Goal: Task Accomplishment & Management: Manage account settings

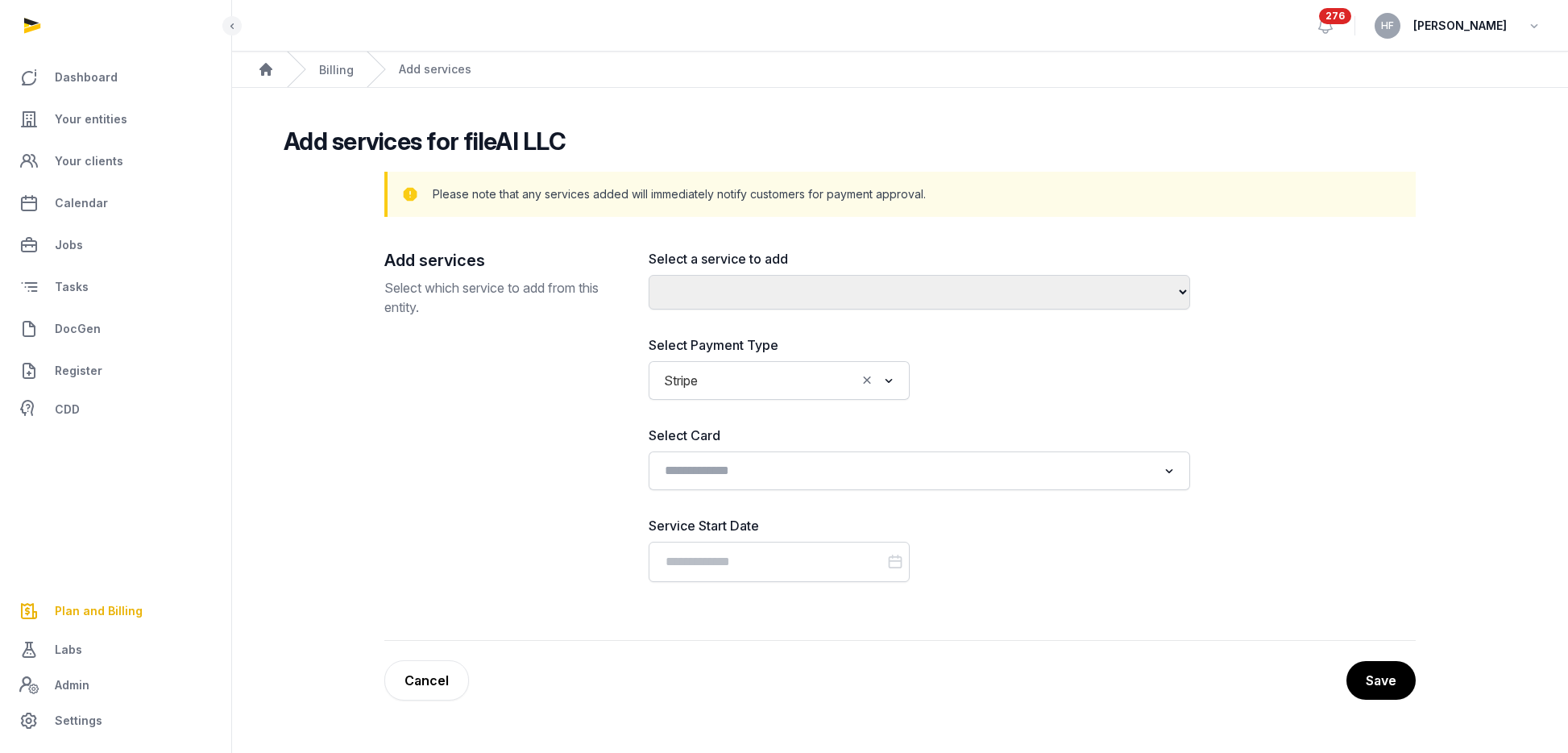
select select
click at [111, 132] on link "Your entities" at bounding box center [115, 118] width 205 height 38
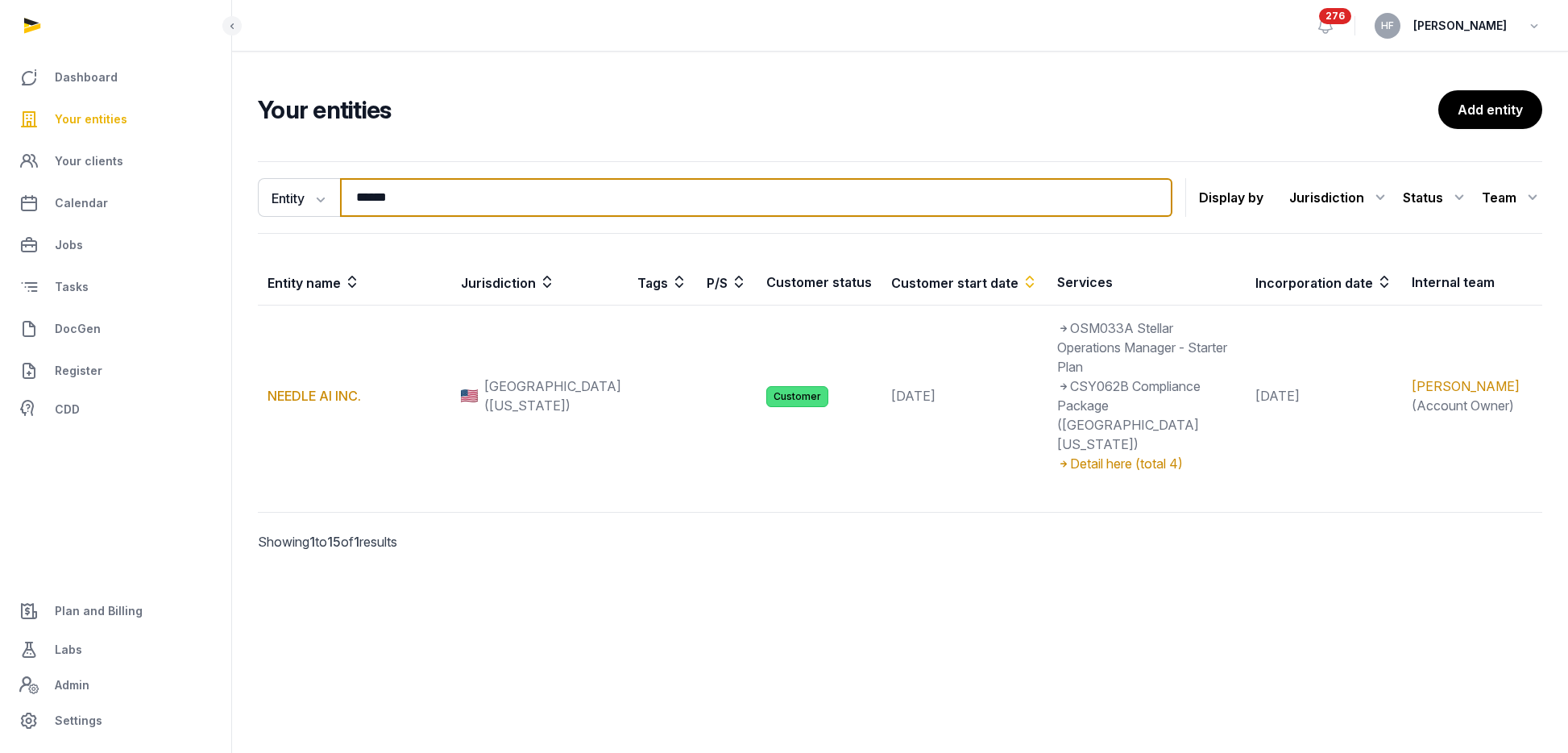
drag, startPoint x: 440, startPoint y: 200, endPoint x: 255, endPoint y: 200, distance: 185.0
click at [262, 200] on div "Entity Entity People Tags Services ****** Search" at bounding box center [715, 197] width 915 height 38
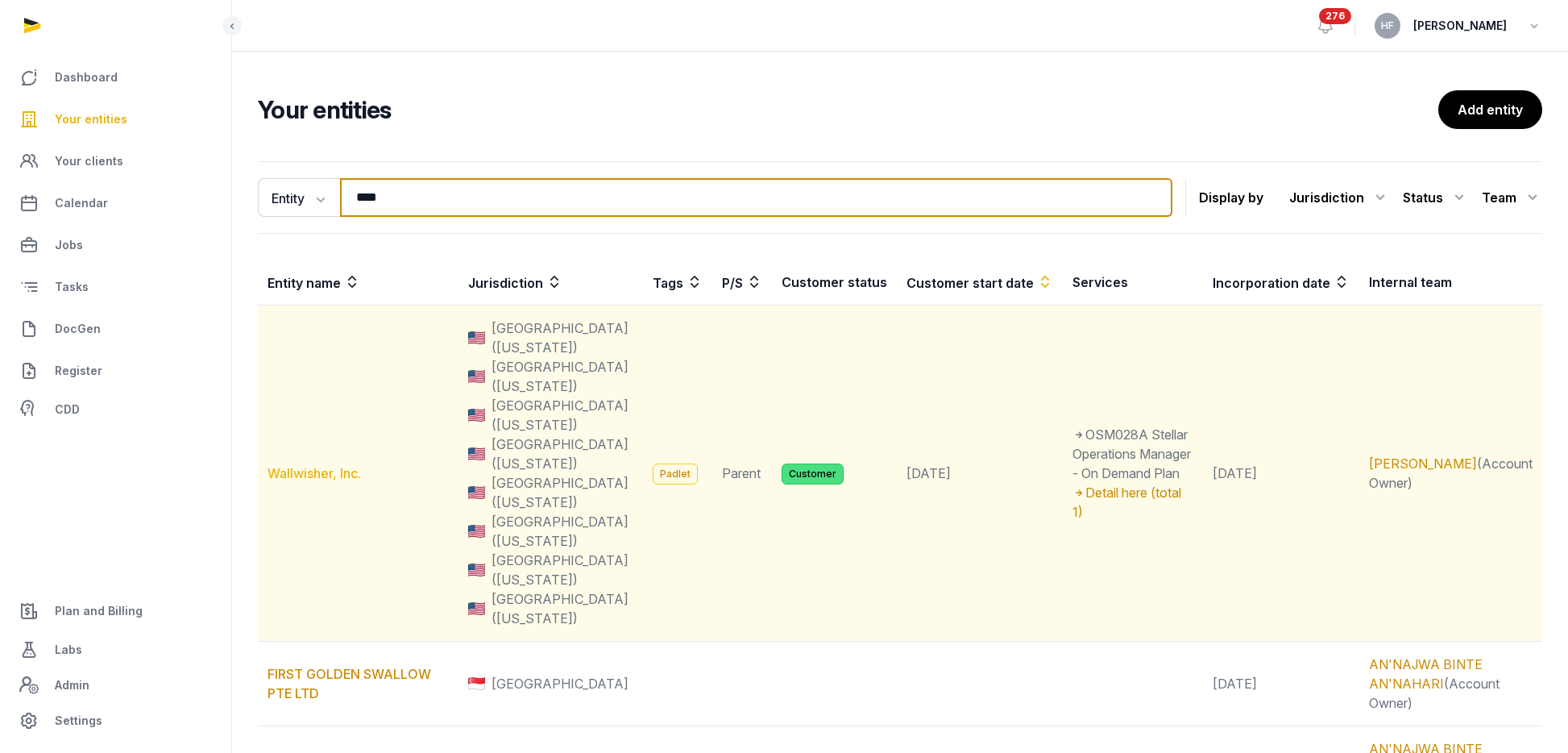
type input "****"
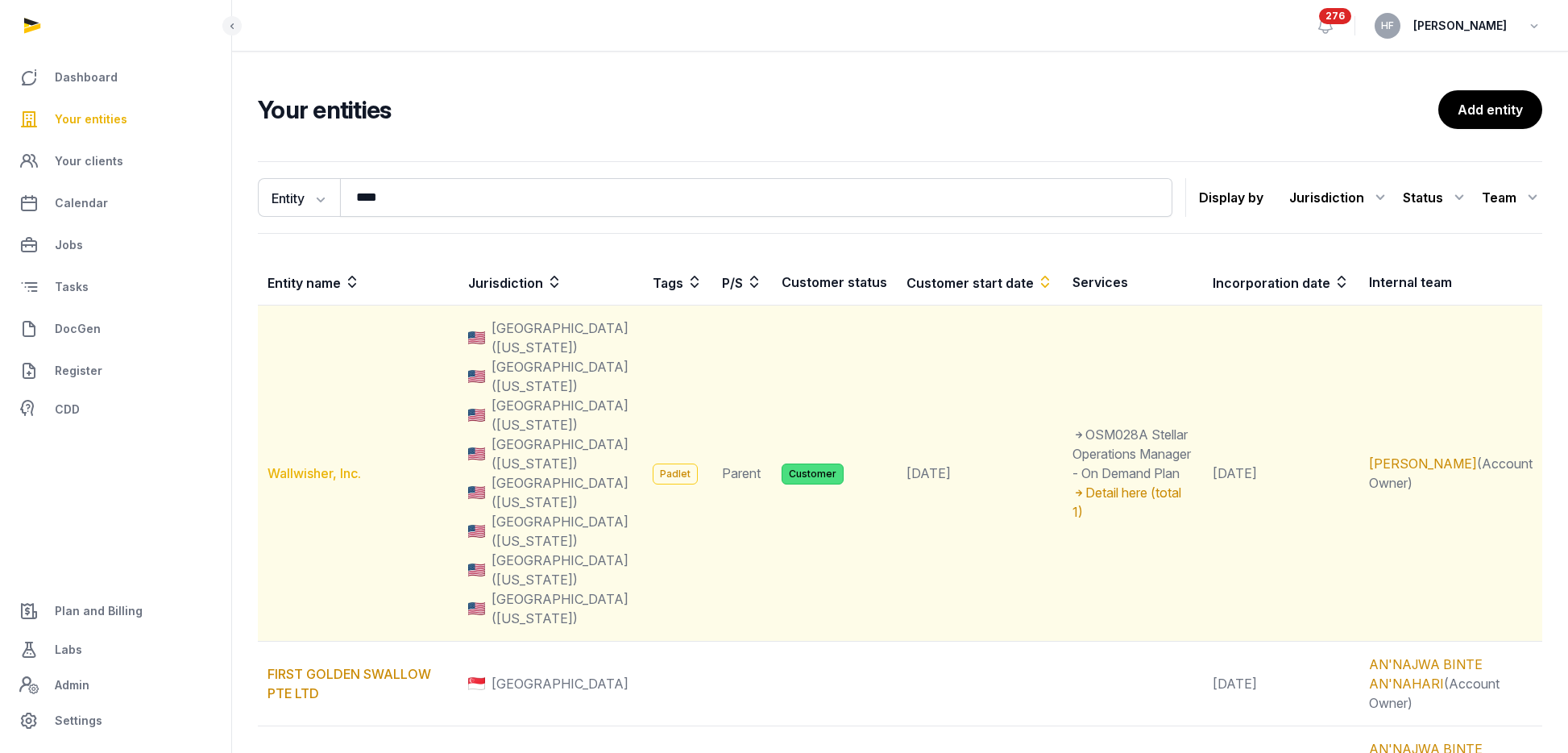
click at [342, 465] on link "Wallwisher, Inc." at bounding box center [314, 473] width 94 height 16
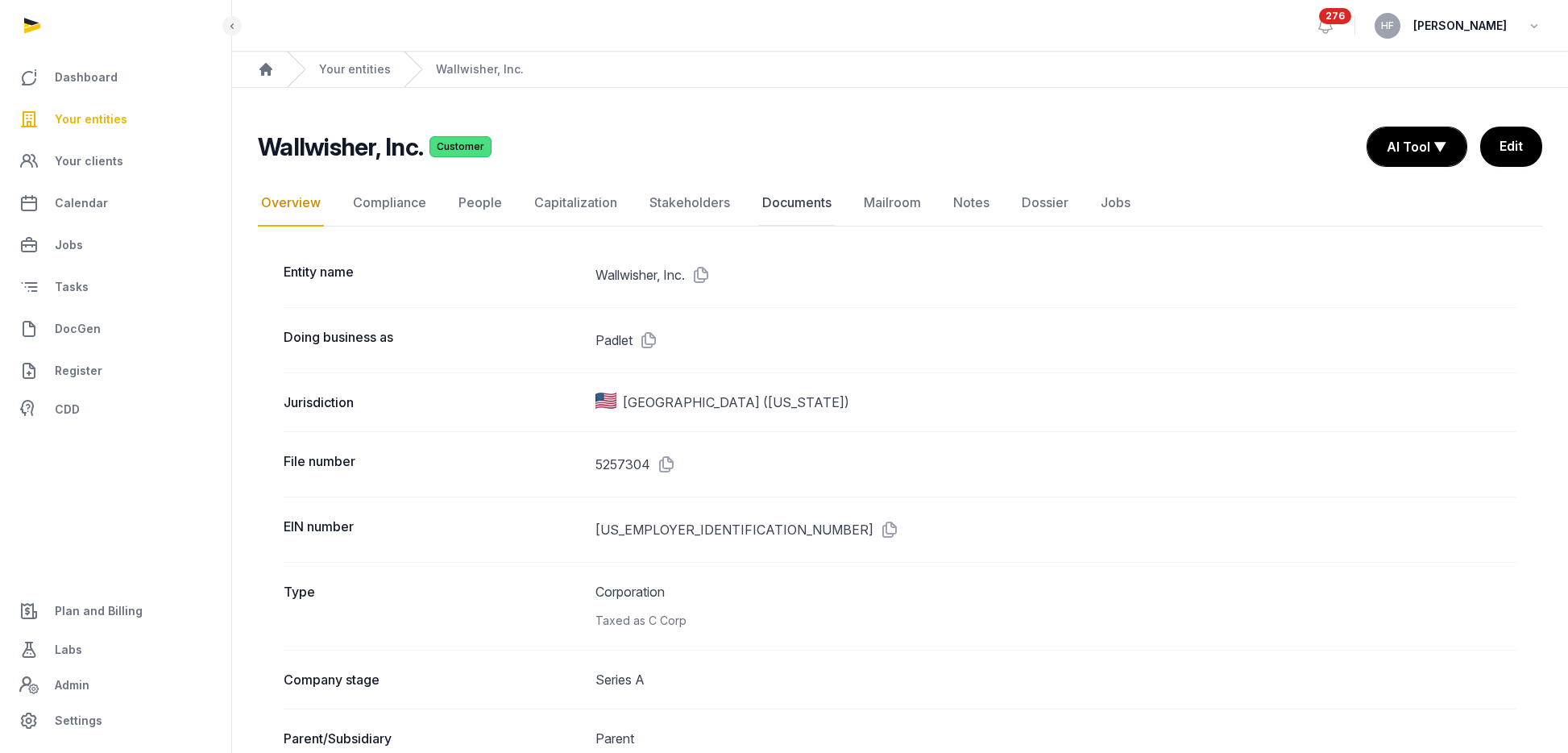
click at [819, 208] on link "Documents" at bounding box center [796, 203] width 76 height 47
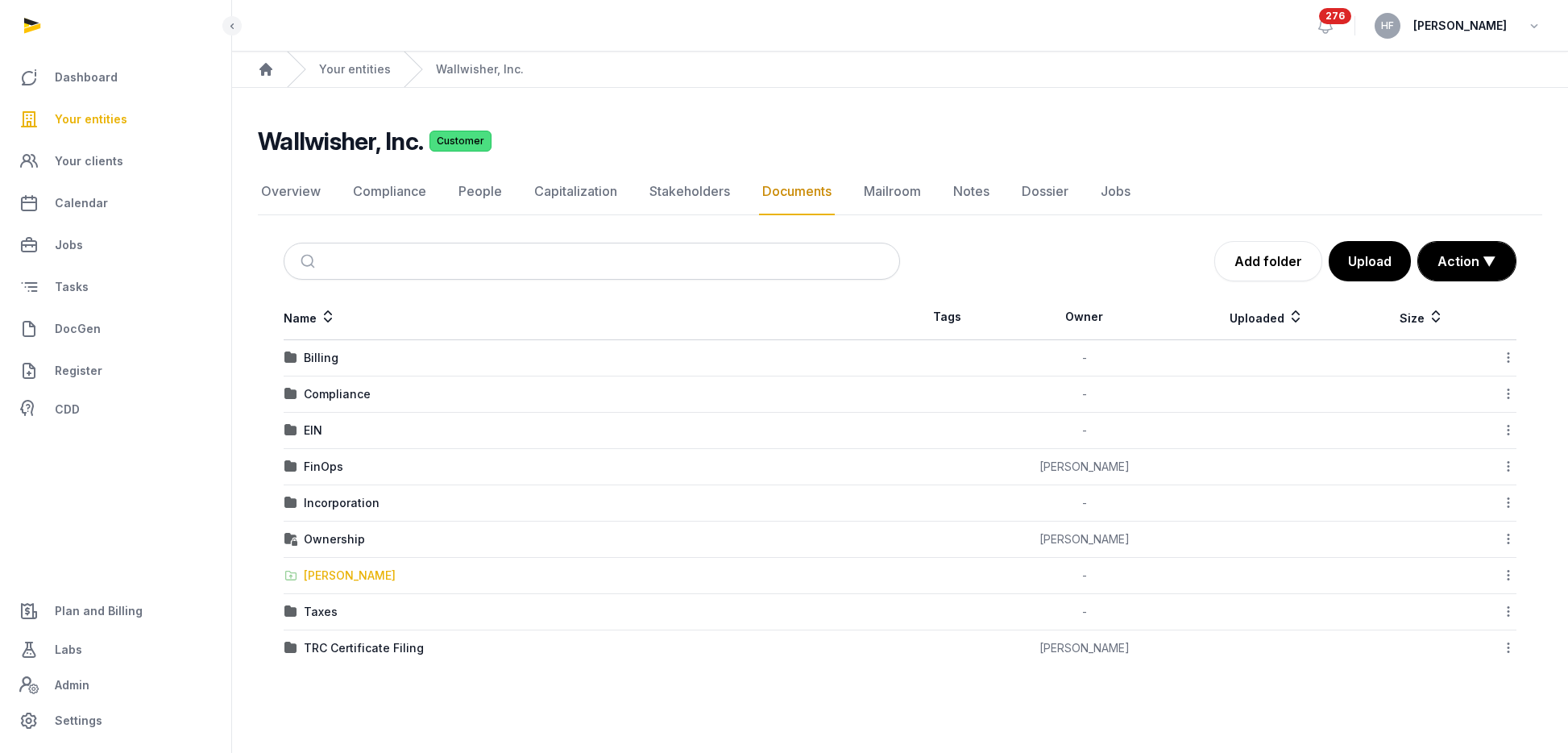
click at [342, 578] on div "Shared Folder" at bounding box center [350, 575] width 92 height 16
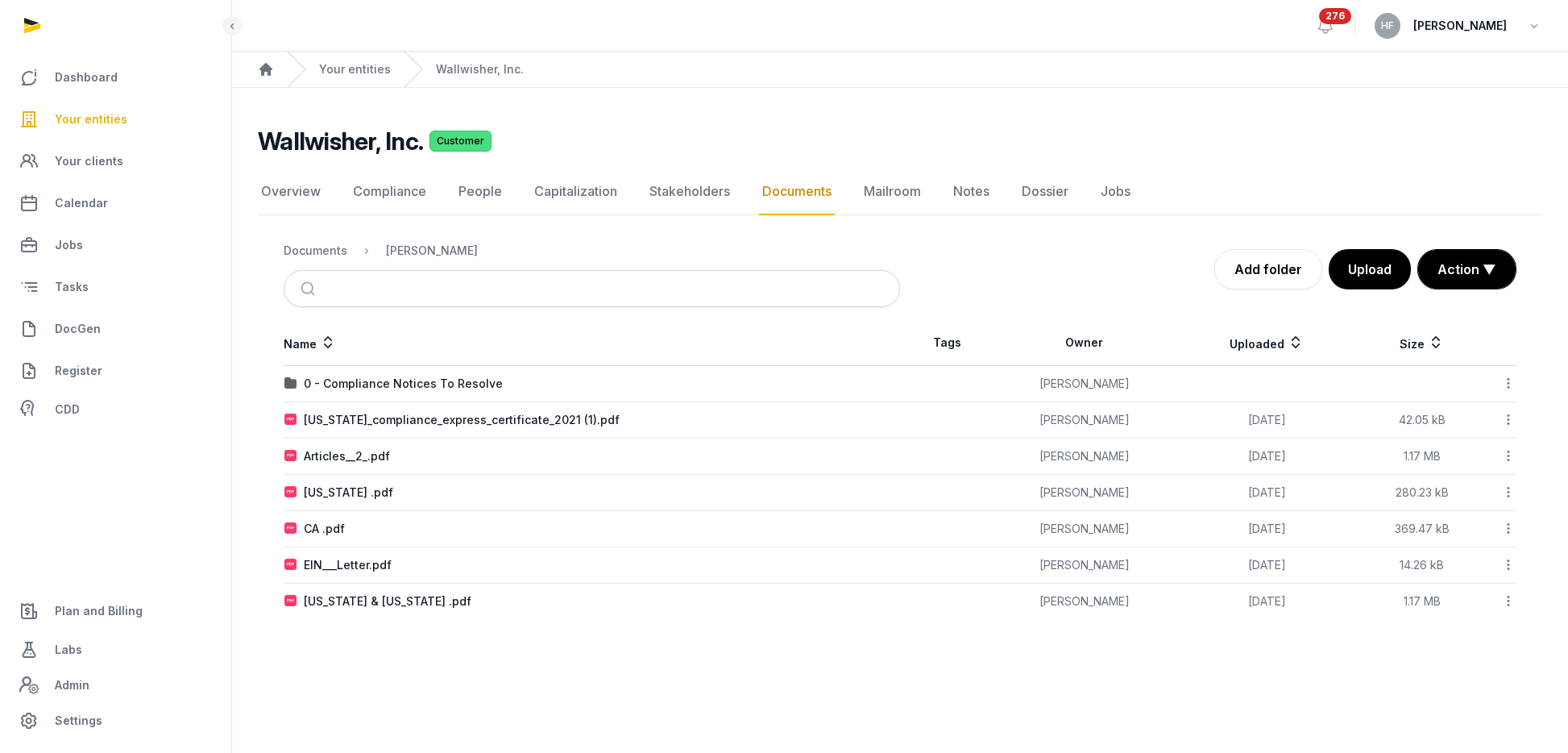
click at [381, 567] on div "EIN___Letter.pdf" at bounding box center [347, 565] width 88 height 16
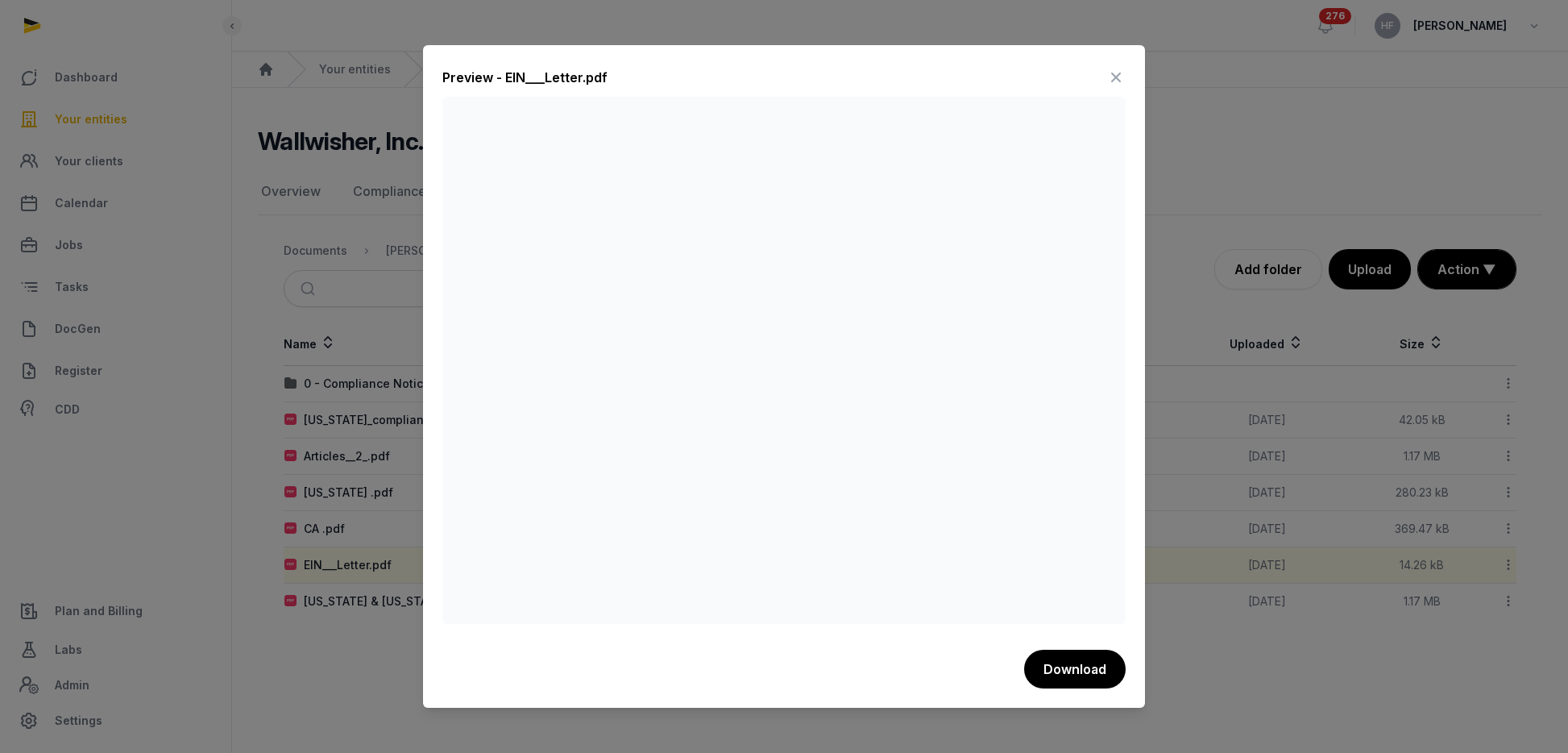
click at [1115, 83] on icon at bounding box center [1116, 78] width 20 height 26
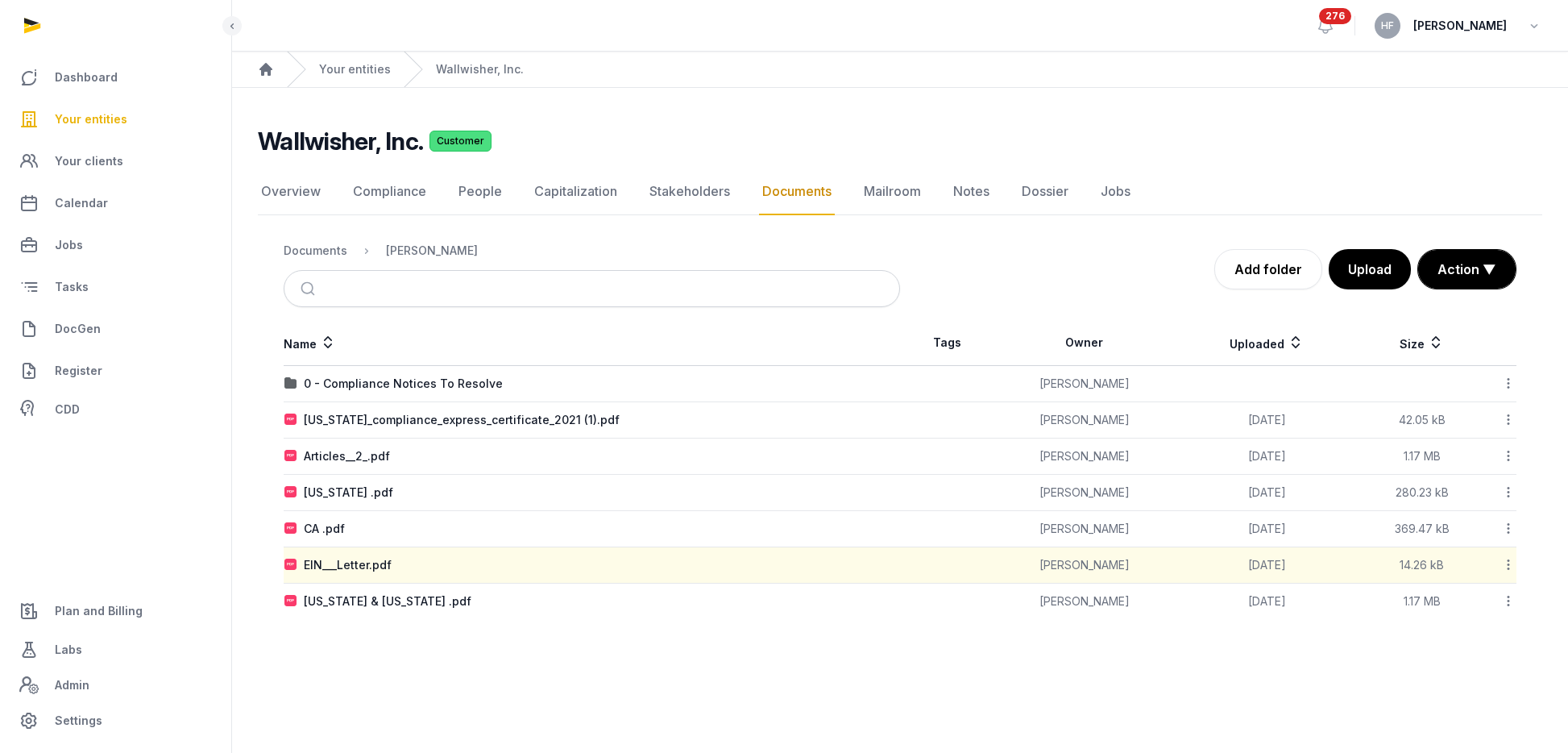
click at [1512, 562] on icon at bounding box center [1508, 565] width 14 height 17
click at [1484, 710] on div "Move" at bounding box center [1450, 723] width 129 height 29
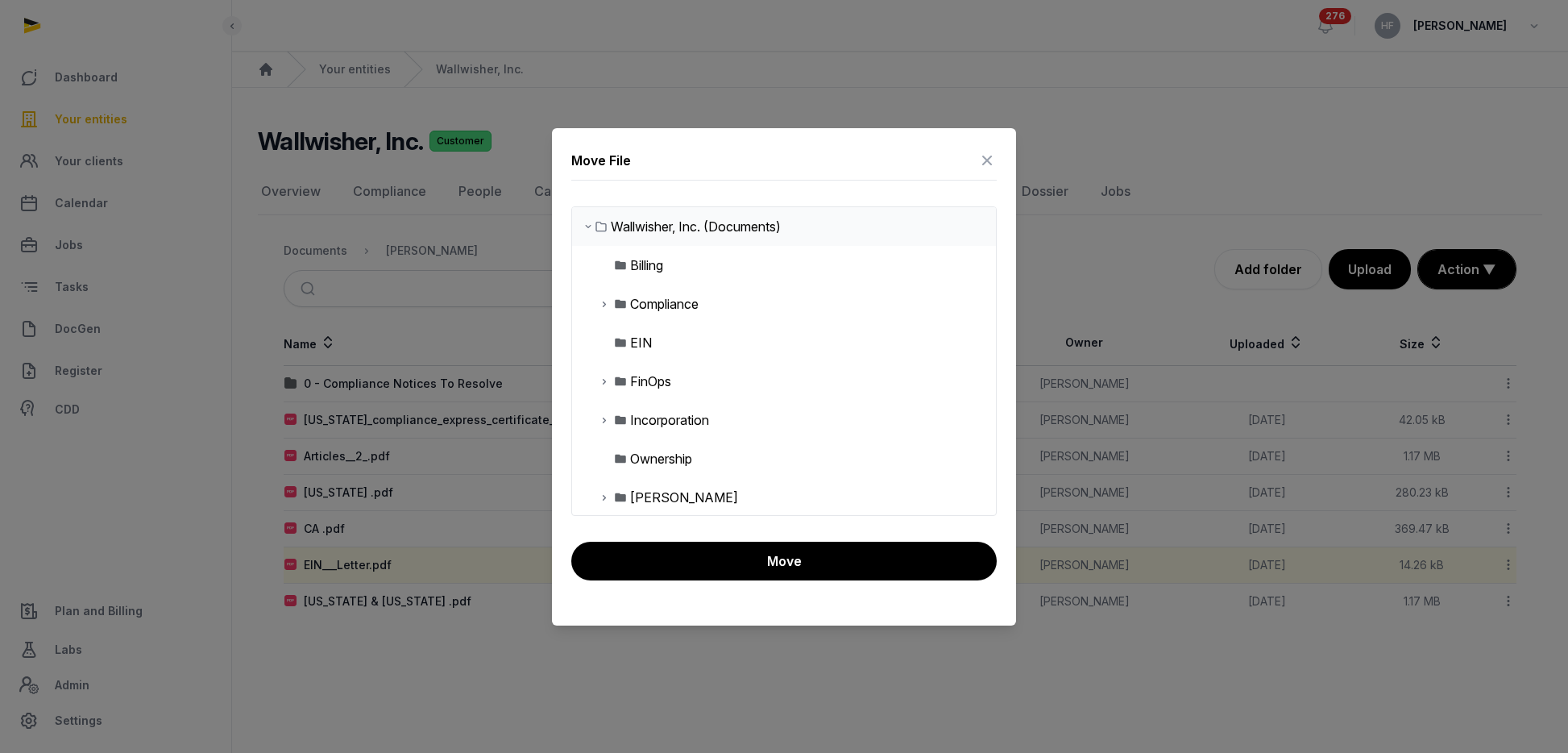
click at [640, 348] on div "EIN" at bounding box center [641, 342] width 22 height 20
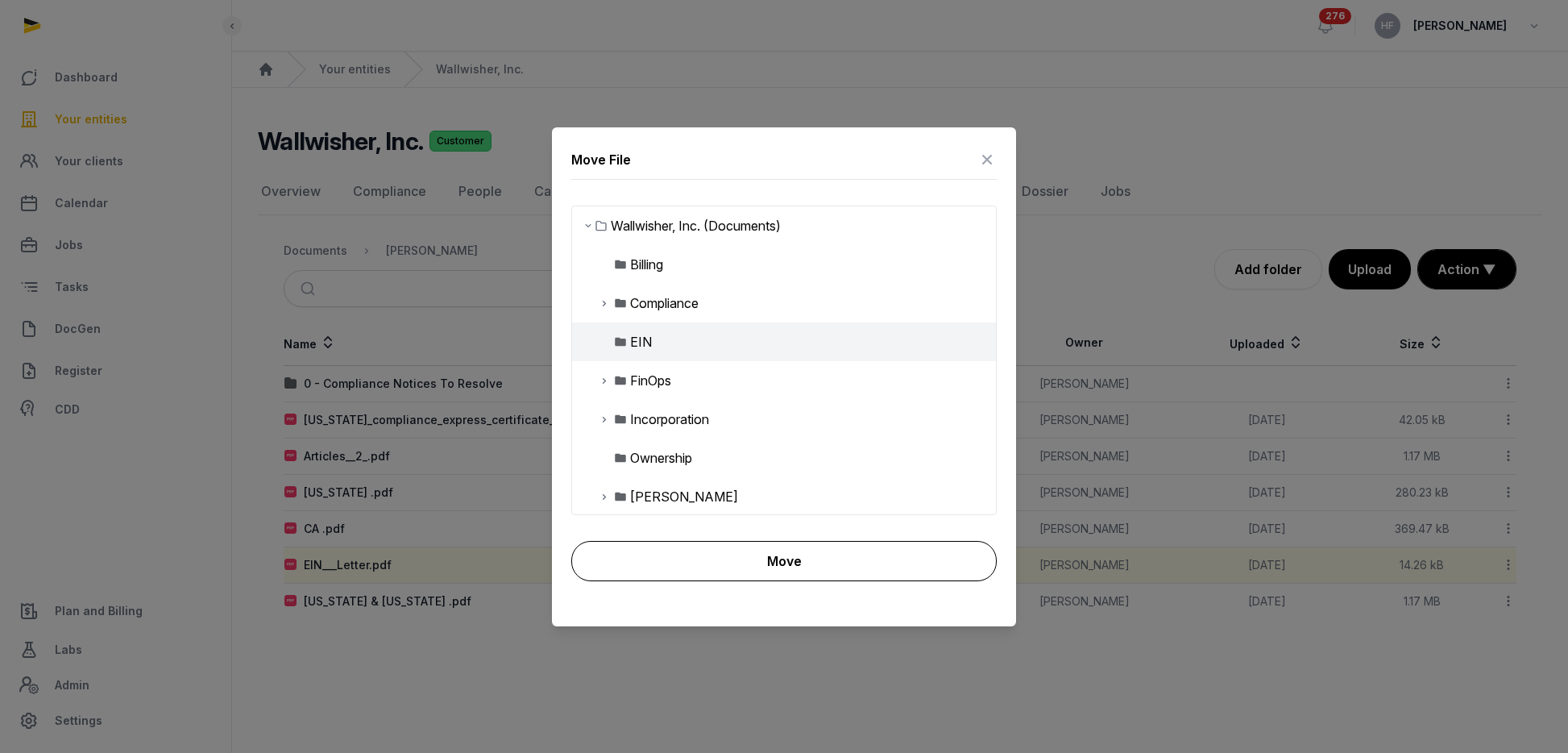
click at [806, 549] on button "Move" at bounding box center [784, 560] width 426 height 40
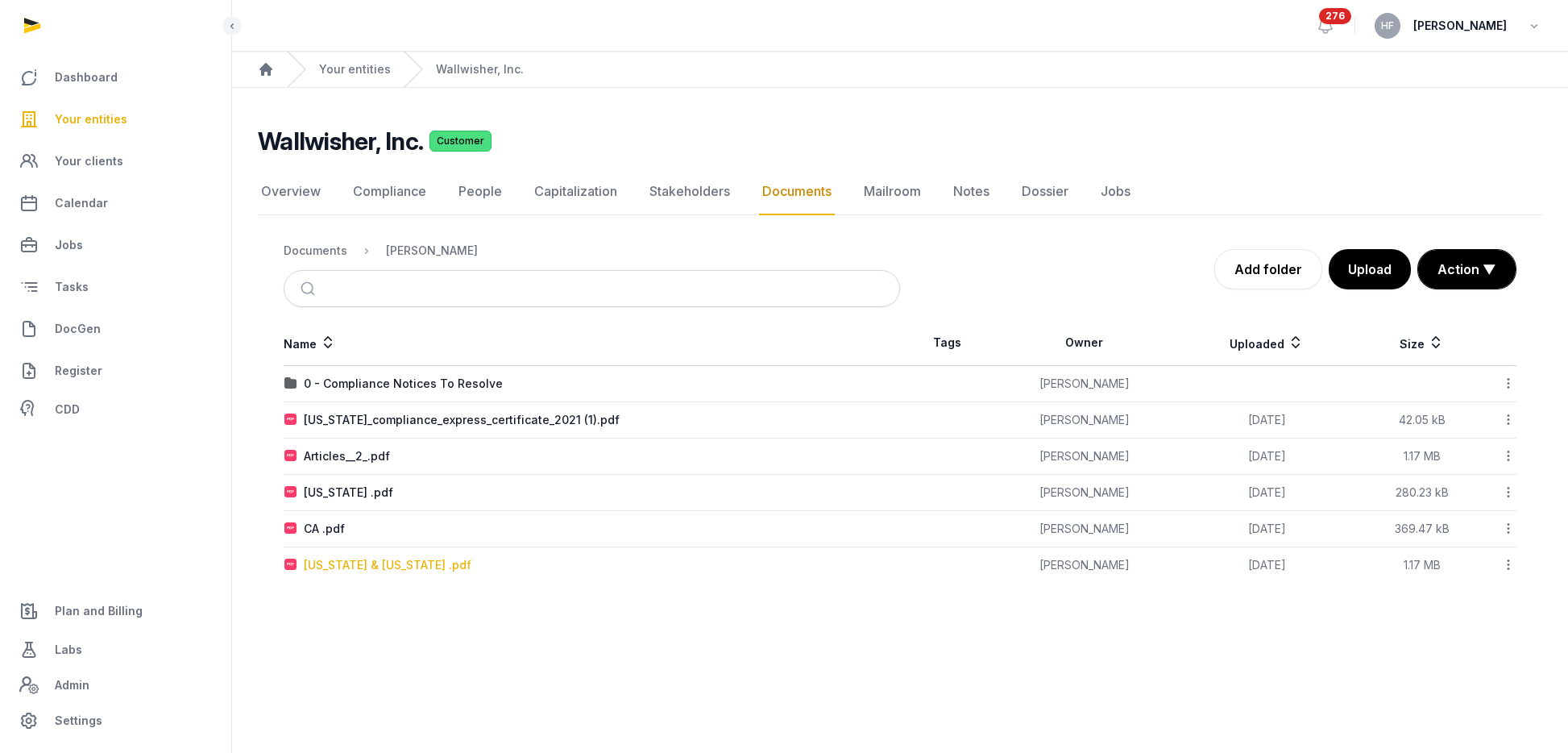
click at [418, 566] on div "North Carolina & Delaware .pdf" at bounding box center [388, 565] width 168 height 16
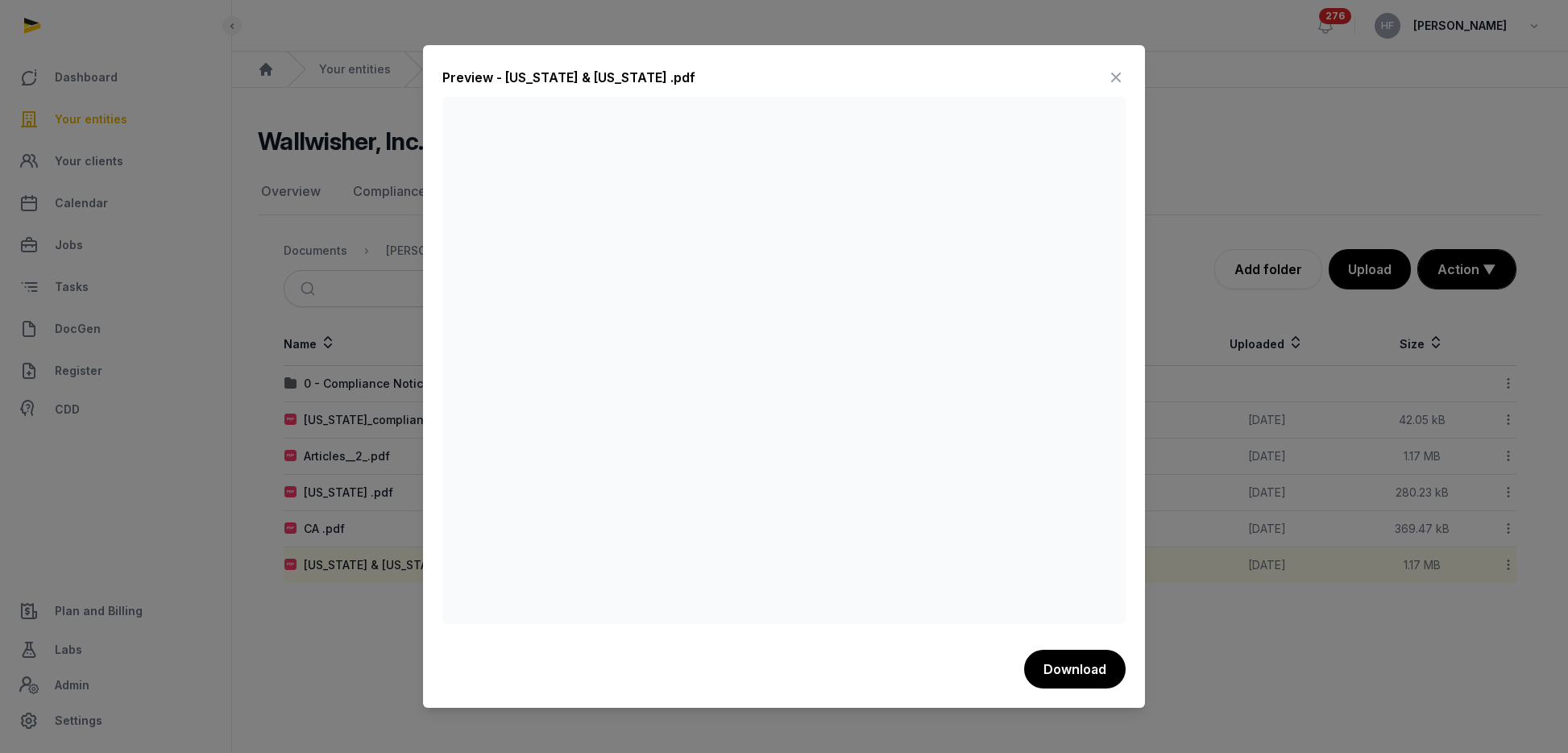
click at [1113, 74] on icon at bounding box center [1116, 78] width 20 height 26
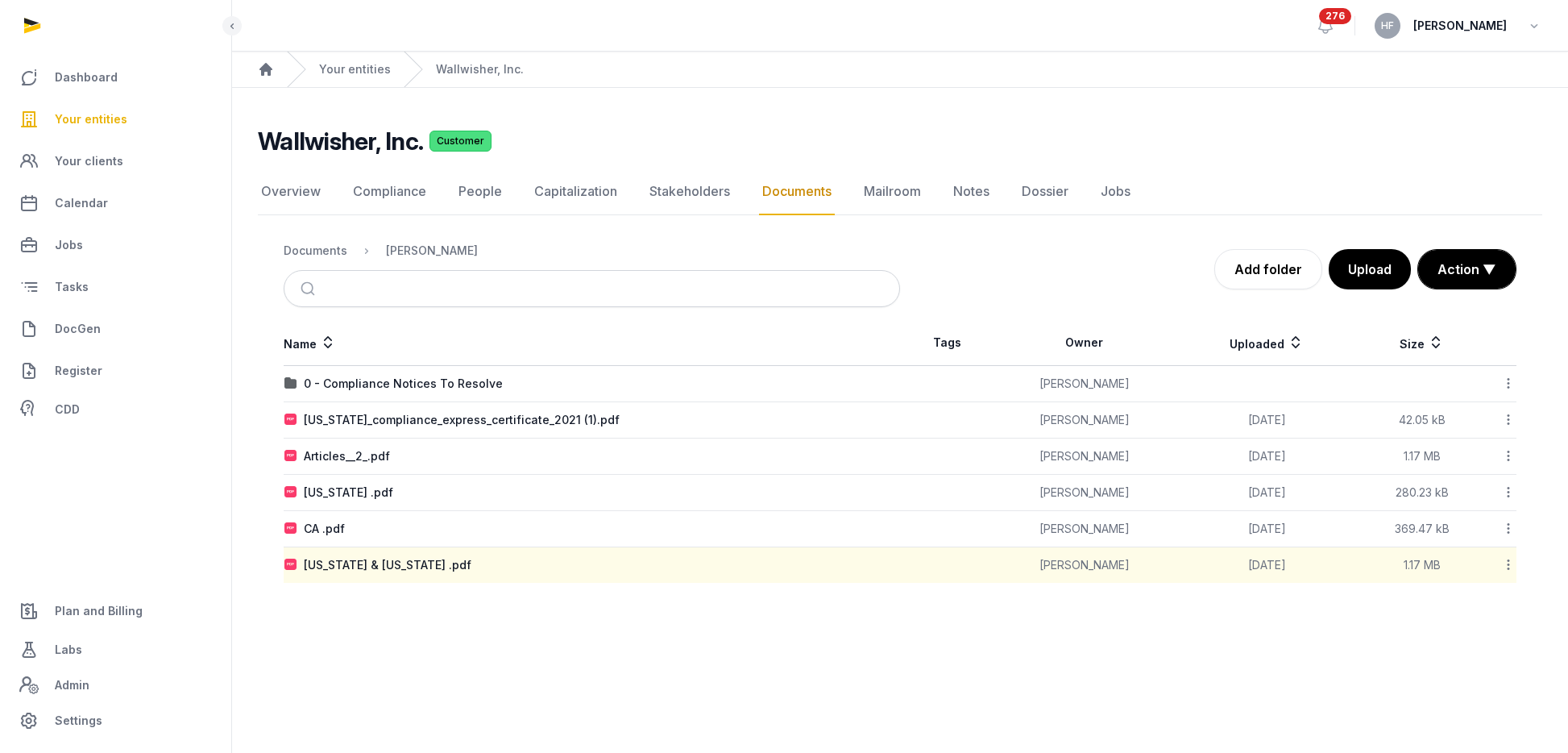
click at [1499, 558] on div at bounding box center [1501, 565] width 30 height 22
click at [1487, 724] on div "Move" at bounding box center [1450, 723] width 129 height 29
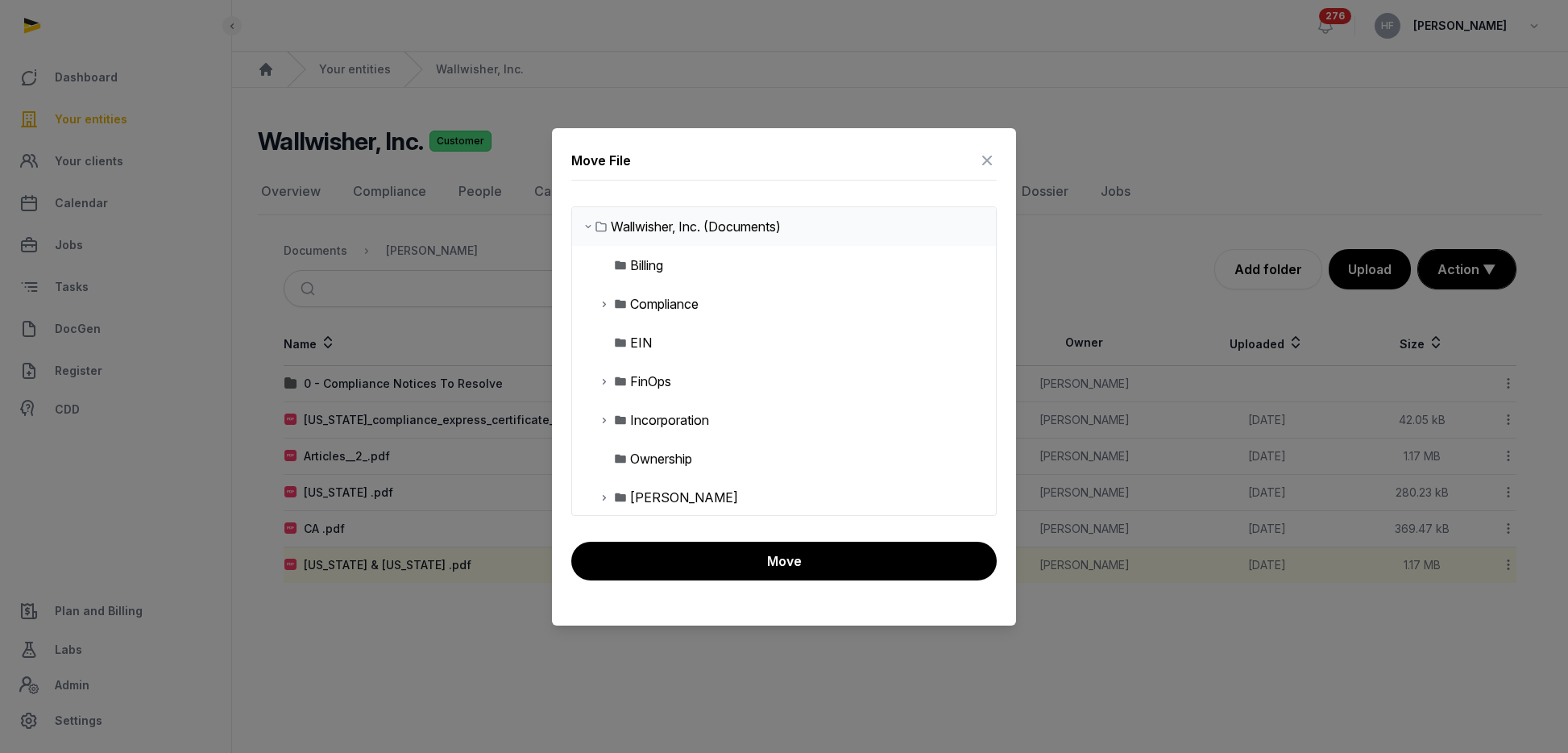
click at [605, 422] on icon at bounding box center [604, 420] width 13 height 20
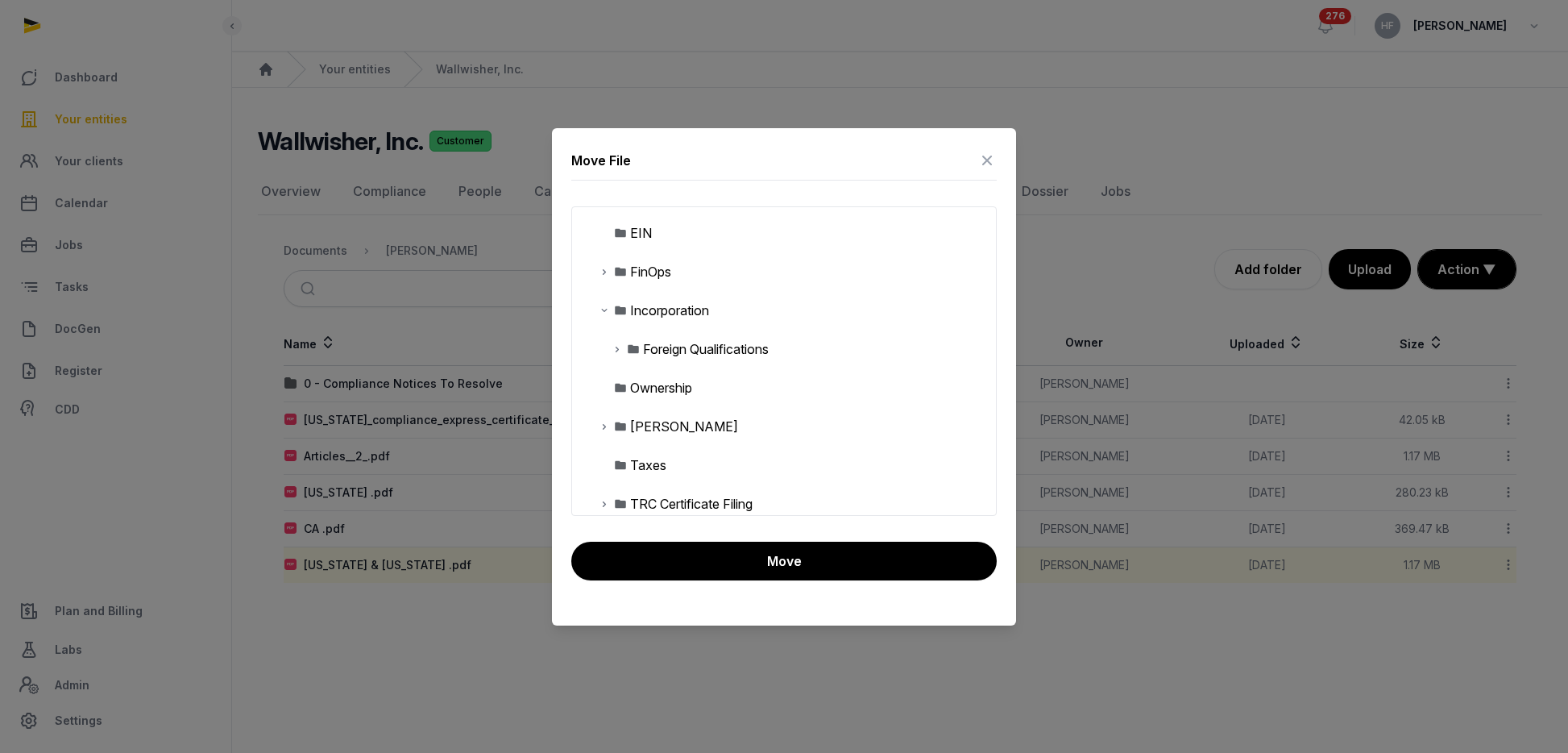
scroll to position [112, 0]
click at [616, 348] on icon at bounding box center [617, 346] width 13 height 20
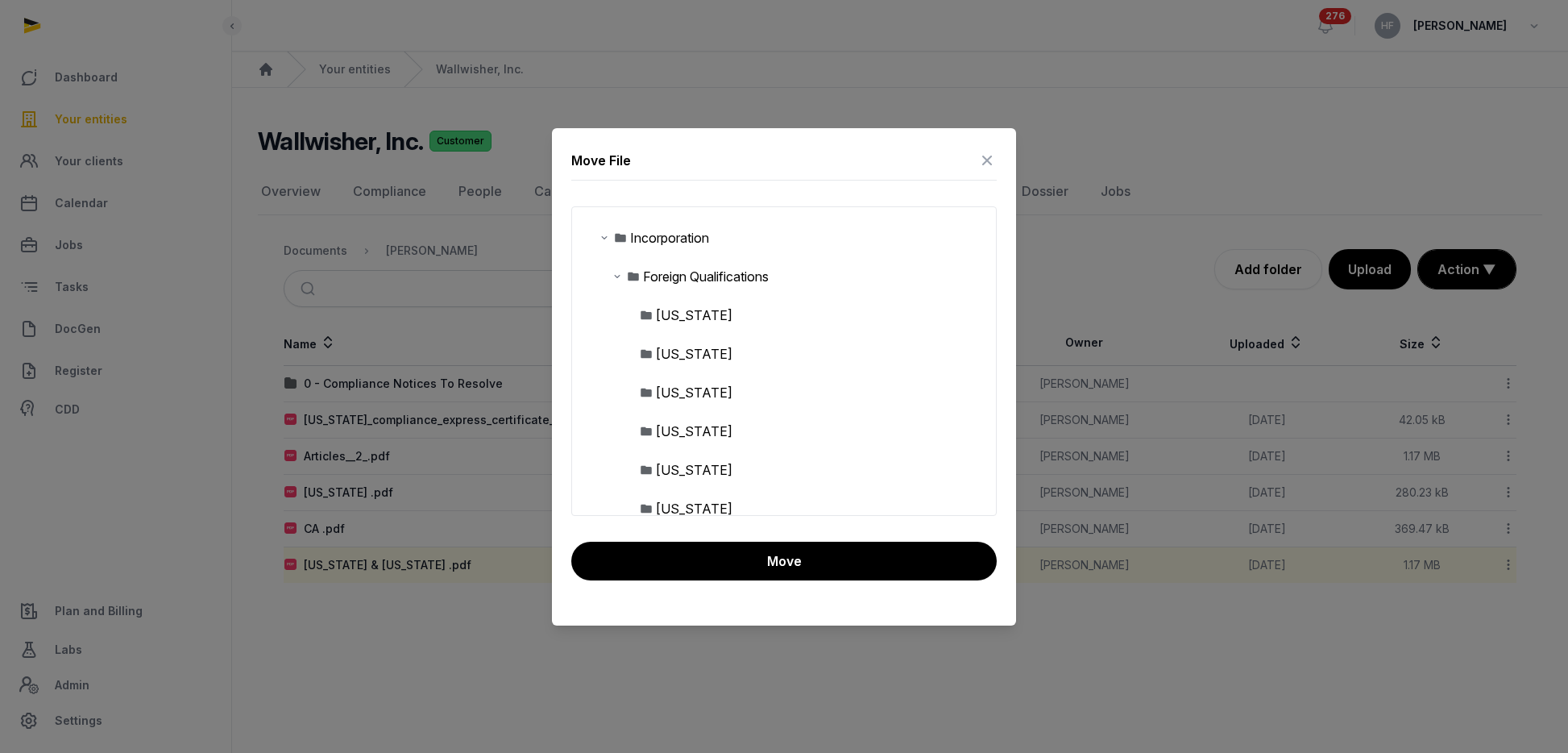
scroll to position [174, 0]
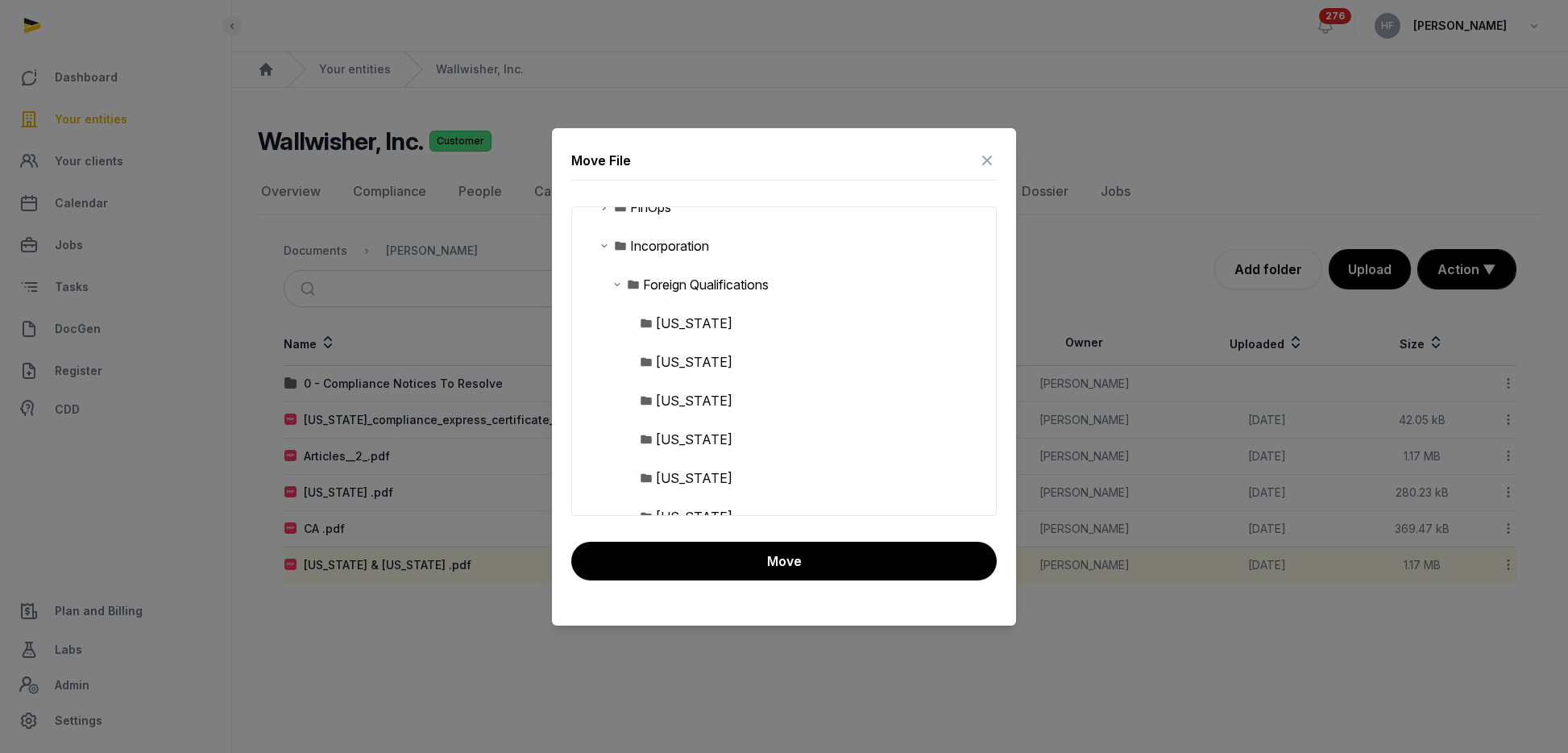
click at [683, 249] on div "Incorporation" at bounding box center [669, 245] width 79 height 20
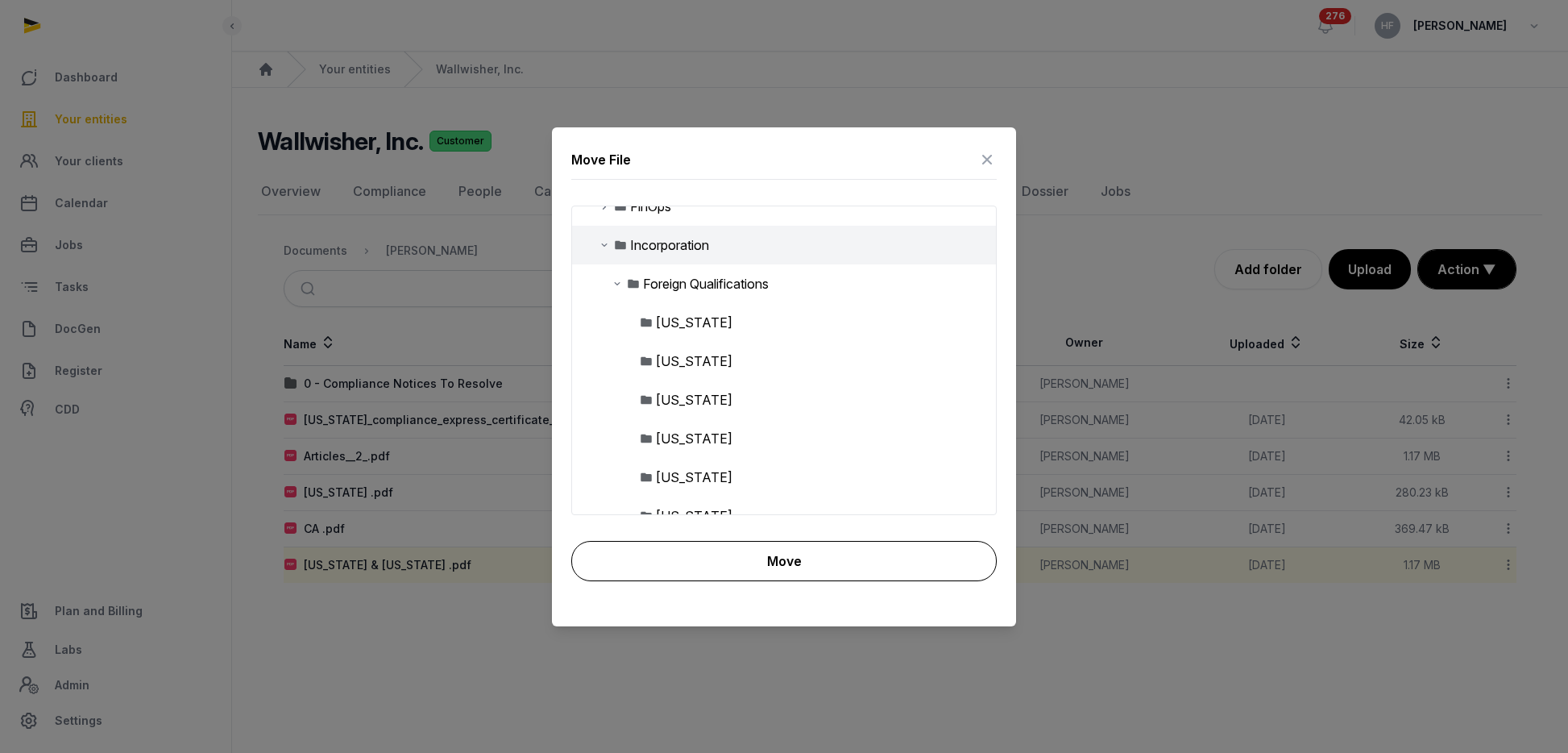
click at [833, 559] on button "Move" at bounding box center [784, 560] width 426 height 40
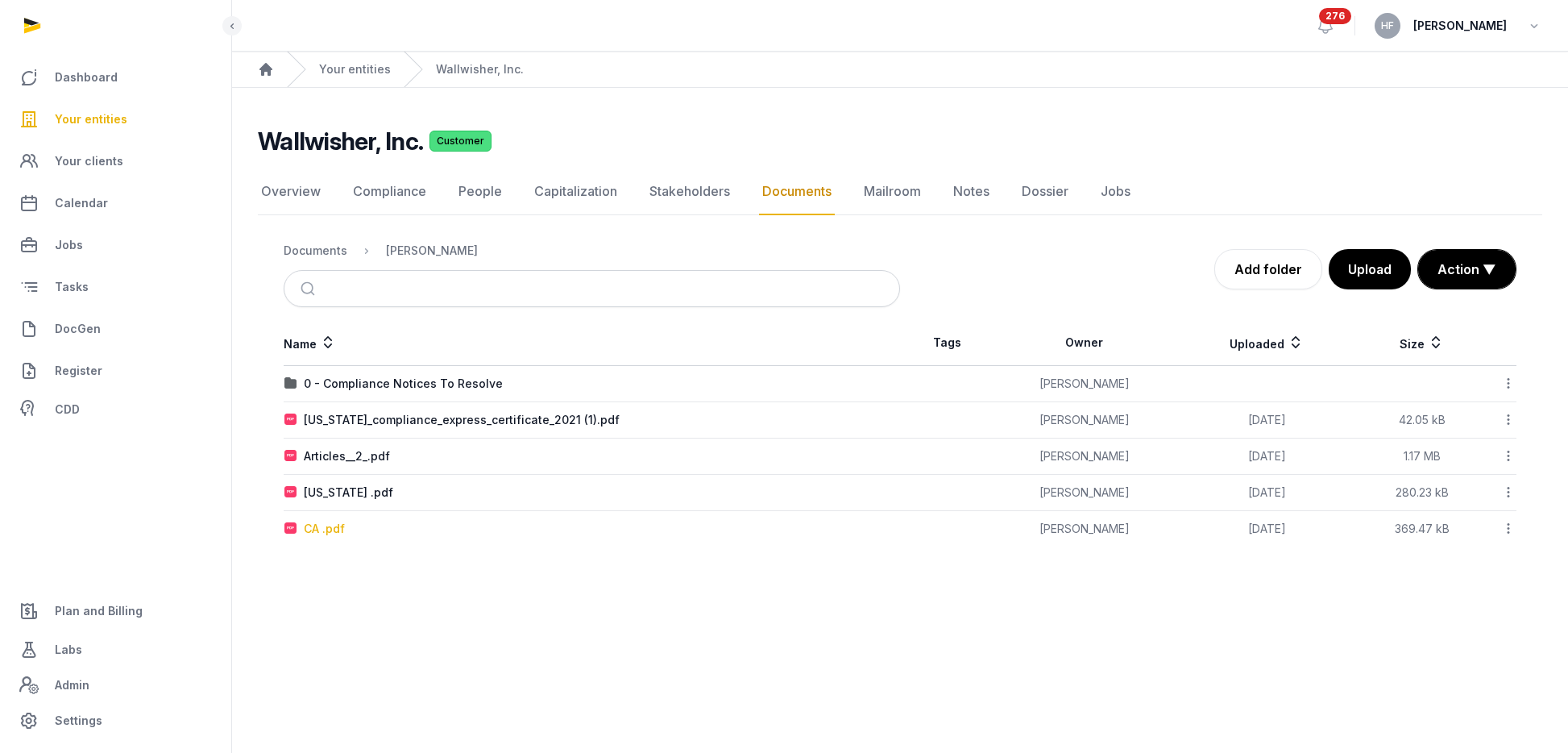
click at [307, 523] on div "CA .pdf" at bounding box center [325, 528] width 41 height 16
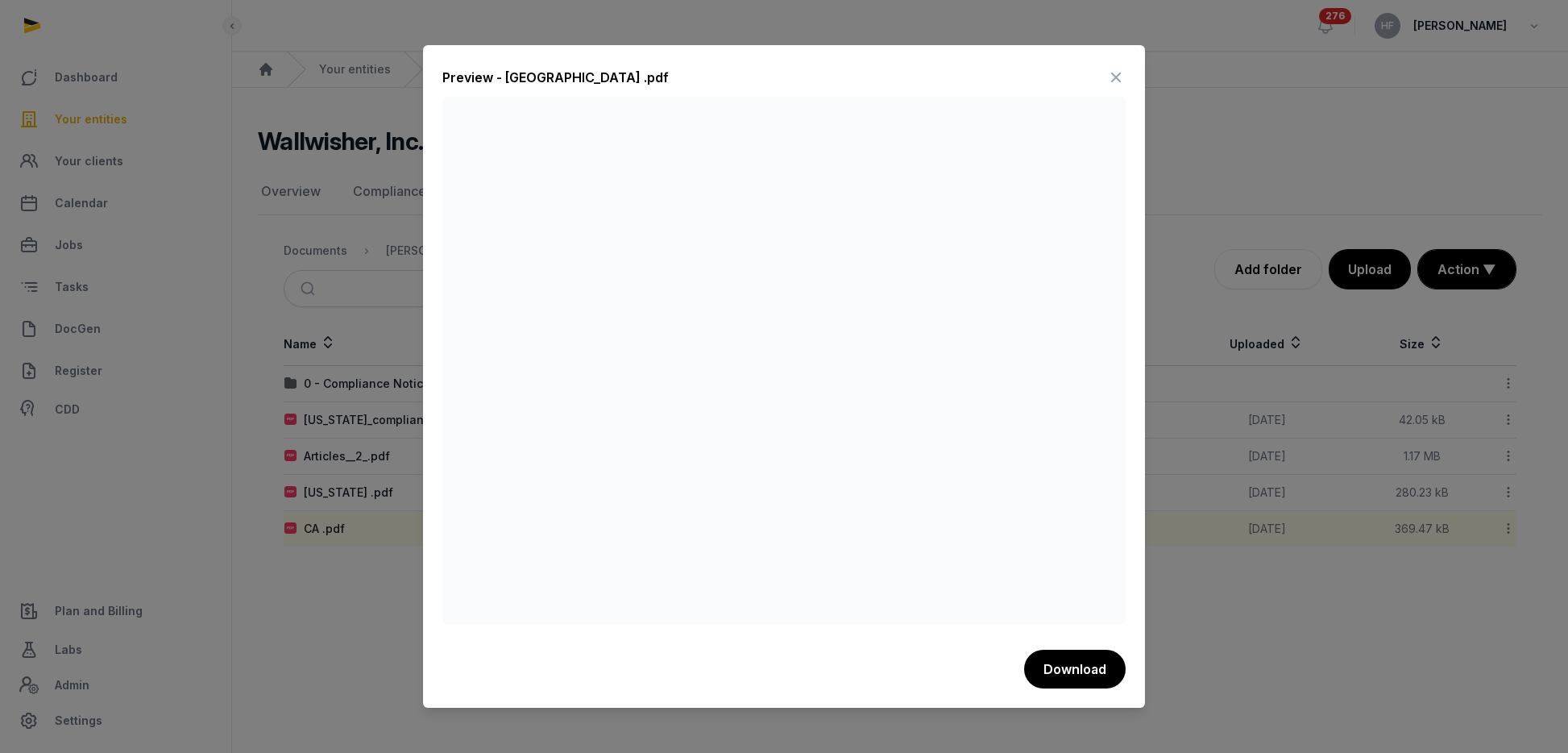
click at [1113, 73] on icon at bounding box center [1116, 78] width 20 height 26
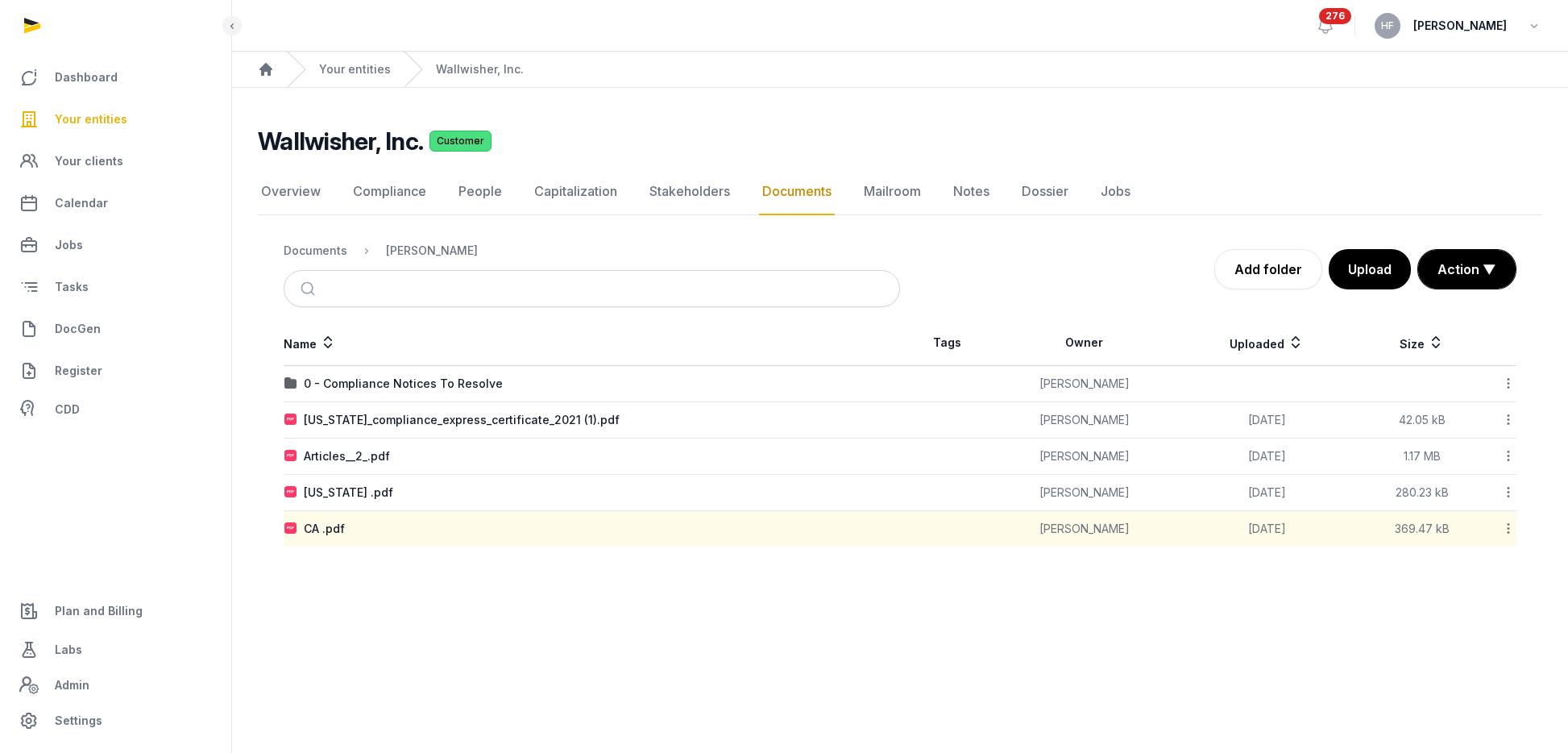
click at [1511, 527] on icon at bounding box center [1508, 528] width 14 height 17
click at [1485, 686] on div "Move" at bounding box center [1450, 687] width 129 height 29
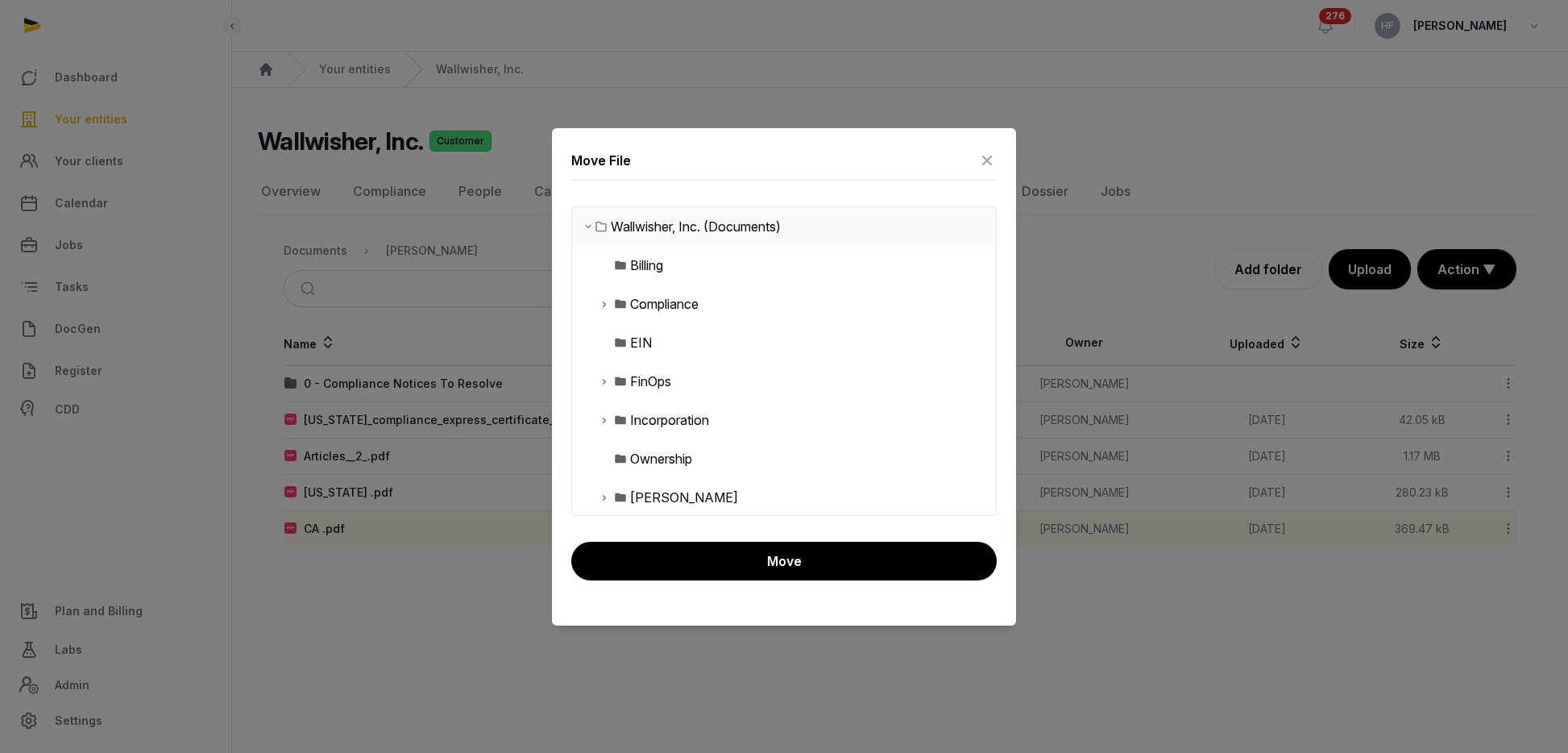
click at [606, 416] on icon at bounding box center [604, 420] width 13 height 20
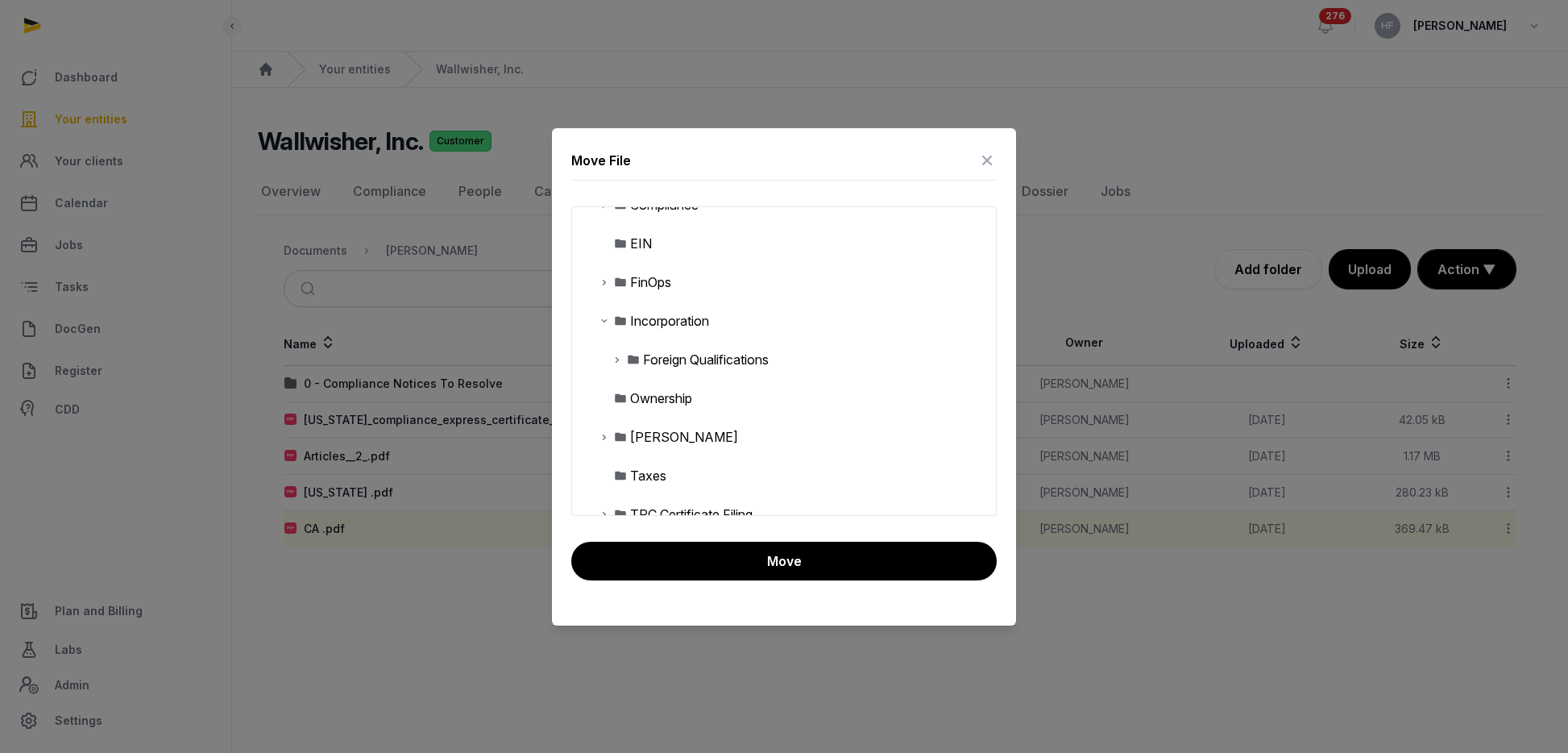
scroll to position [103, 0]
click at [615, 355] on icon at bounding box center [617, 355] width 13 height 20
click at [676, 391] on div "California" at bounding box center [694, 394] width 77 height 20
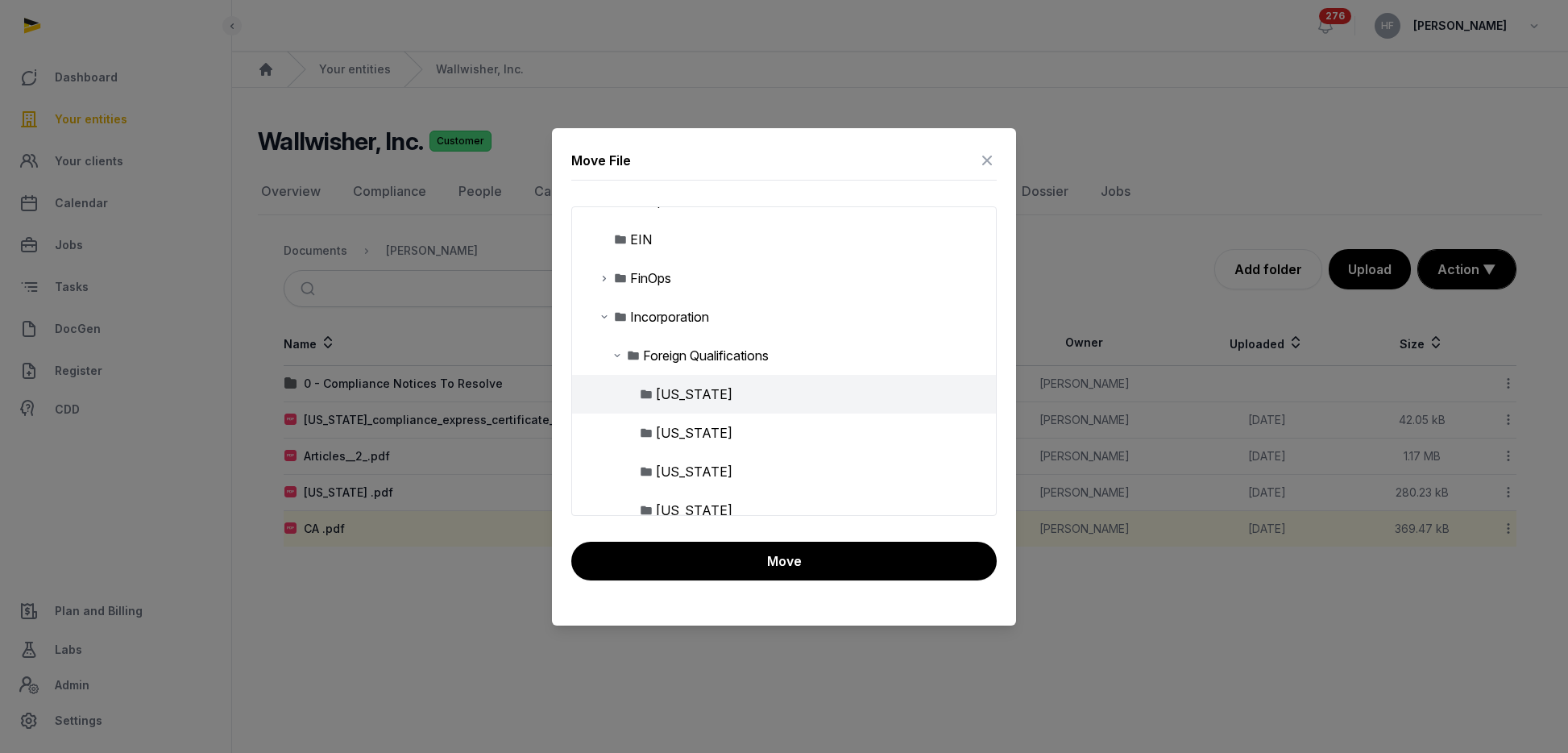
click at [808, 555] on button "Move" at bounding box center [784, 560] width 426 height 38
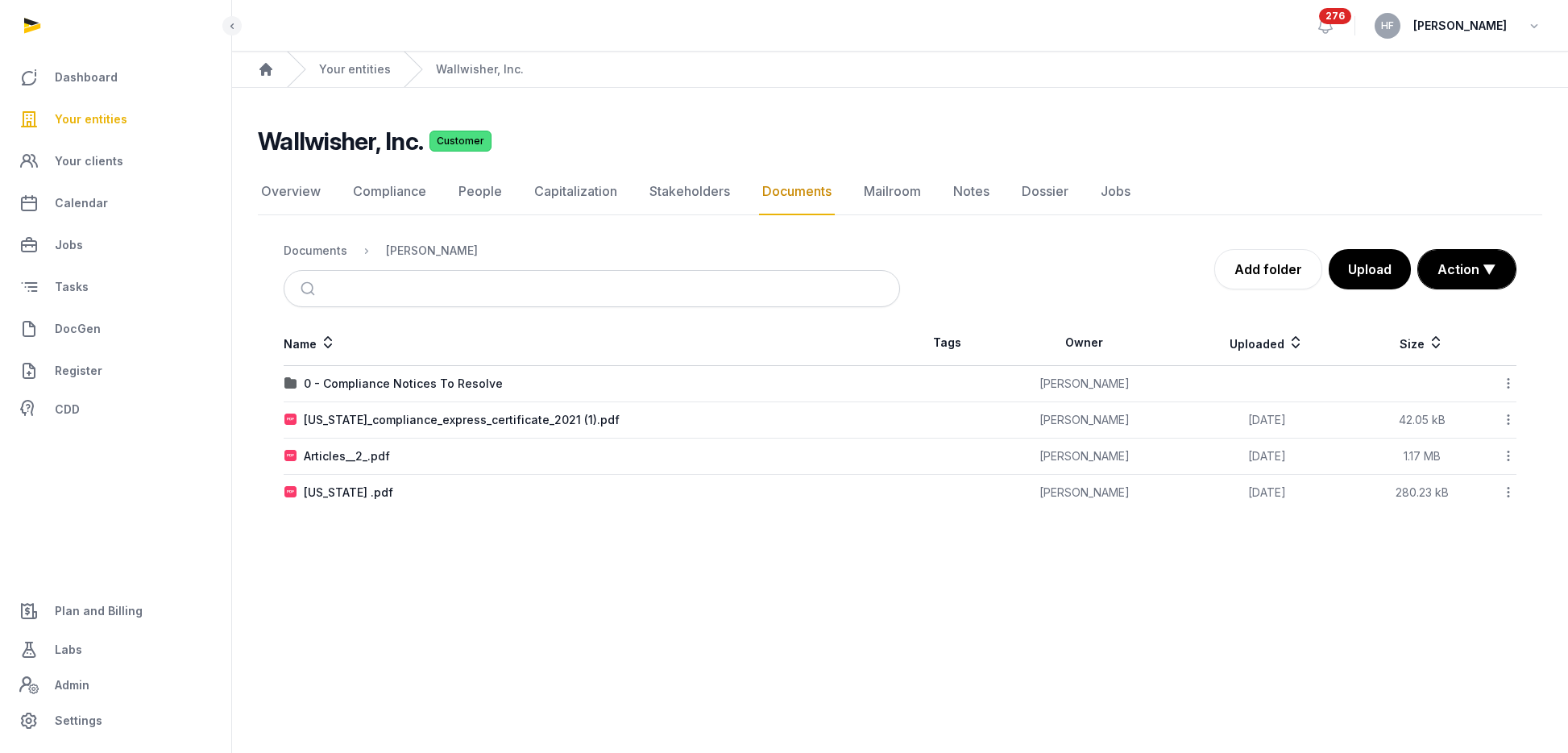
click at [403, 497] on div "New Jersey .pdf" at bounding box center [592, 492] width 615 height 16
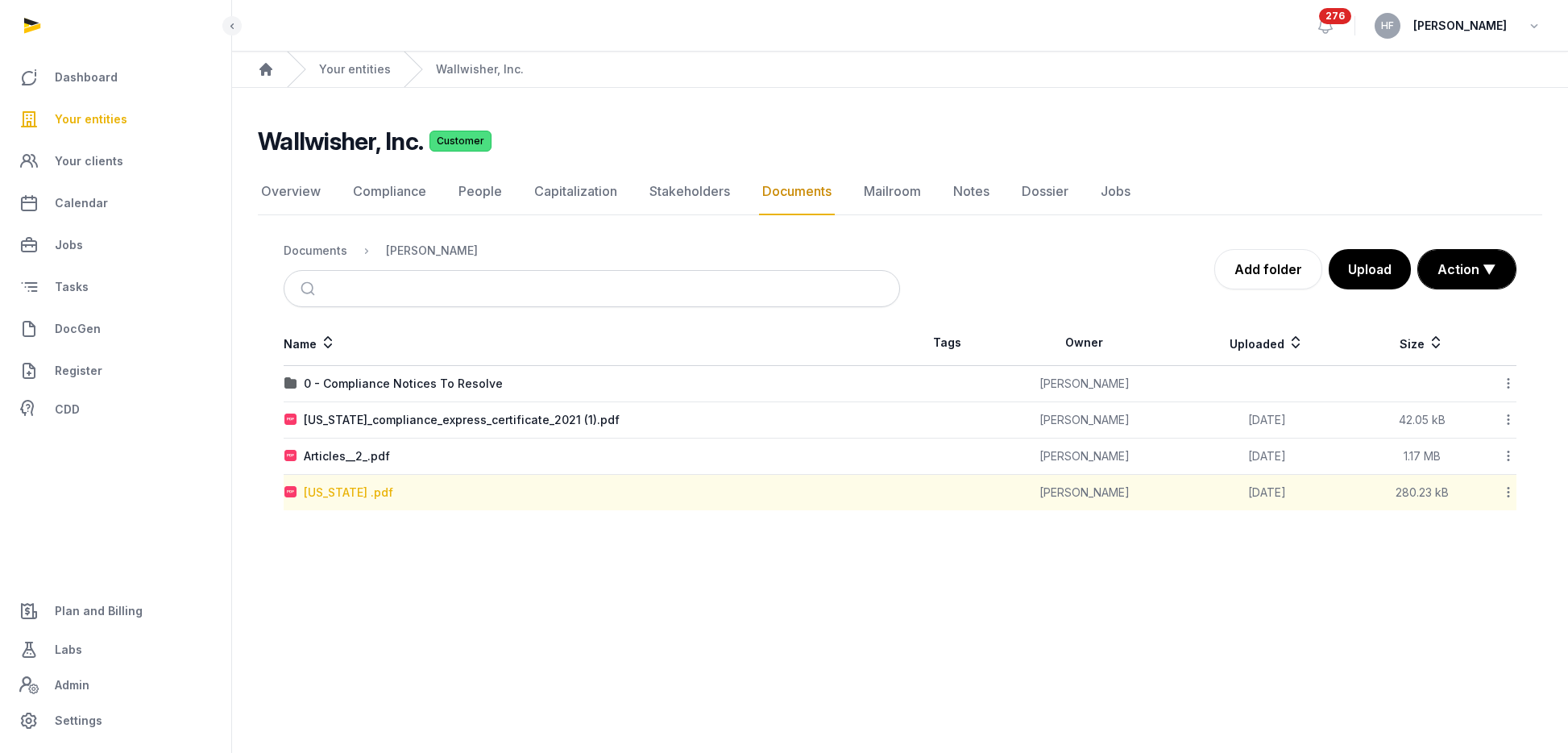
click at [368, 497] on div "New Jersey .pdf" at bounding box center [348, 492] width 89 height 16
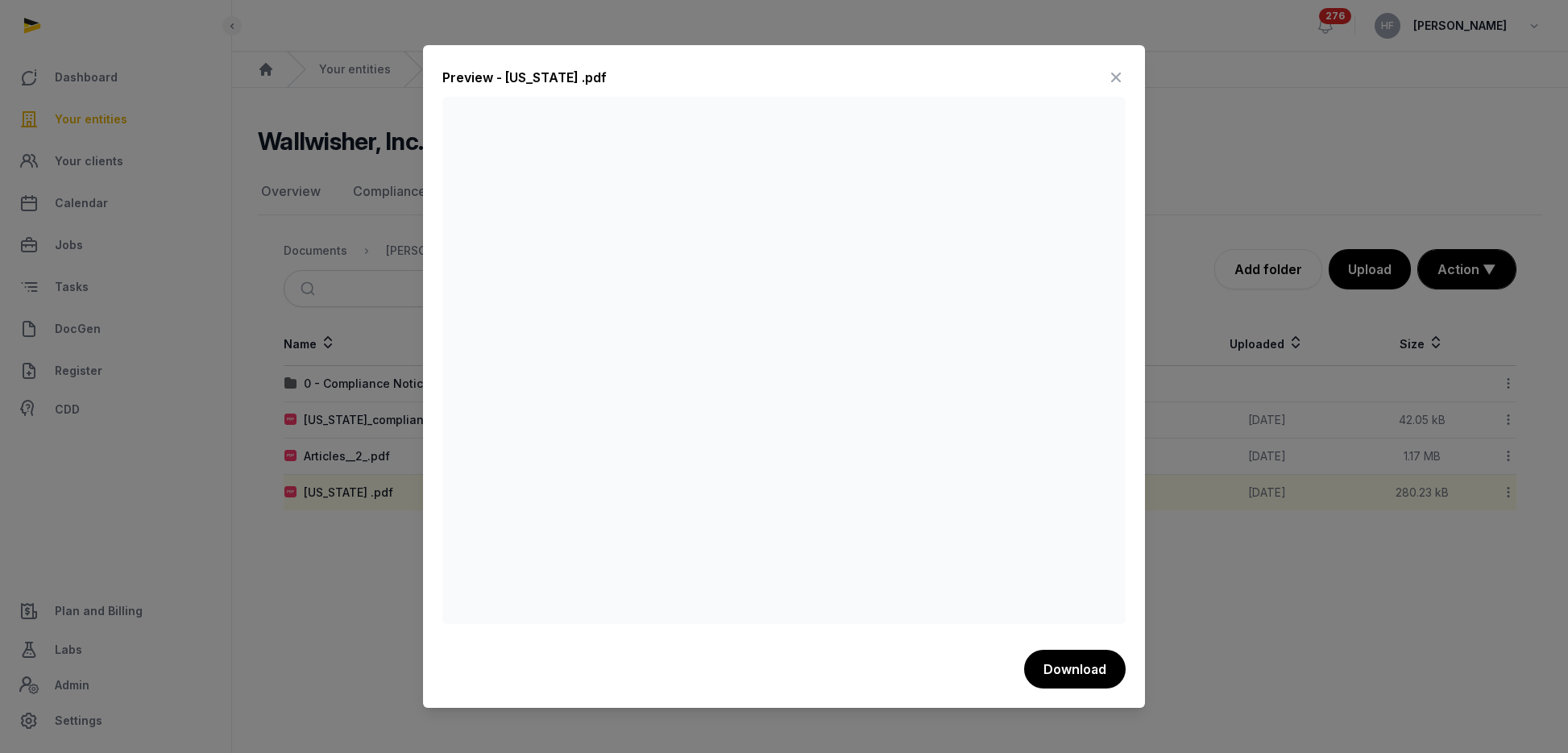
click at [1117, 78] on icon at bounding box center [1116, 78] width 20 height 26
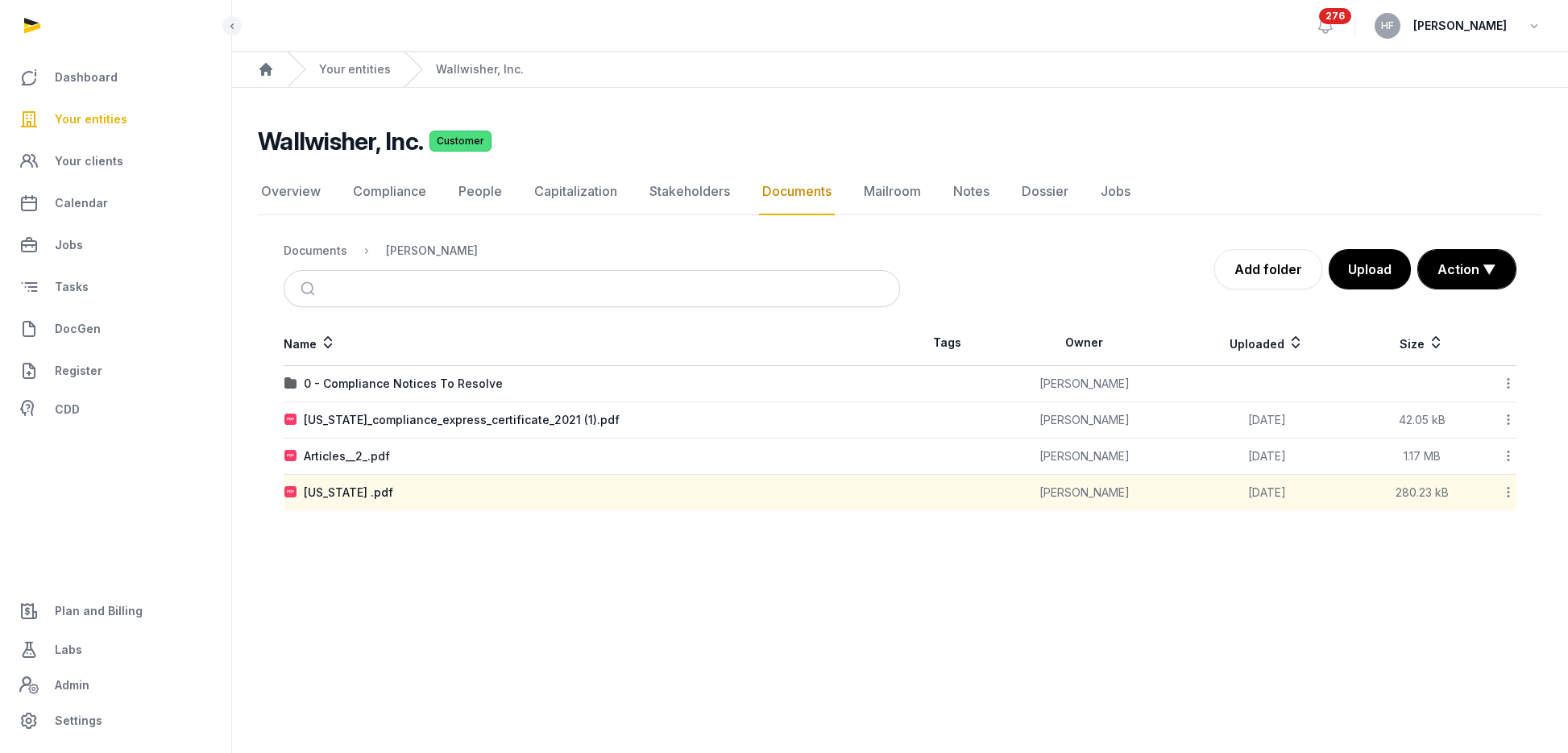
click at [1508, 490] on icon at bounding box center [1508, 492] width 14 height 17
click at [368, 491] on div "New Jersey .pdf" at bounding box center [348, 492] width 89 height 16
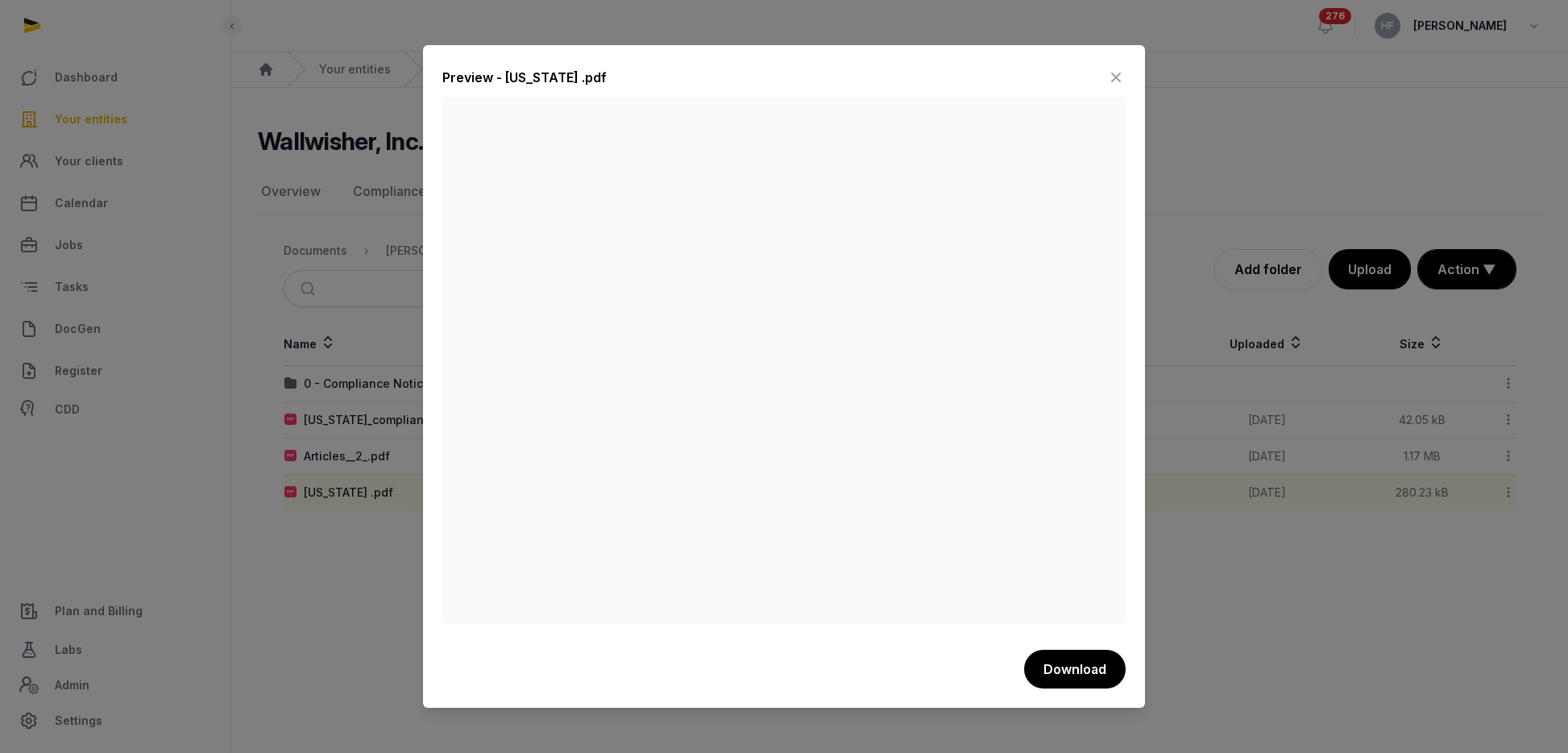
click at [1116, 76] on icon at bounding box center [1116, 78] width 20 height 26
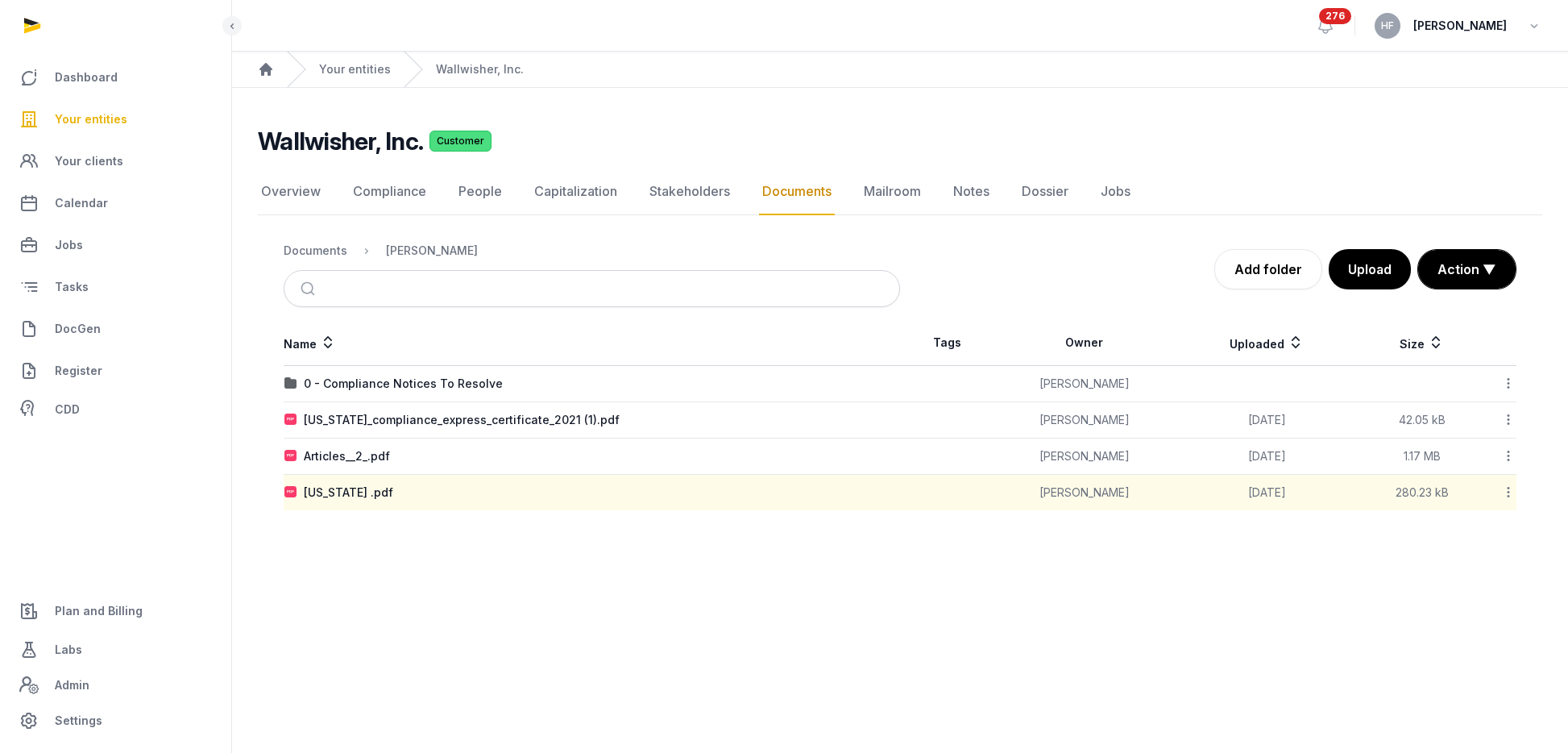
click at [1510, 495] on icon at bounding box center [1508, 492] width 14 height 17
click at [1485, 640] on div "Move" at bounding box center [1450, 651] width 129 height 29
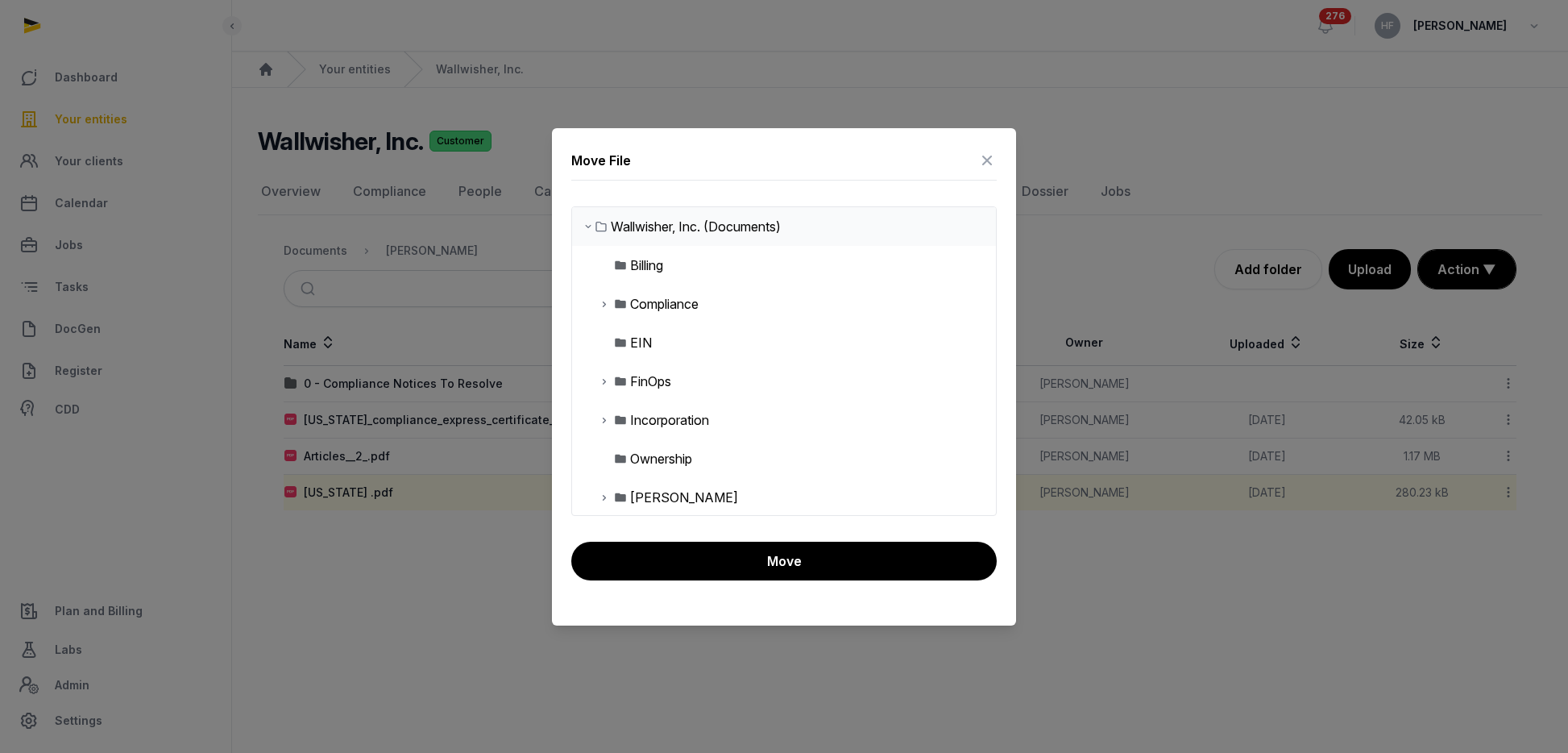
click at [605, 308] on icon at bounding box center [604, 303] width 13 height 20
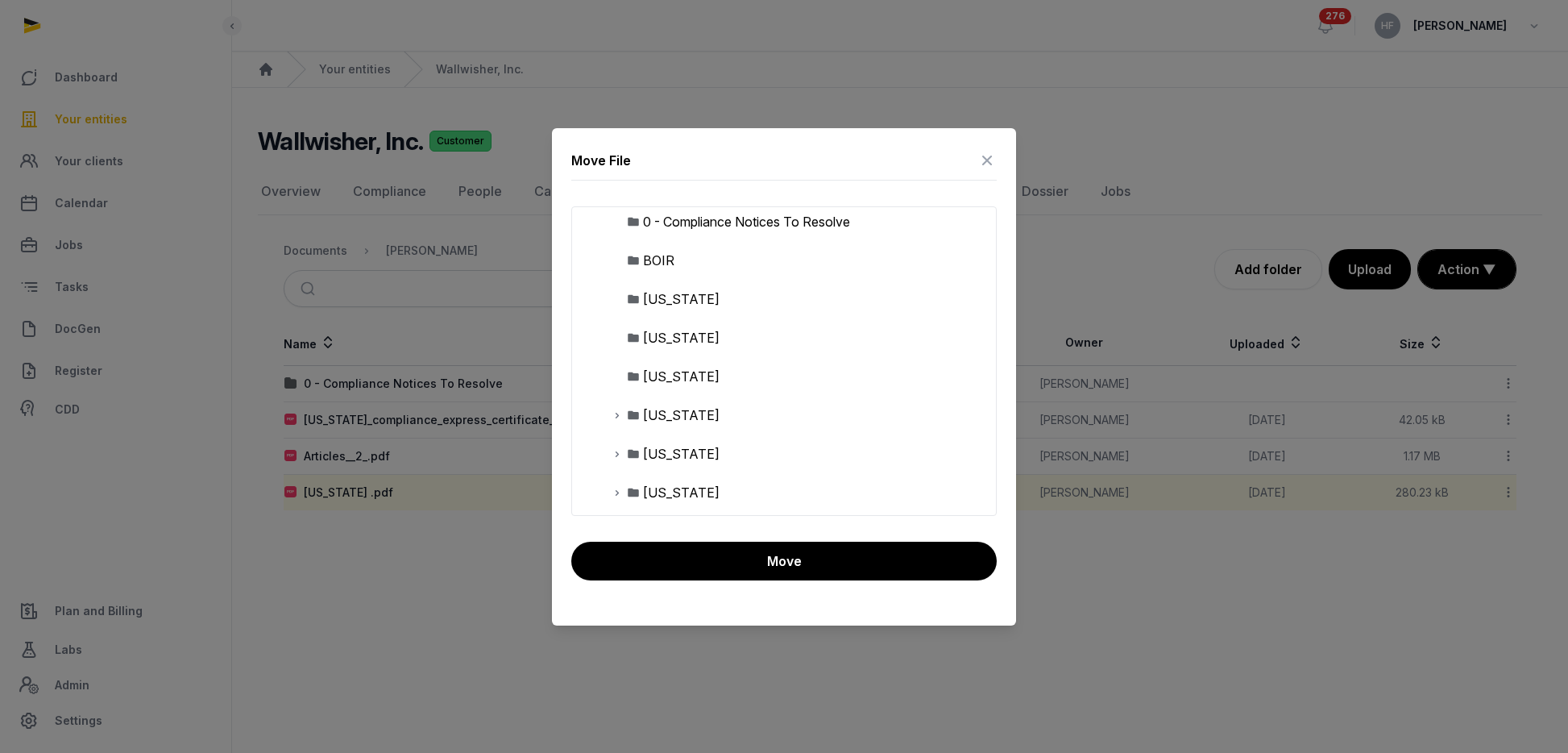
scroll to position [128, 0]
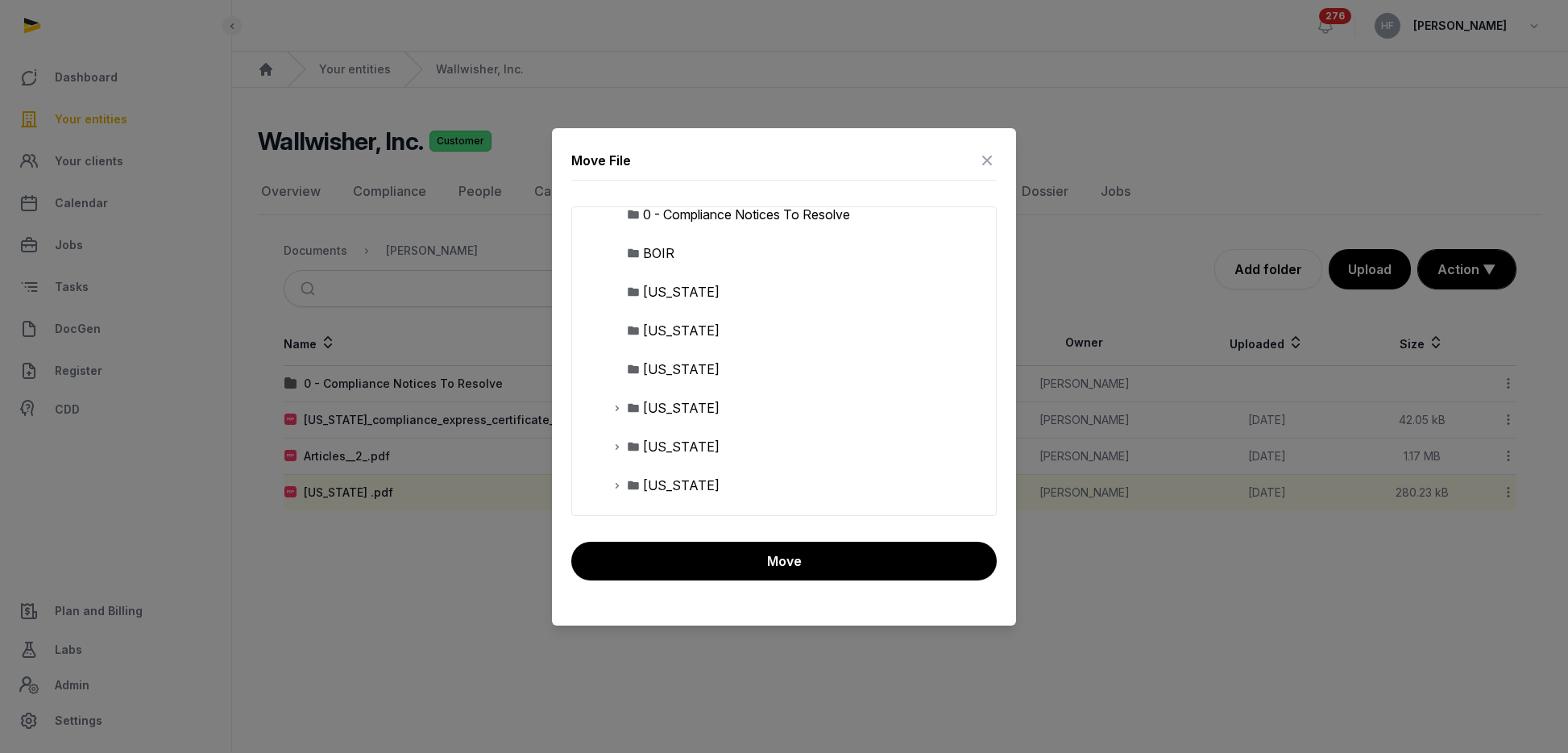
click at [686, 482] on div "New Jersey" at bounding box center [681, 485] width 77 height 20
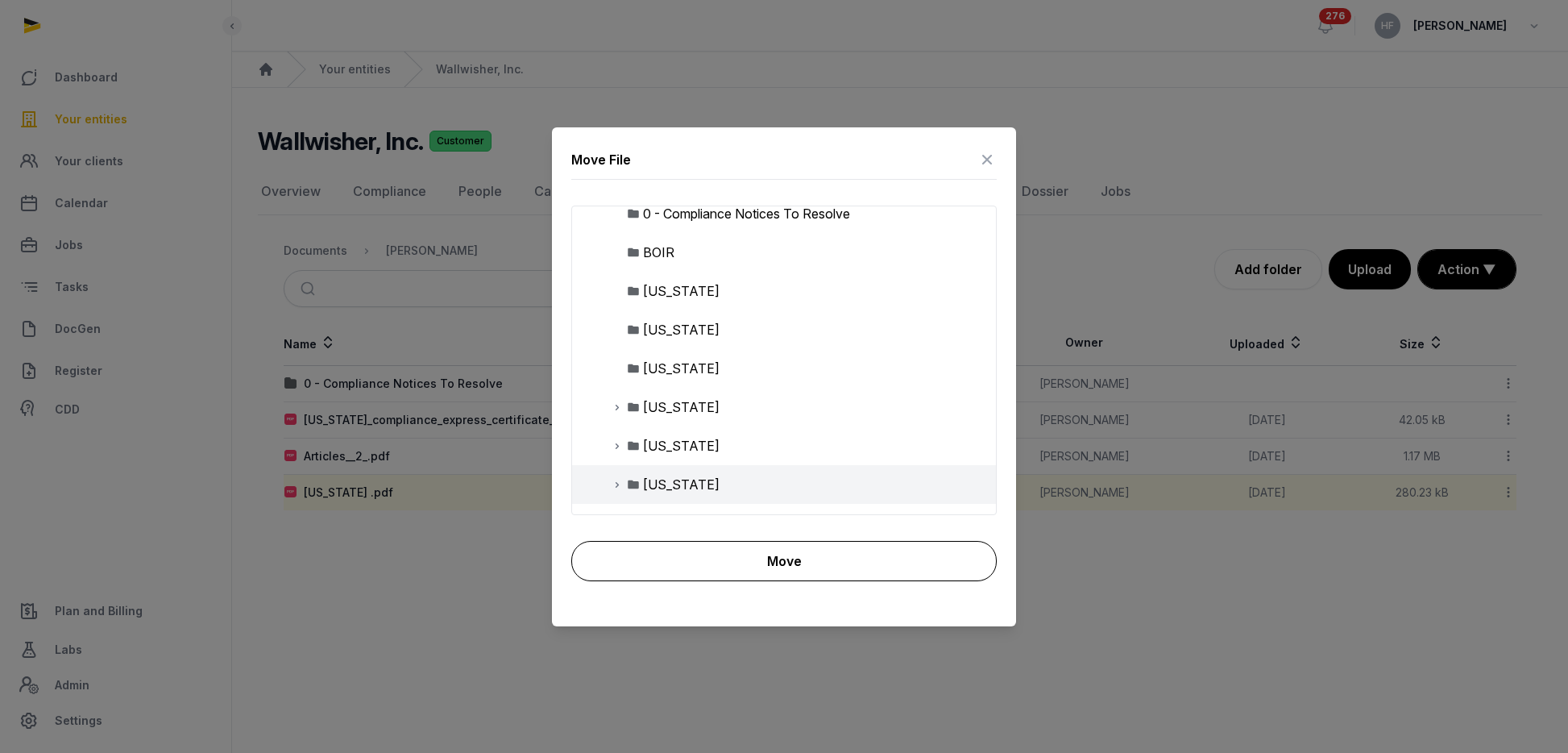
click at [751, 559] on button "Move" at bounding box center [784, 560] width 426 height 40
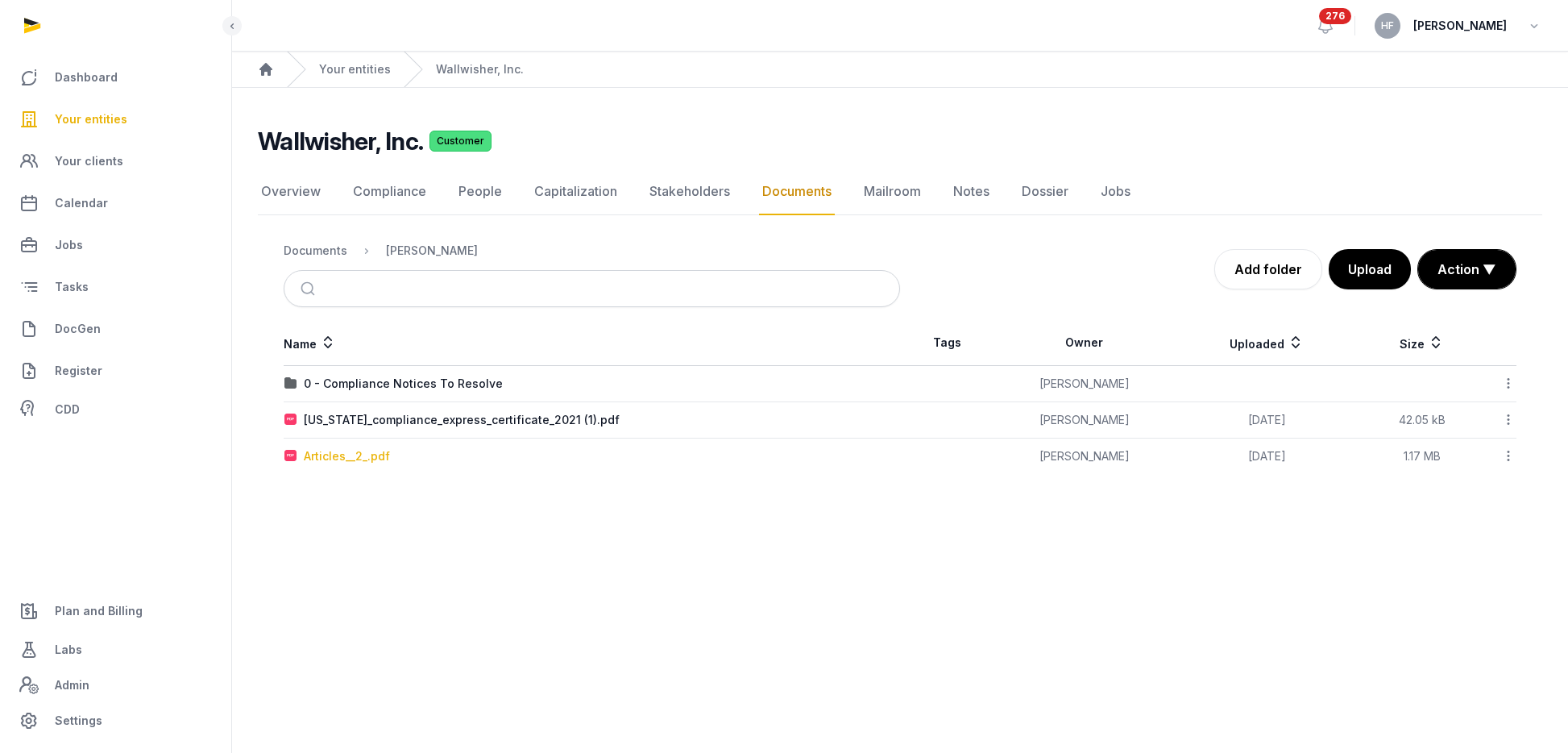
click at [359, 457] on div "Articles__2_.pdf" at bounding box center [347, 456] width 86 height 16
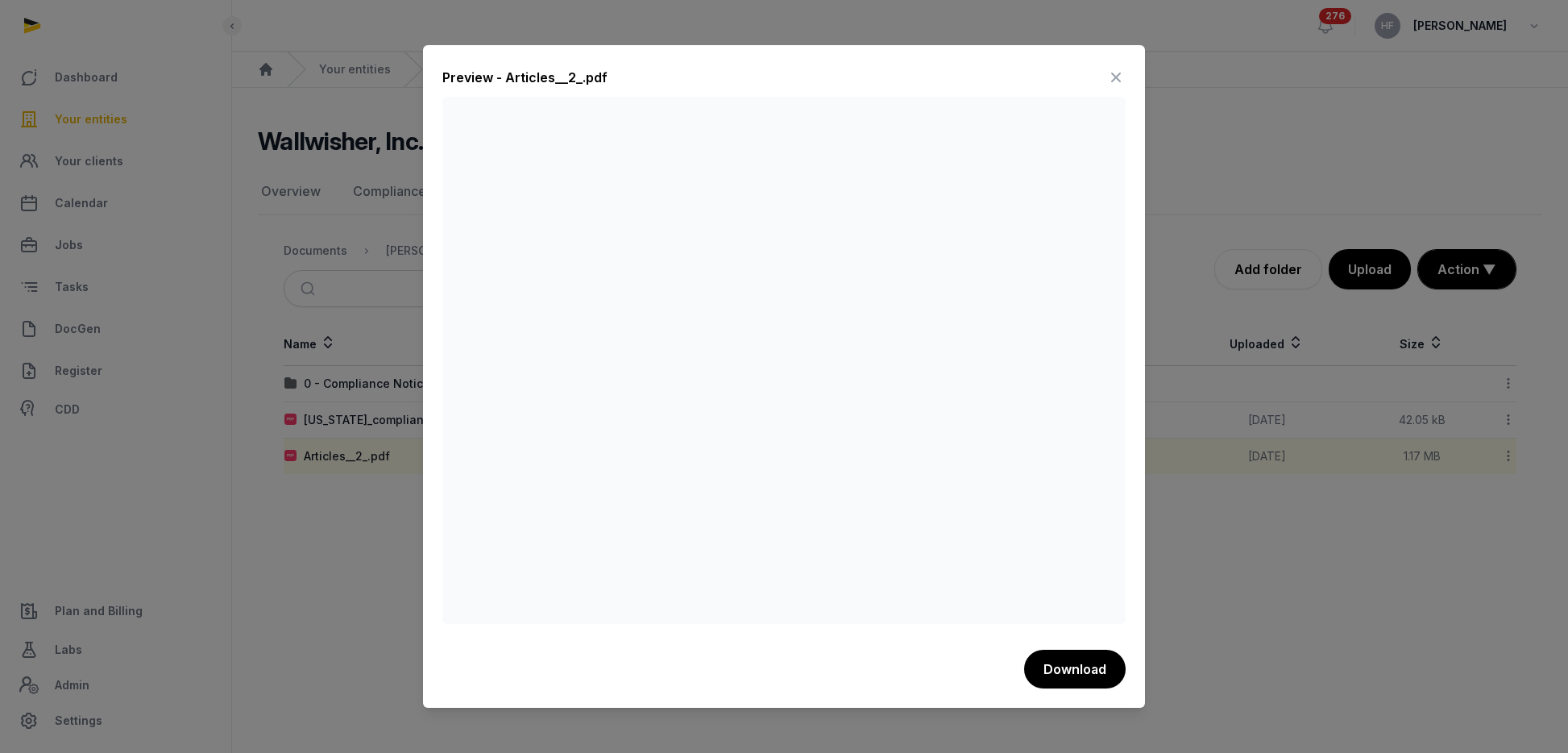
click at [1116, 78] on icon at bounding box center [1116, 78] width 20 height 26
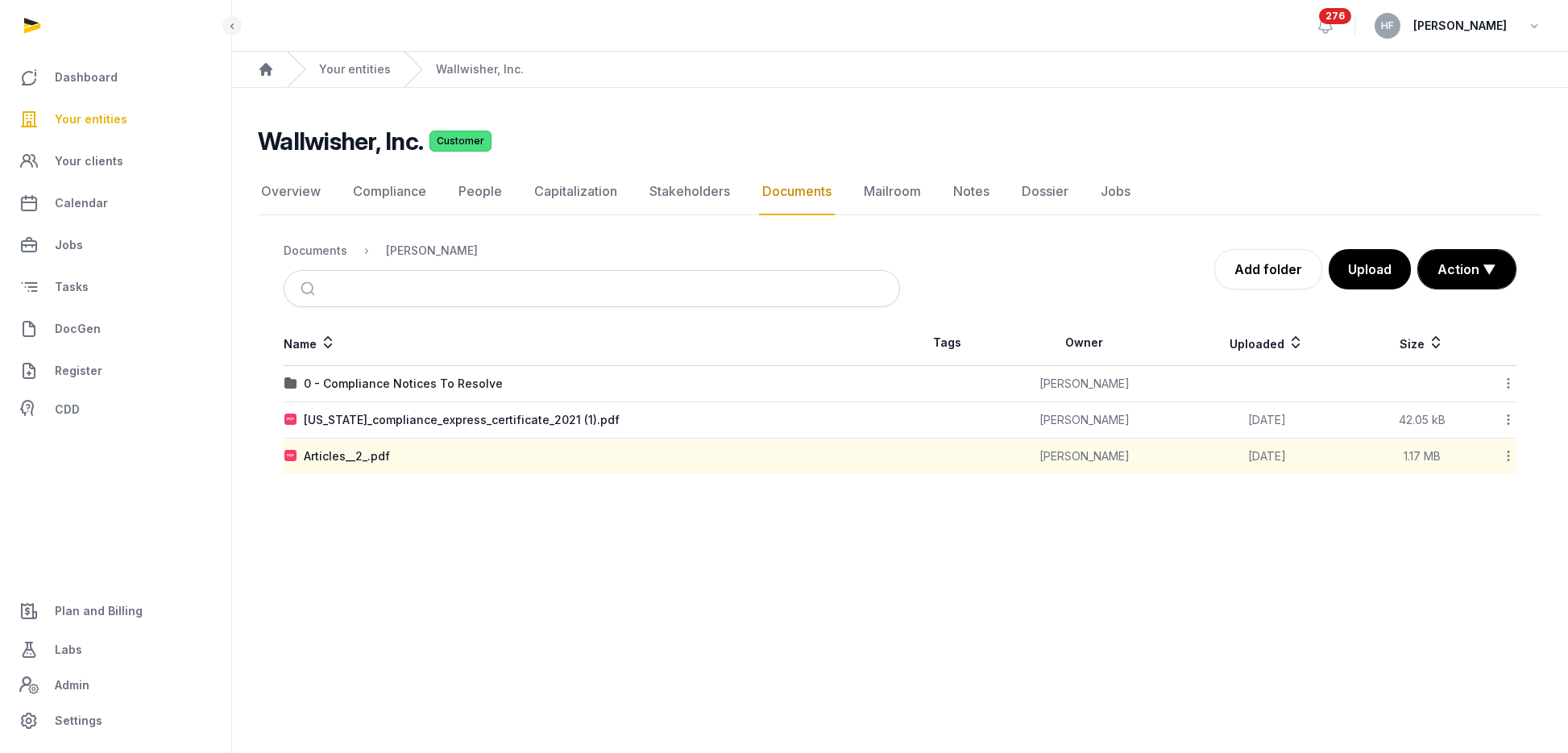
click at [1507, 457] on icon at bounding box center [1508, 456] width 14 height 17
click at [1478, 606] on div "Move" at bounding box center [1450, 614] width 129 height 29
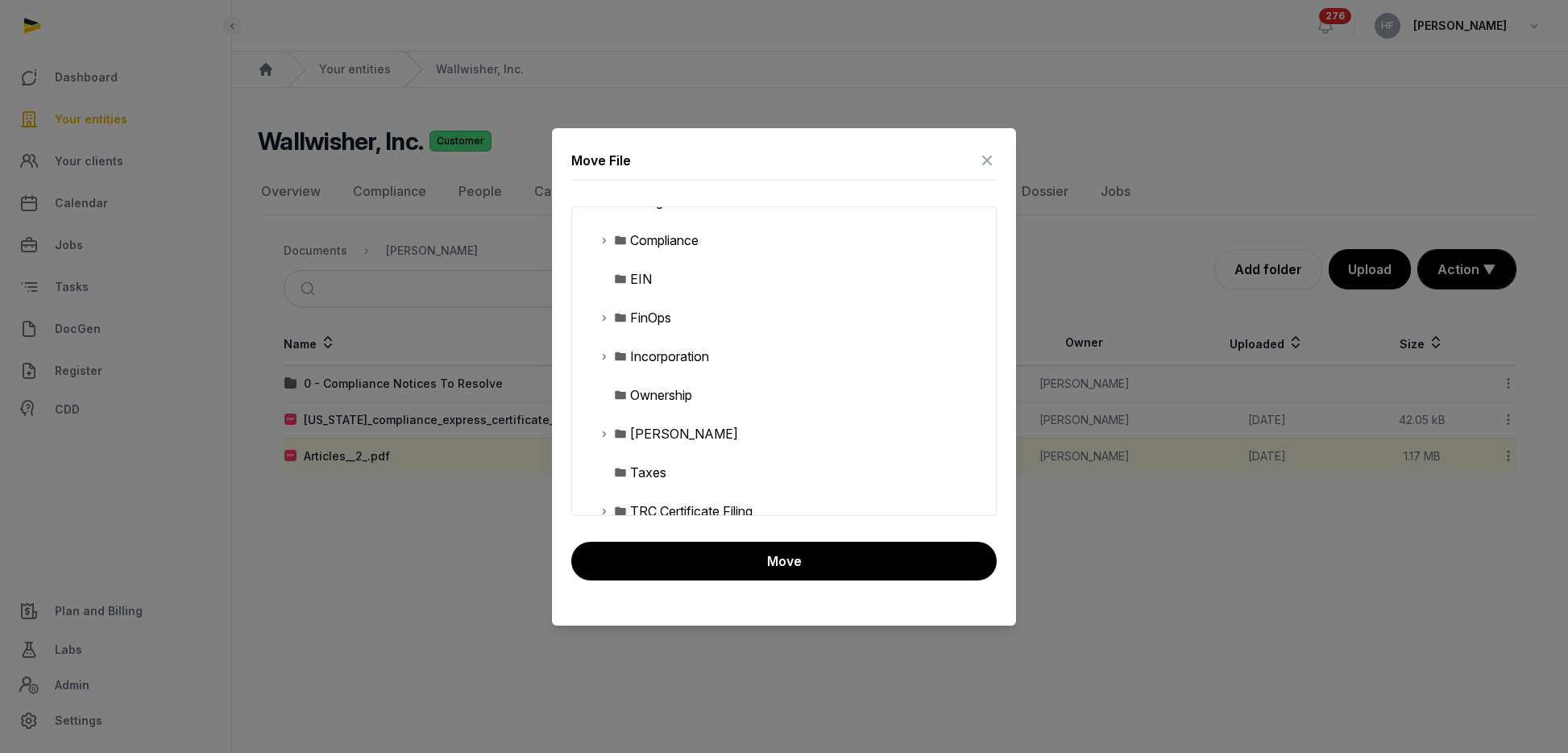
scroll to position [68, 0]
click at [605, 354] on icon at bounding box center [604, 351] width 13 height 20
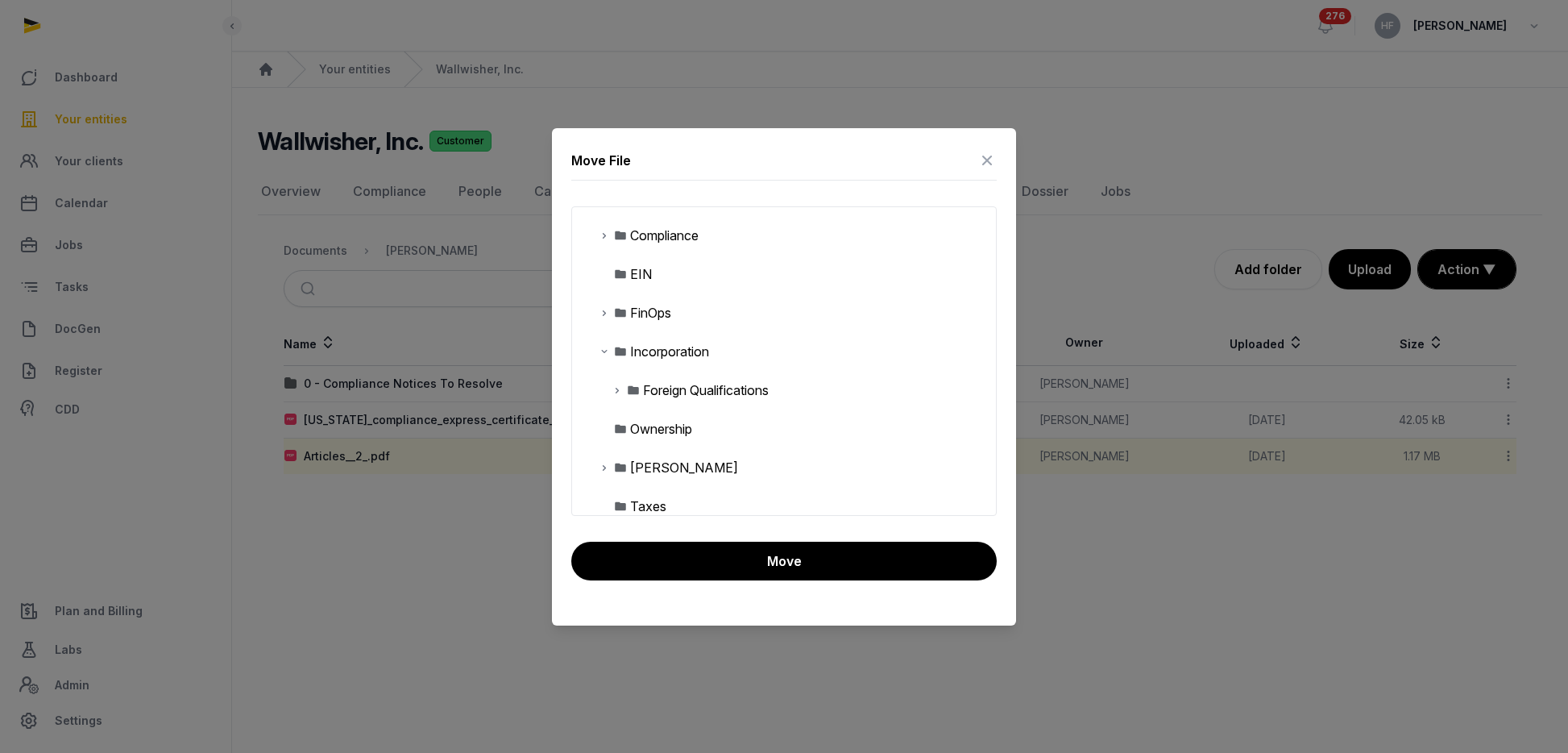
click at [677, 428] on div "Ownership" at bounding box center [661, 428] width 62 height 20
click at [608, 390] on div "Foreign Qualifications" at bounding box center [784, 389] width 424 height 38
click at [616, 388] on icon at bounding box center [617, 390] width 13 height 20
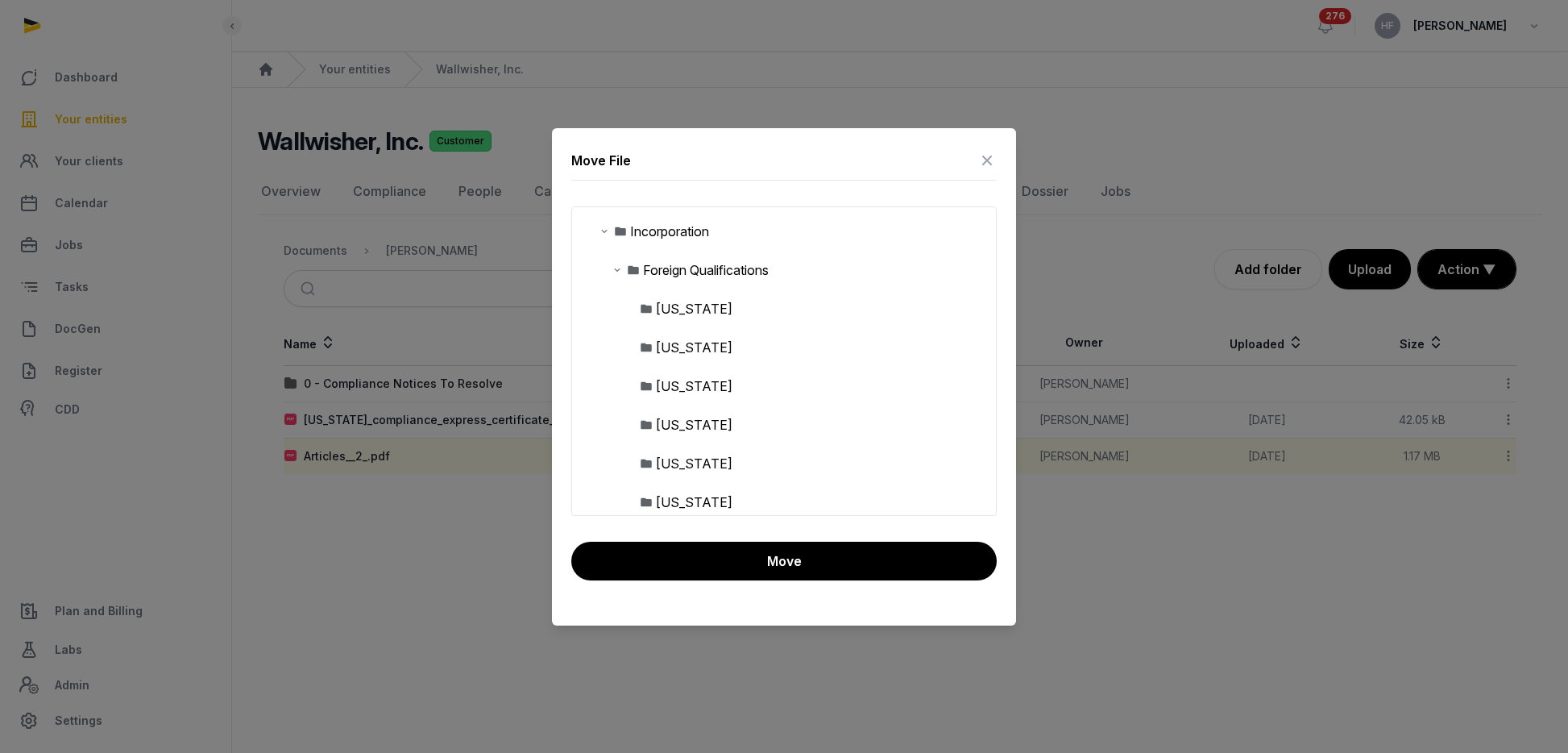
scroll to position [196, 0]
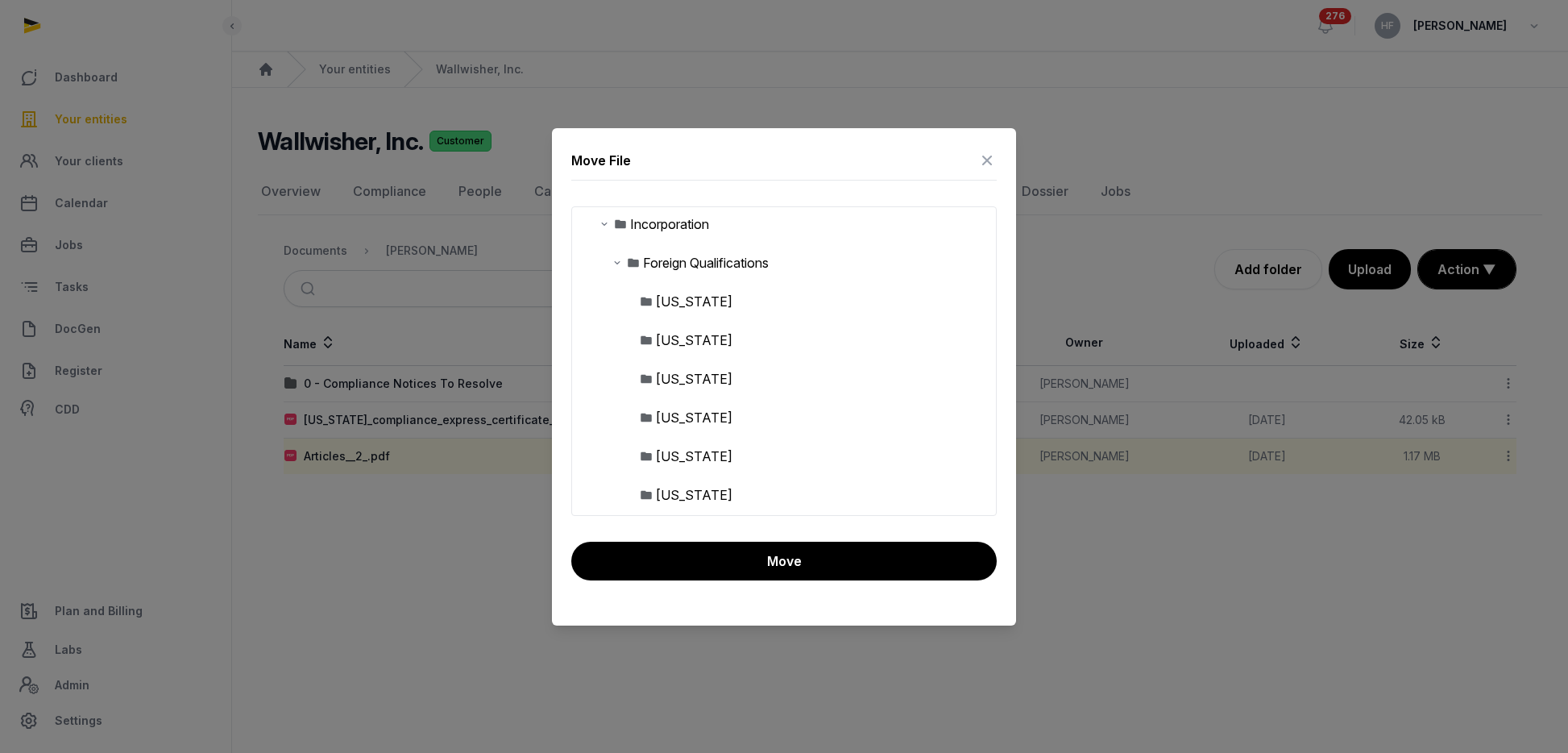
click at [700, 490] on div "North Carolina" at bounding box center [694, 495] width 77 height 20
click at [758, 555] on button "Move" at bounding box center [784, 560] width 426 height 38
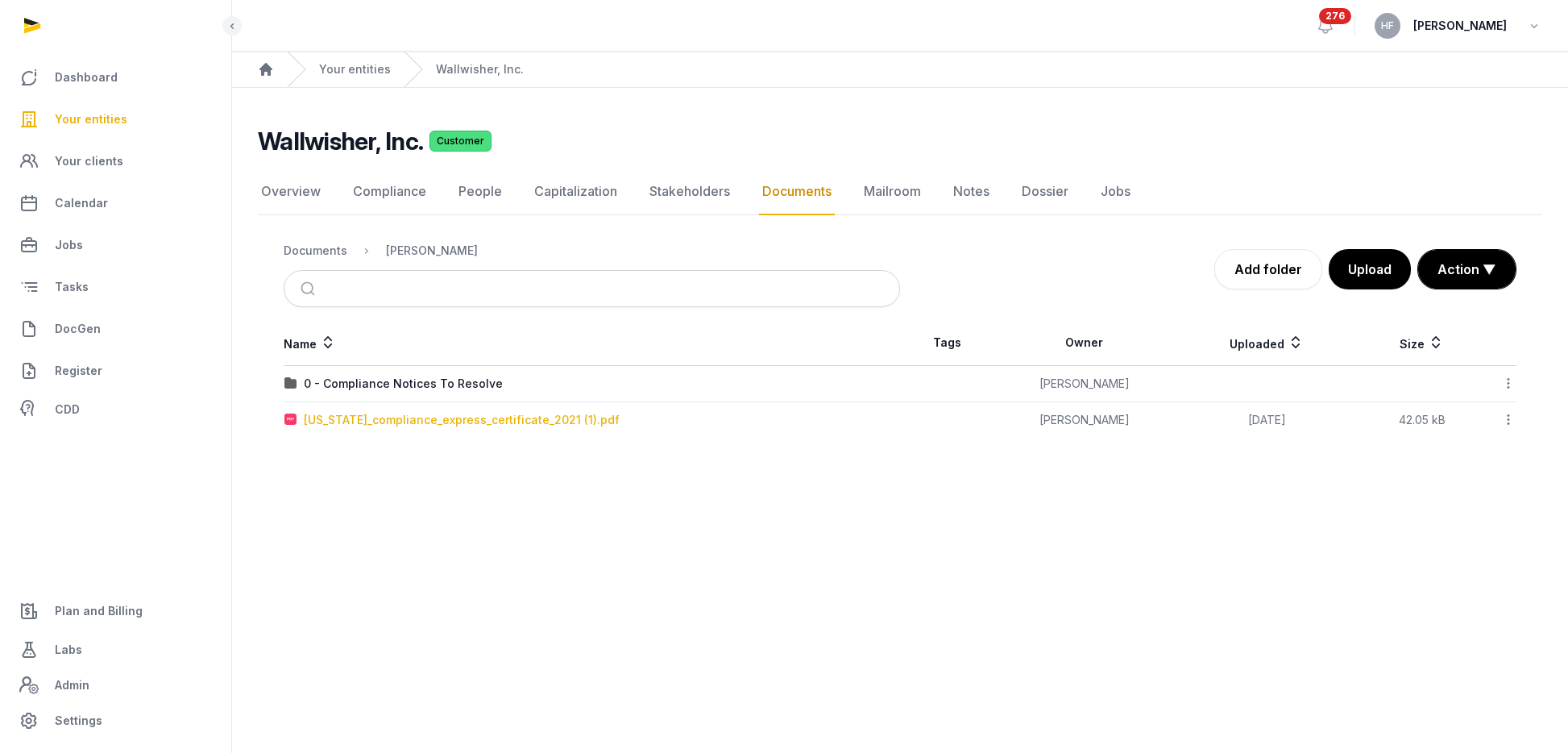
click at [428, 416] on div "hawaii_compliance_express_certificate_2021 (1).pdf" at bounding box center [462, 420] width 316 height 16
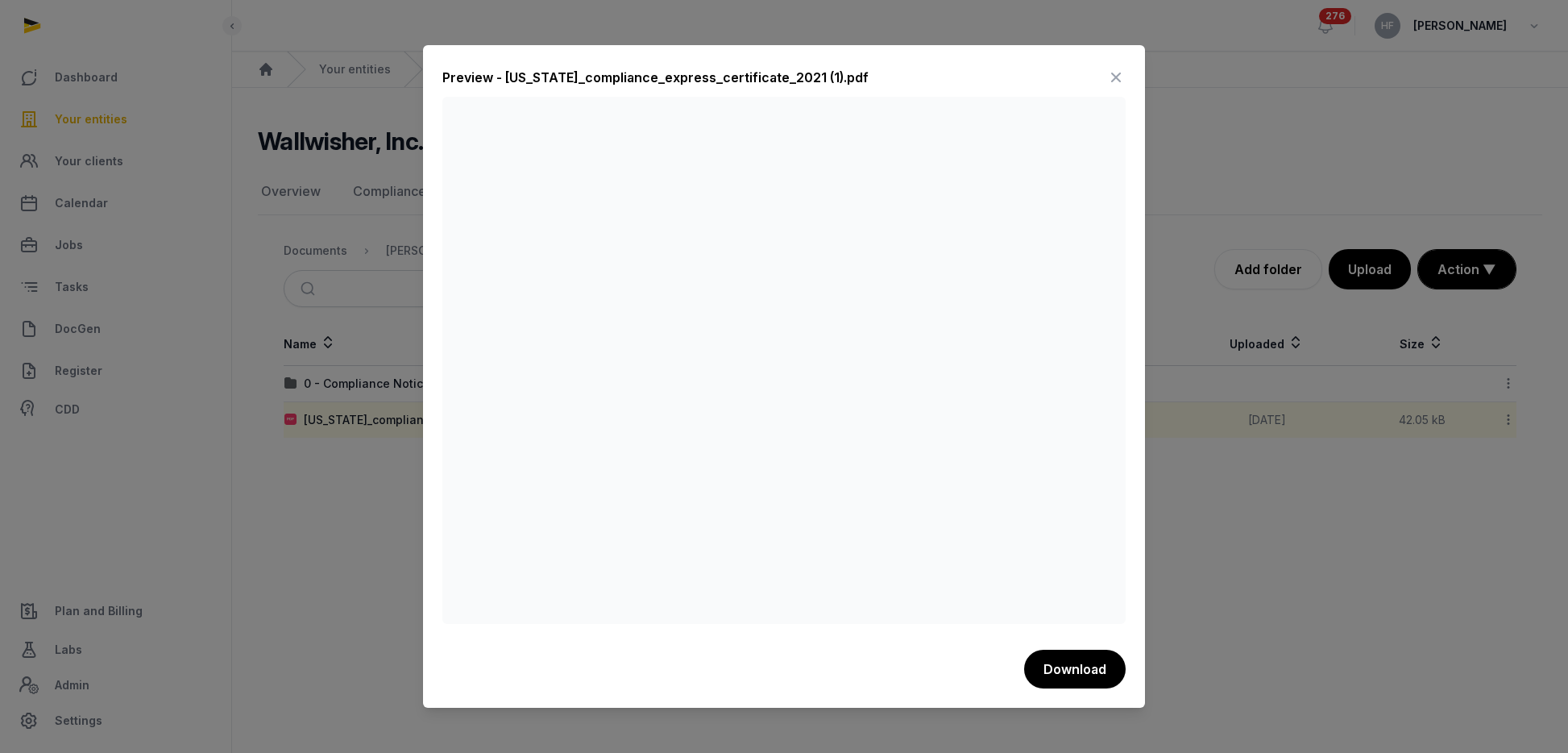
click at [1116, 79] on icon at bounding box center [1116, 78] width 20 height 26
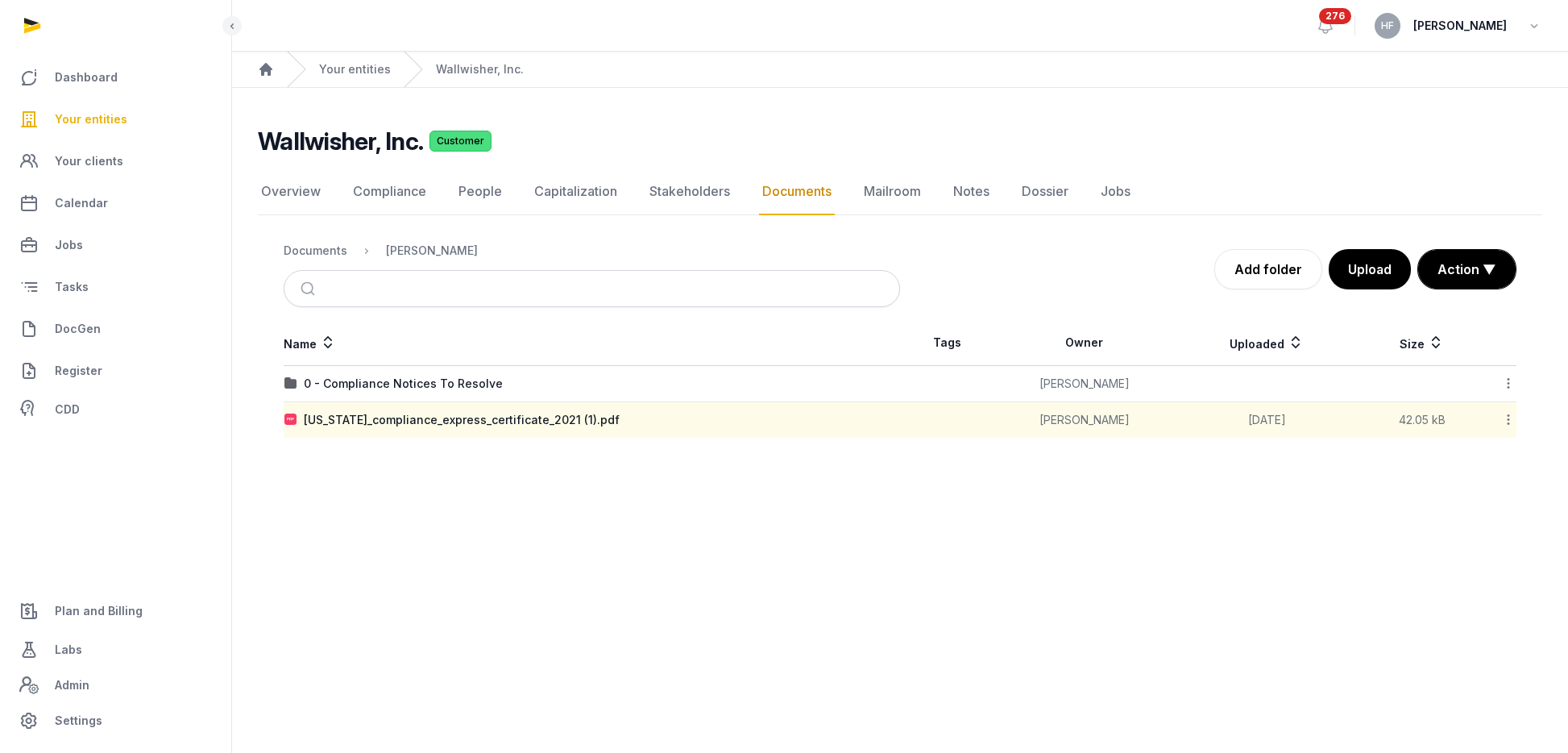
click at [1507, 422] on icon at bounding box center [1508, 420] width 14 height 17
click at [1482, 567] on div "Move" at bounding box center [1450, 578] width 129 height 29
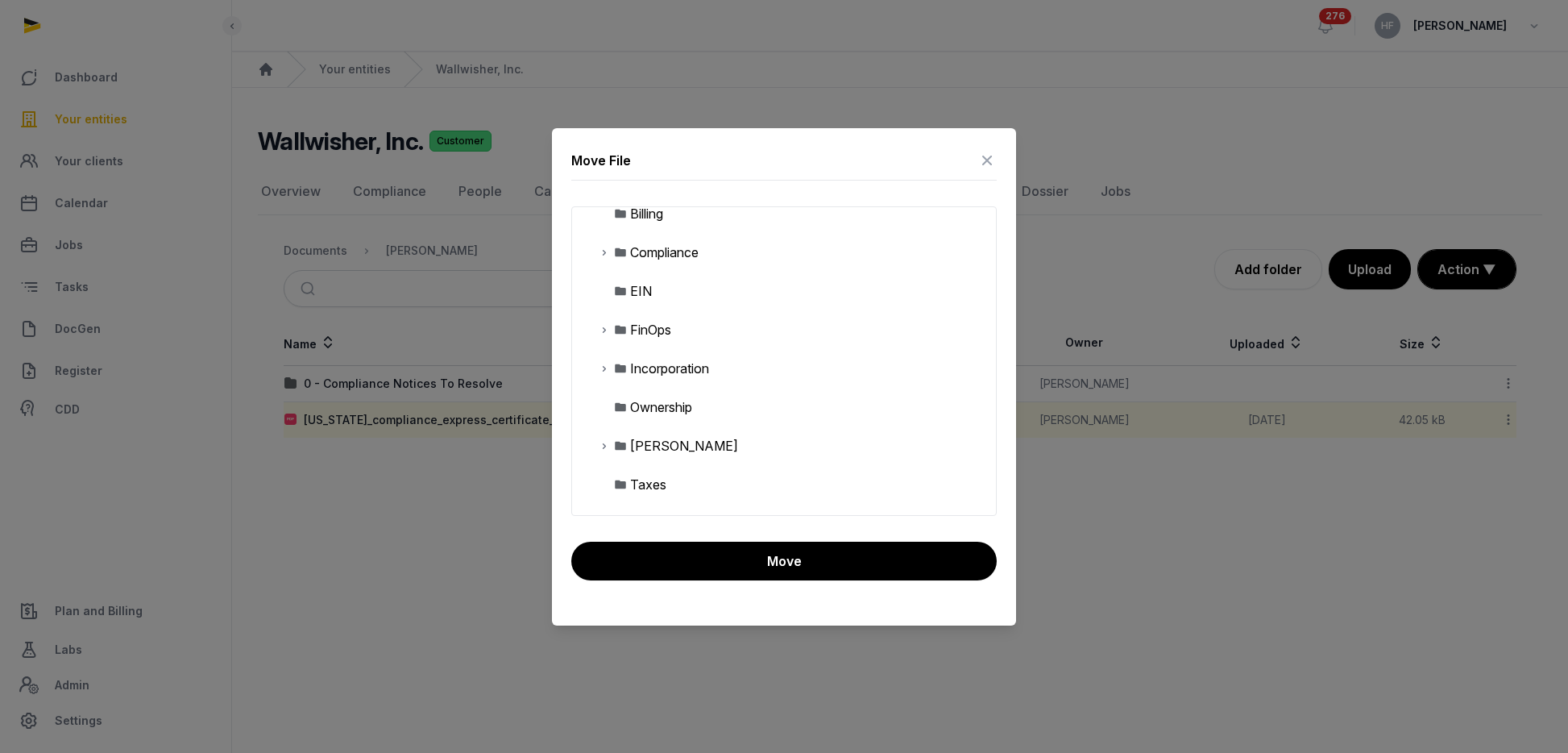
scroll to position [69, 0]
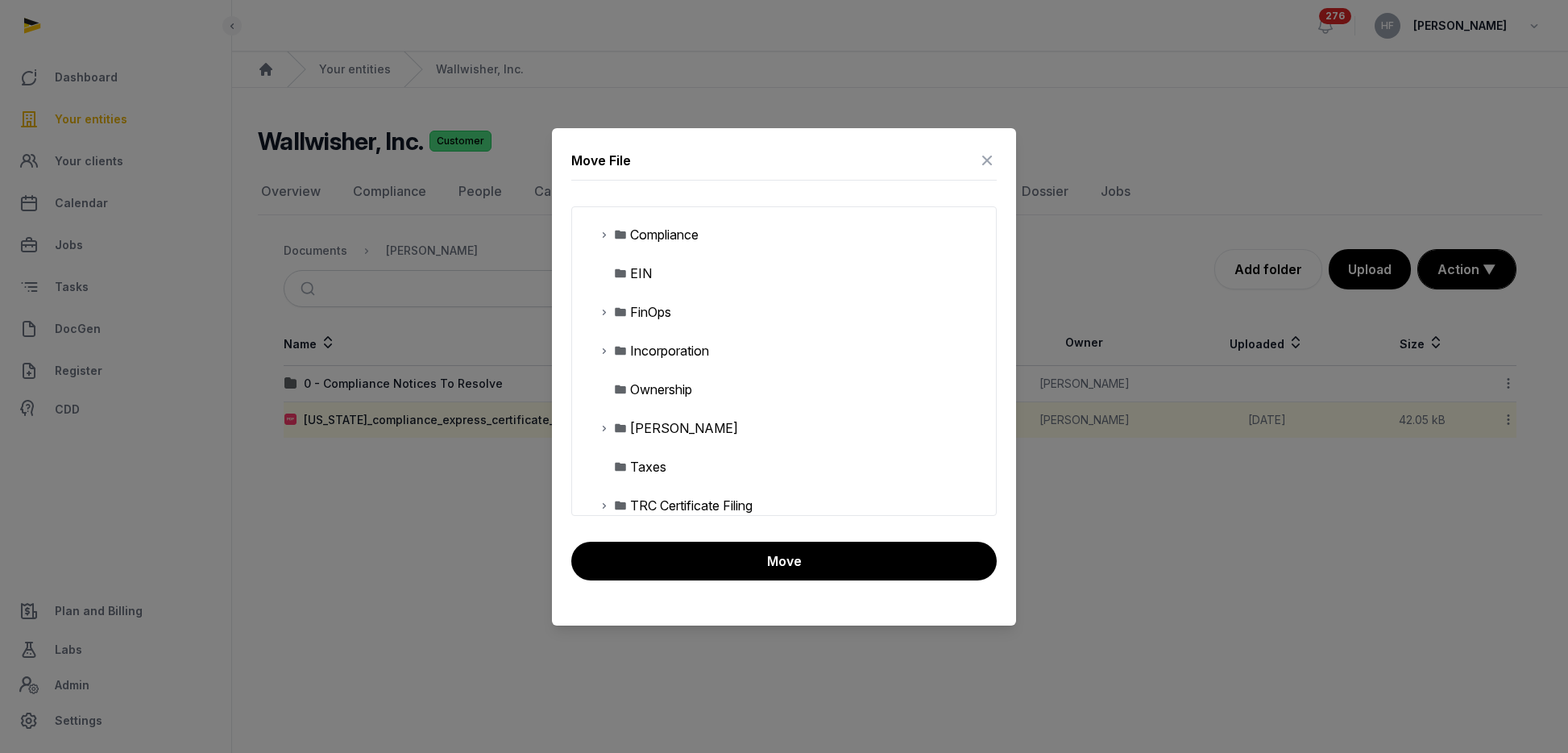
click at [605, 351] on icon at bounding box center [604, 350] width 13 height 20
click at [641, 390] on div "Foreign Qualifications" at bounding box center [696, 389] width 145 height 20
click at [622, 390] on icon at bounding box center [617, 389] width 13 height 20
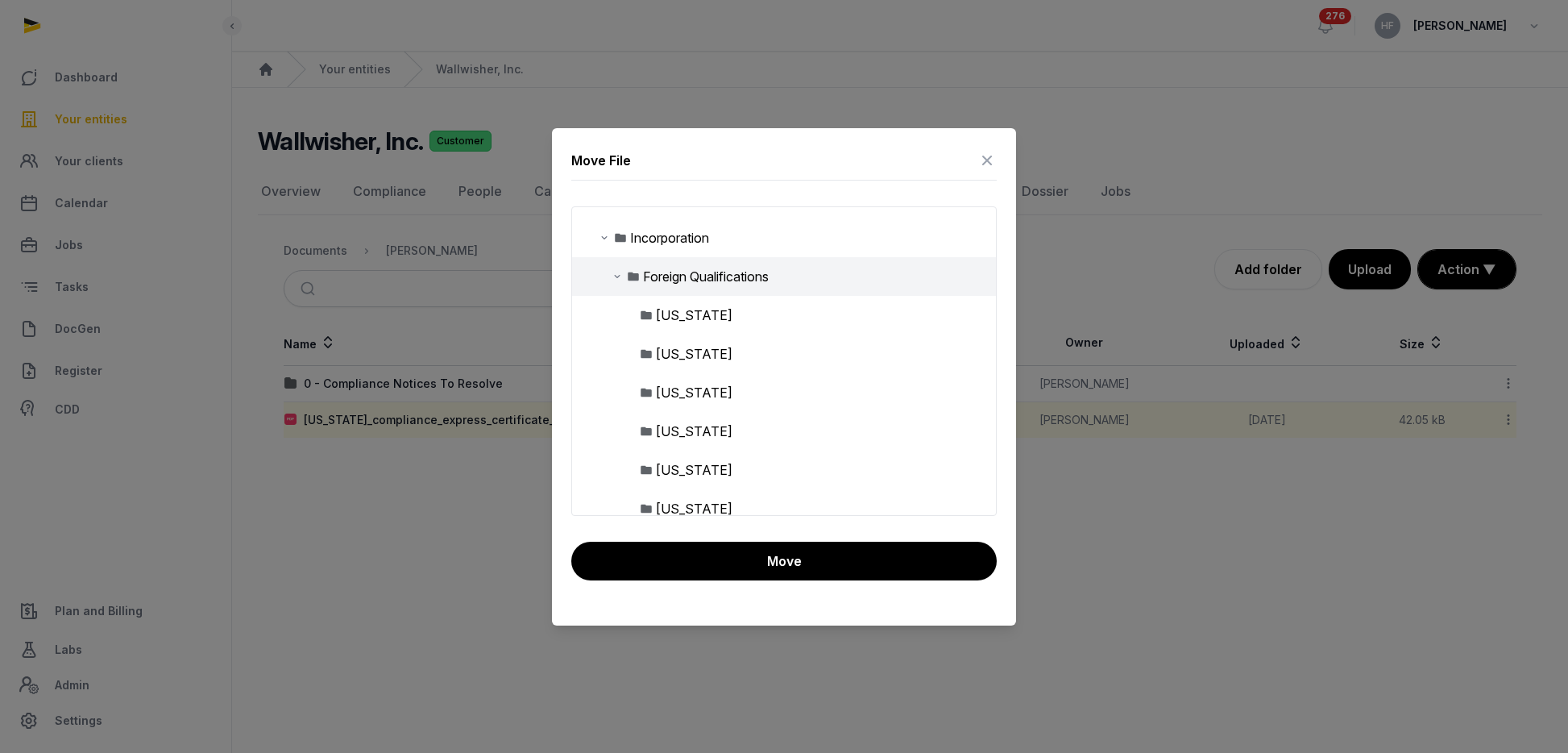
scroll to position [178, 0]
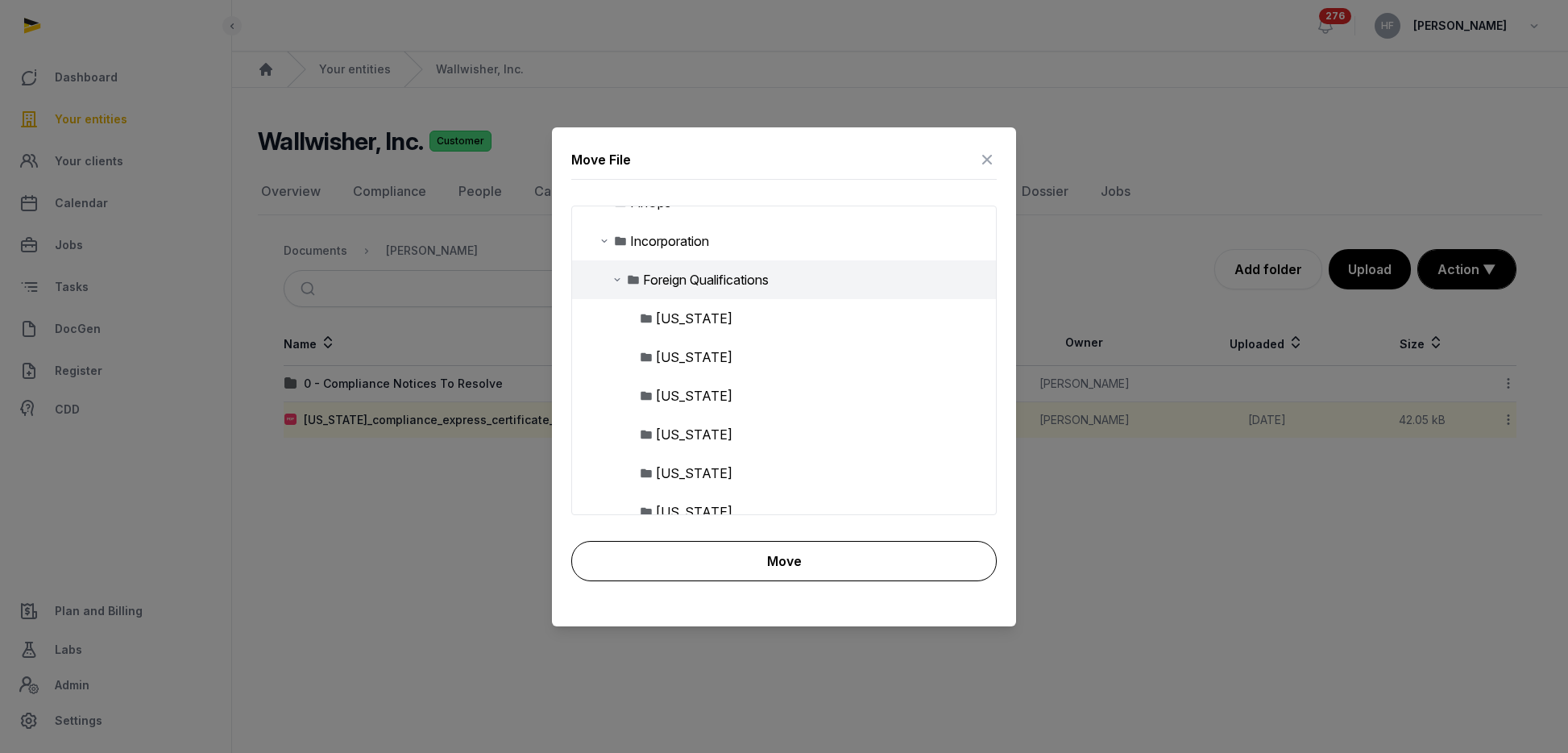
click at [806, 560] on button "Move" at bounding box center [784, 560] width 426 height 40
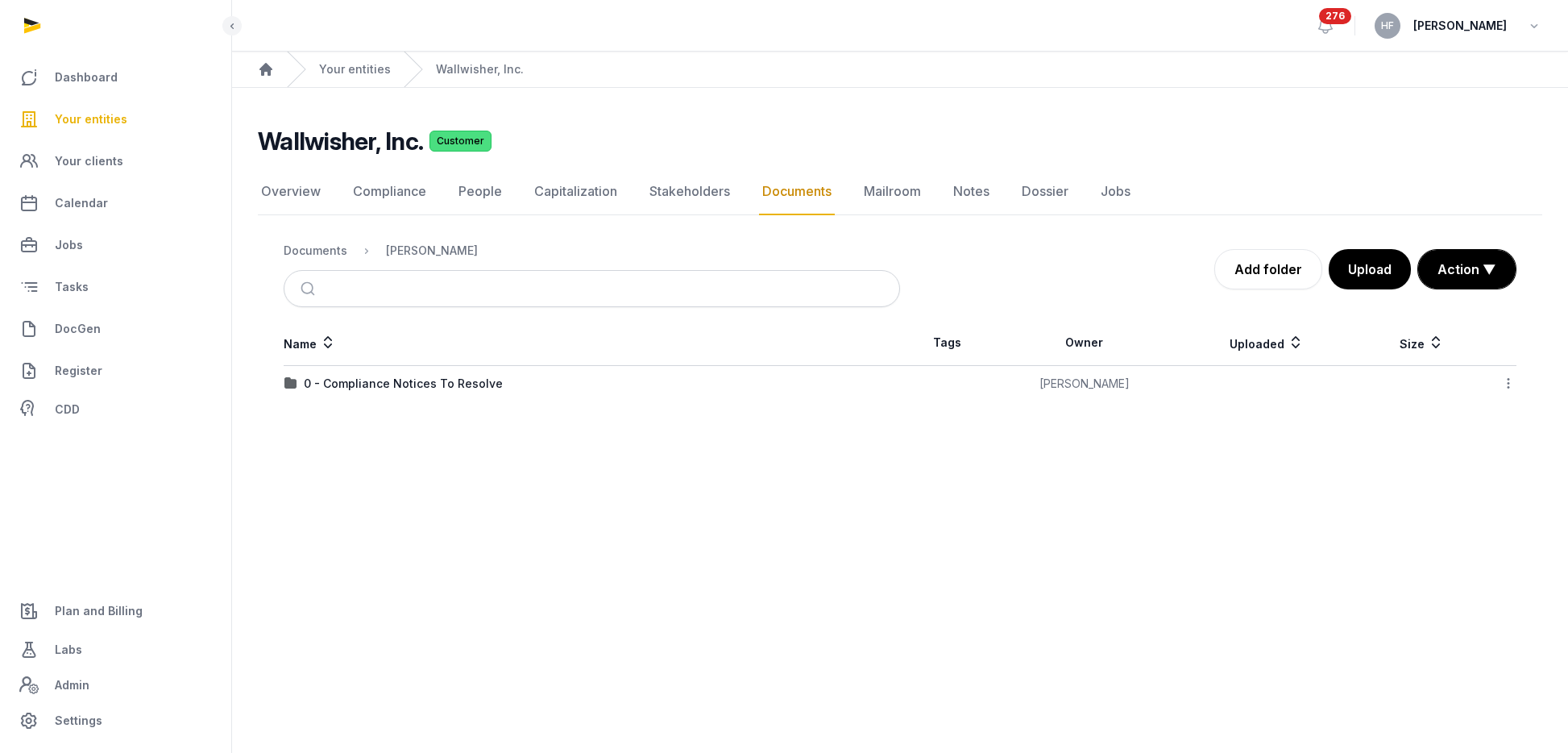
click at [319, 247] on div "Documents" at bounding box center [315, 250] width 64 height 16
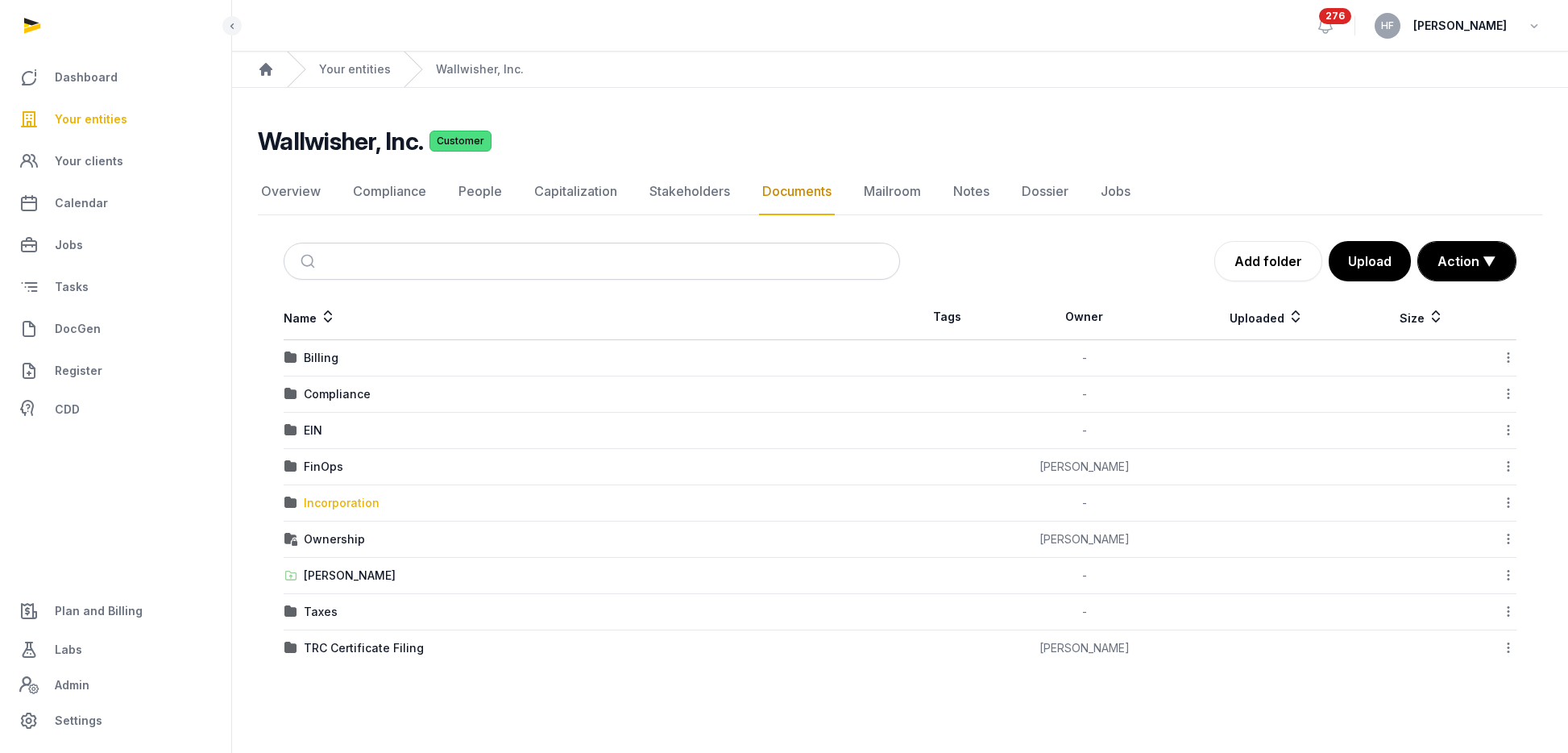
click at [359, 504] on div "Incorporation" at bounding box center [342, 503] width 76 height 16
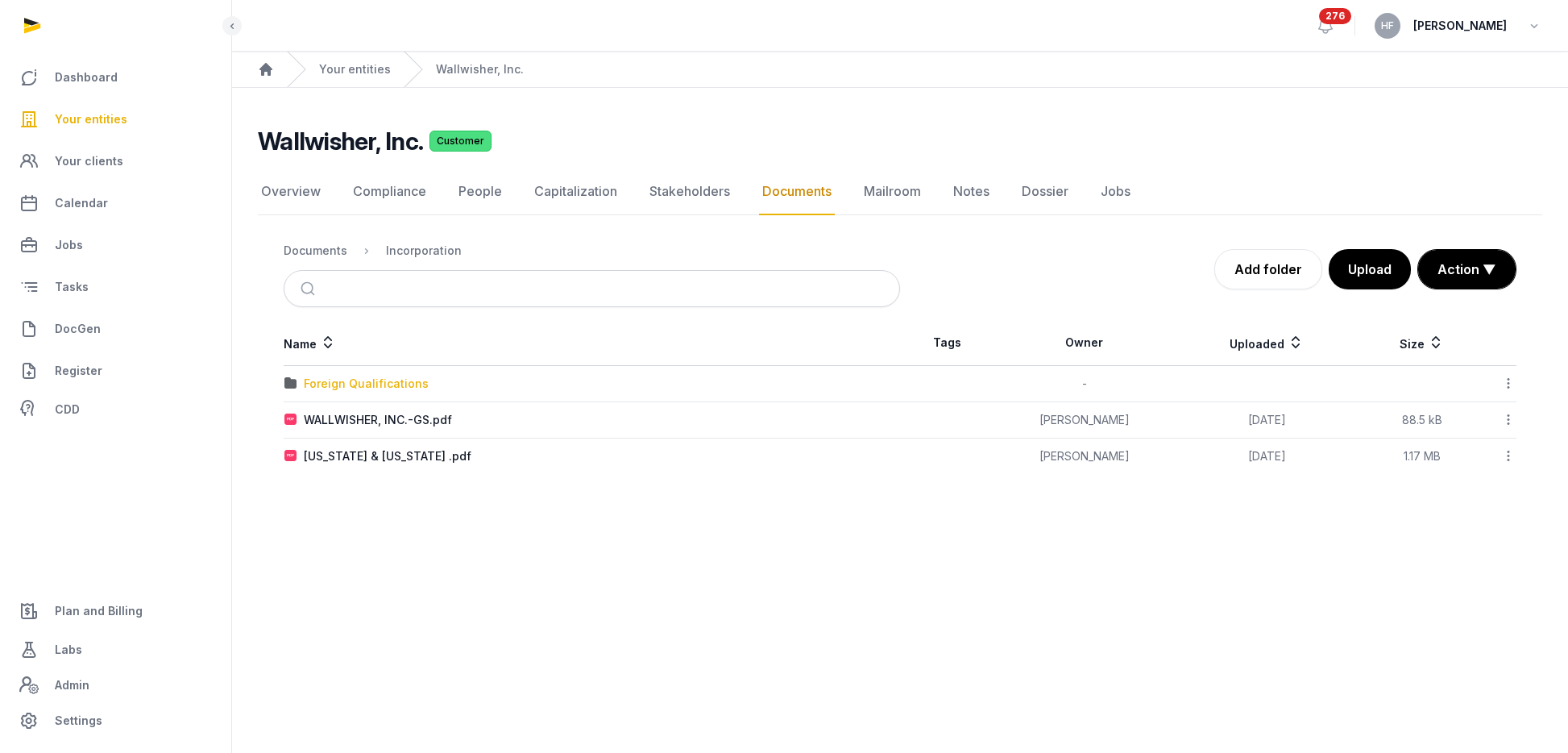
click at [404, 381] on div "Foreign Qualifications" at bounding box center [366, 383] width 125 height 16
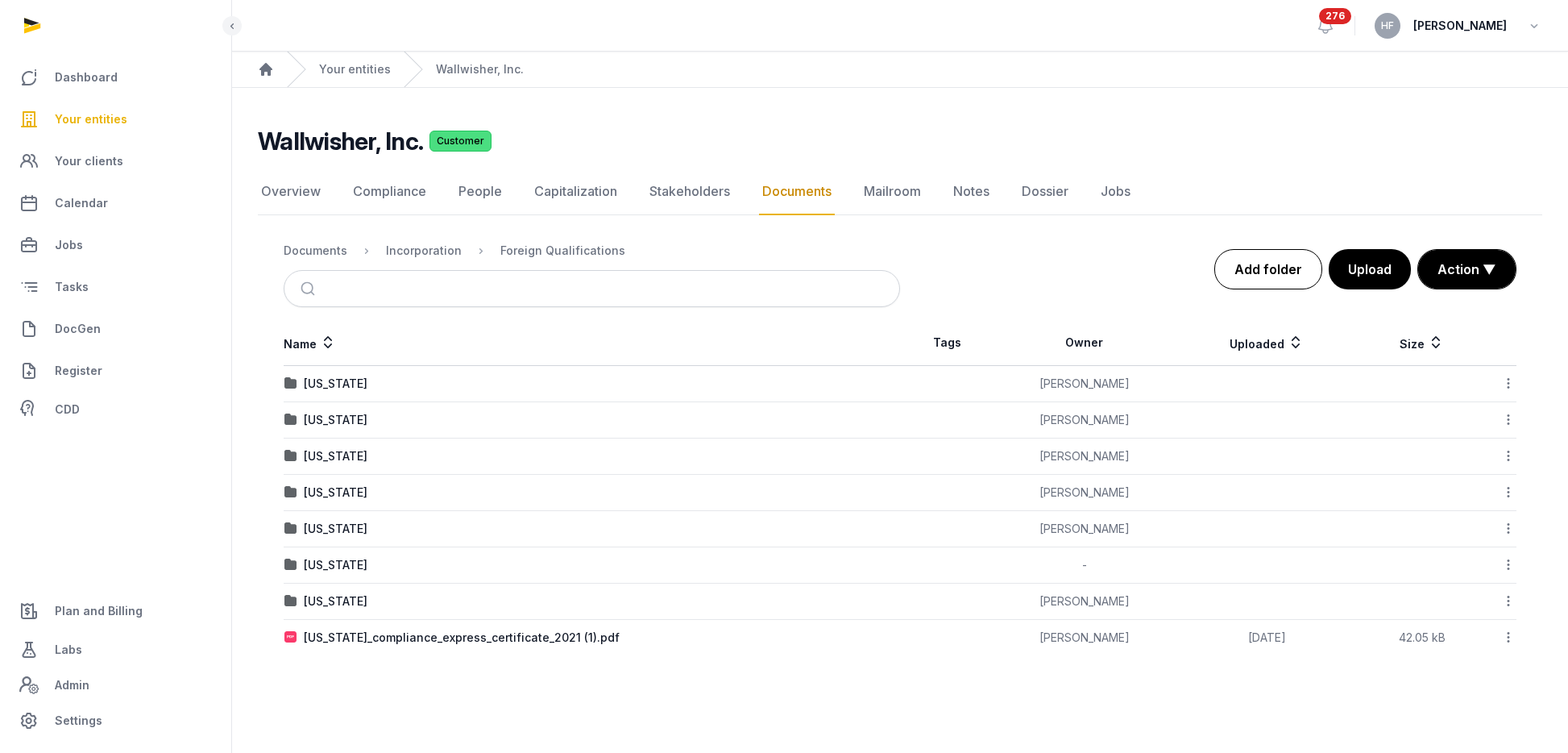
click at [1266, 268] on link "Add folder" at bounding box center [1268, 268] width 108 height 40
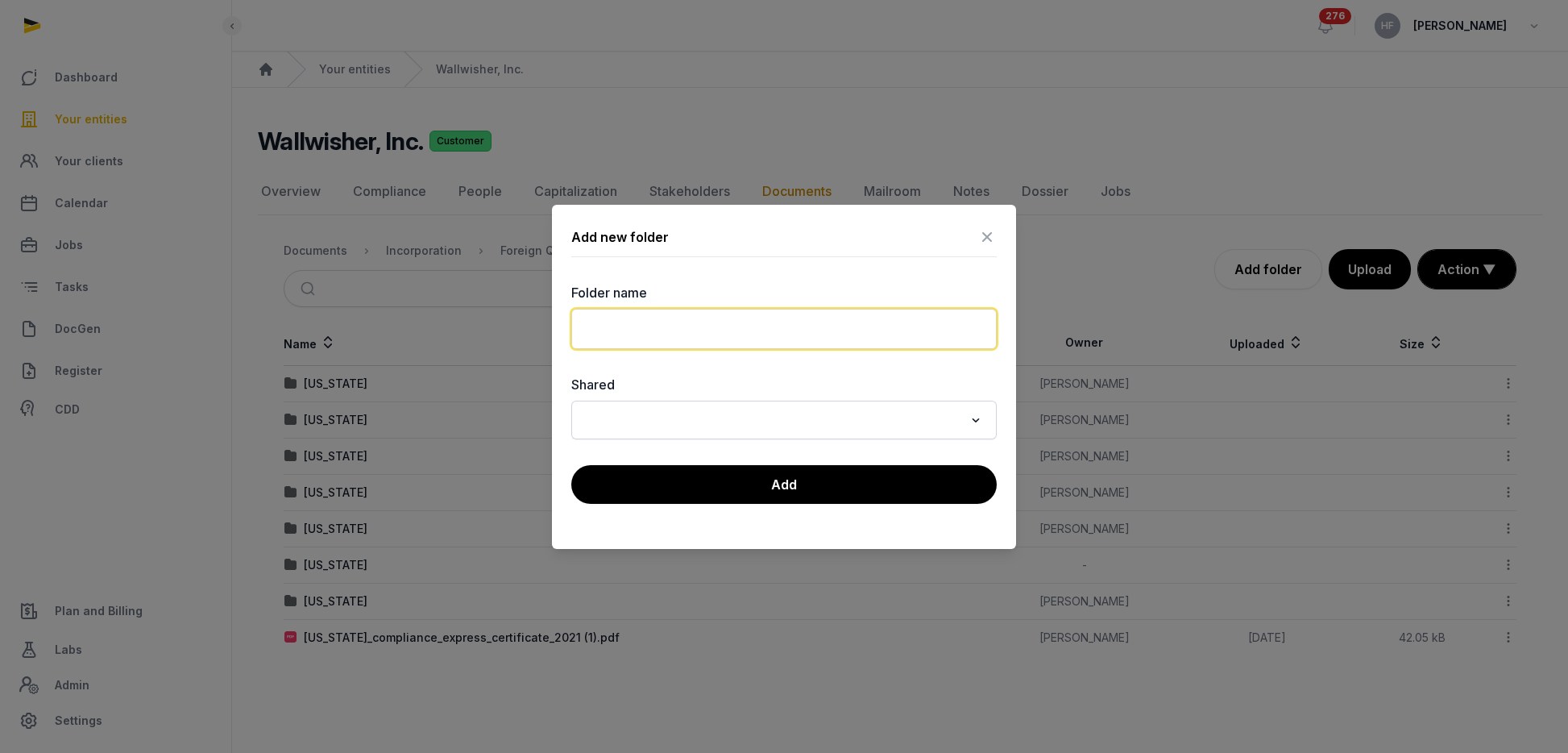
click at [778, 322] on input "text" at bounding box center [784, 328] width 426 height 40
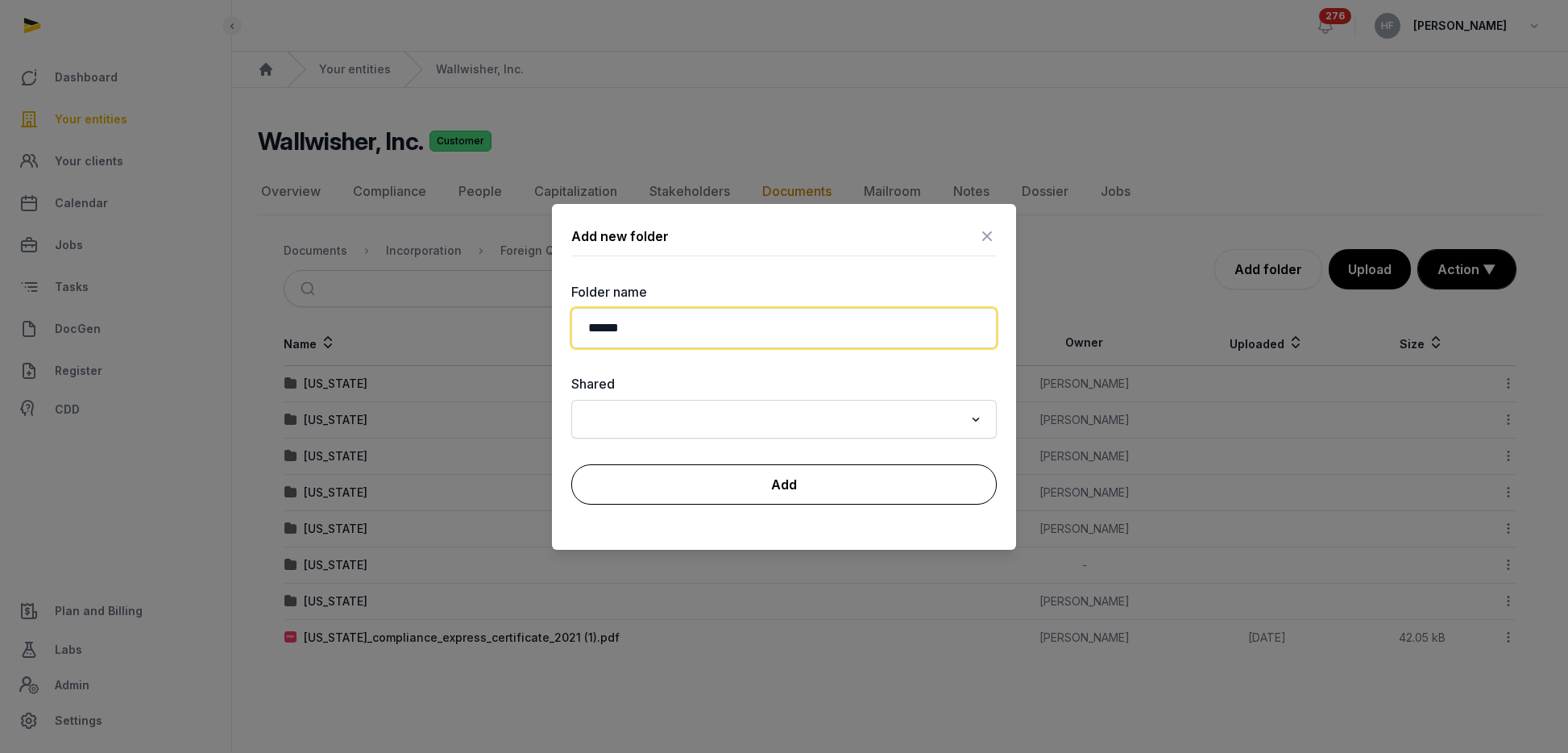
type input "******"
click at [889, 473] on button "Add" at bounding box center [784, 484] width 426 height 40
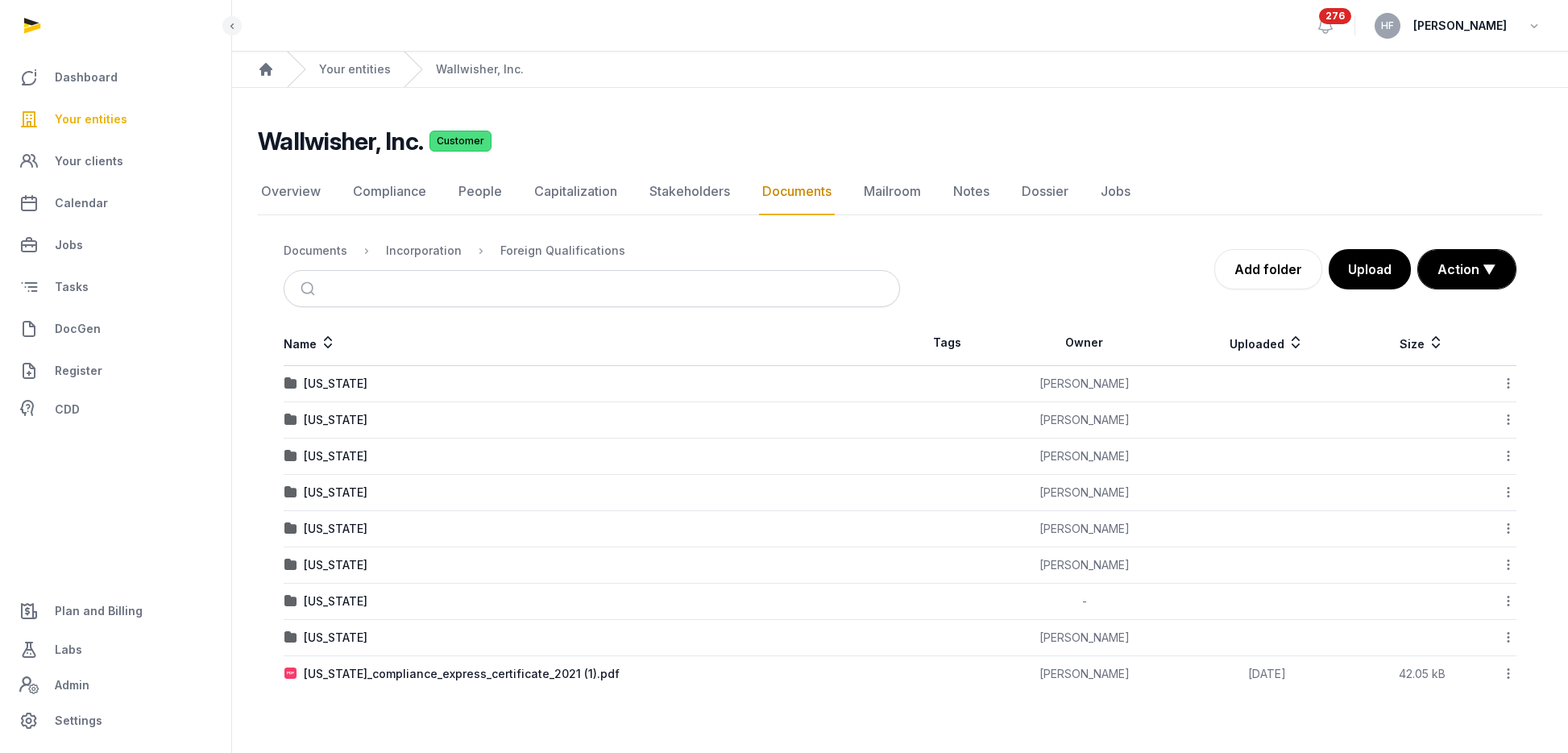
click at [1510, 671] on icon at bounding box center [1508, 674] width 14 height 17
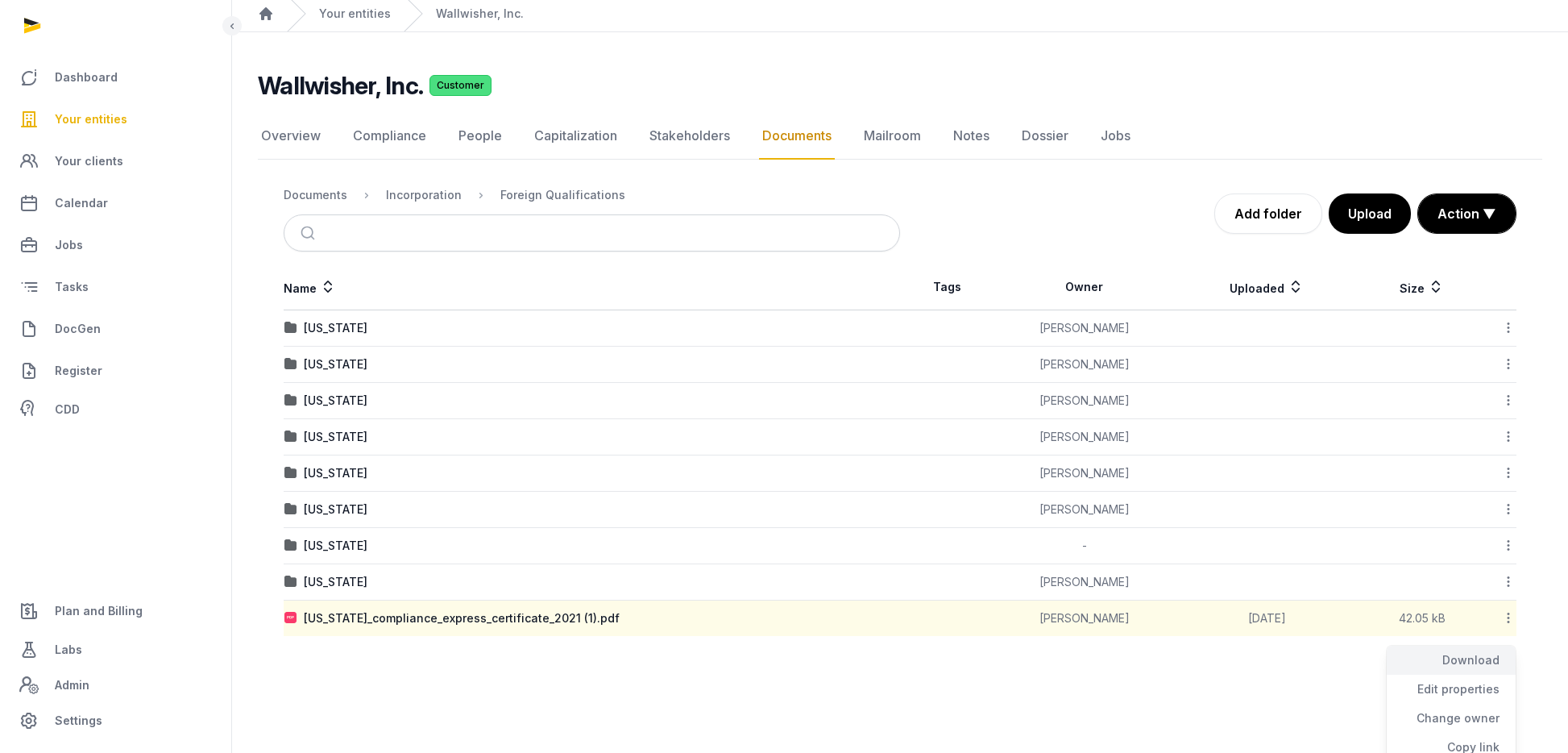
scroll to position [78, 0]
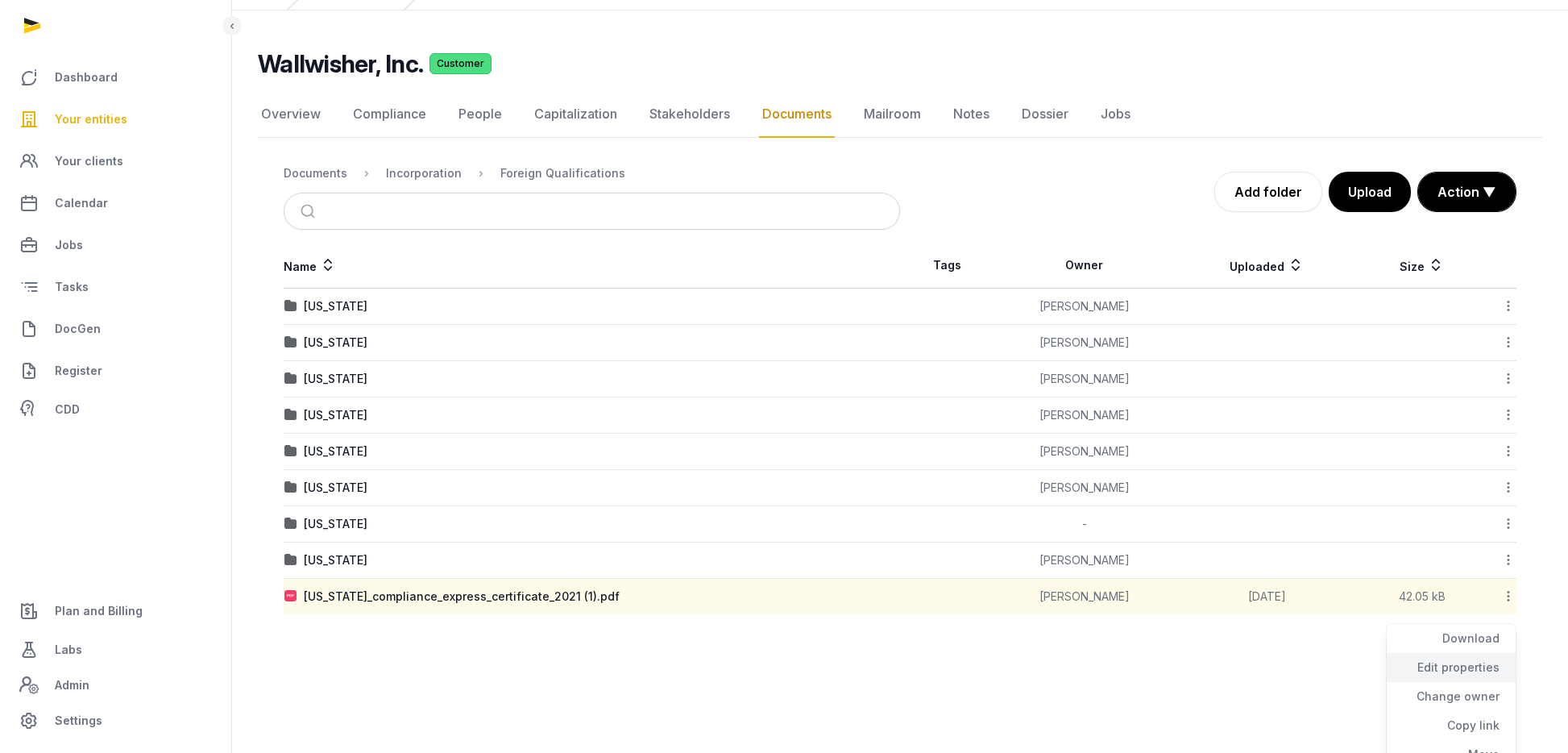
click at [1456, 665] on div "Edit properties" at bounding box center [1450, 667] width 129 height 29
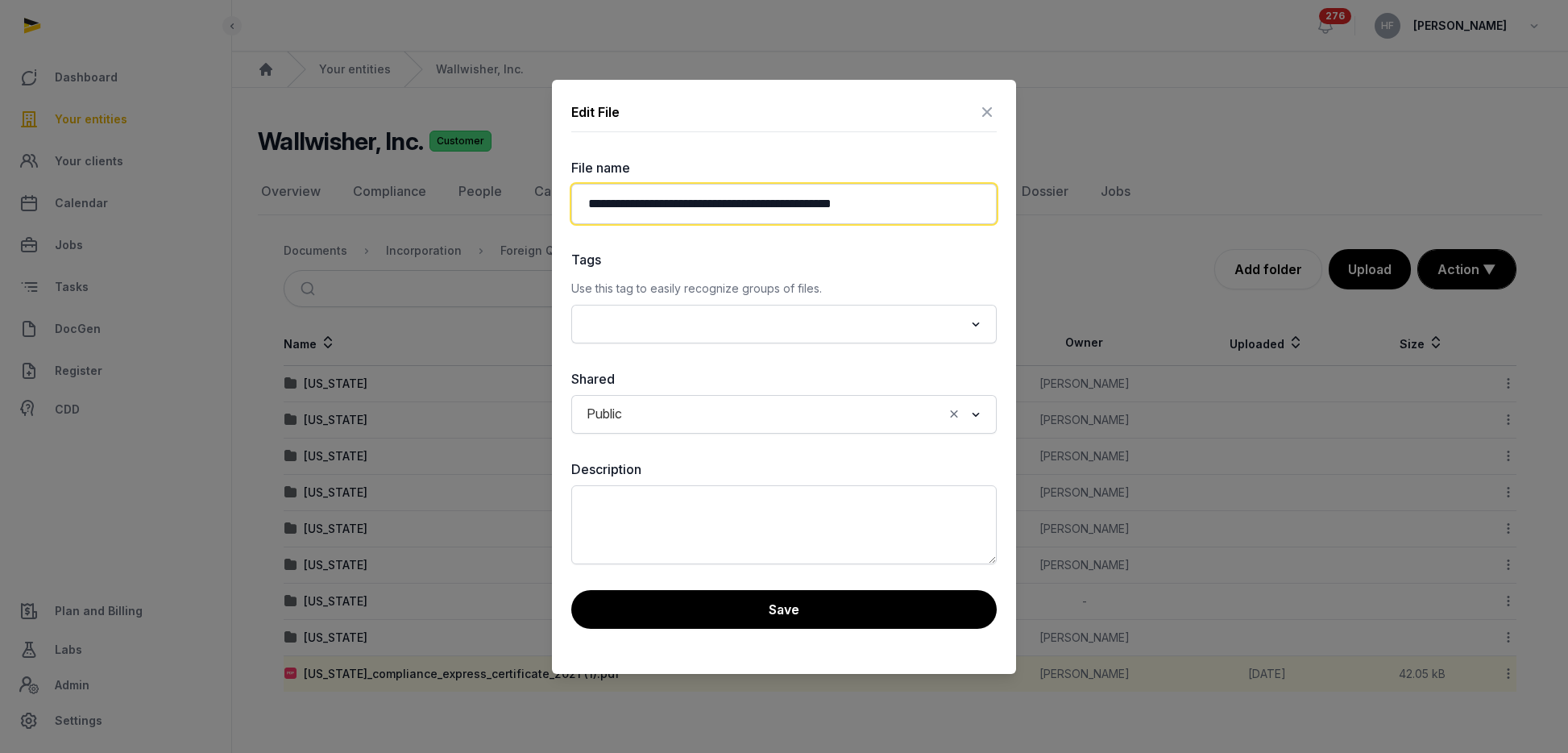
click at [873, 204] on input "**********" at bounding box center [784, 204] width 426 height 40
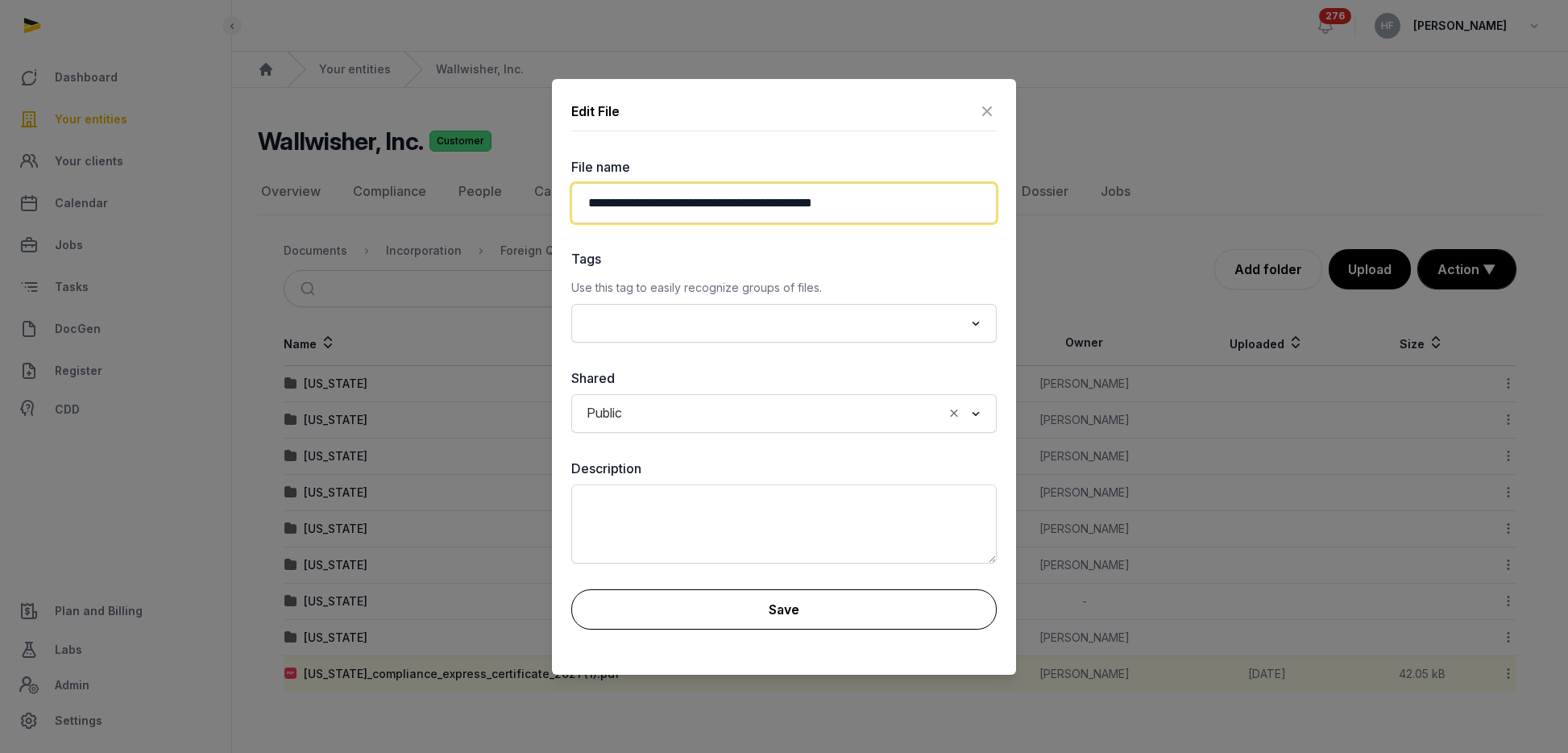
type input "**********"
click at [845, 609] on button "Save" at bounding box center [784, 609] width 426 height 40
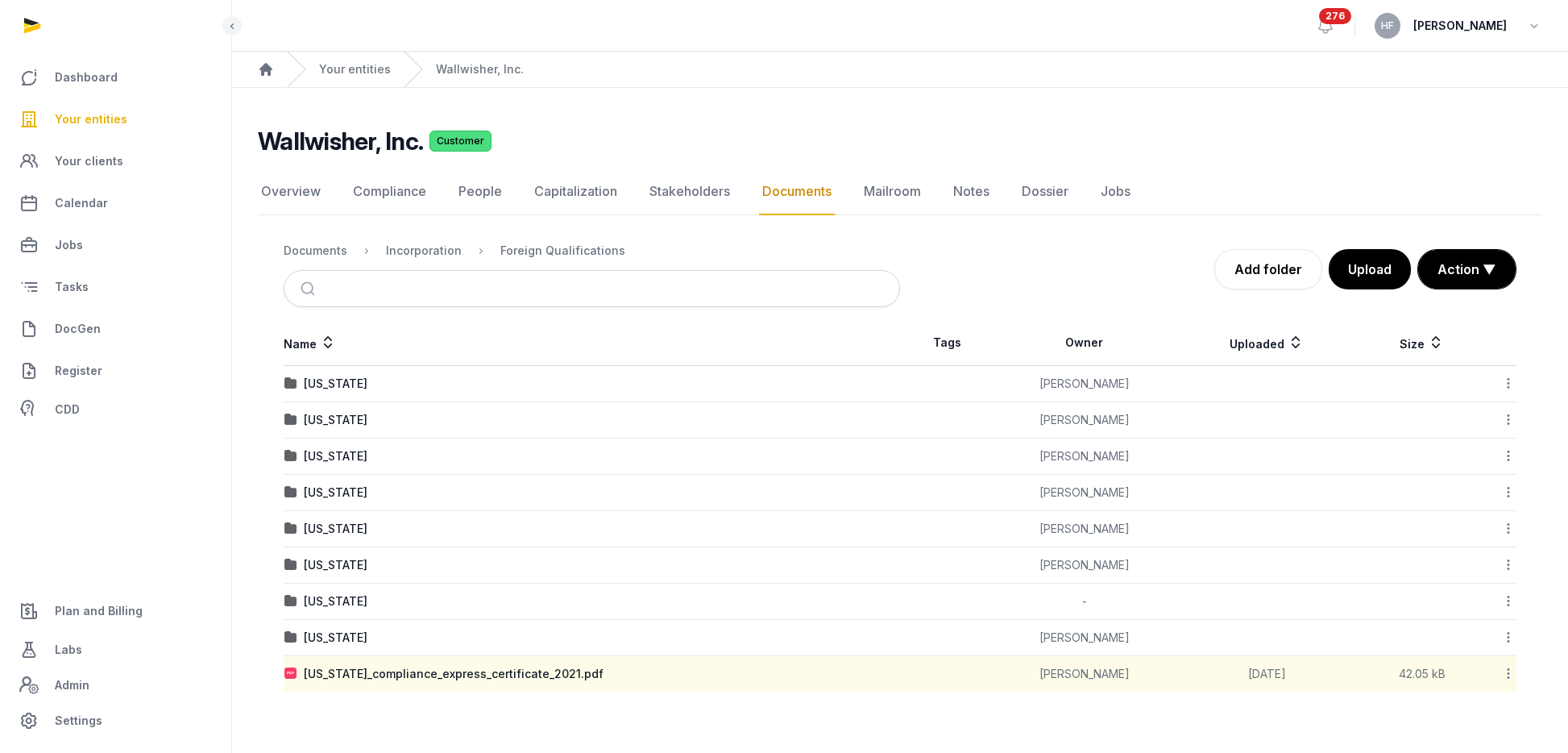
click at [1508, 674] on icon at bounding box center [1508, 674] width 14 height 17
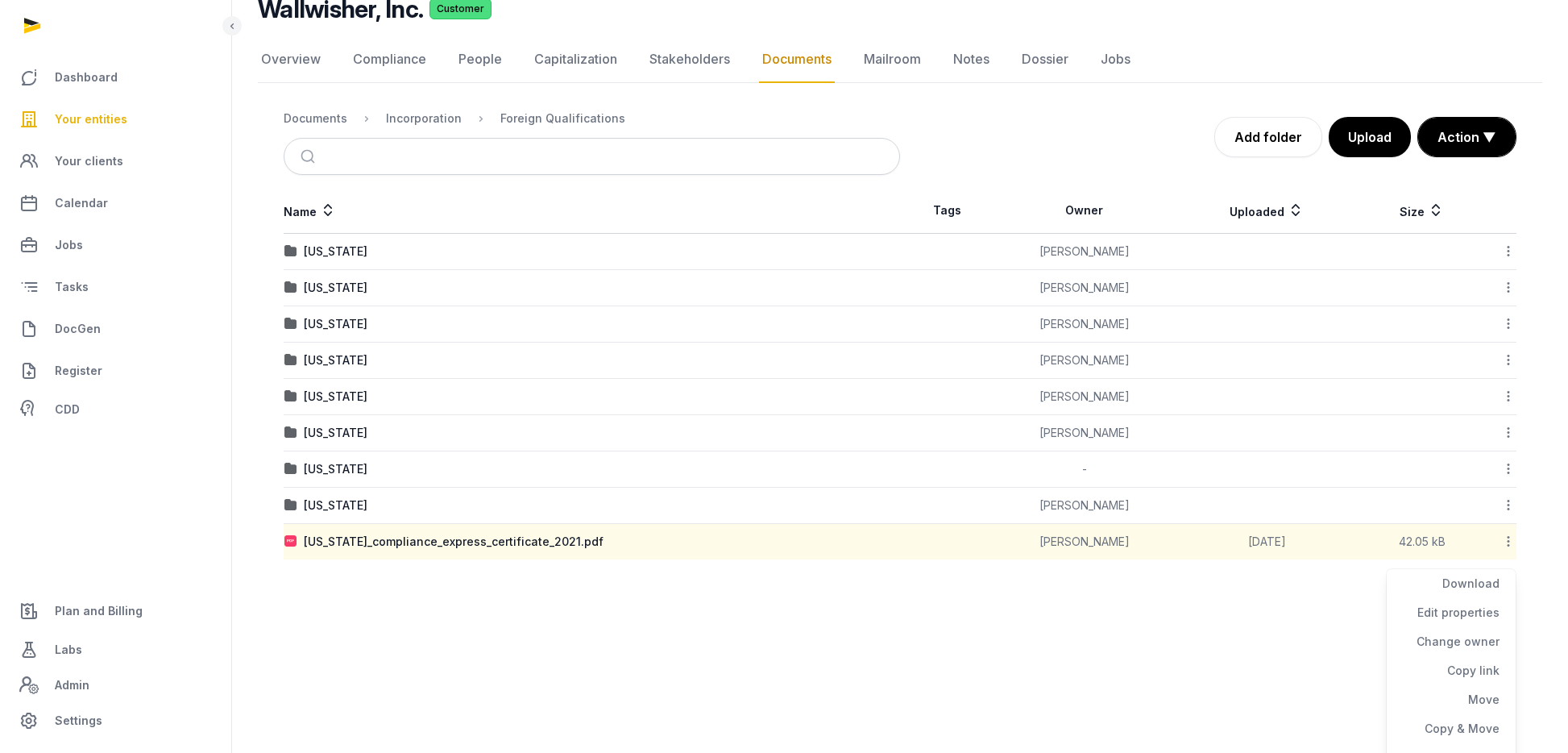
scroll to position [139, 0]
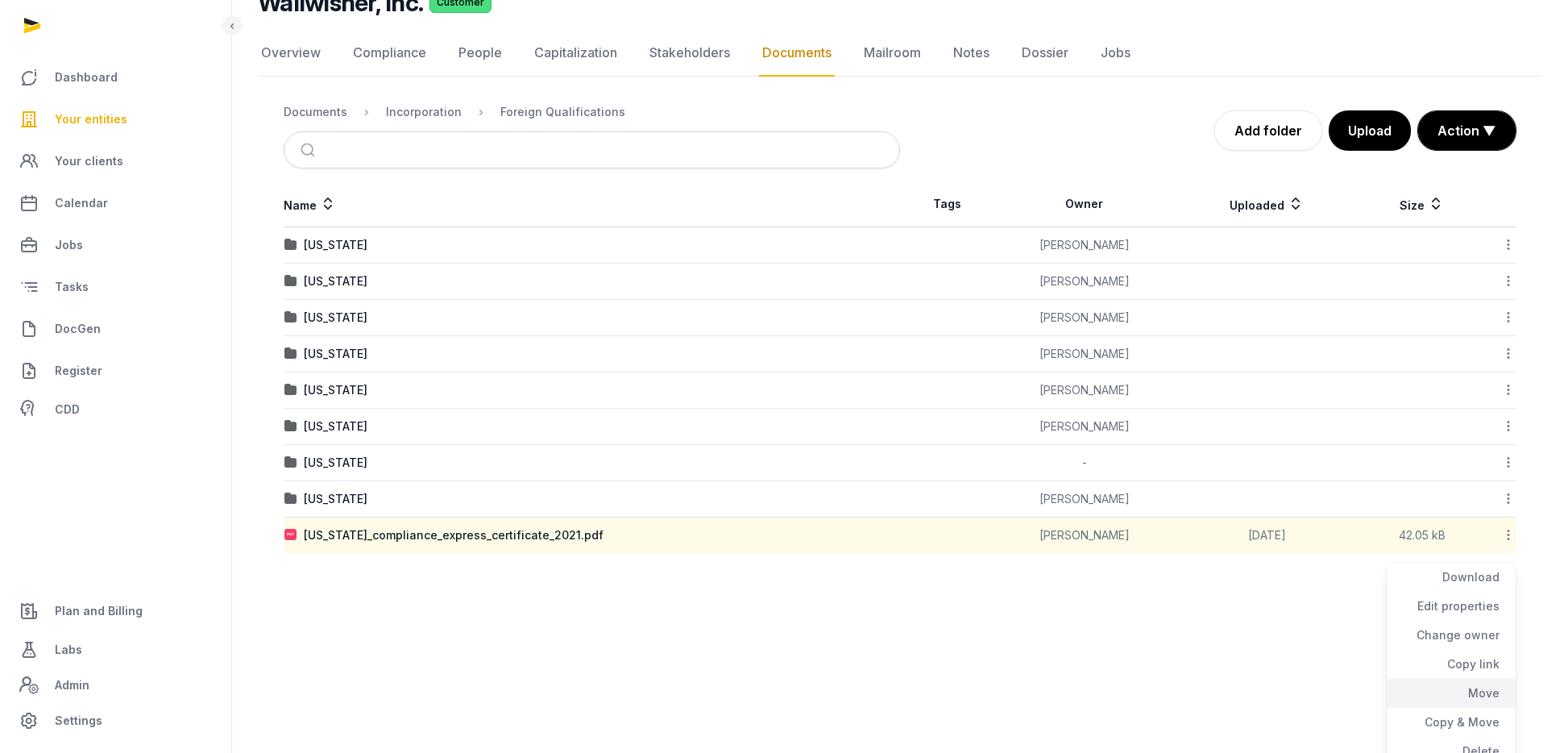
click at [1483, 695] on div "Move" at bounding box center [1450, 693] width 129 height 29
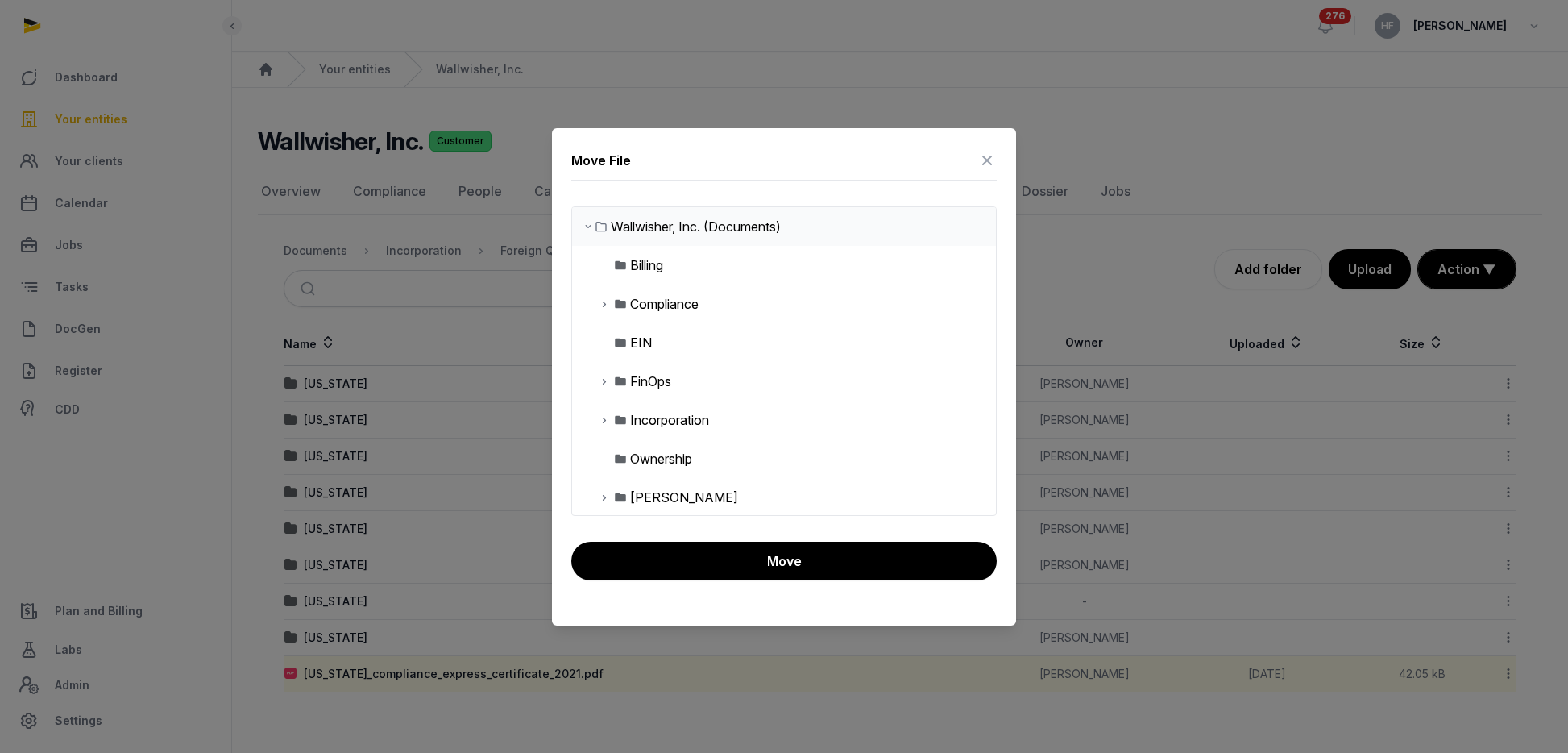
scroll to position [0, 0]
click at [606, 419] on icon at bounding box center [604, 420] width 13 height 20
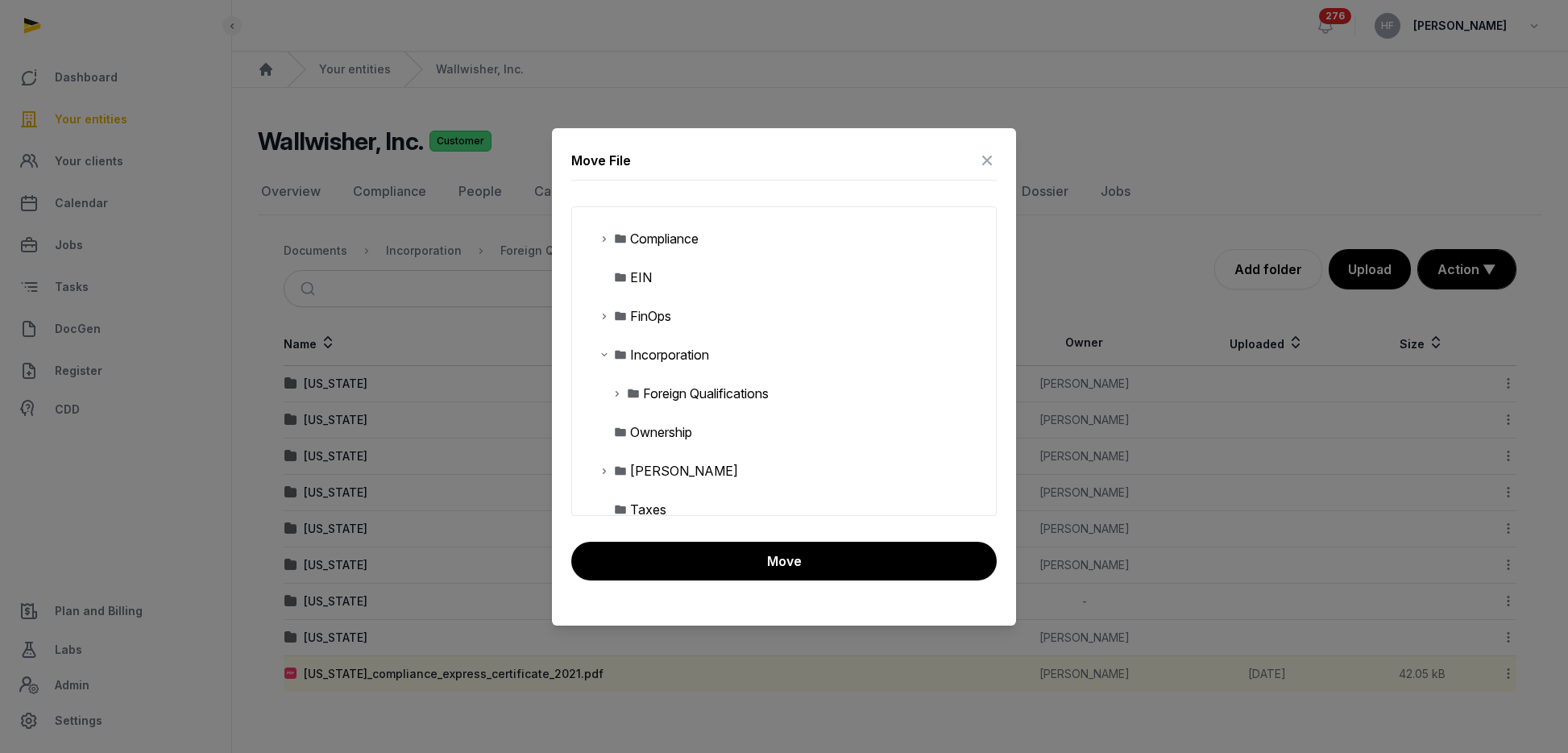
scroll to position [88, 0]
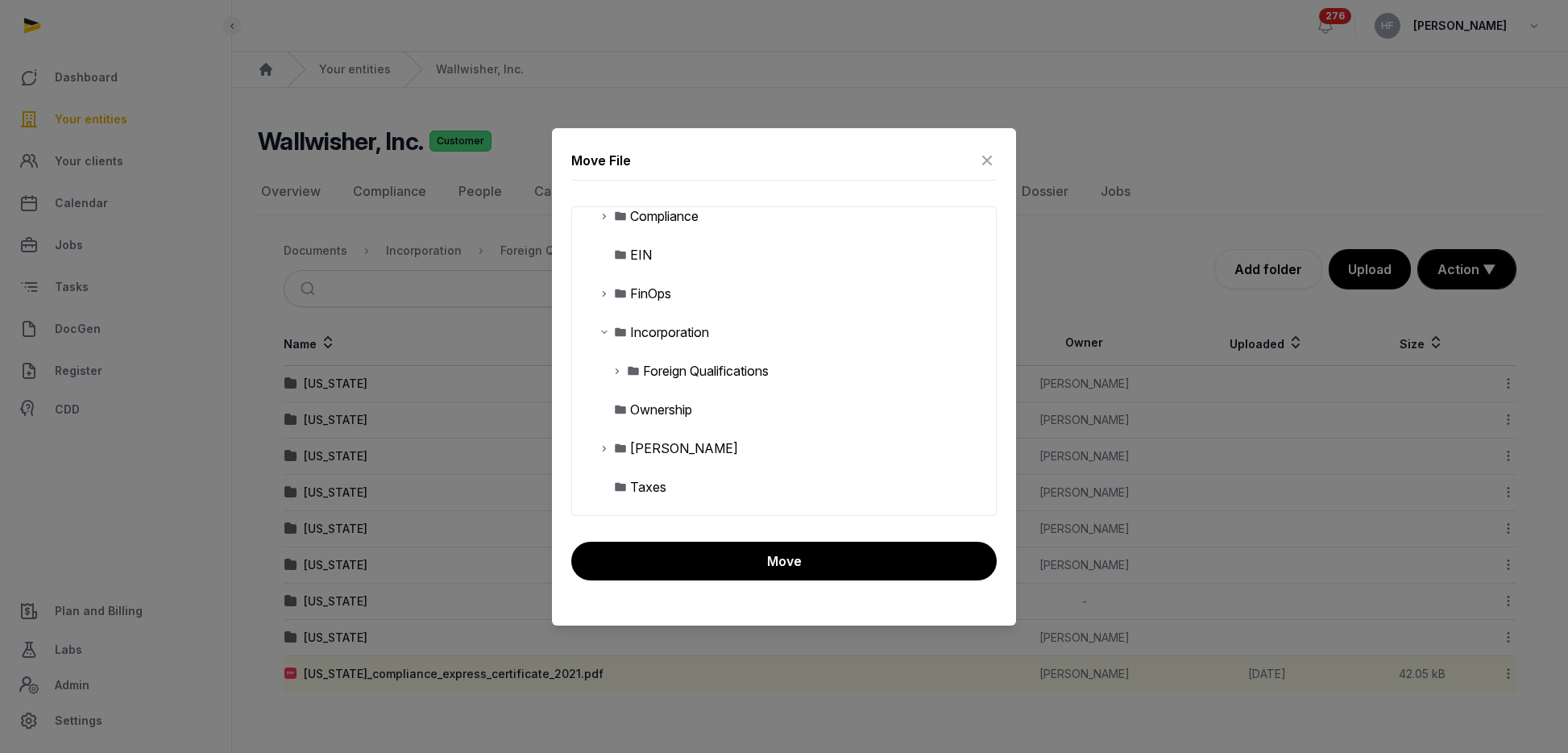
click at [635, 367] on img at bounding box center [633, 371] width 13 height 13
click at [617, 368] on icon at bounding box center [617, 371] width 13 height 20
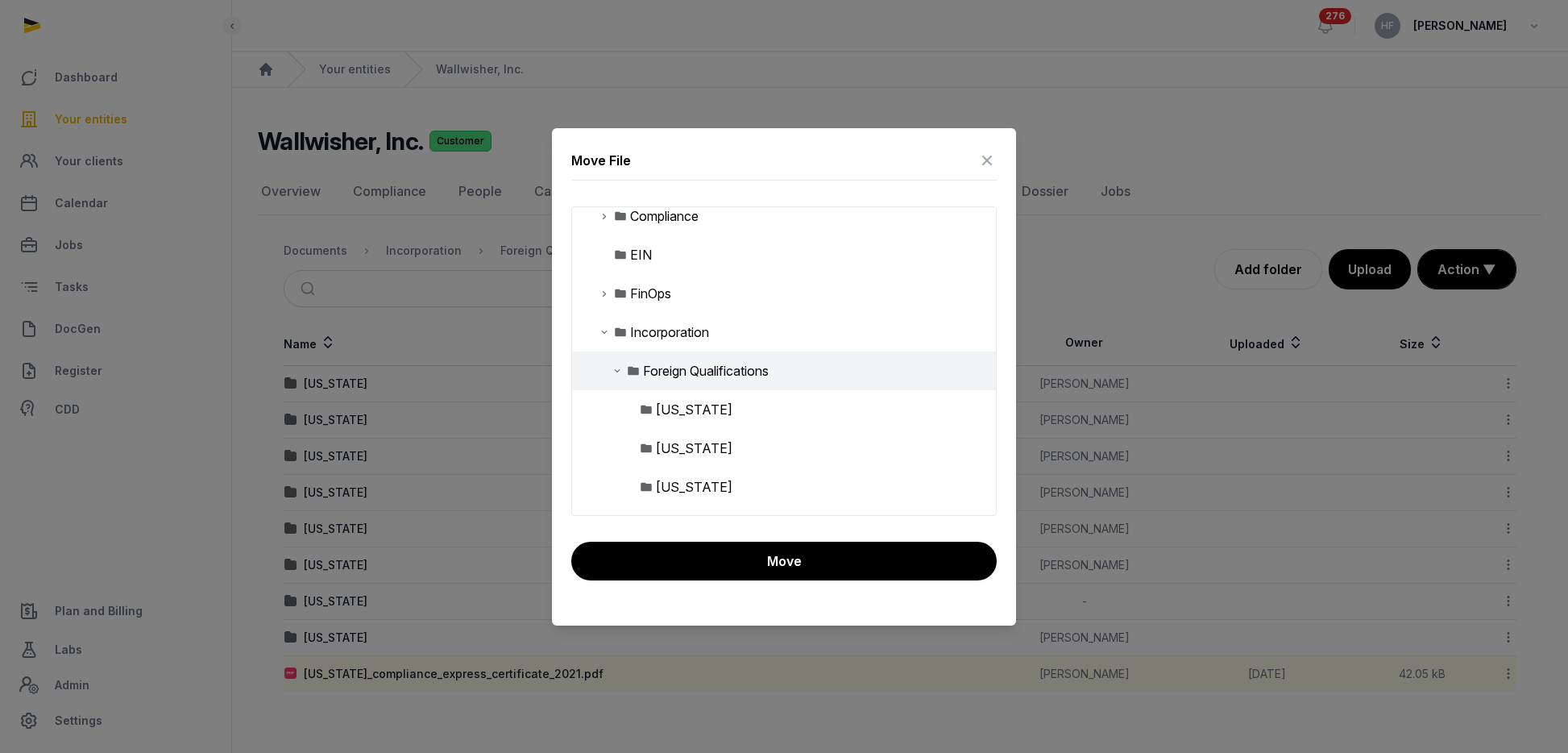
scroll to position [112, 0]
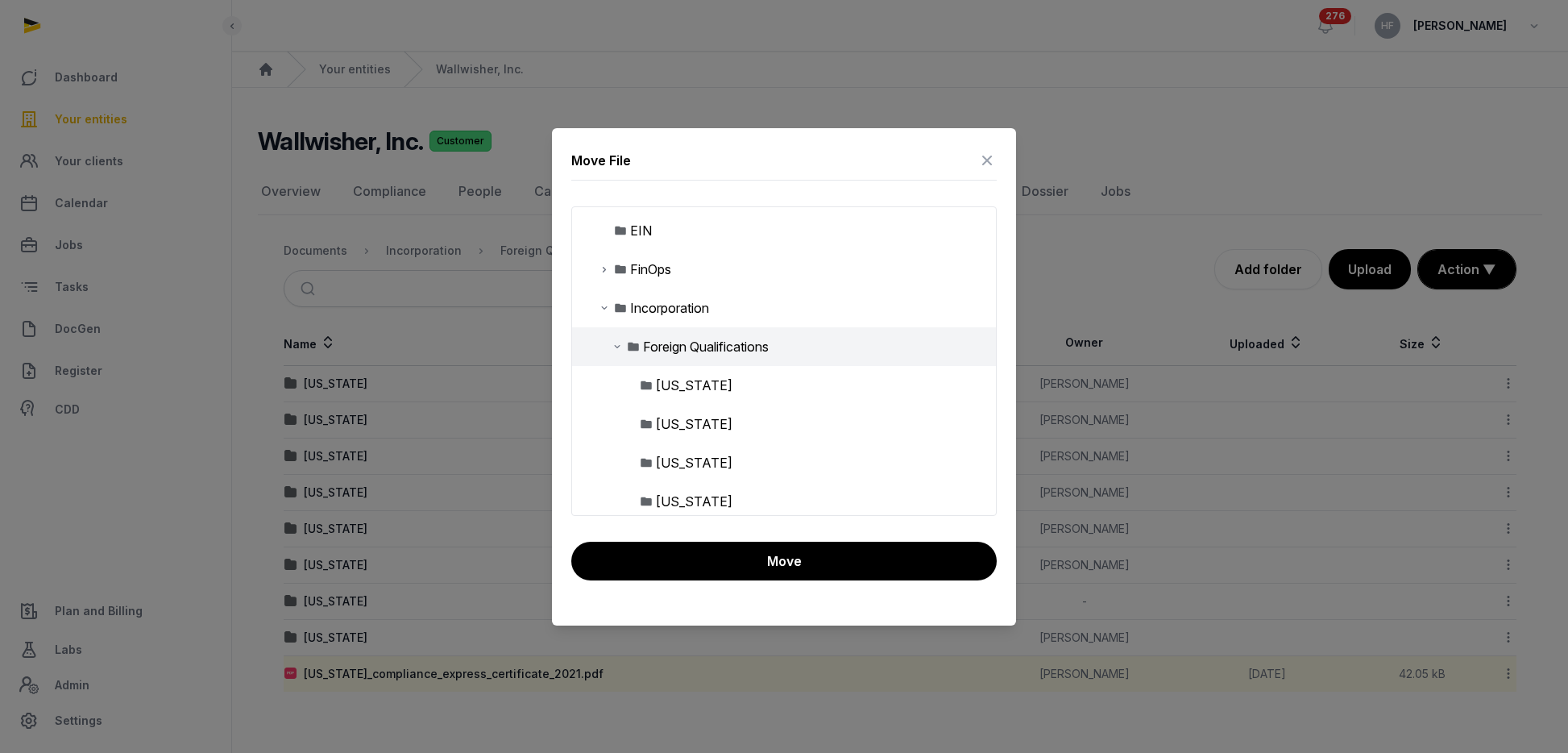
click at [681, 459] on div "Hawaii" at bounding box center [694, 463] width 77 height 20
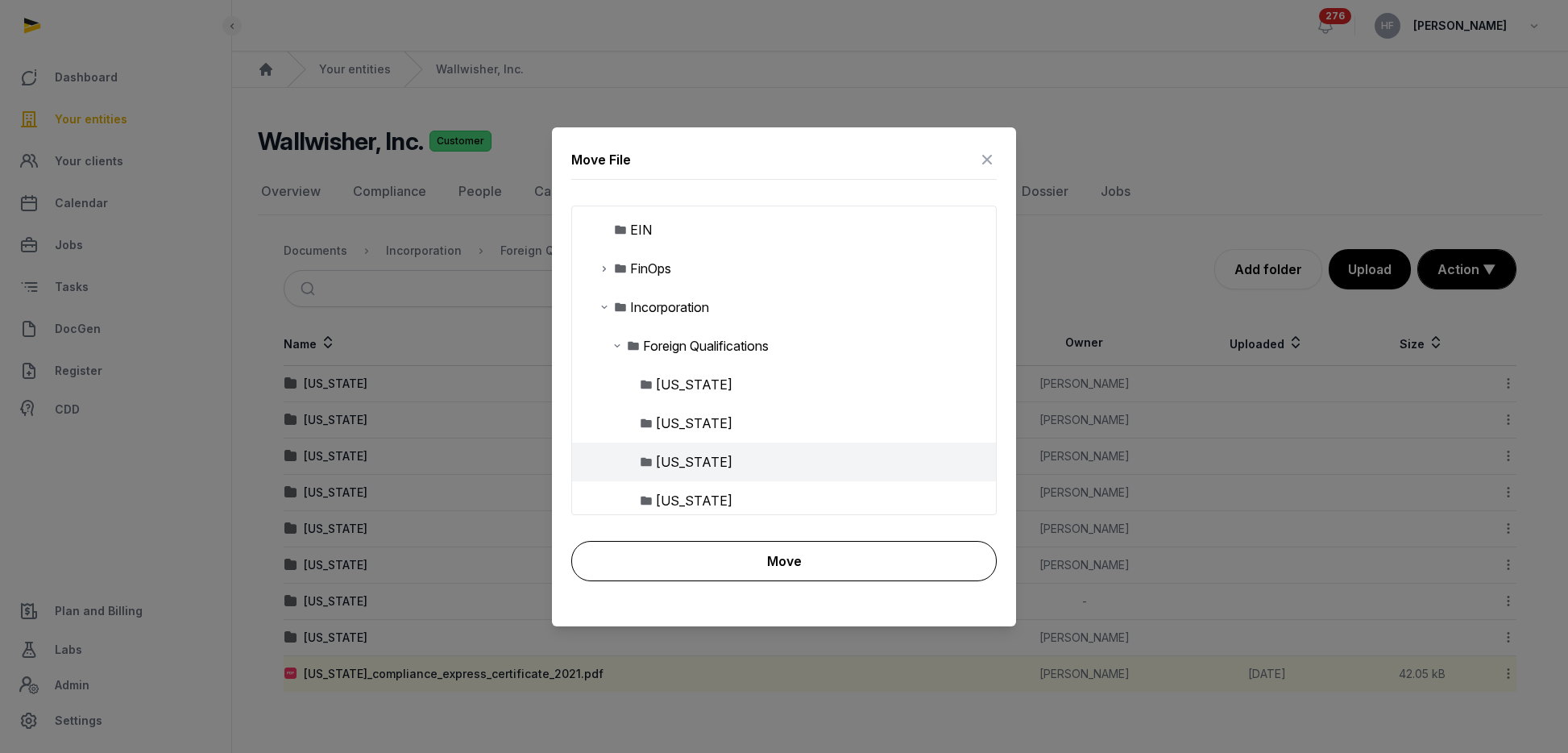
click at [761, 568] on button "Move" at bounding box center [784, 560] width 426 height 40
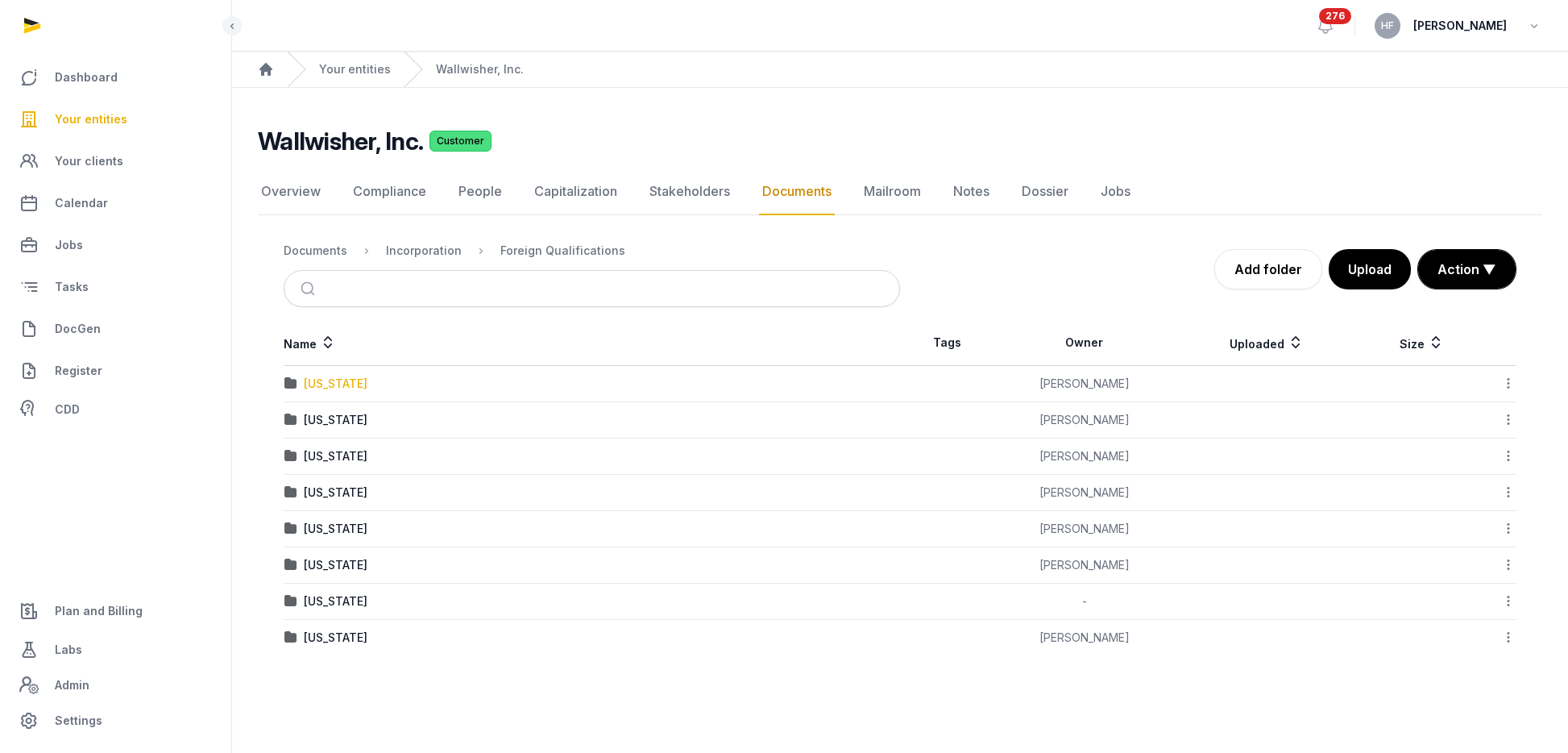
click at [330, 384] on div "California" at bounding box center [336, 383] width 64 height 16
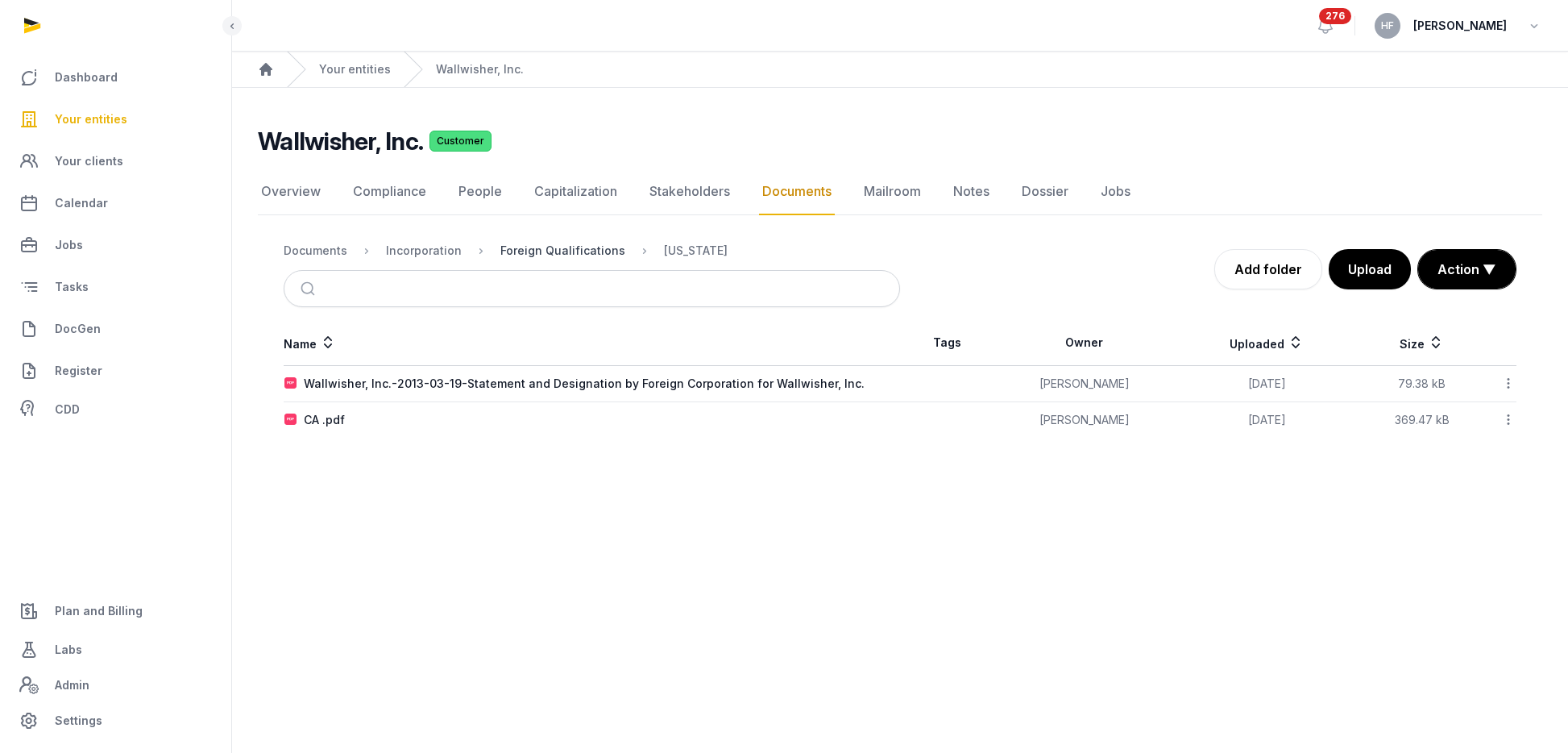
click at [548, 247] on div "Foreign Qualifications" at bounding box center [563, 250] width 125 height 16
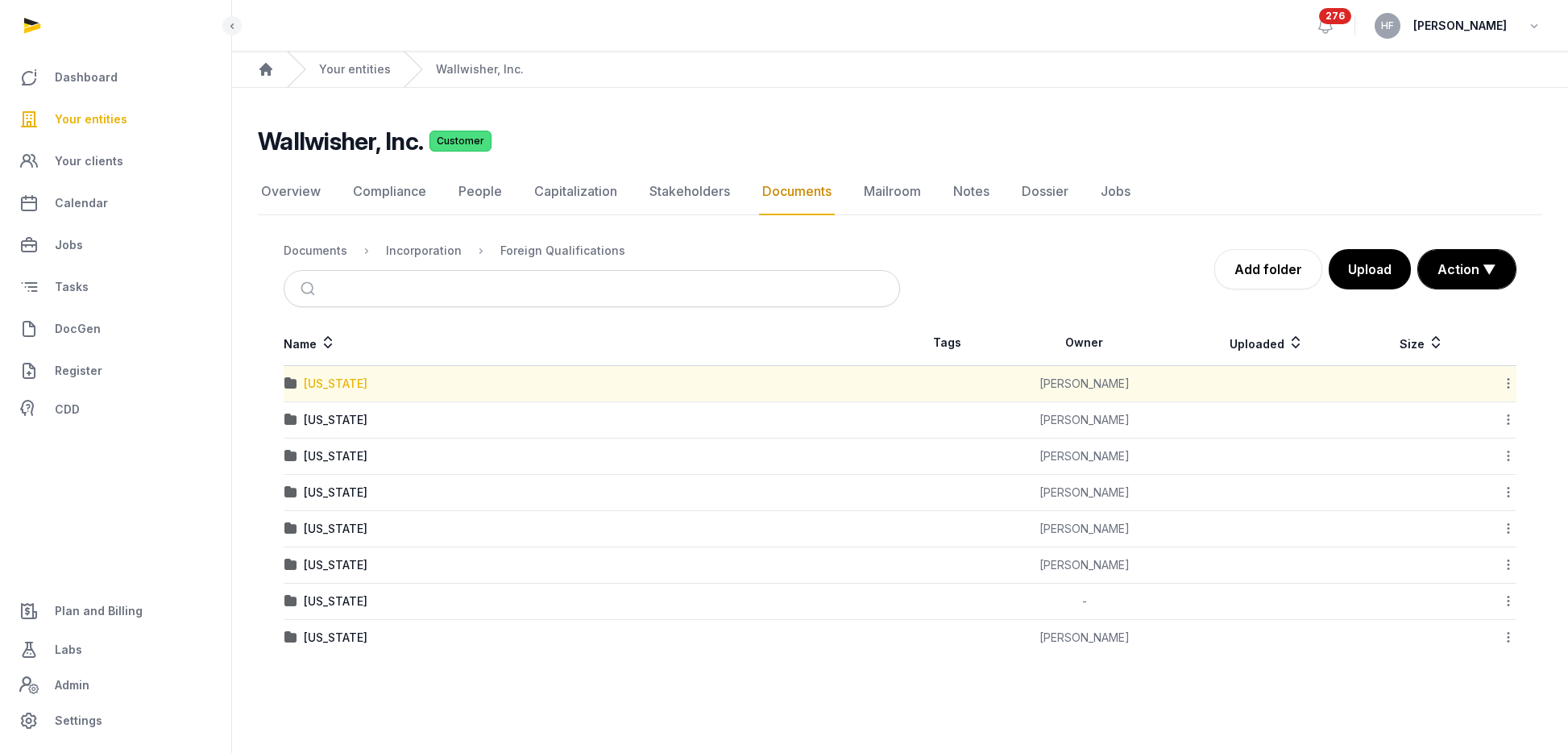
click at [337, 376] on div "California" at bounding box center [336, 383] width 64 height 16
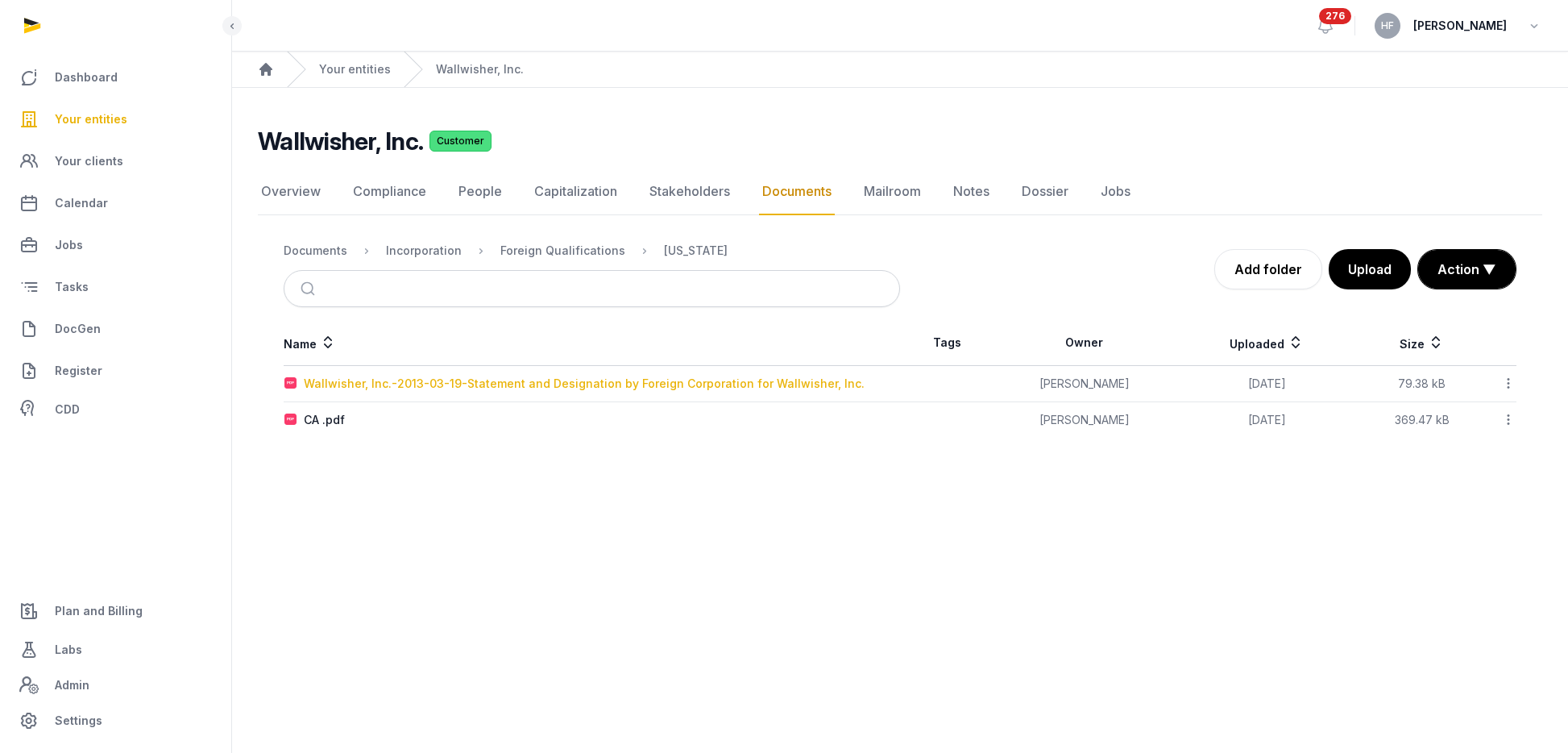
click at [547, 385] on div "Wallwisher, Inc.-2013-03-19-Statement and Designation by Foreign Corporation fo…" at bounding box center [584, 383] width 561 height 16
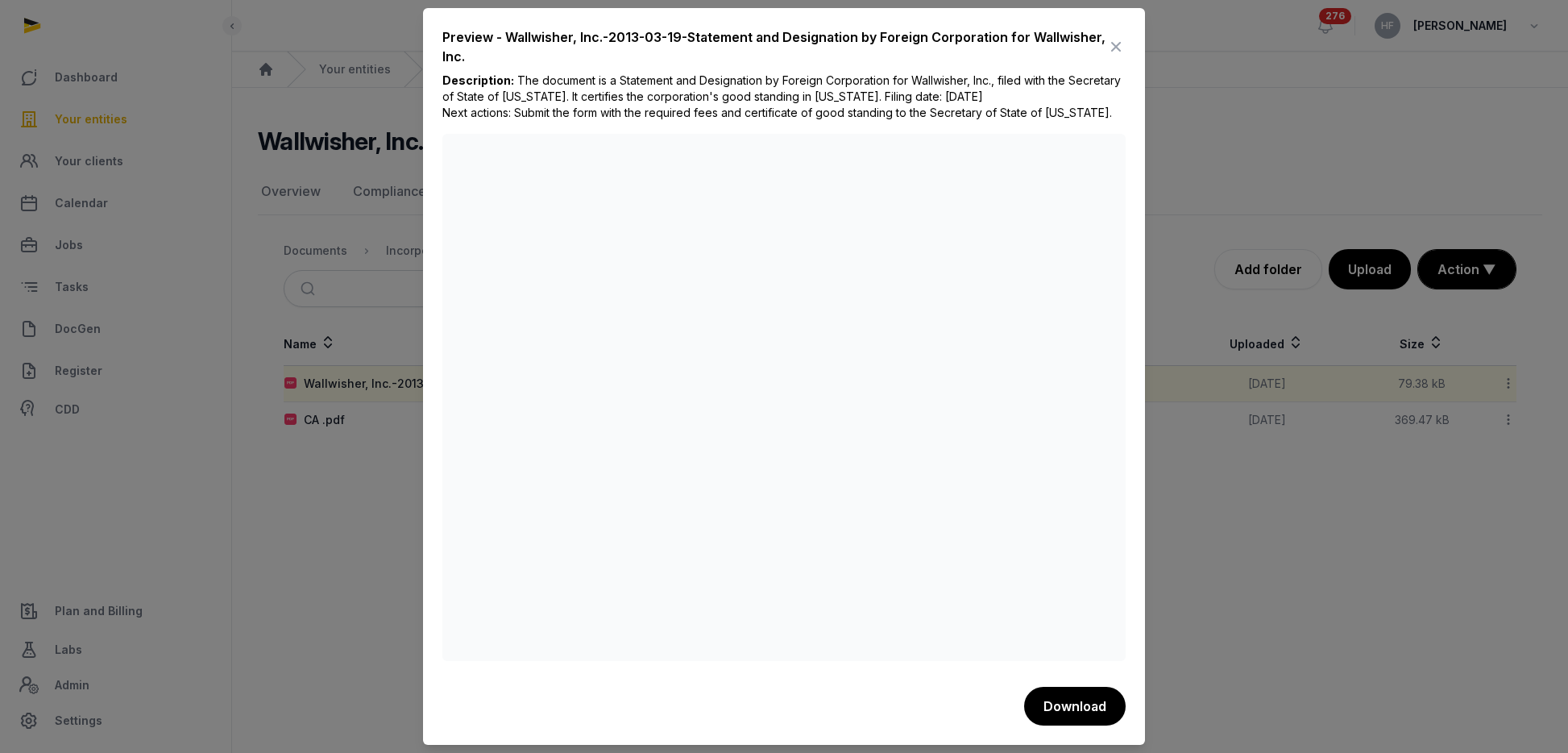
click at [1116, 50] on icon at bounding box center [1116, 47] width 20 height 26
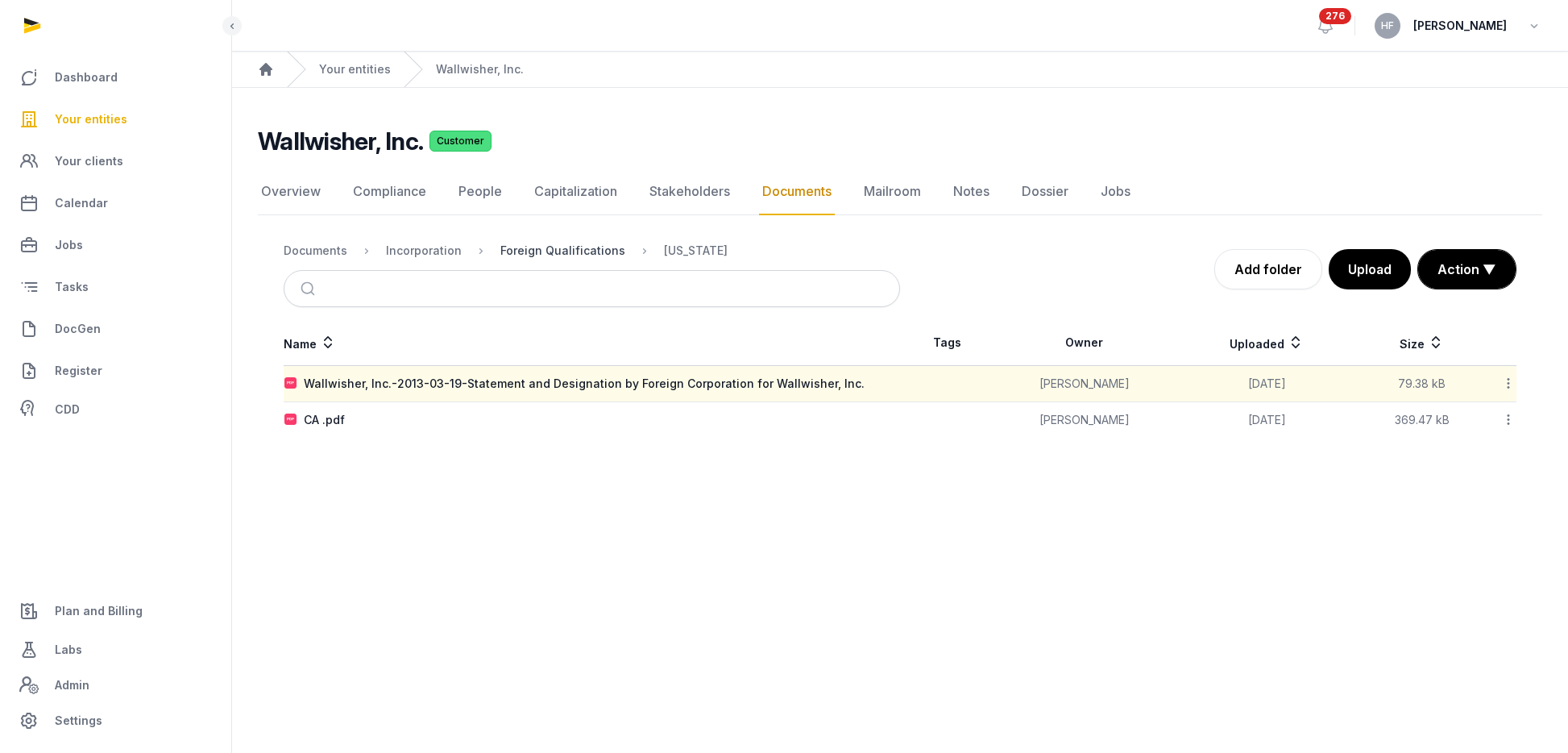
click at [553, 253] on div "Foreign Qualifications" at bounding box center [563, 250] width 125 height 16
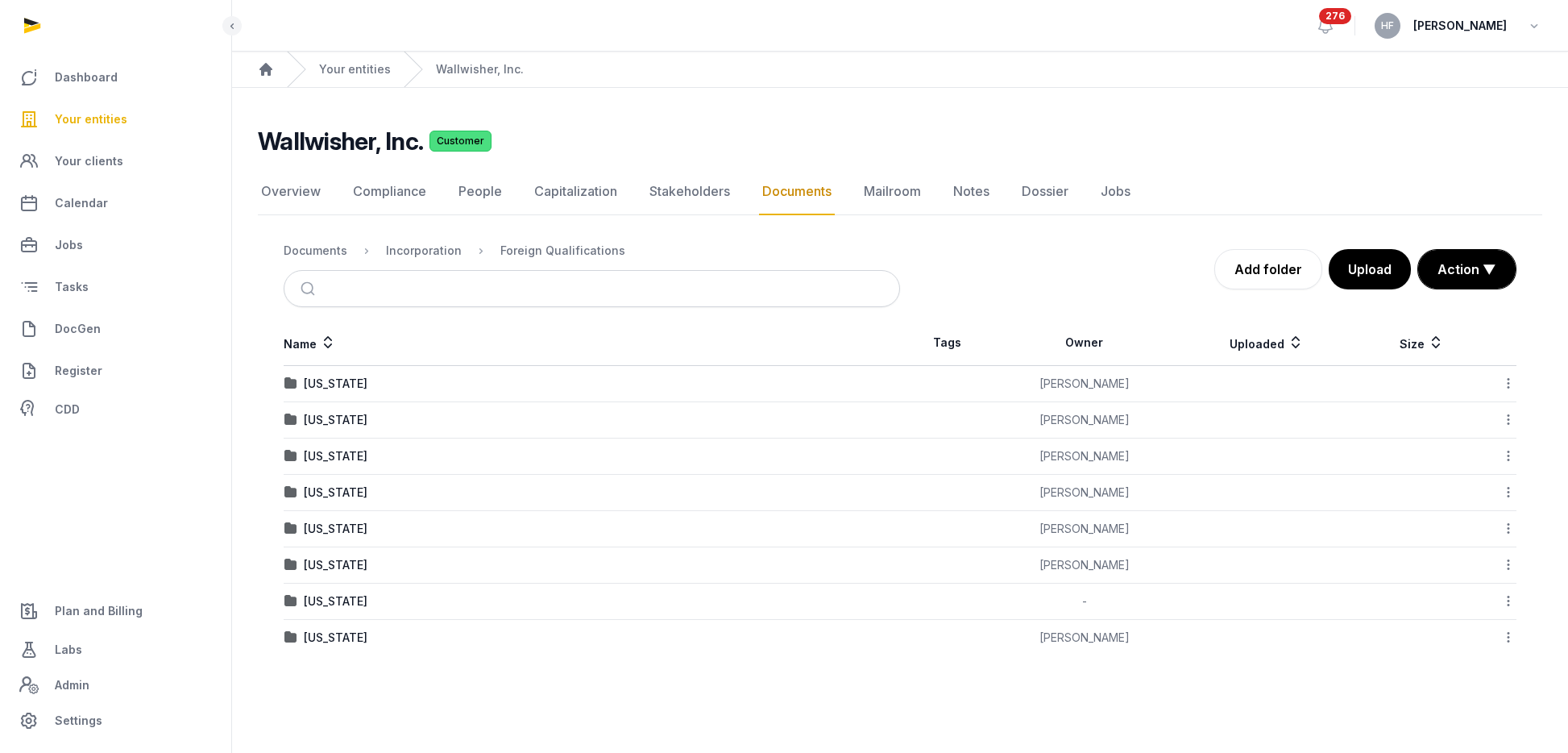
click at [334, 418] on div "Georgia" at bounding box center [336, 420] width 64 height 16
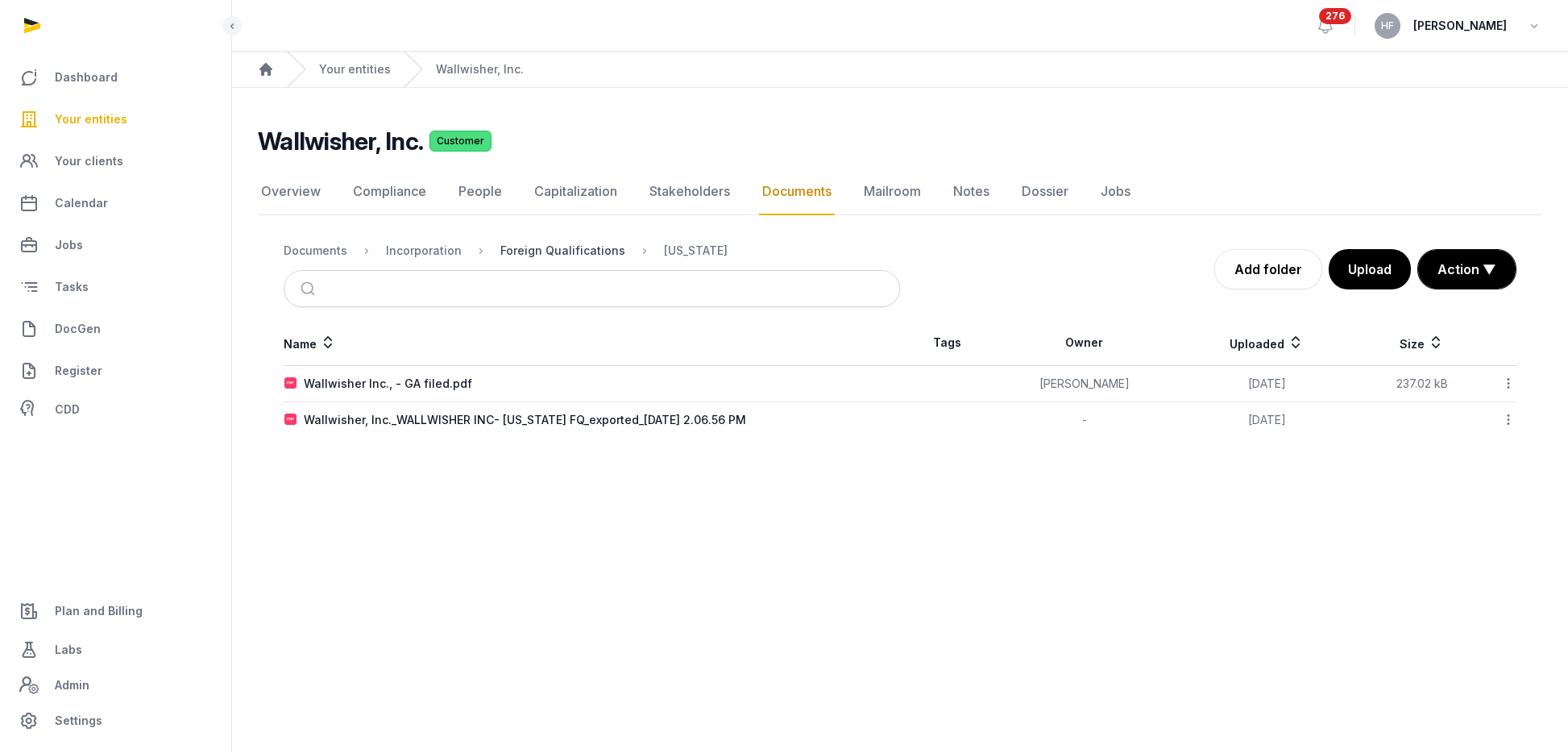
click at [561, 251] on div "Foreign Qualifications" at bounding box center [563, 250] width 125 height 16
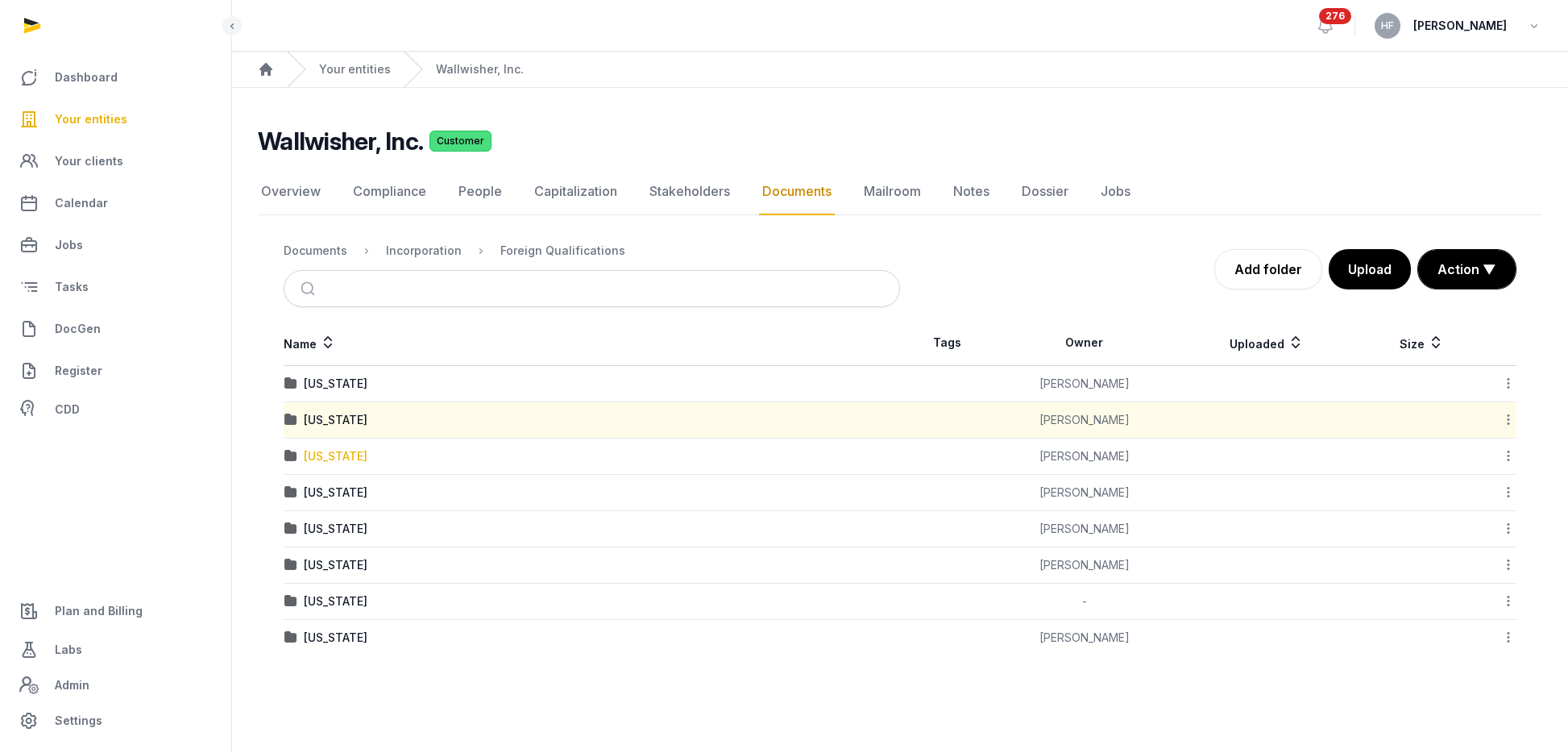
click at [335, 453] on div "Hawaii" at bounding box center [336, 456] width 64 height 16
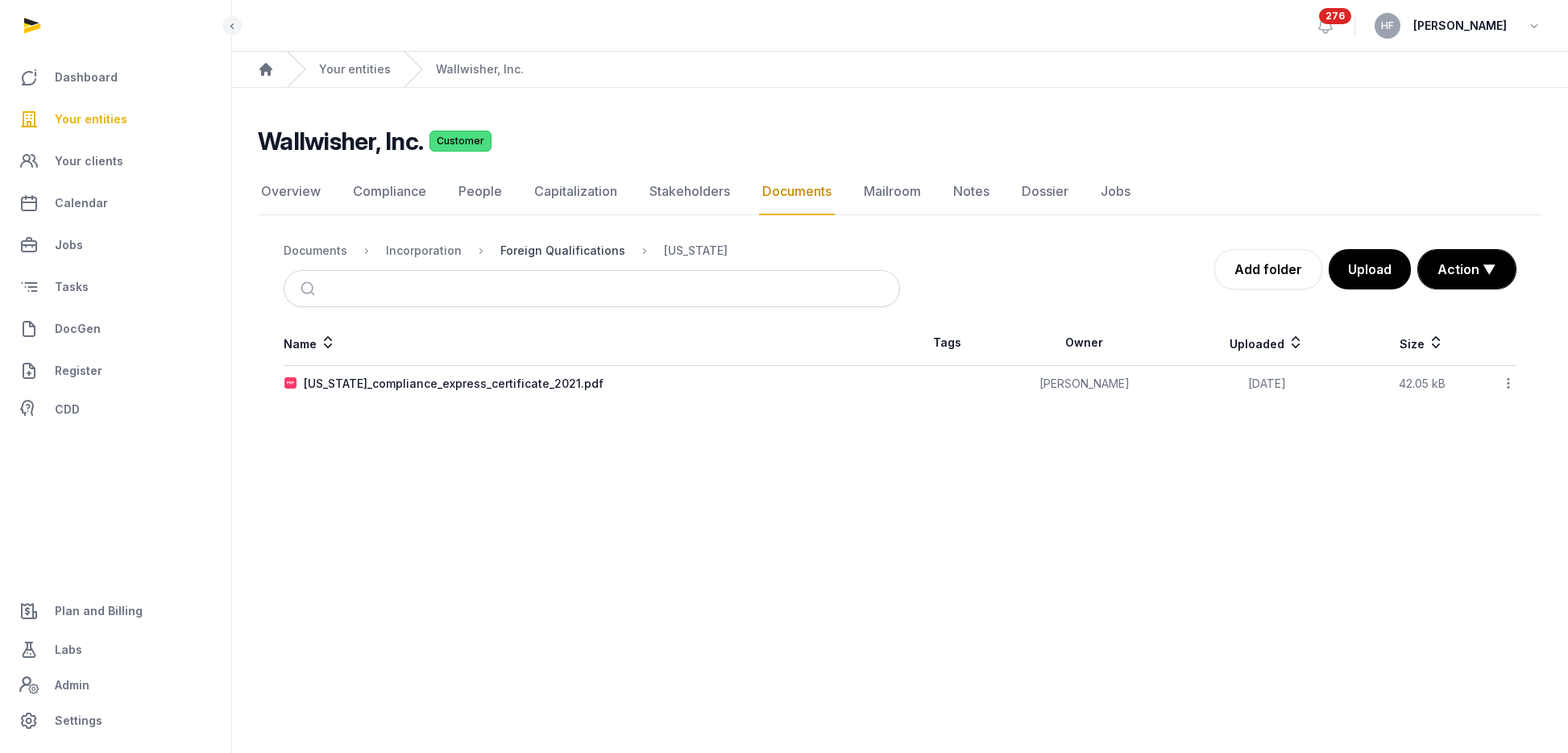
click at [588, 251] on div "Foreign Qualifications" at bounding box center [563, 250] width 125 height 16
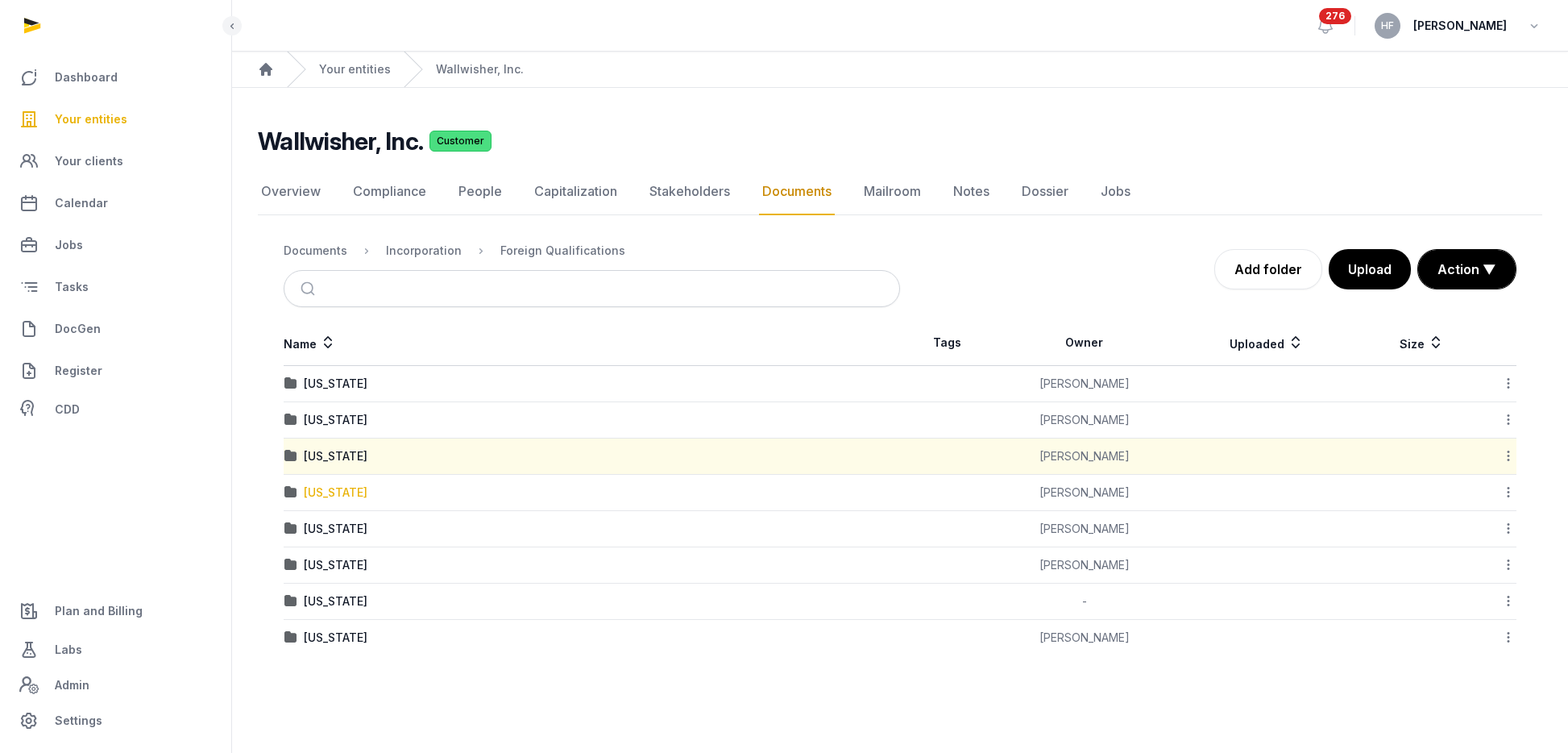
click at [330, 487] on div "Illinois" at bounding box center [336, 492] width 64 height 16
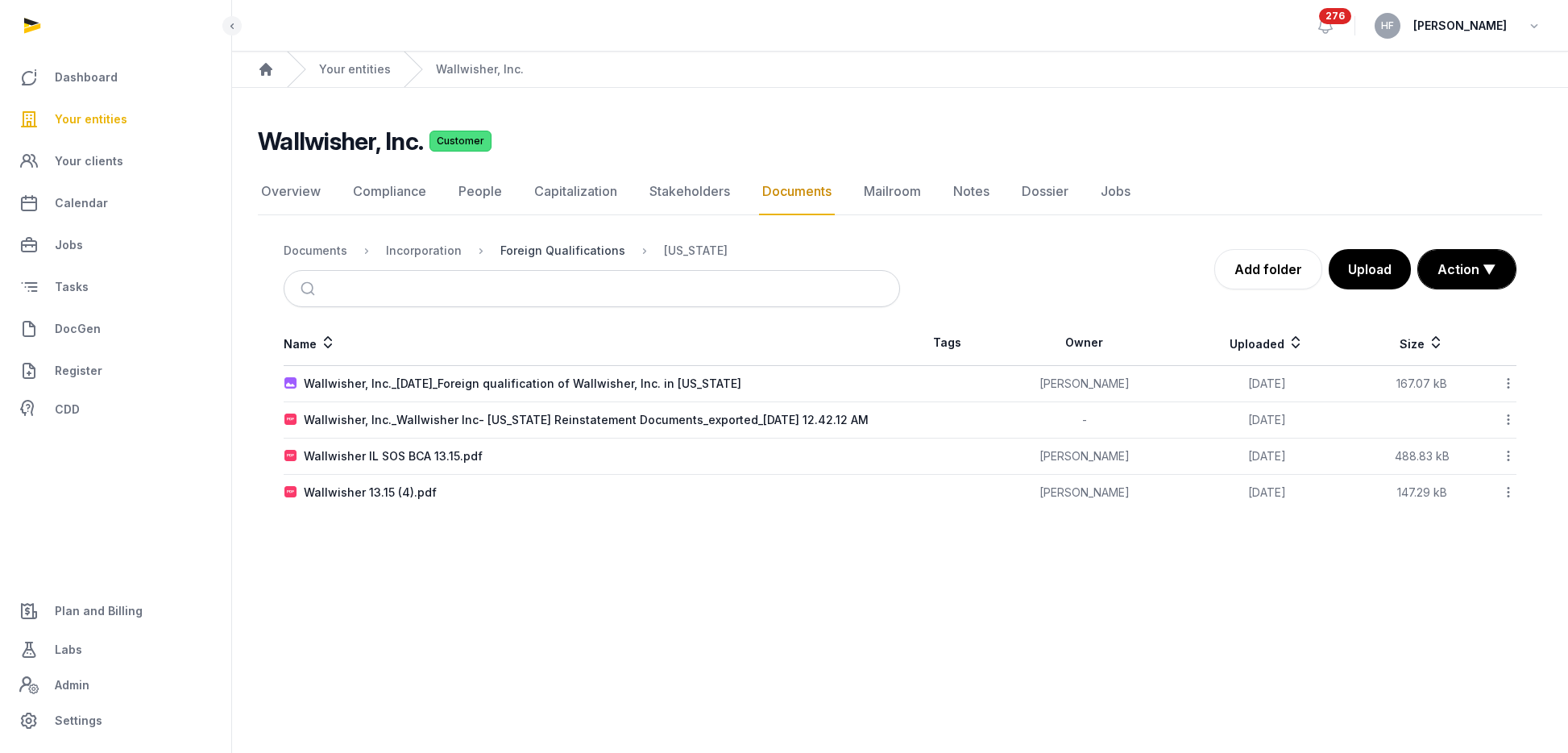
click at [574, 254] on div "Foreign Qualifications" at bounding box center [563, 250] width 125 height 16
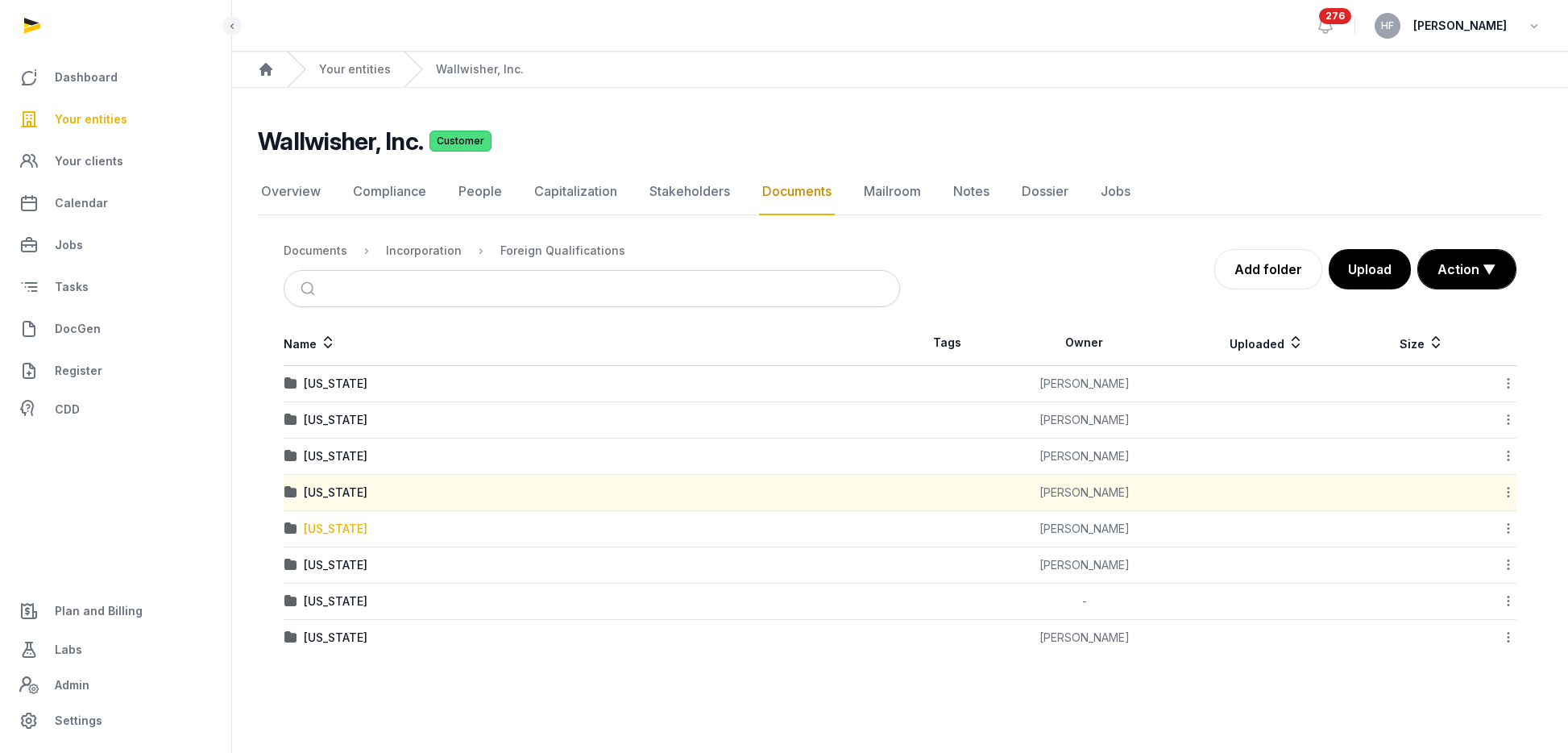
click at [340, 528] on div "Indiana" at bounding box center [336, 528] width 64 height 16
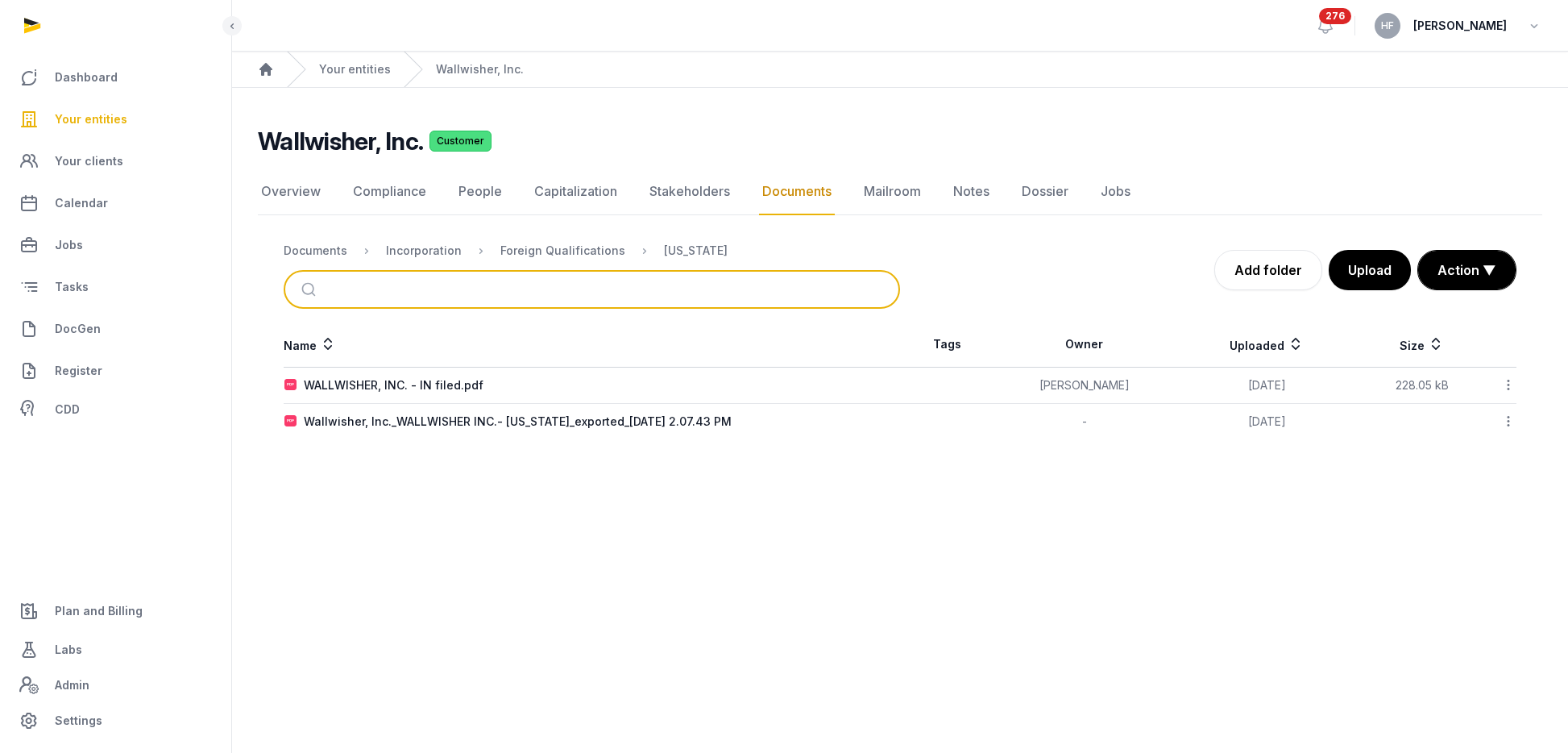
drag, startPoint x: 577, startPoint y: 251, endPoint x: 615, endPoint y: 318, distance: 77.0
click at [615, 317] on div "Documents Incorporation Foreign Qualifications Indiana Add folder Upload Action…" at bounding box center [900, 336] width 1284 height 208
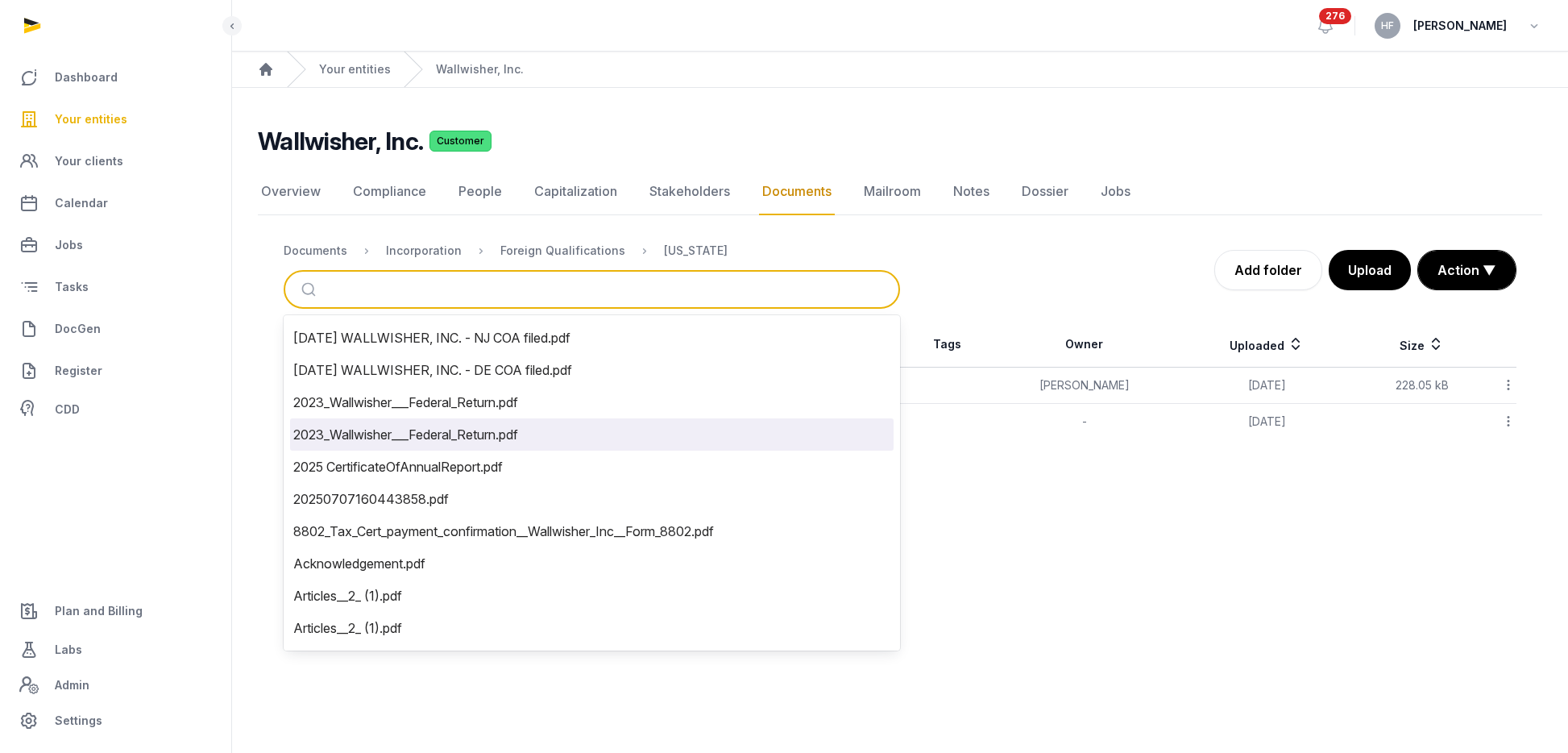
click at [592, 418] on li "2023_Wallwisher___Federal_Return.pdf" at bounding box center [592, 434] width 604 height 32
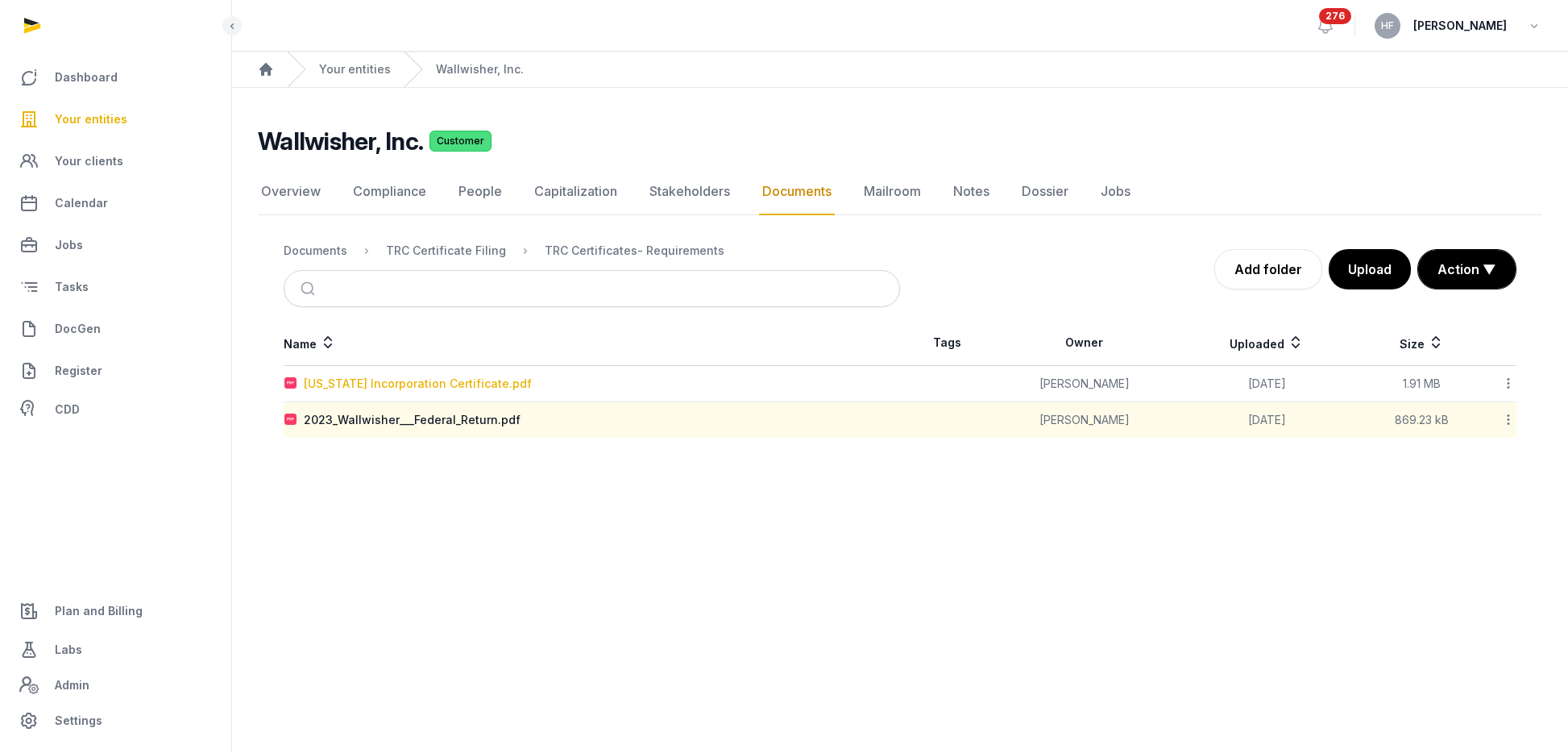
click at [492, 385] on div "Delaware Incorporation Certificate.pdf" at bounding box center [418, 383] width 228 height 16
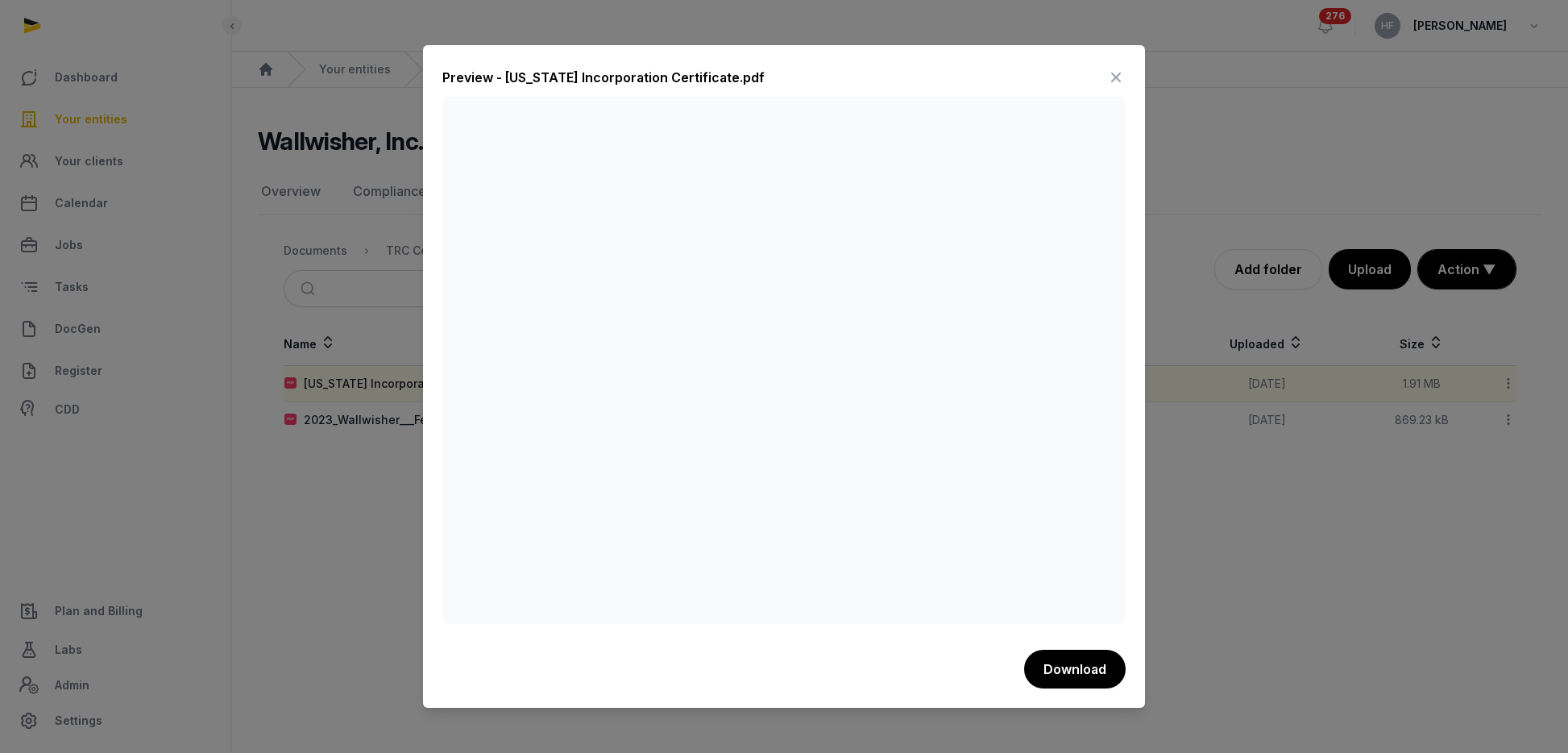
click at [1113, 73] on icon at bounding box center [1116, 78] width 20 height 26
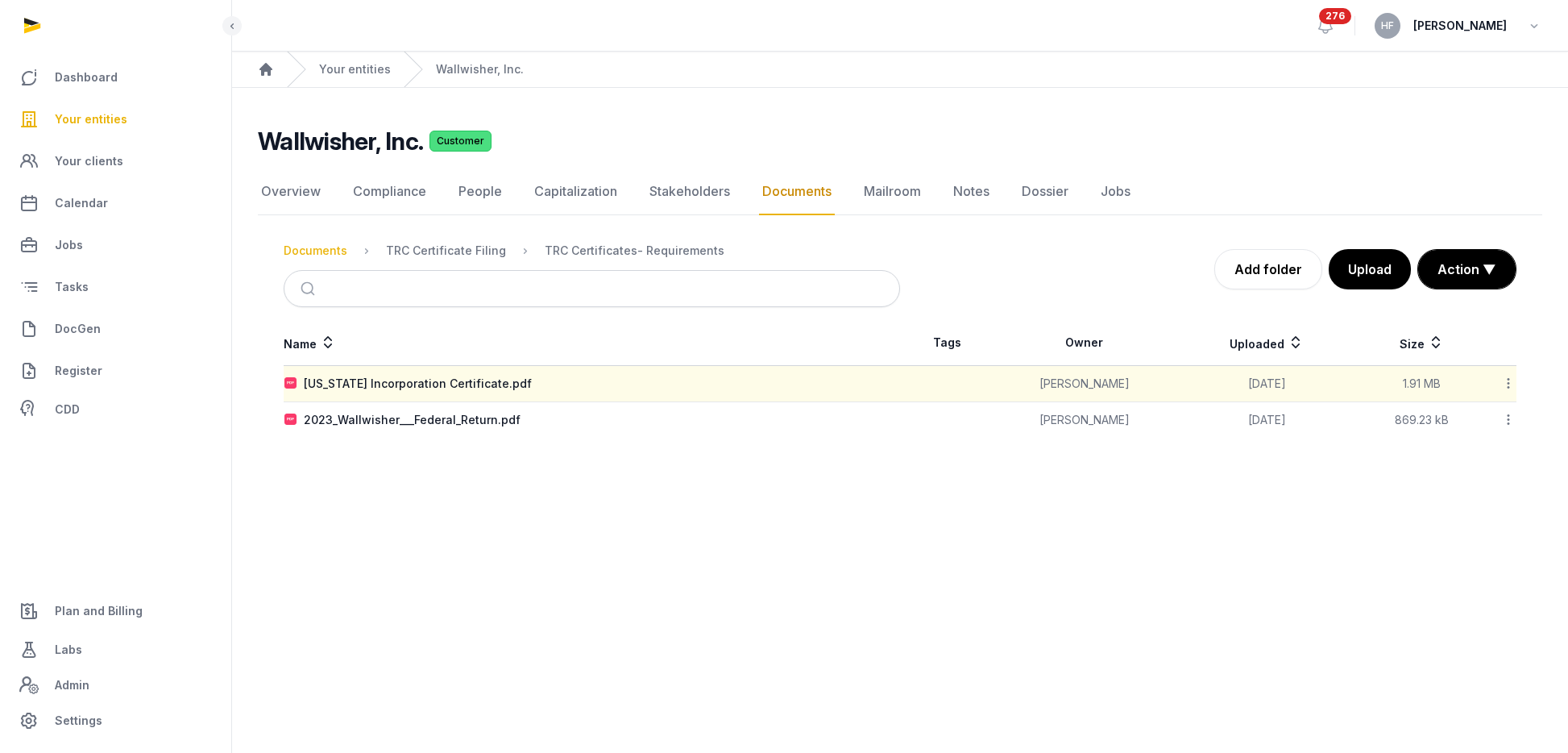
click at [322, 257] on div "Documents" at bounding box center [315, 250] width 64 height 16
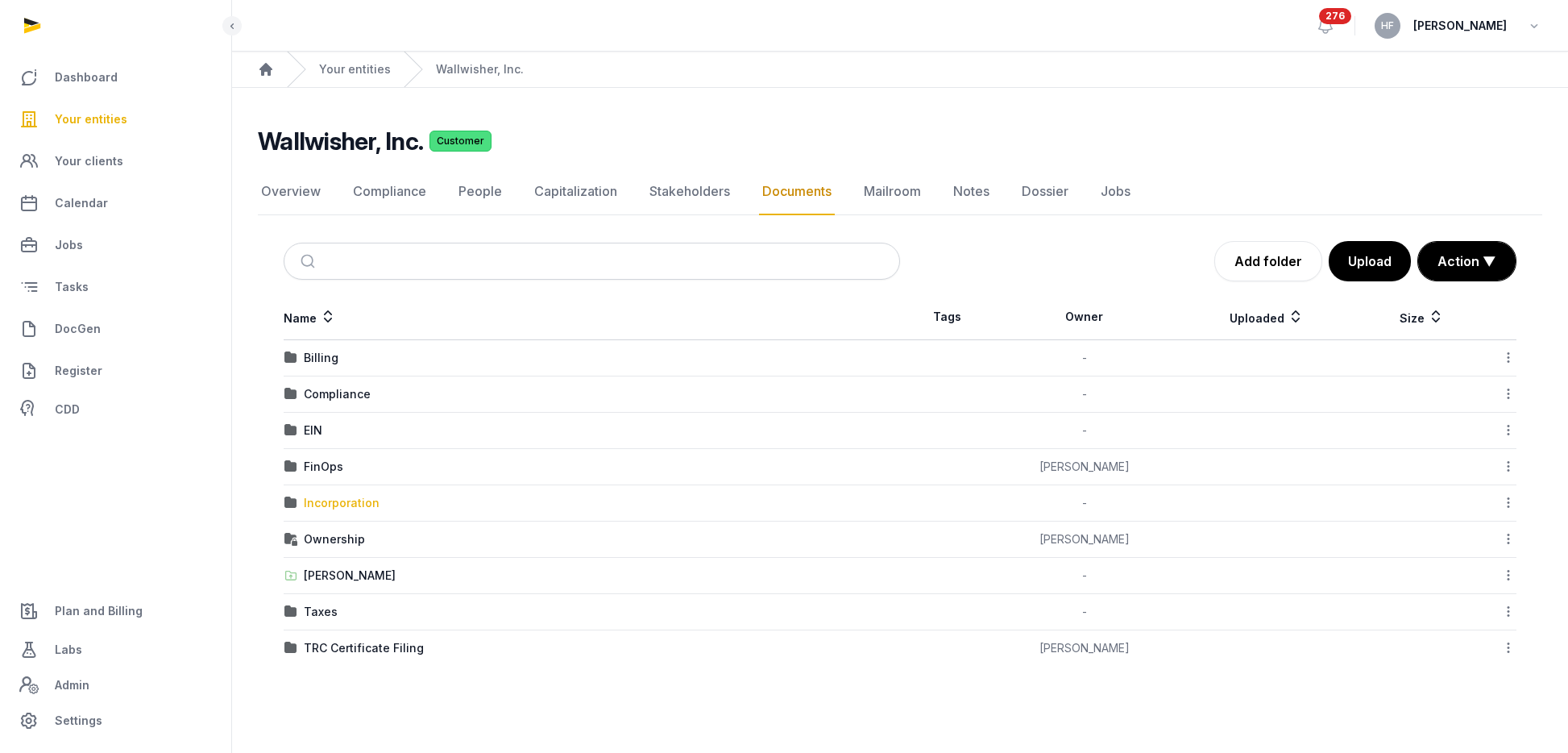
click at [343, 501] on div "Incorporation" at bounding box center [342, 503] width 76 height 16
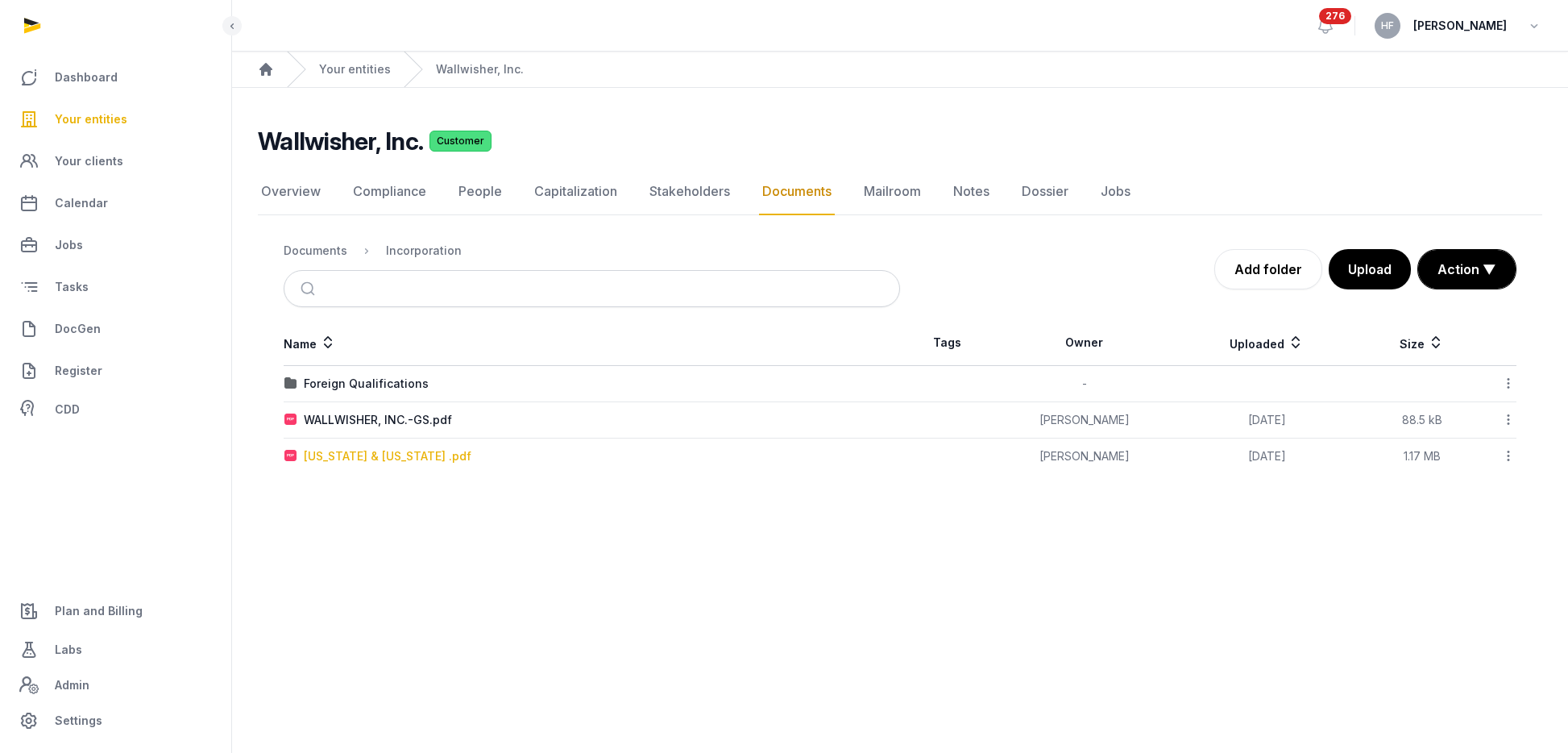
click at [418, 454] on div "North Carolina & Delaware .pdf" at bounding box center [388, 456] width 168 height 16
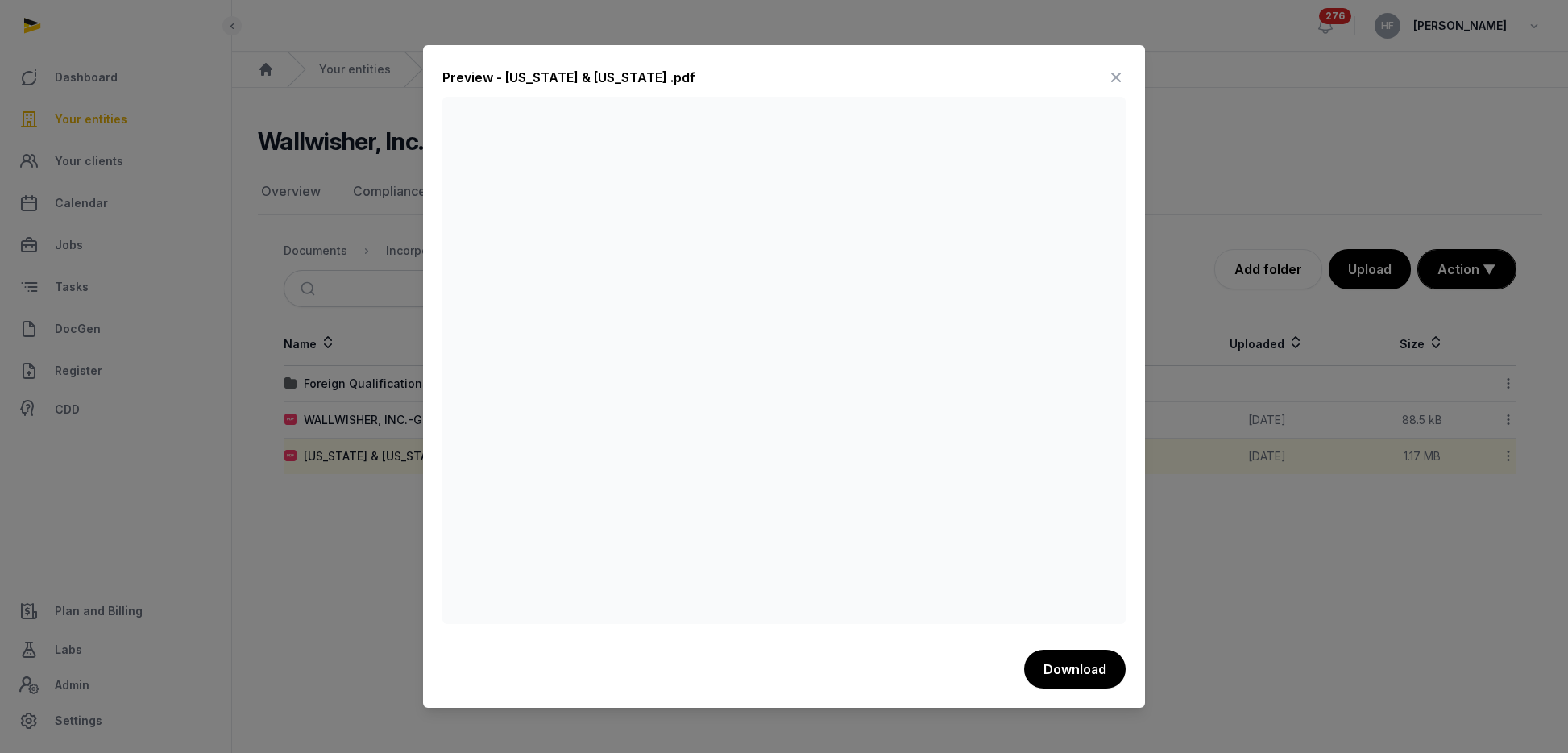
click at [1117, 79] on icon at bounding box center [1116, 78] width 20 height 26
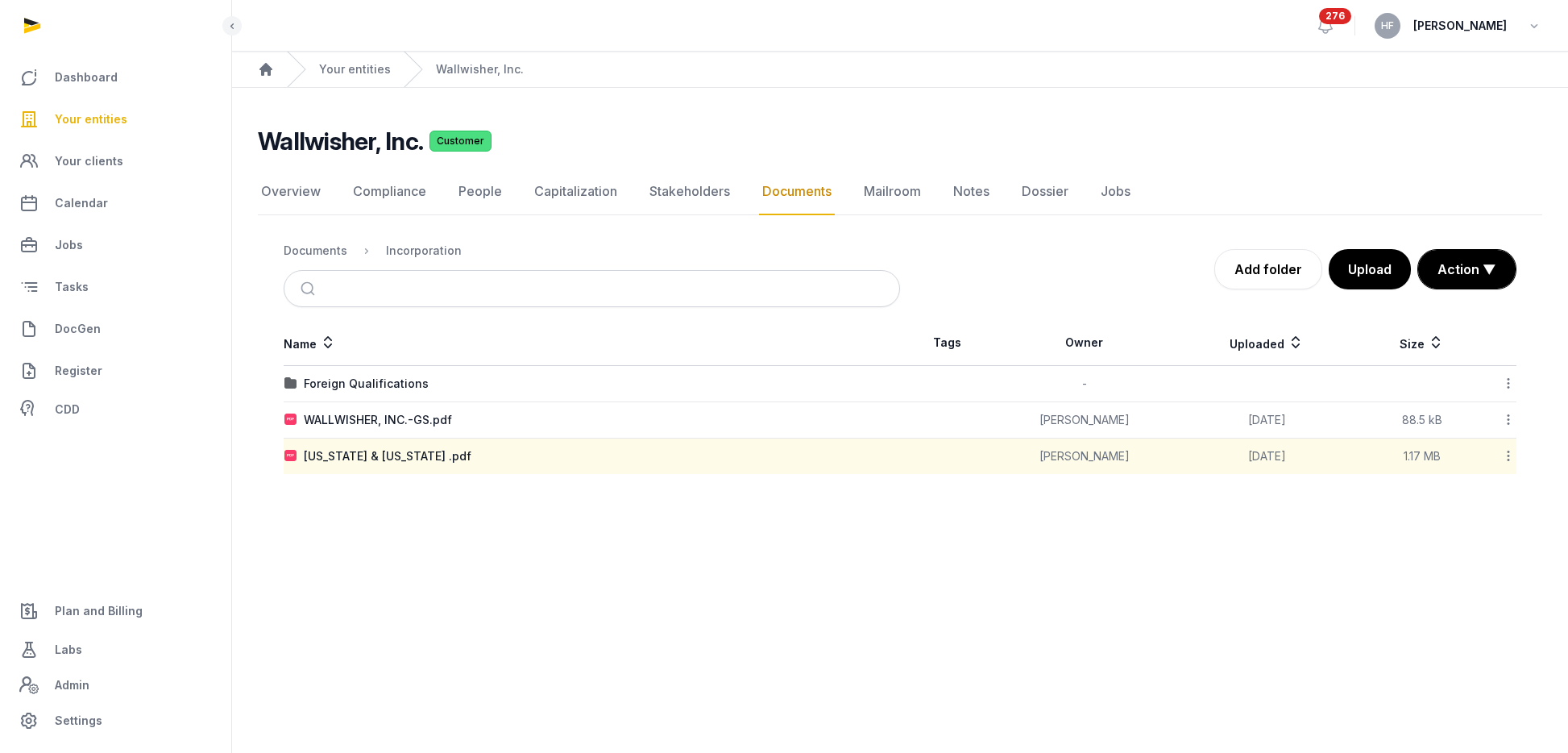
click at [1506, 457] on icon at bounding box center [1508, 456] width 14 height 17
click at [1475, 526] on div "Edit properties" at bounding box center [1450, 527] width 129 height 29
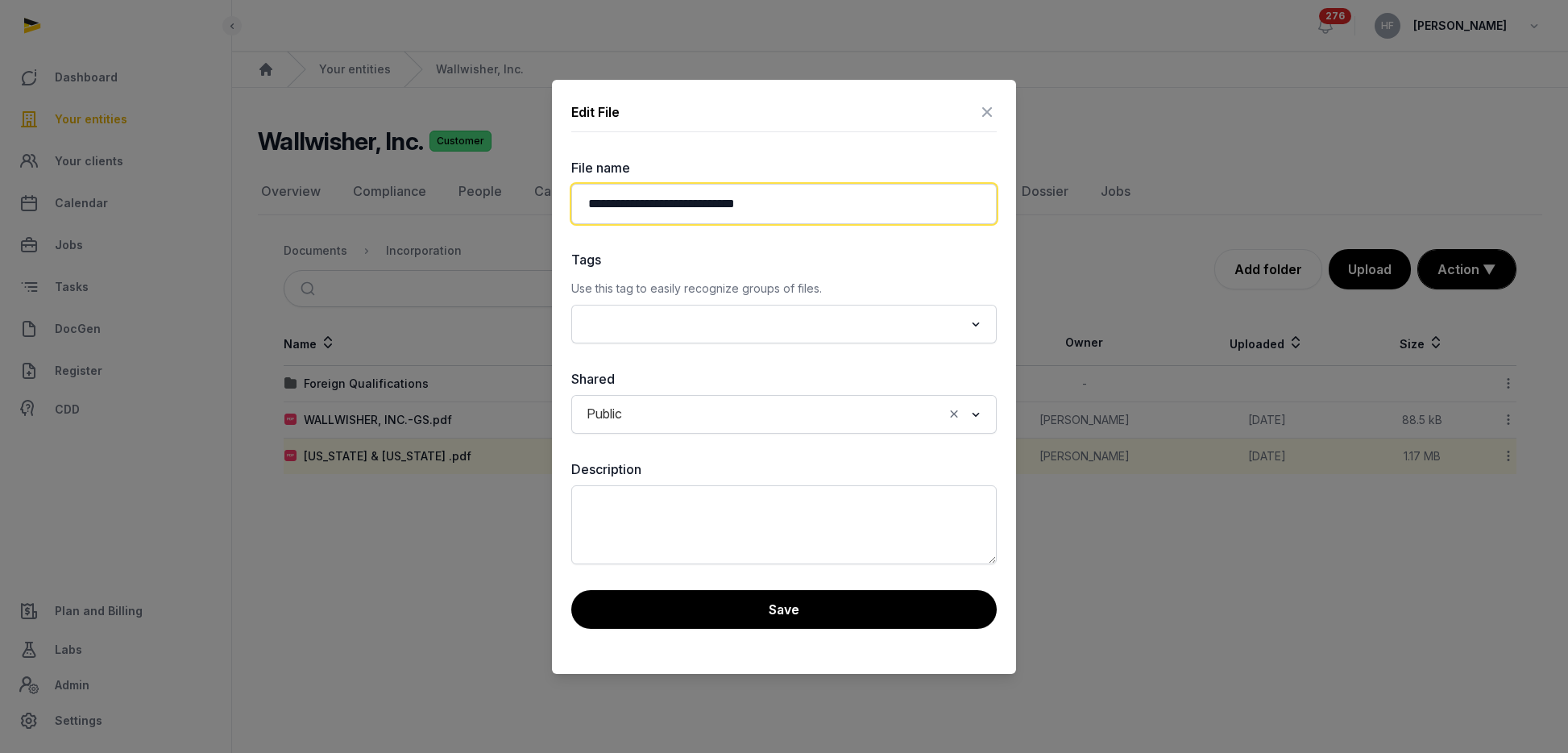
drag, startPoint x: 749, startPoint y: 205, endPoint x: 681, endPoint y: 208, distance: 68.1
click at [681, 208] on input "**********" at bounding box center [784, 204] width 426 height 40
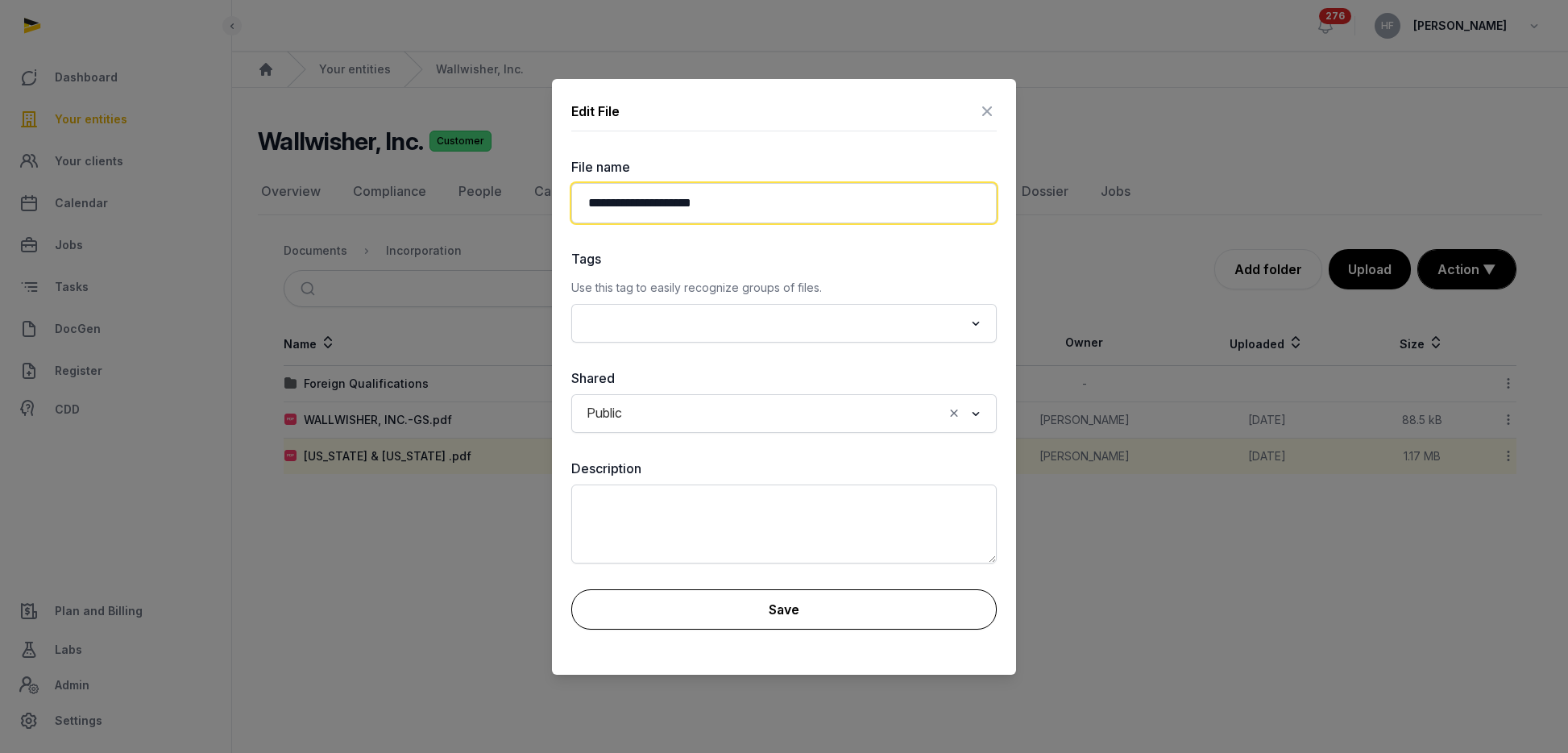
type input "**********"
click at [826, 613] on button "Save" at bounding box center [784, 609] width 426 height 40
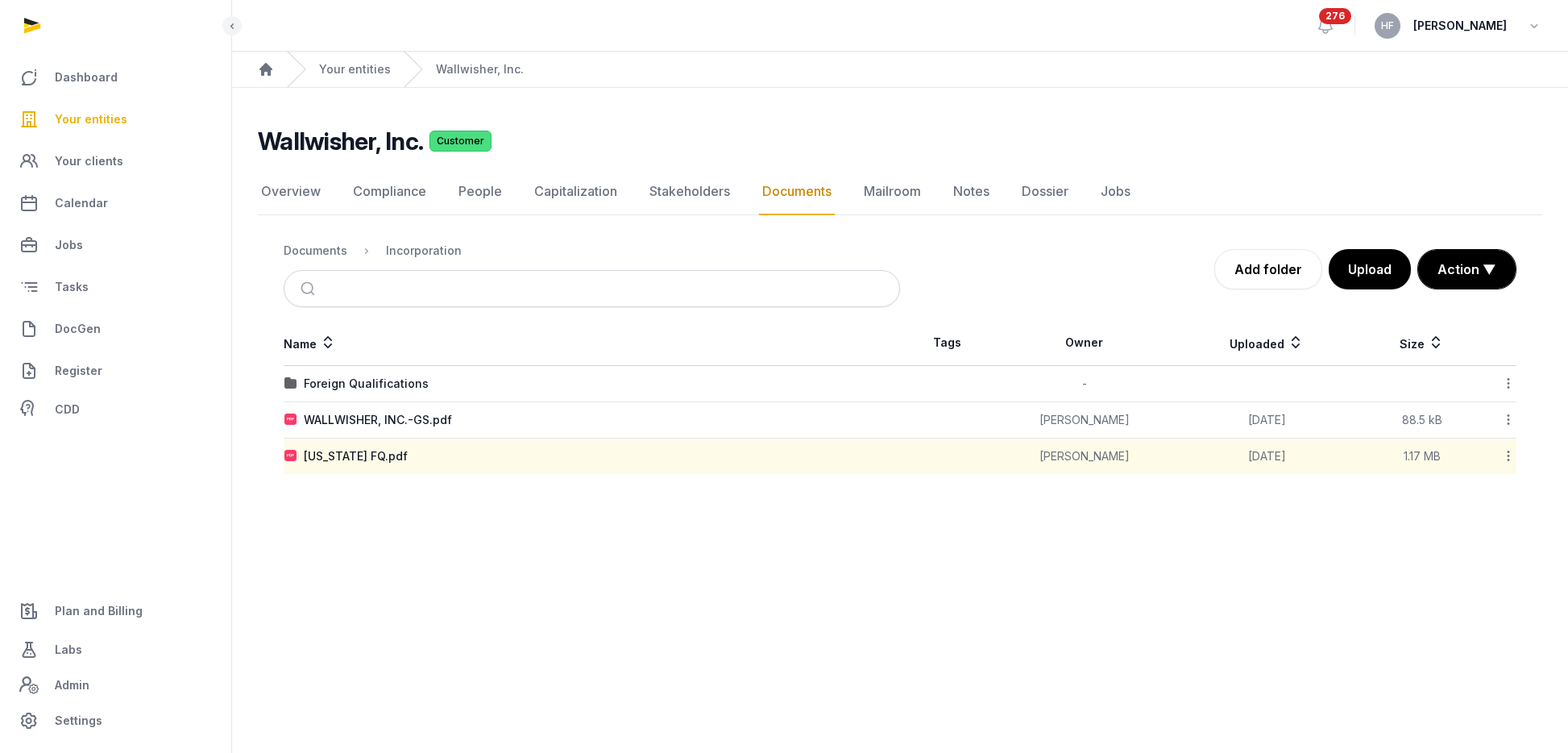
click at [1508, 454] on icon at bounding box center [1508, 456] width 14 height 17
click at [1489, 613] on div "Move" at bounding box center [1450, 614] width 129 height 29
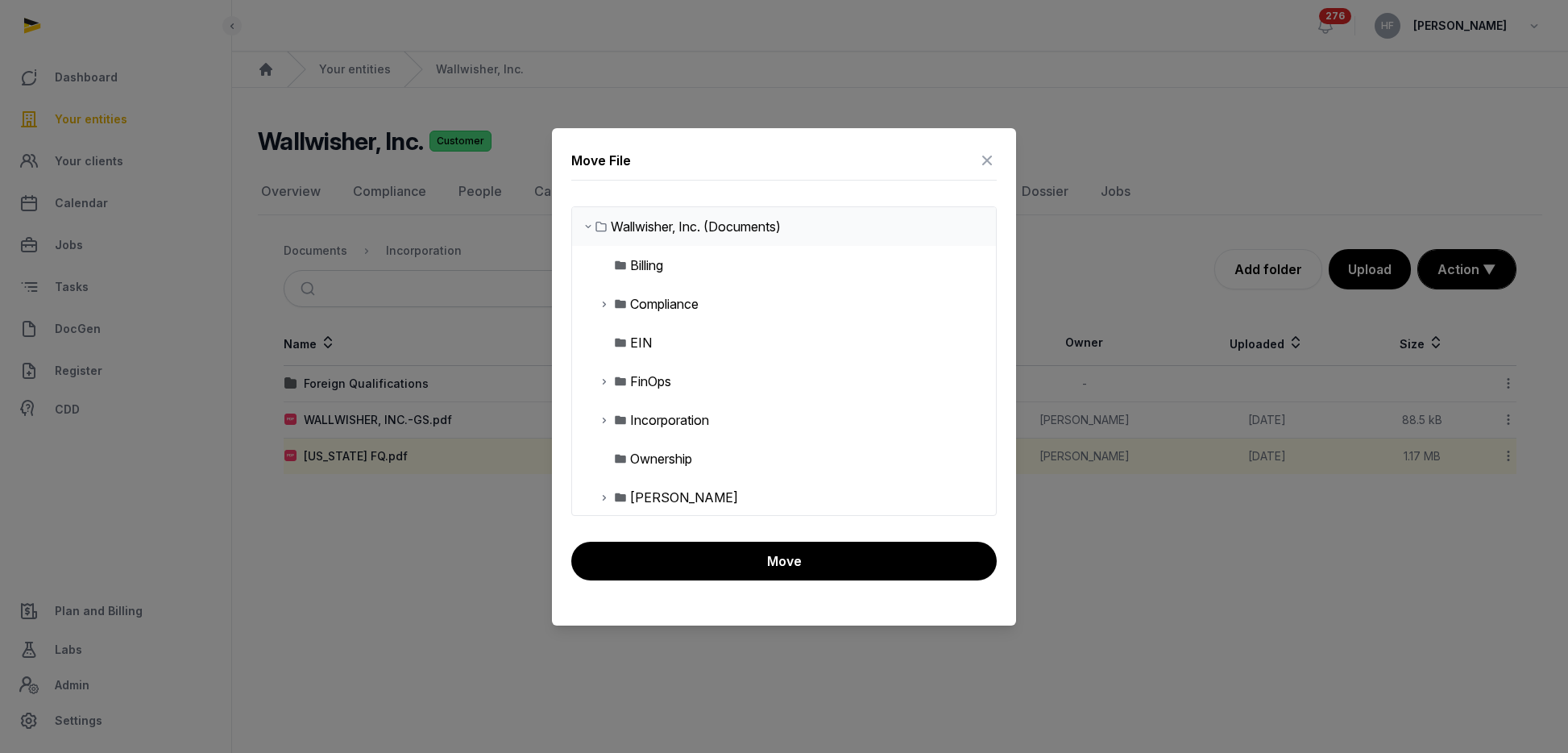
click at [606, 418] on icon at bounding box center [604, 420] width 13 height 20
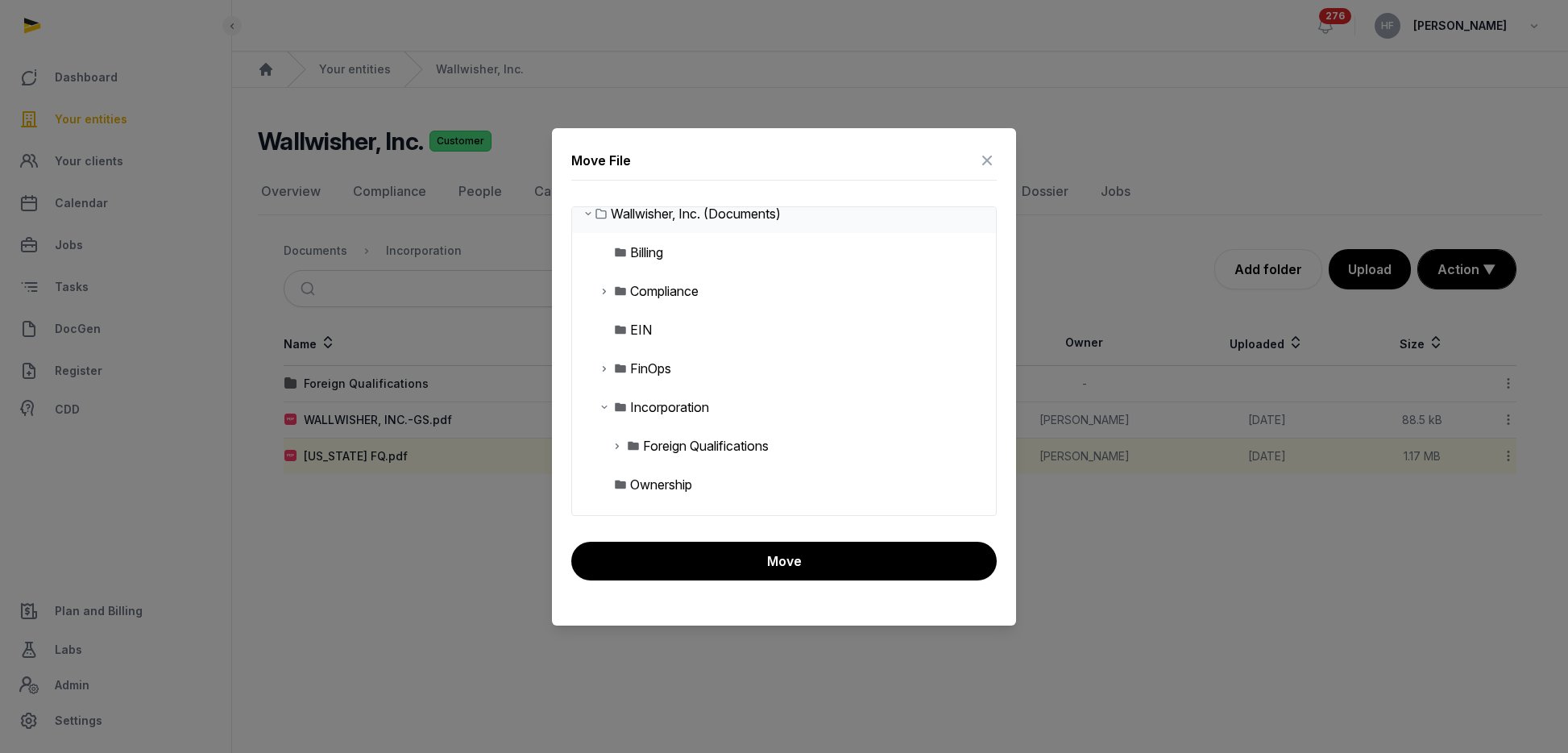
scroll to position [16, 0]
click at [620, 441] on icon at bounding box center [617, 442] width 13 height 20
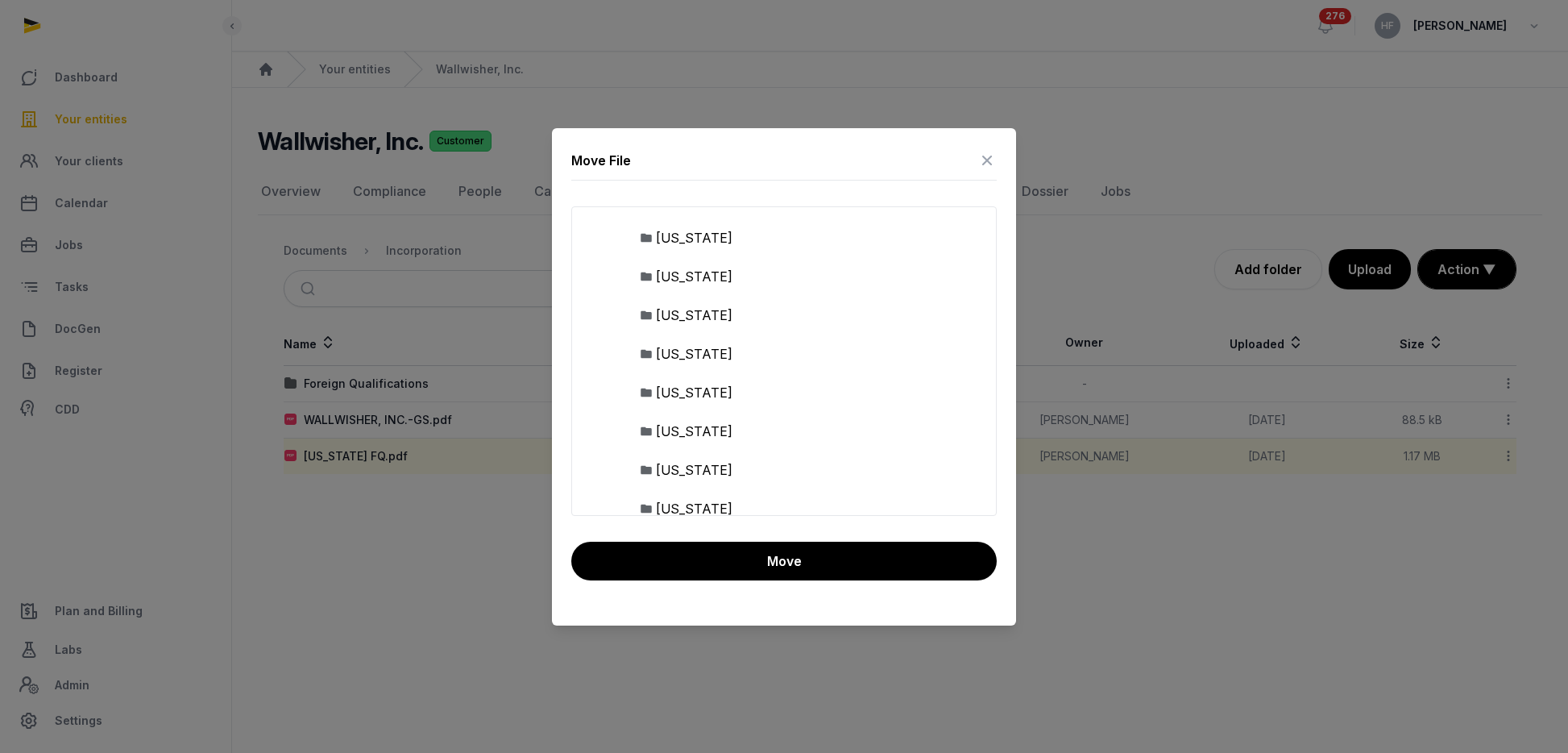
scroll to position [262, 0]
click at [727, 470] on div "North Carolina" at bounding box center [694, 466] width 77 height 20
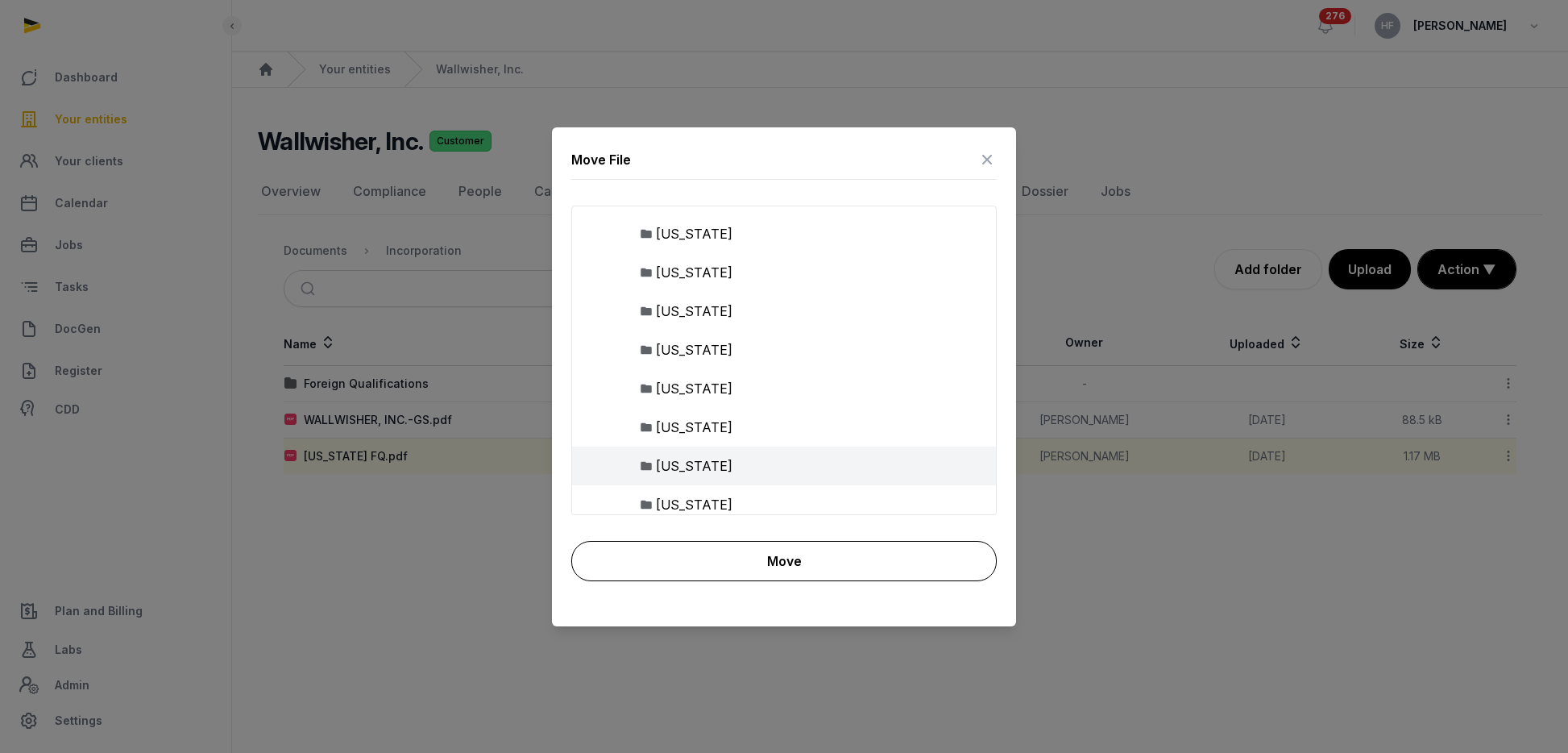
click at [813, 549] on button "Move" at bounding box center [784, 560] width 426 height 40
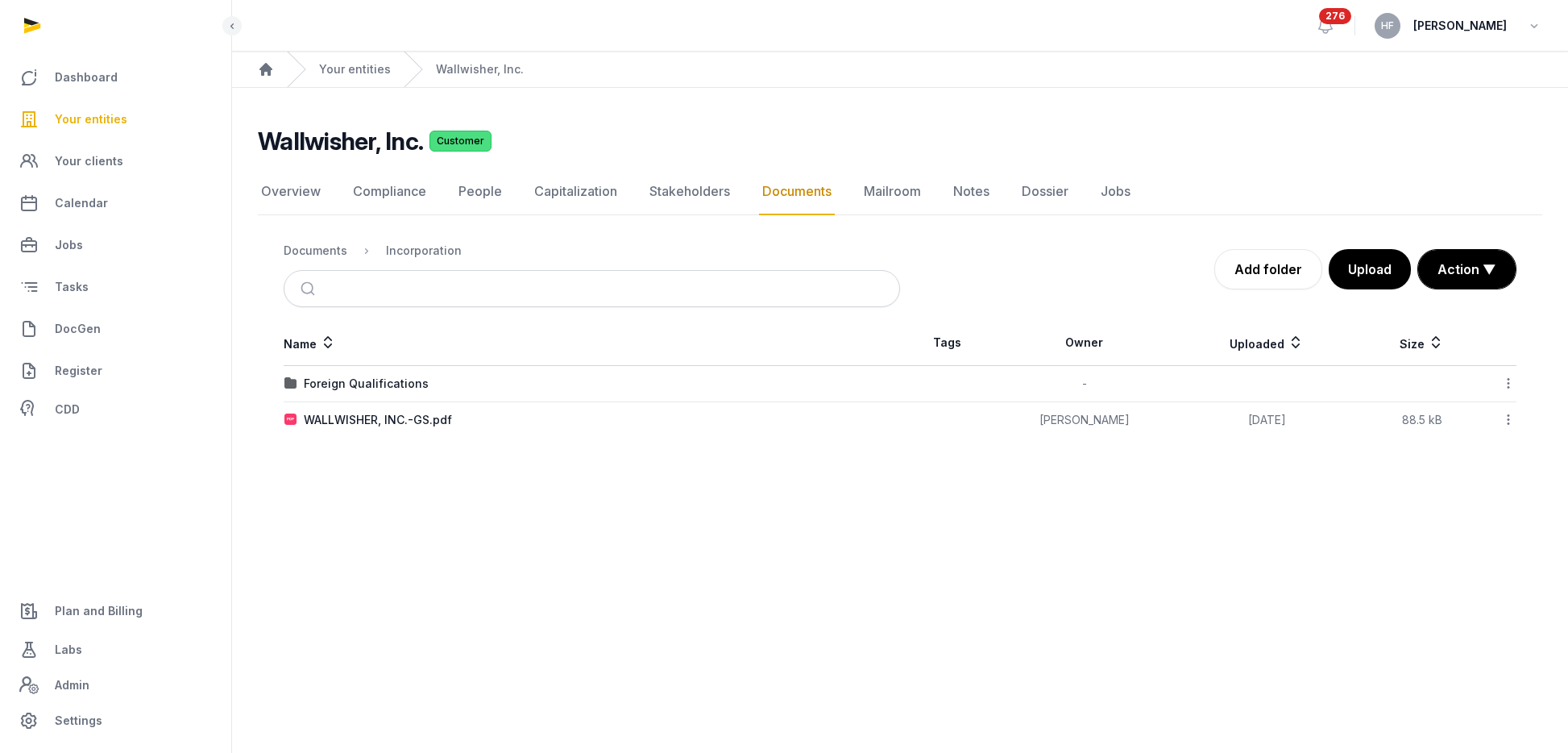
click at [317, 241] on ol "Documents Incorporation" at bounding box center [372, 250] width 178 height 20
click at [323, 246] on div "Documents" at bounding box center [315, 250] width 64 height 16
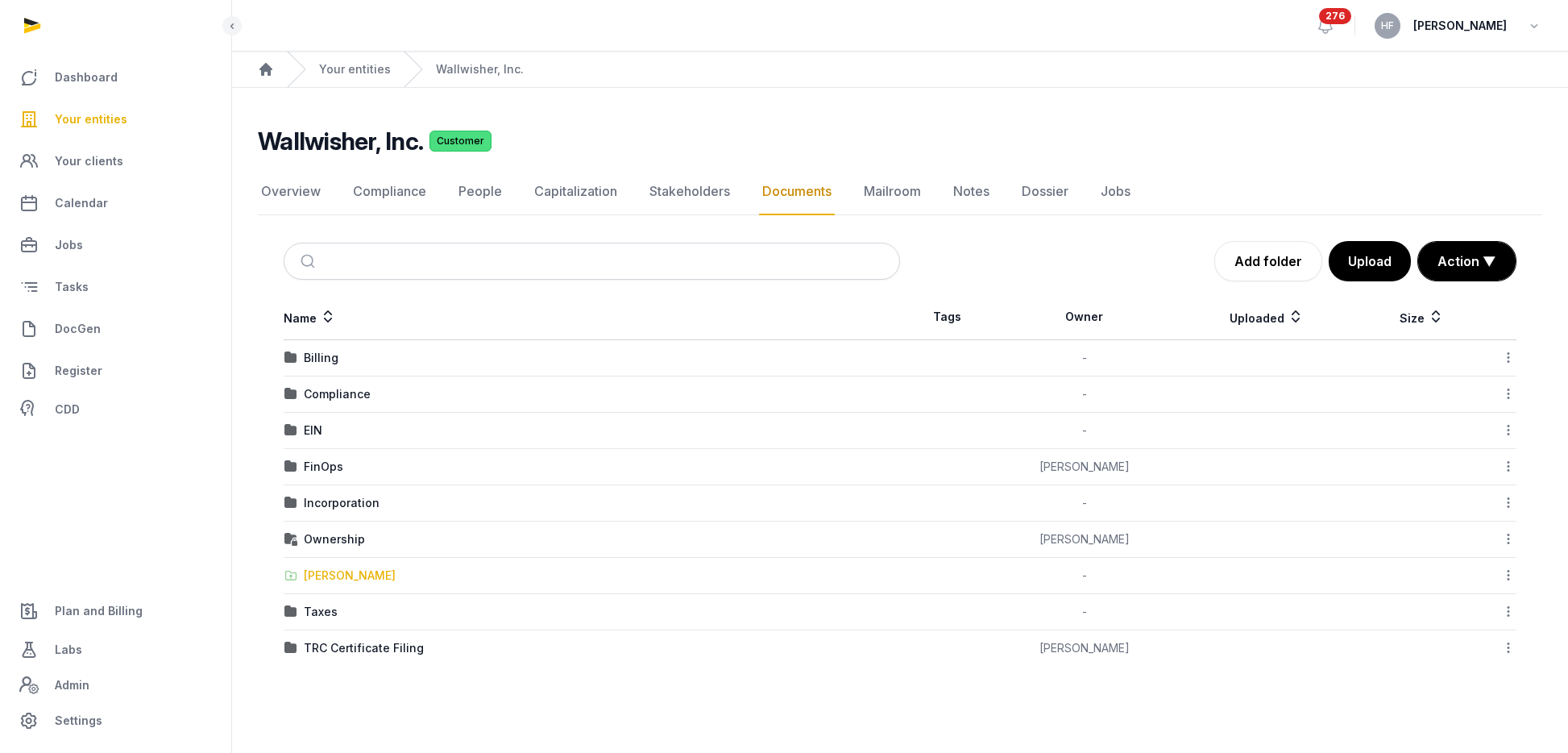
click at [355, 577] on div "Shared Folder" at bounding box center [350, 575] width 92 height 16
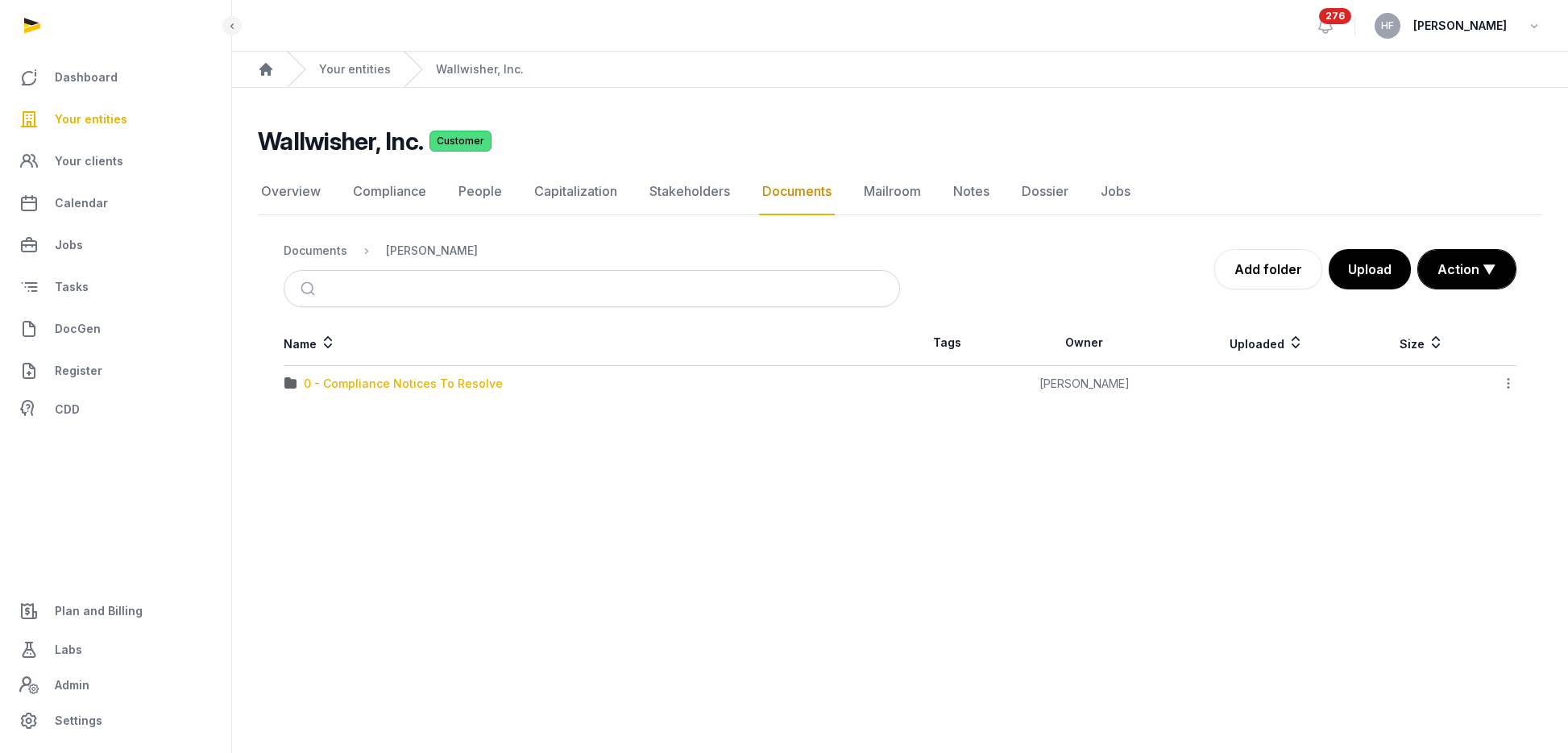
click at [383, 385] on div "0 - Compliance Notices To Resolve" at bounding box center [404, 383] width 199 height 16
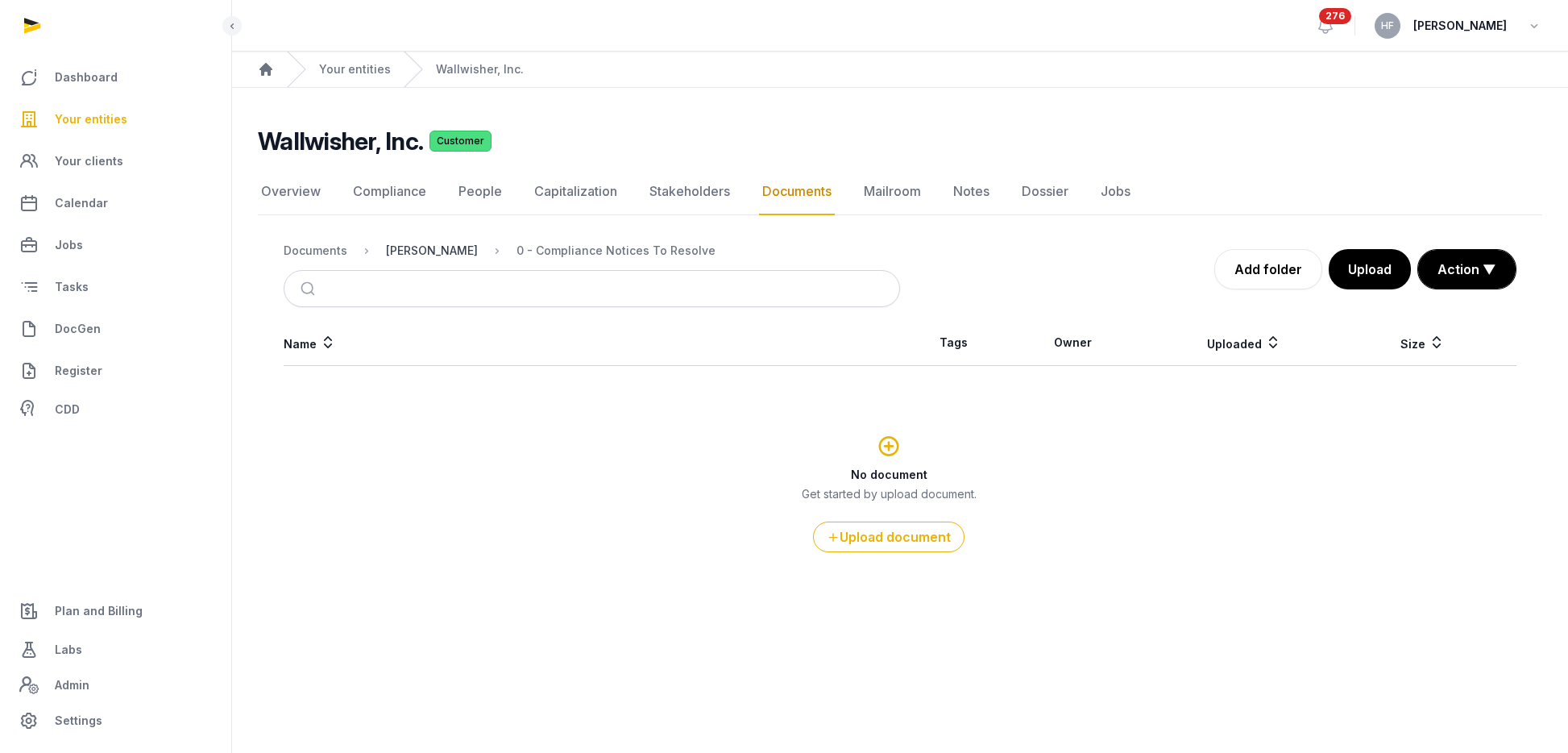
click at [425, 256] on div "Shared Folder" at bounding box center [432, 250] width 92 height 16
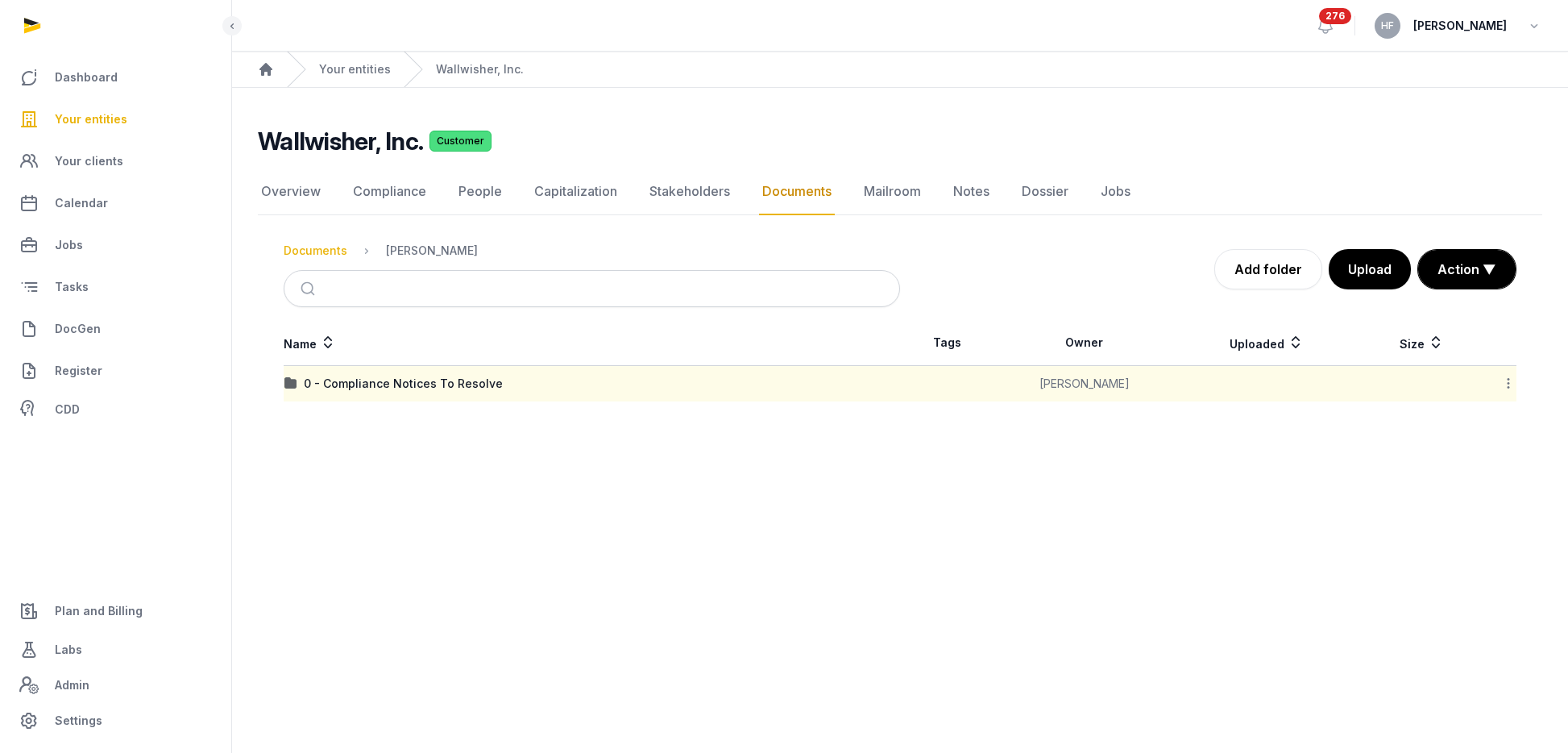
click at [326, 243] on div "Documents" at bounding box center [315, 250] width 64 height 16
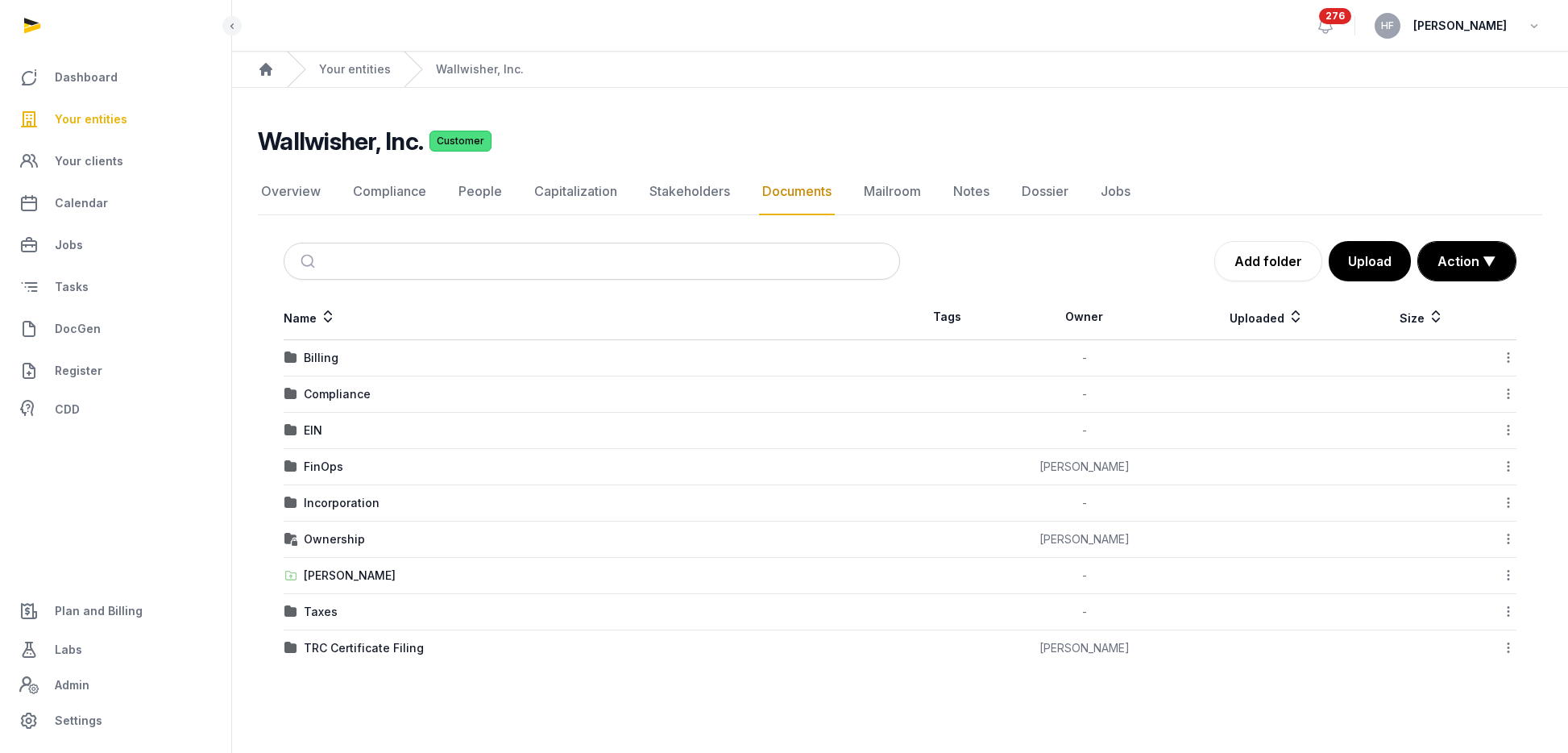
click at [1514, 577] on icon at bounding box center [1508, 575] width 14 height 17
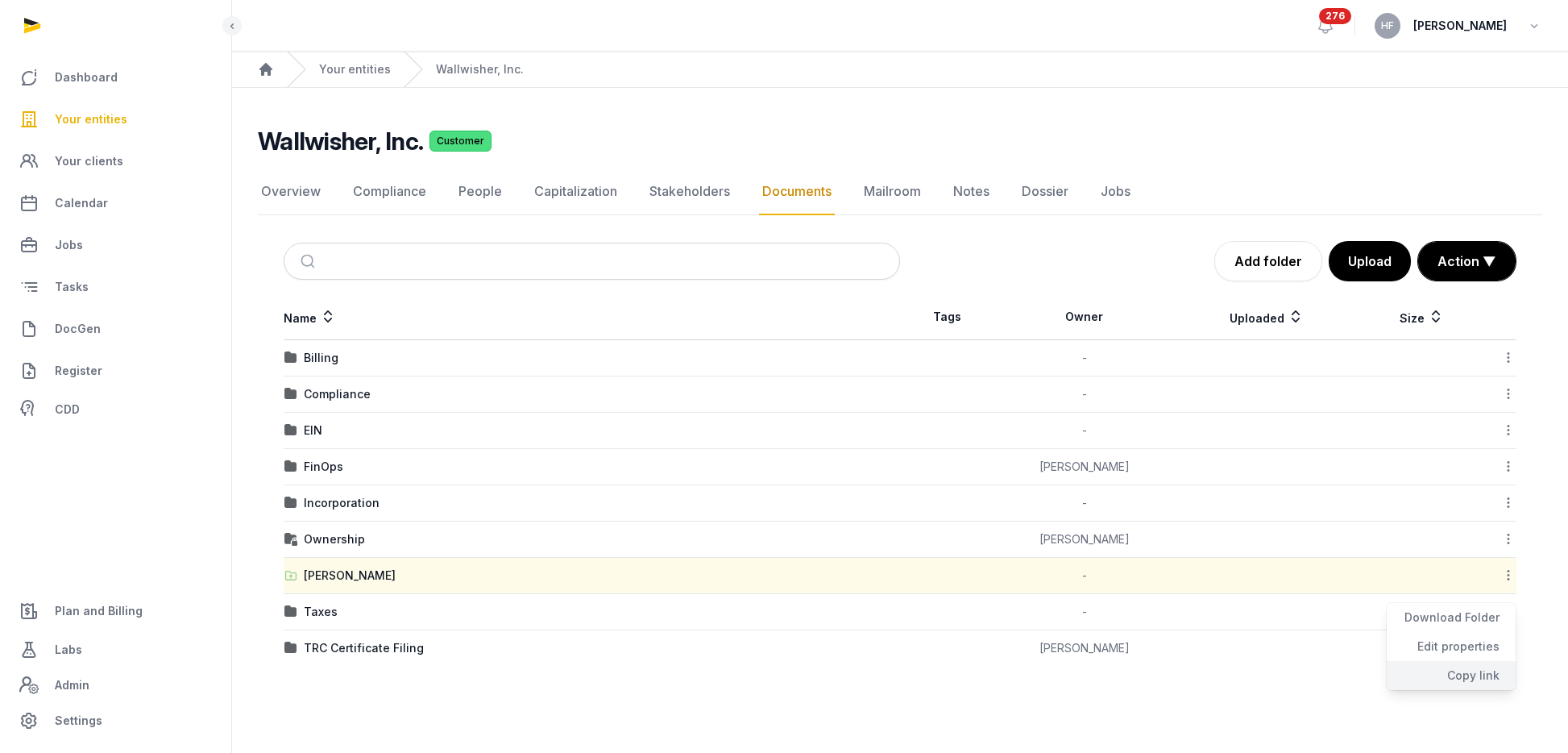
click at [1480, 677] on div "Copy link" at bounding box center [1450, 675] width 129 height 29
click at [89, 606] on span "Plan and Billing" at bounding box center [98, 611] width 88 height 20
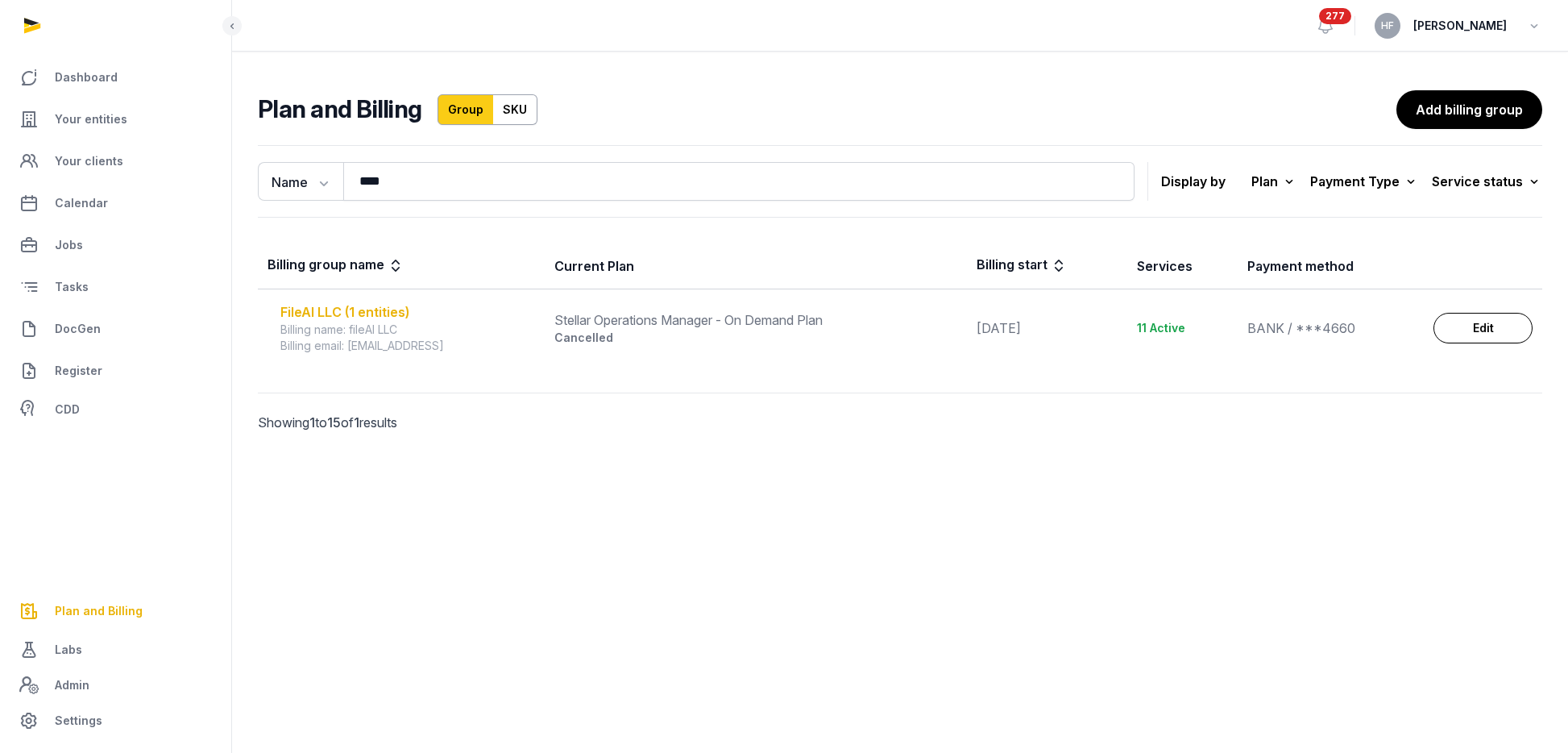
click at [379, 310] on div "FileAI LLC (1 entities)" at bounding box center [407, 312] width 255 height 20
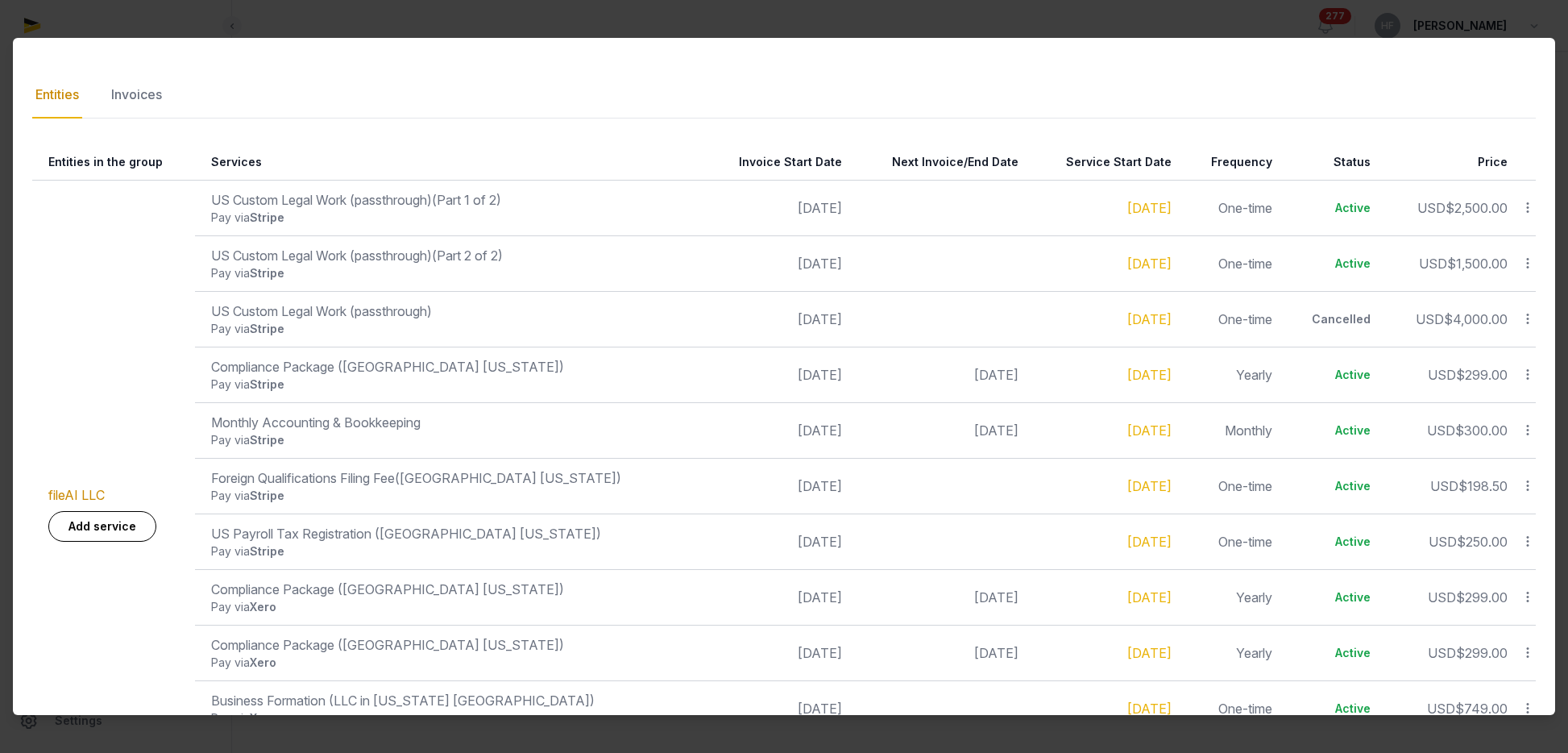
scroll to position [217, 0]
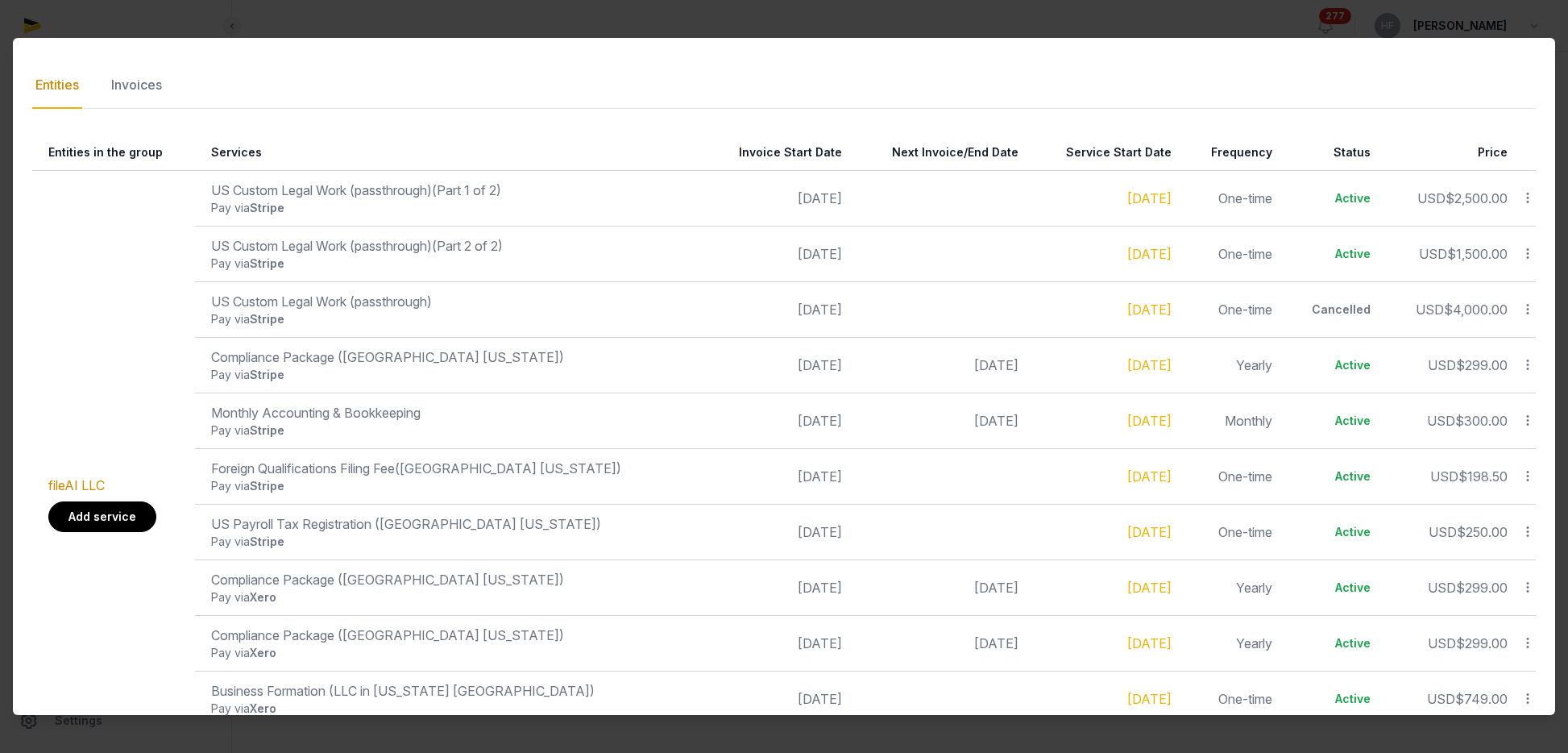
click at [111, 512] on link "Add service" at bounding box center [102, 517] width 108 height 31
select select
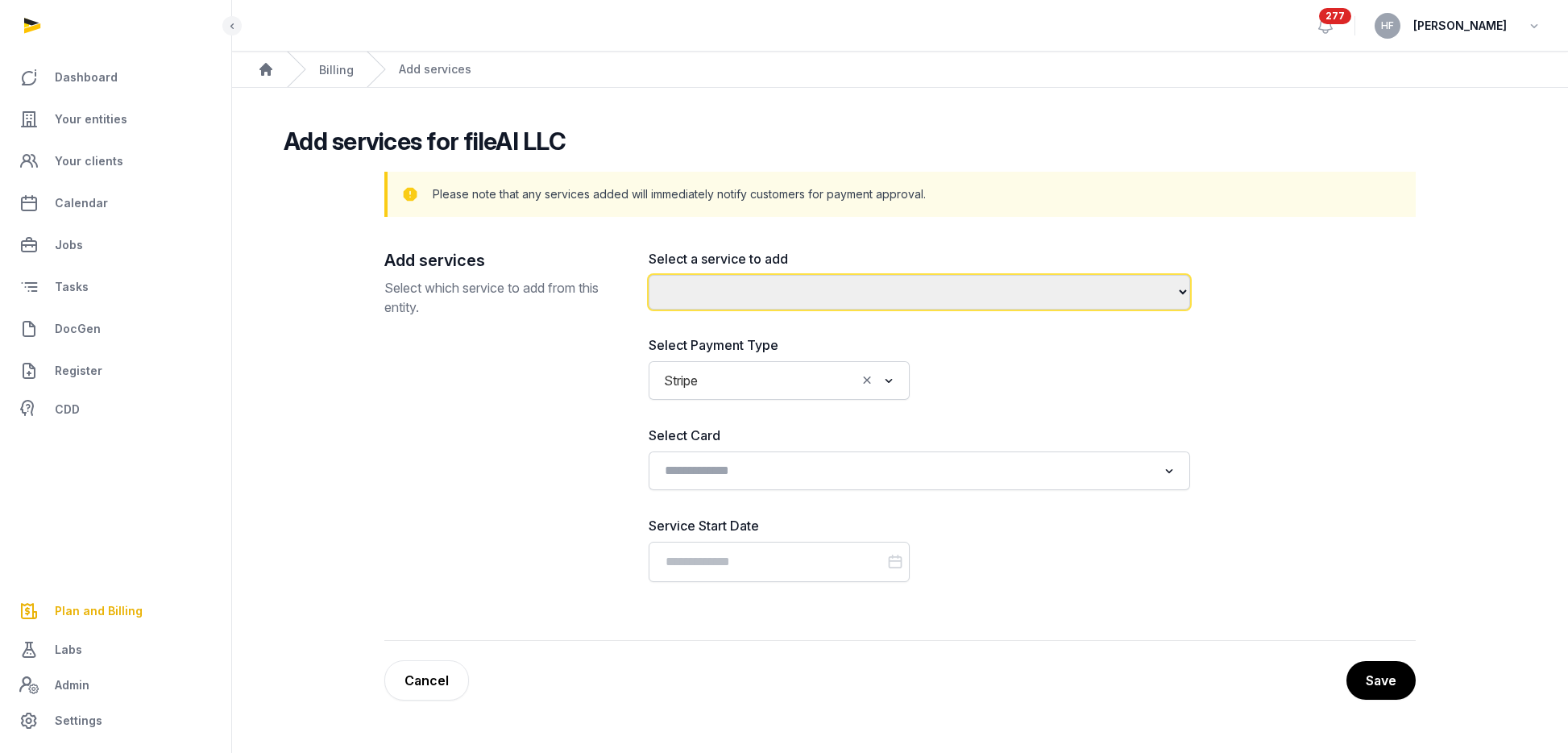
click at [721, 302] on select "**********" at bounding box center [920, 292] width 542 height 35
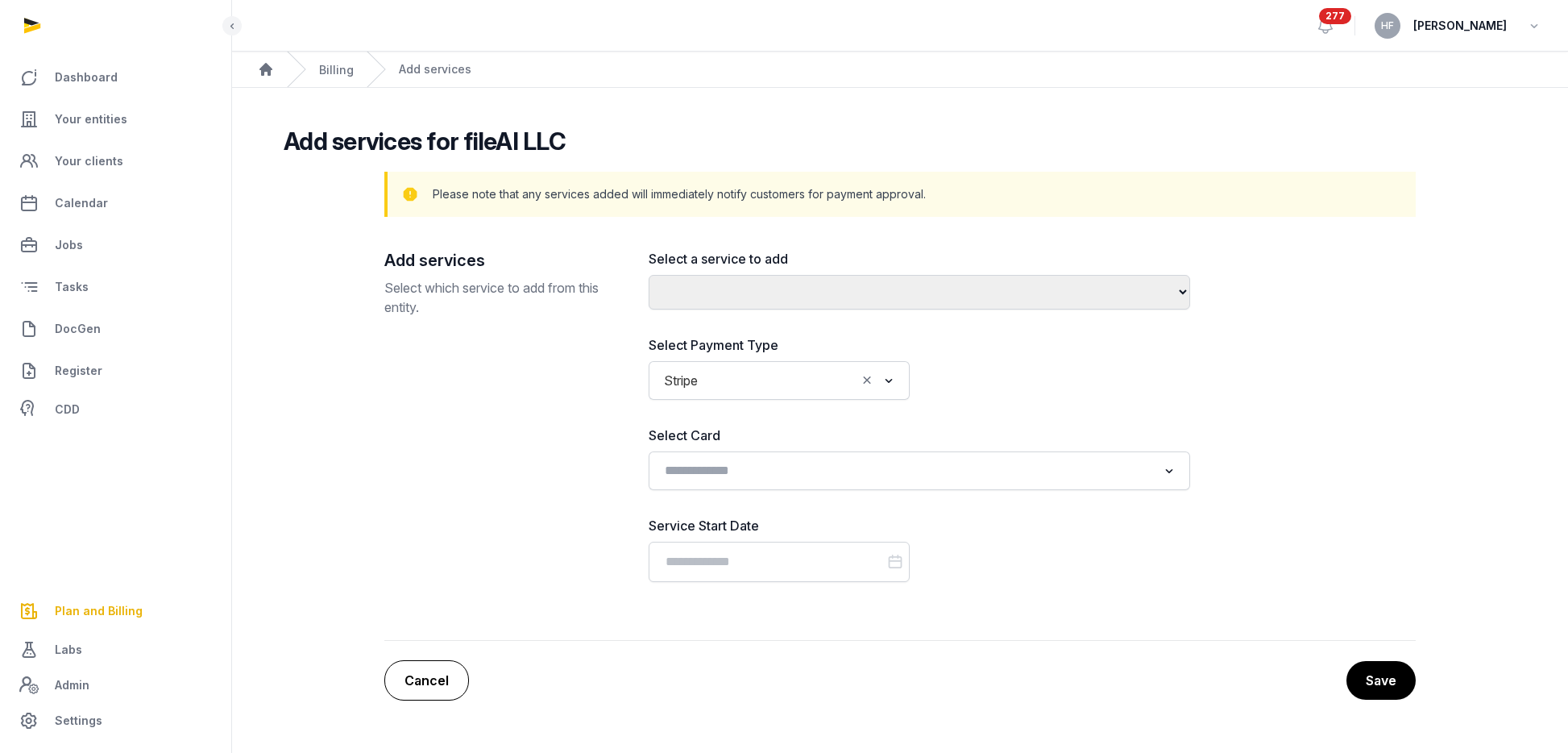
click at [448, 679] on link "Cancel" at bounding box center [426, 680] width 84 height 40
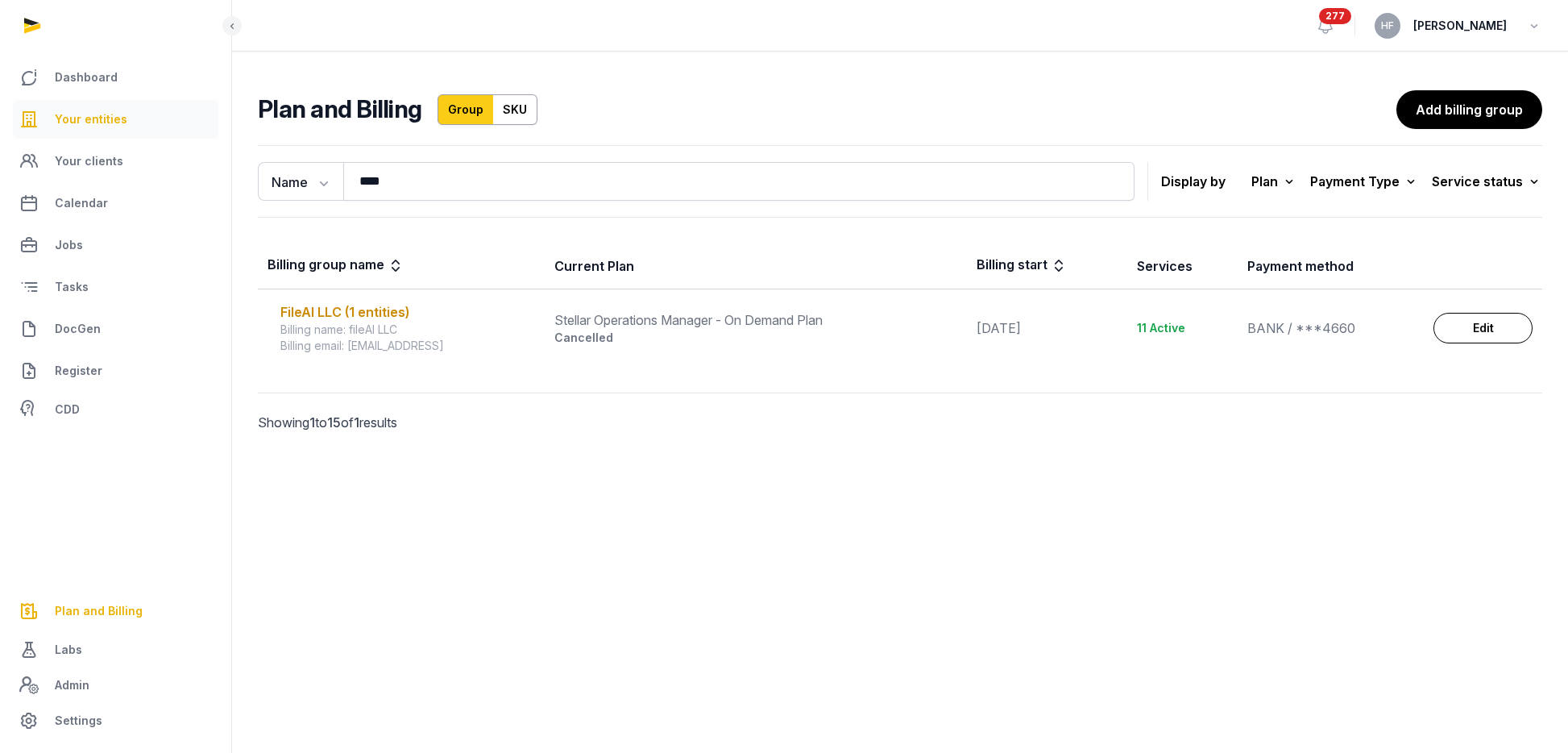
click at [107, 119] on span "Your entities" at bounding box center [90, 119] width 72 height 20
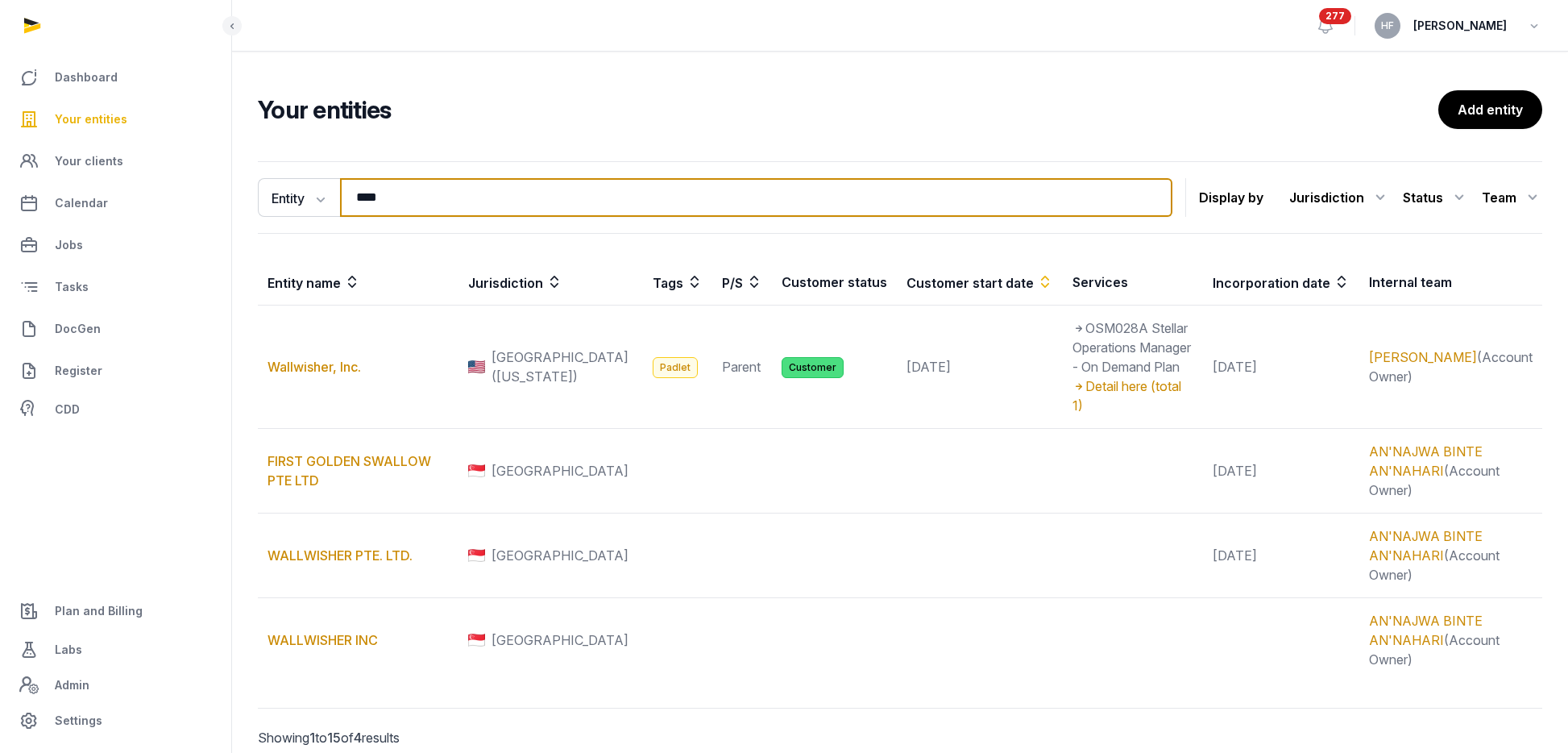
drag, startPoint x: 418, startPoint y: 201, endPoint x: 237, endPoint y: 196, distance: 181.1
click at [247, 196] on div "Entity Entity People Tags Services **** Search Display by Jurisdiction All juri…" at bounding box center [900, 477] width 1336 height 644
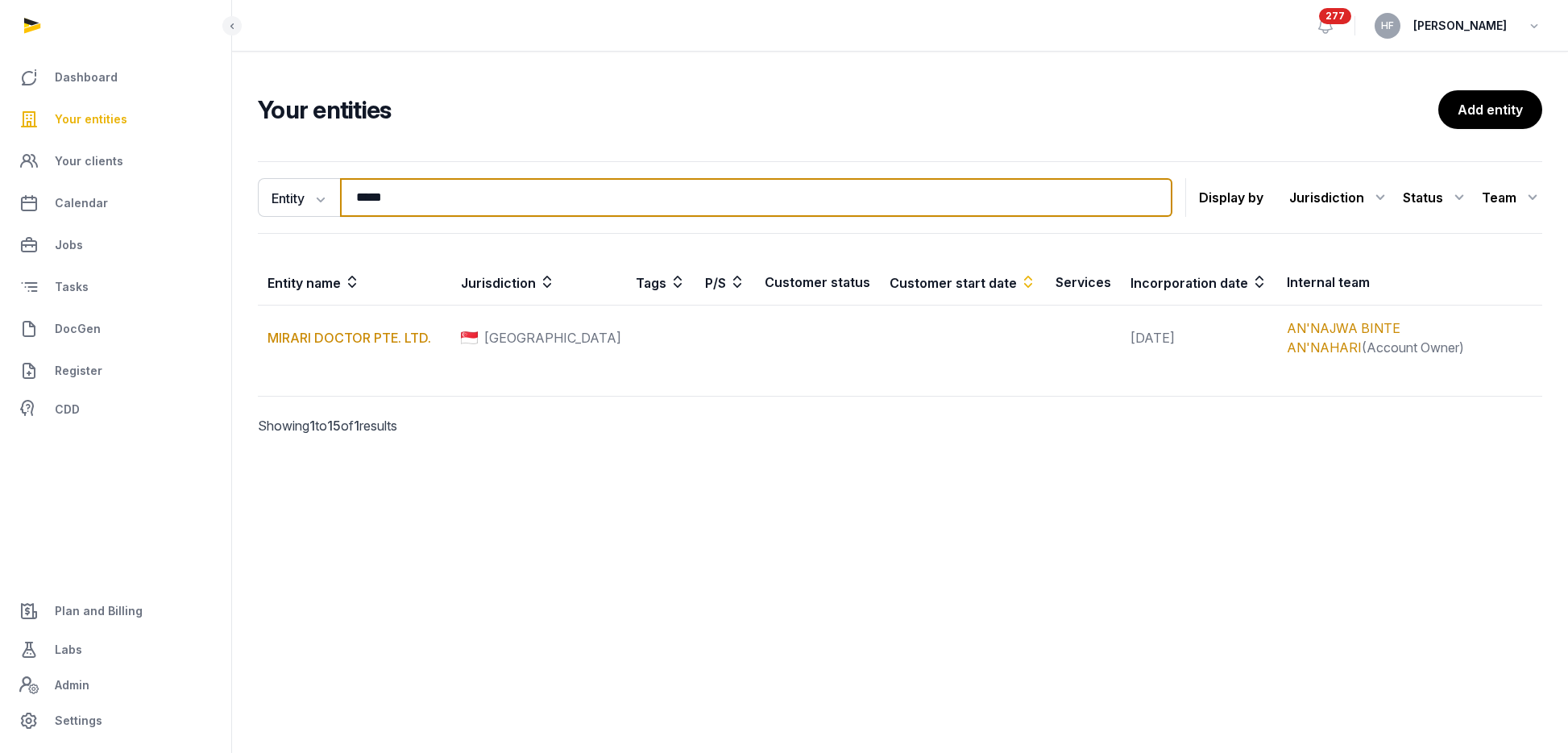
type input "******"
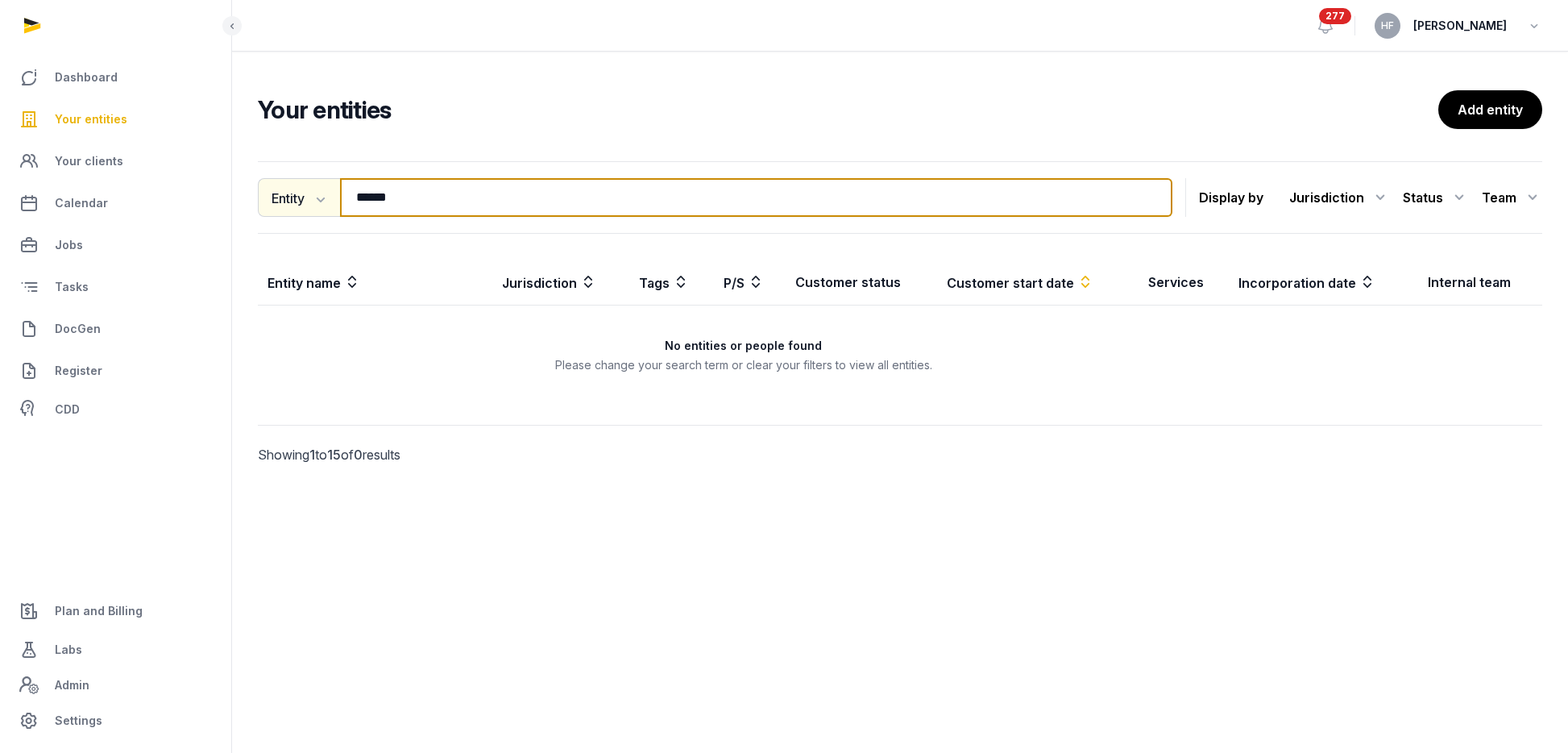
drag, startPoint x: 438, startPoint y: 209, endPoint x: 277, endPoint y: 187, distance: 162.5
click at [281, 187] on div "Entity Entity People Tags Services ****** Search" at bounding box center [715, 197] width 915 height 38
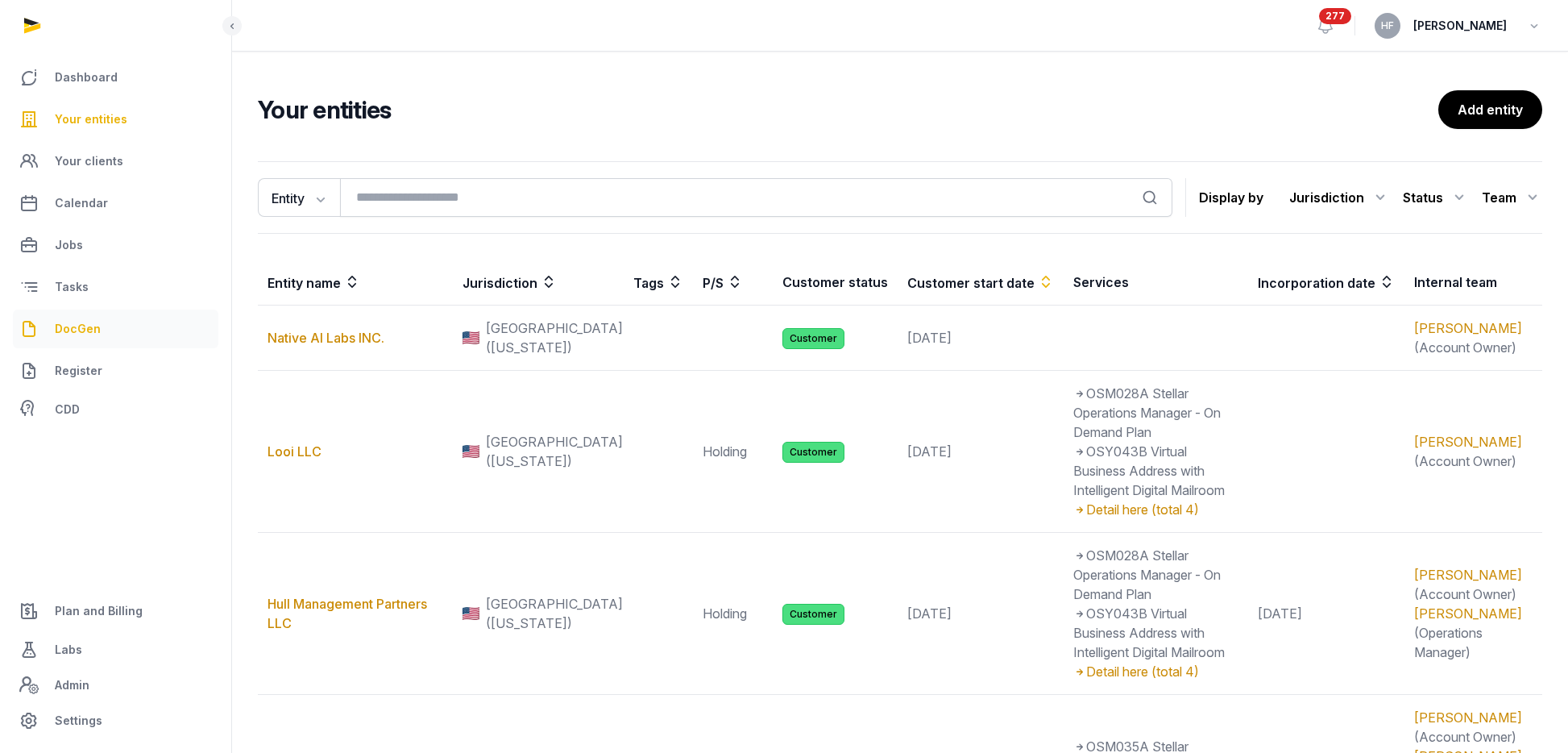
click at [76, 325] on span "DocGen" at bounding box center [78, 329] width 46 height 20
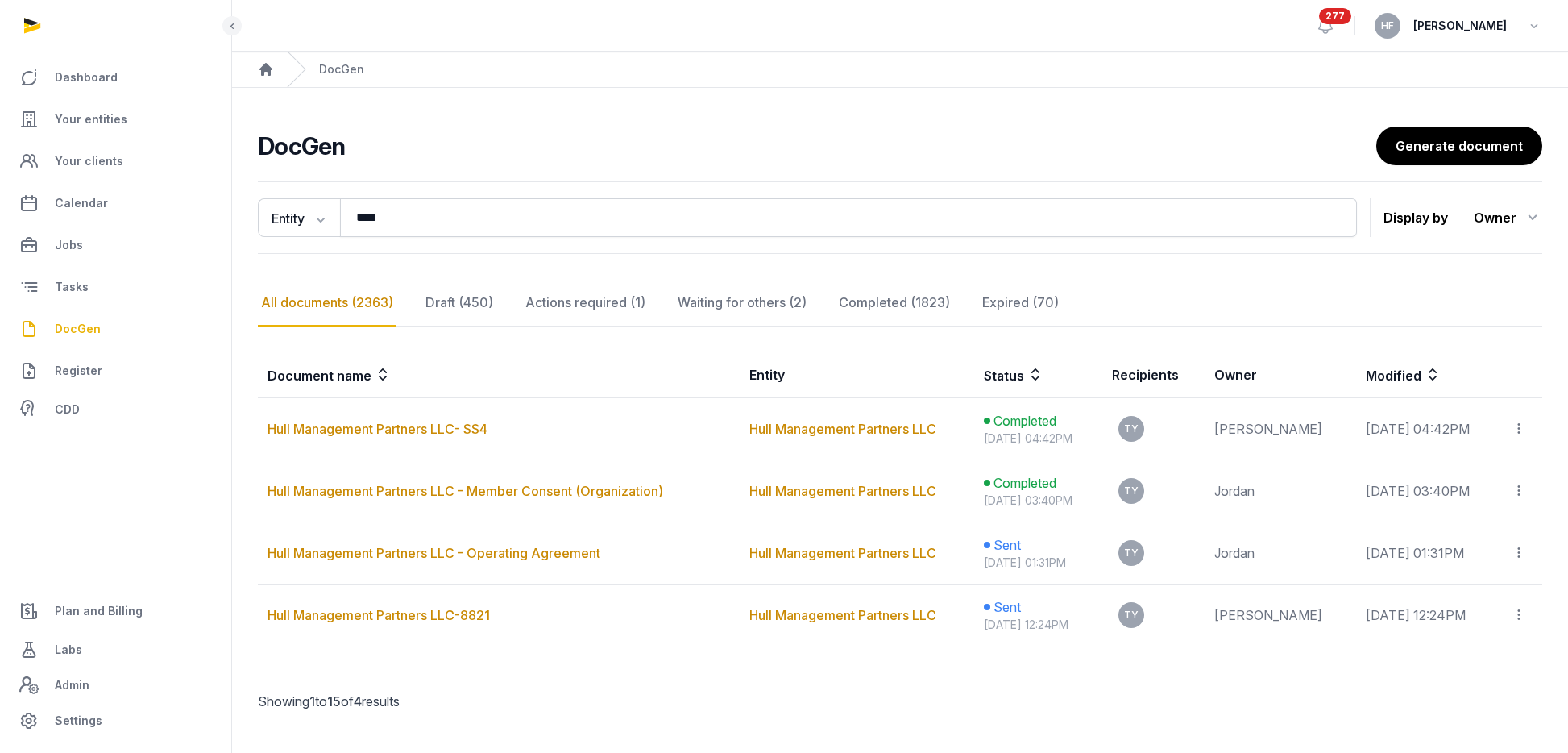
scroll to position [36, 0]
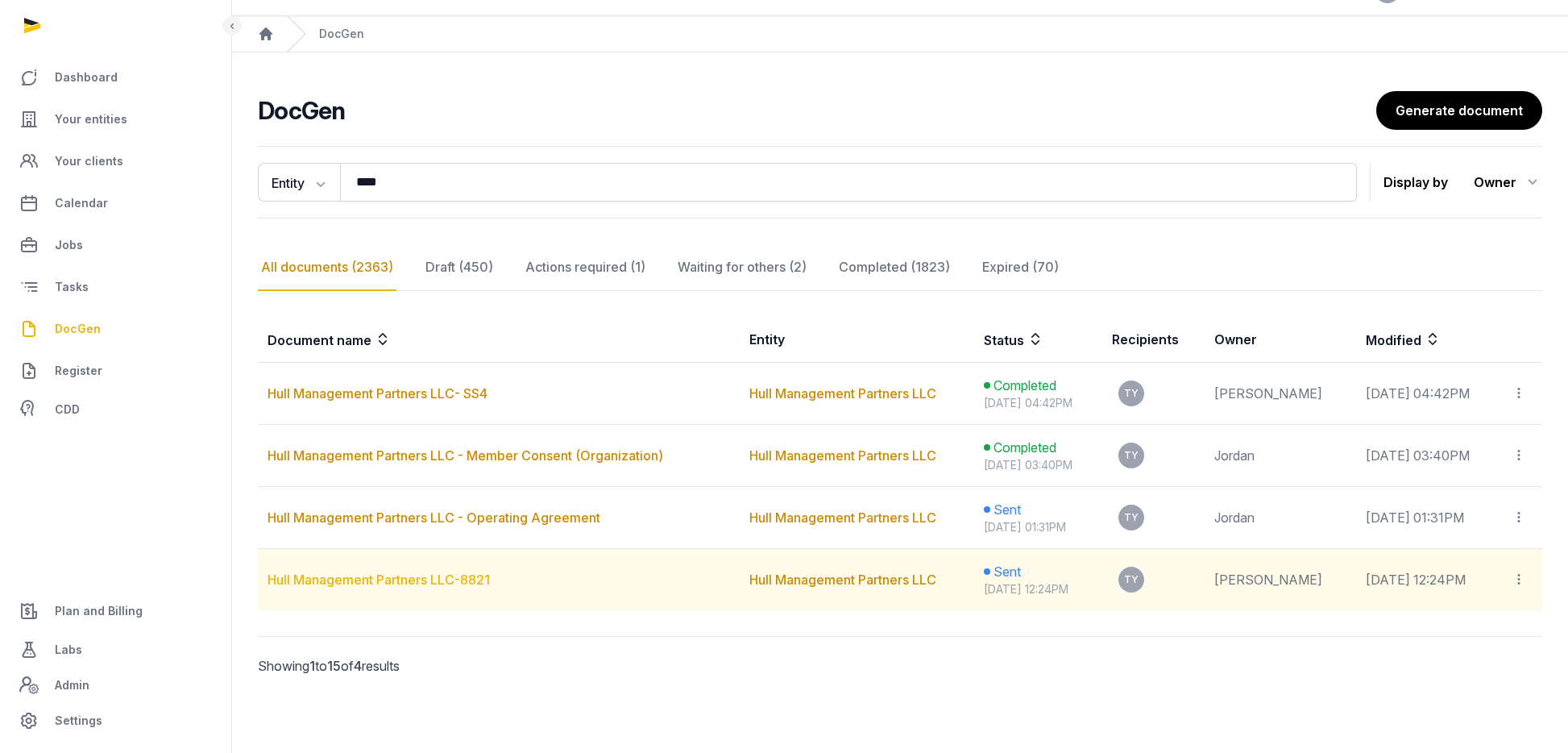
click at [480, 576] on link "Hull Management Partners LLC-8821" at bounding box center [378, 579] width 222 height 16
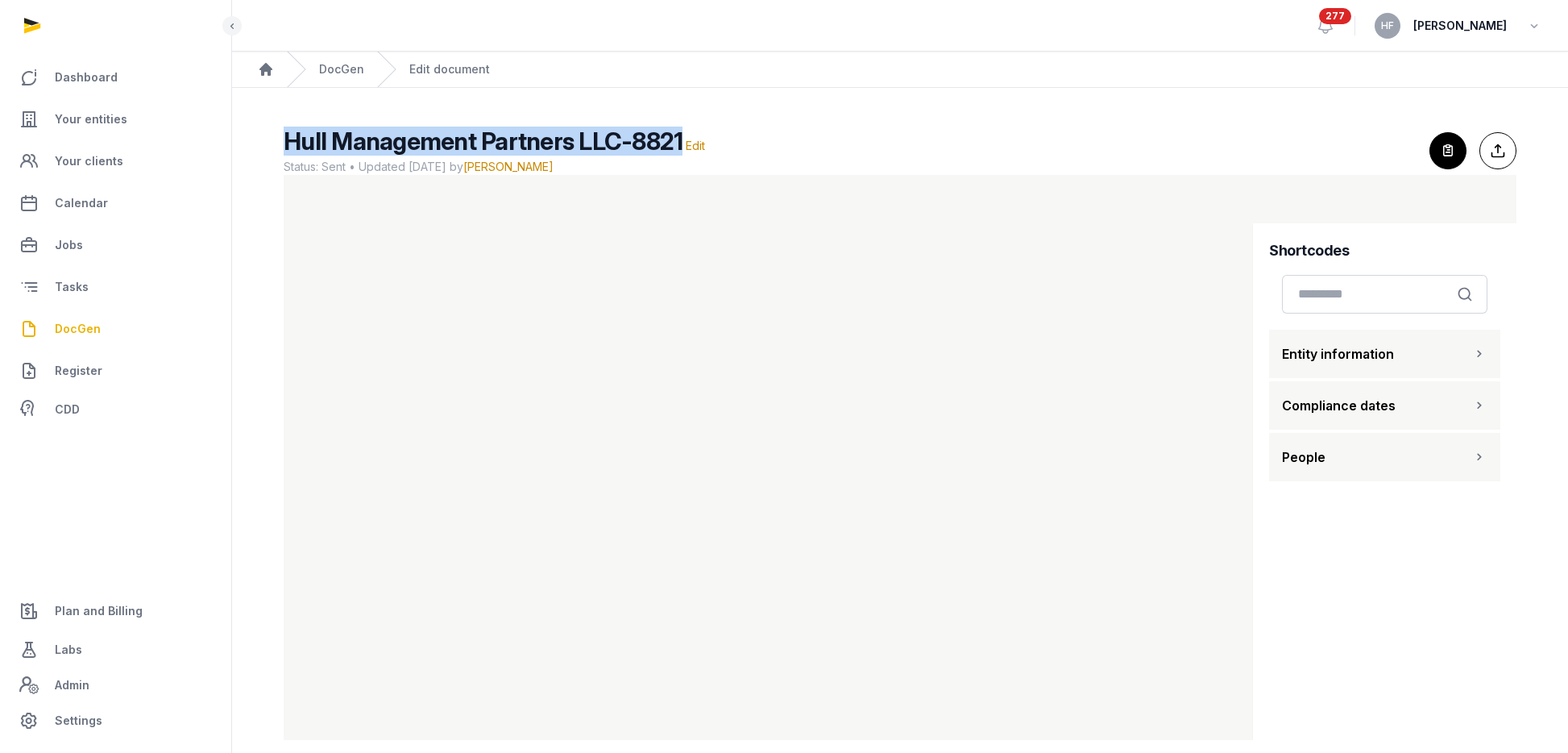
drag, startPoint x: 288, startPoint y: 142, endPoint x: 679, endPoint y: 132, distance: 391.1
click at [679, 132] on h2 "Hull Management Partners LLC-8821 Edit" at bounding box center [850, 141] width 1133 height 29
click at [354, 69] on link "DocGen" at bounding box center [342, 69] width 45 height 16
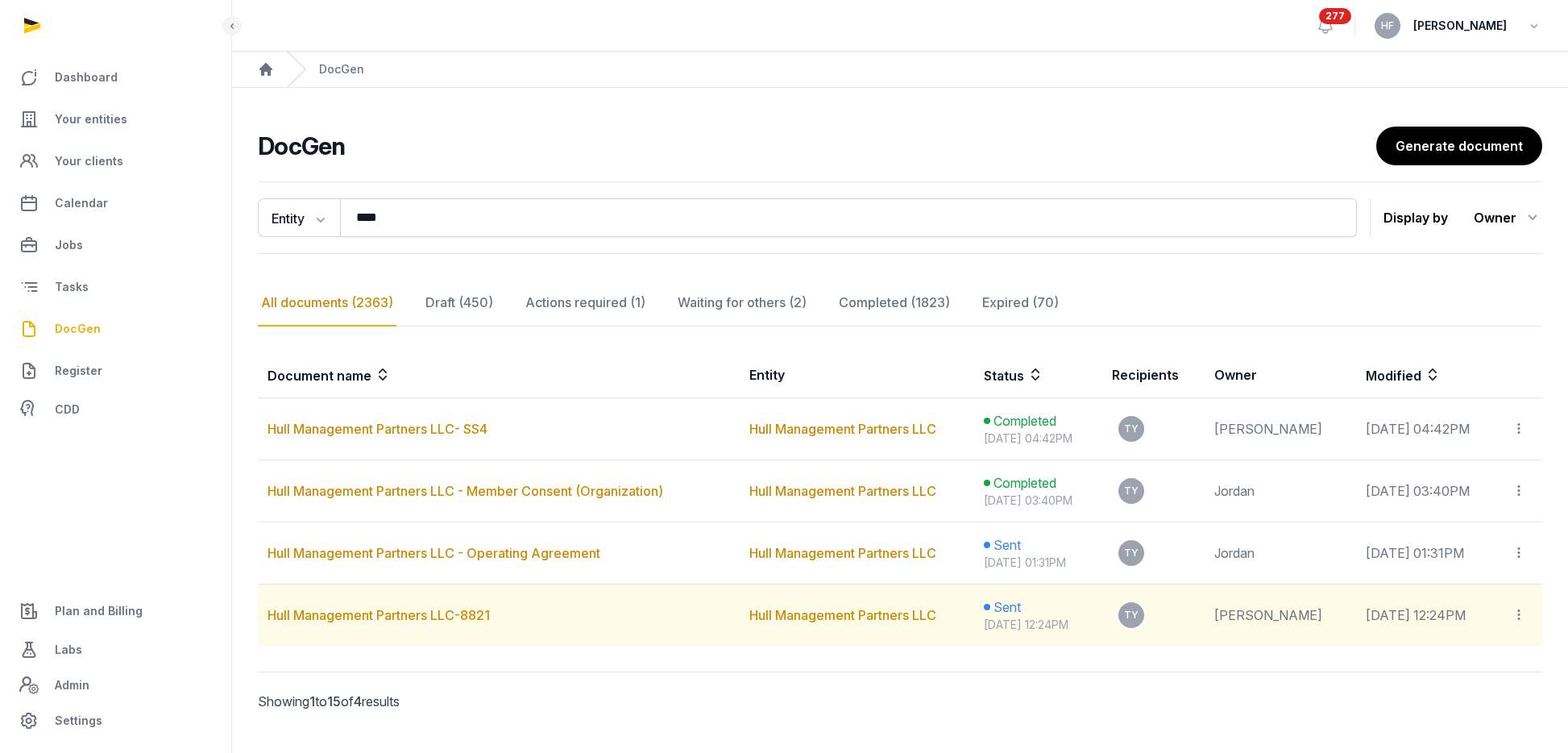
click at [1520, 611] on icon at bounding box center [1519, 615] width 14 height 17
click at [1479, 663] on div "Copy links" at bounding box center [1459, 658] width 113 height 20
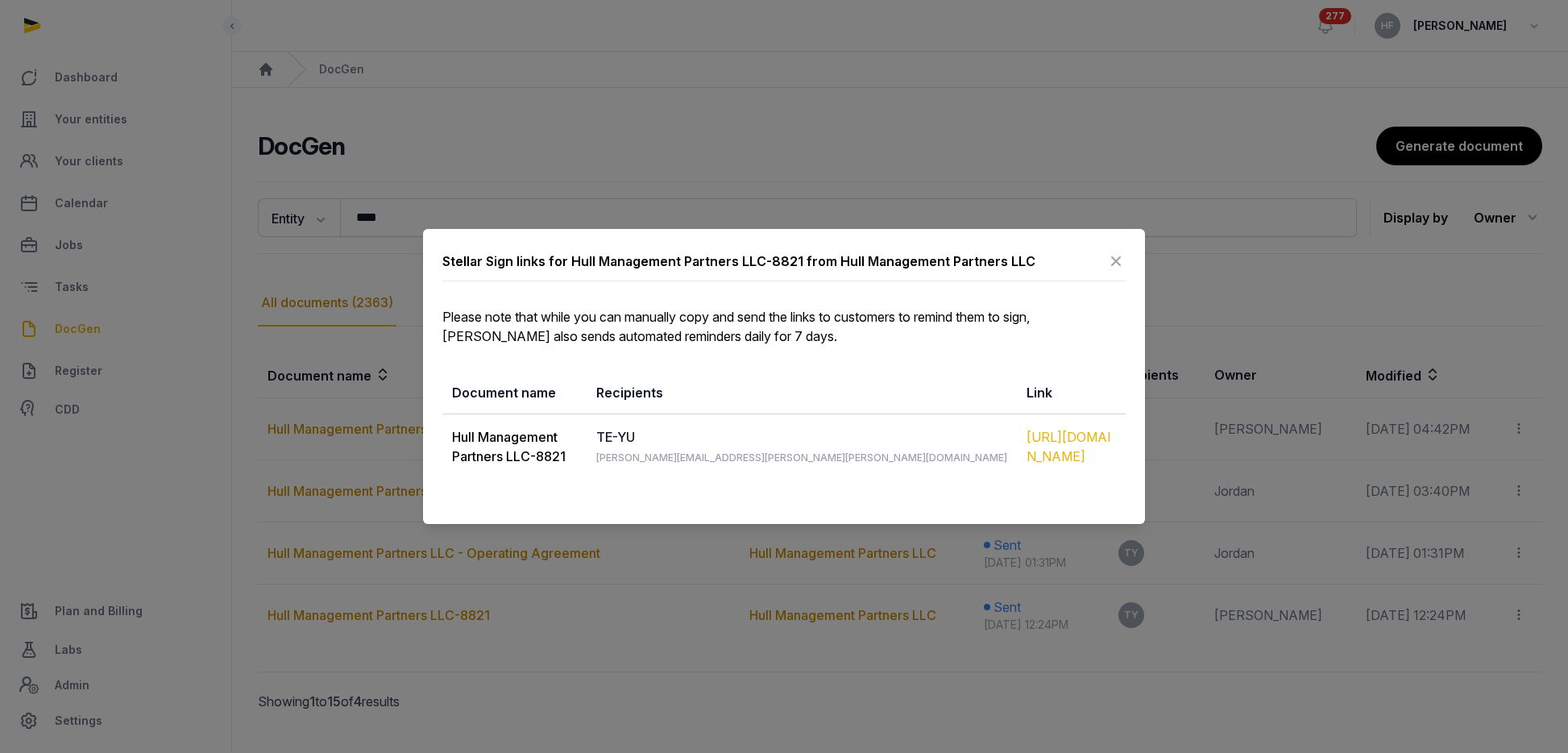
click at [1026, 435] on div "https://app.pandadoc.com/s/qcdZGeQ5tWN5CDCfYEJUk8" at bounding box center [1071, 445] width 89 height 38
click at [1116, 253] on icon at bounding box center [1116, 261] width 20 height 26
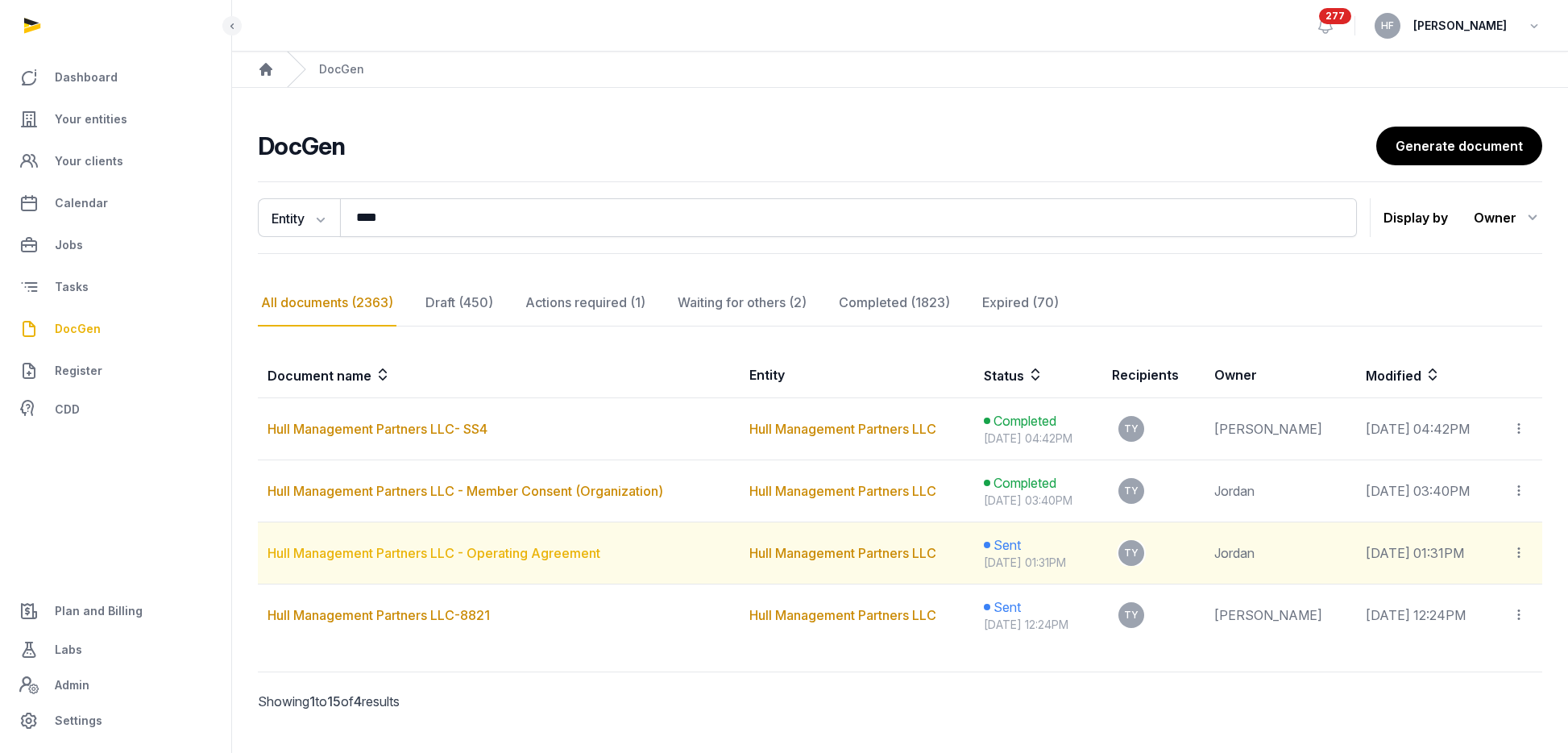
click at [503, 552] on link "Hull Management Partners LLC - Operating Agreement" at bounding box center [434, 553] width 333 height 16
click at [1520, 549] on icon at bounding box center [1519, 553] width 14 height 17
click at [1461, 596] on div "Copy links" at bounding box center [1459, 596] width 113 height 20
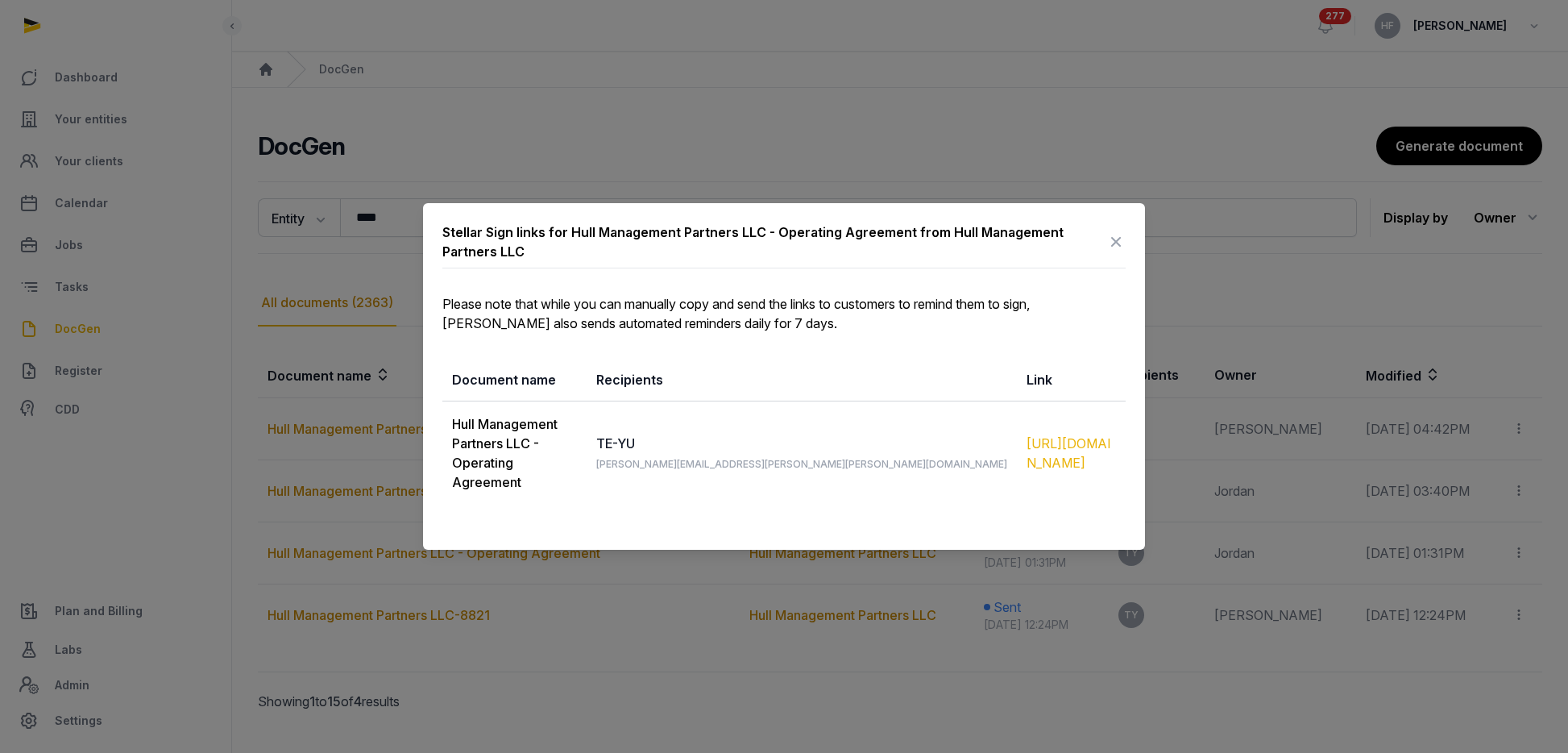
click at [1026, 442] on div "https://app.pandadoc.com/s/xzTEu6x7bjStMwGsZWkVpn" at bounding box center [1071, 452] width 89 height 38
click at [1116, 255] on icon at bounding box center [1116, 242] width 20 height 26
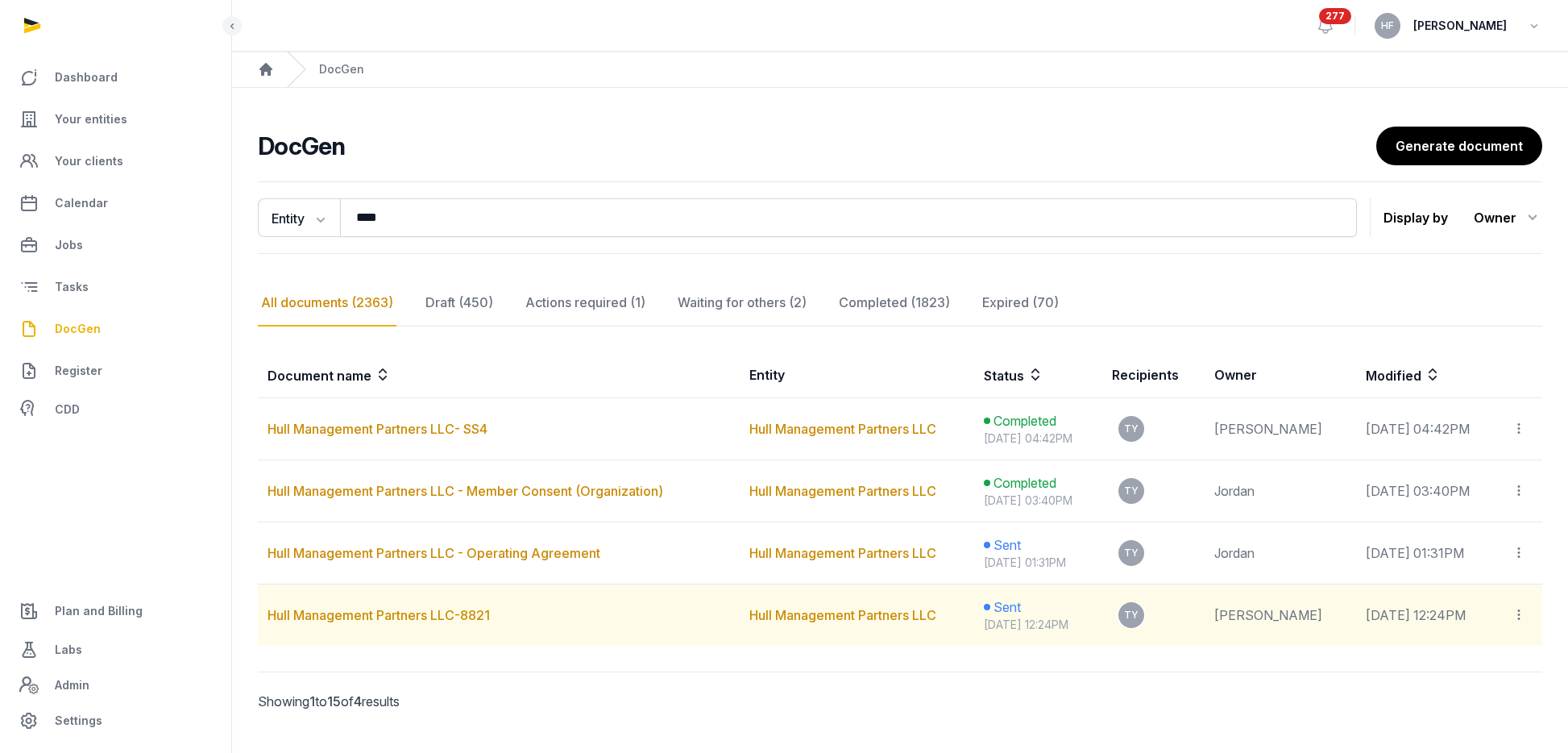
click at [1520, 612] on icon at bounding box center [1519, 615] width 14 height 17
click at [1479, 658] on div "Copy links" at bounding box center [1459, 658] width 113 height 20
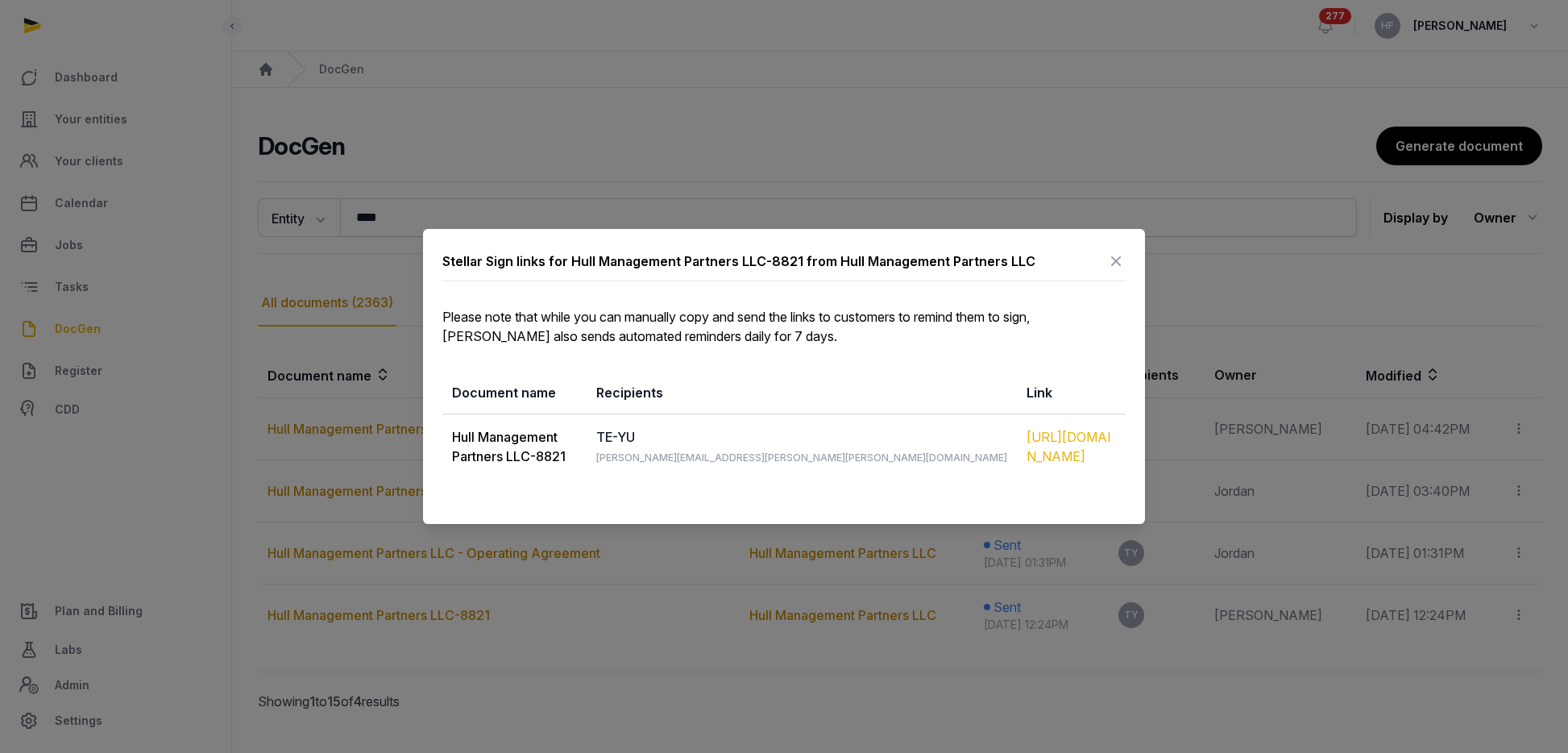
click at [1042, 444] on div "https://app.pandadoc.com/s/qcdZGeQ5tWN5CDCfYEJUk8" at bounding box center [1071, 445] width 89 height 38
click at [1116, 258] on icon at bounding box center [1116, 261] width 20 height 26
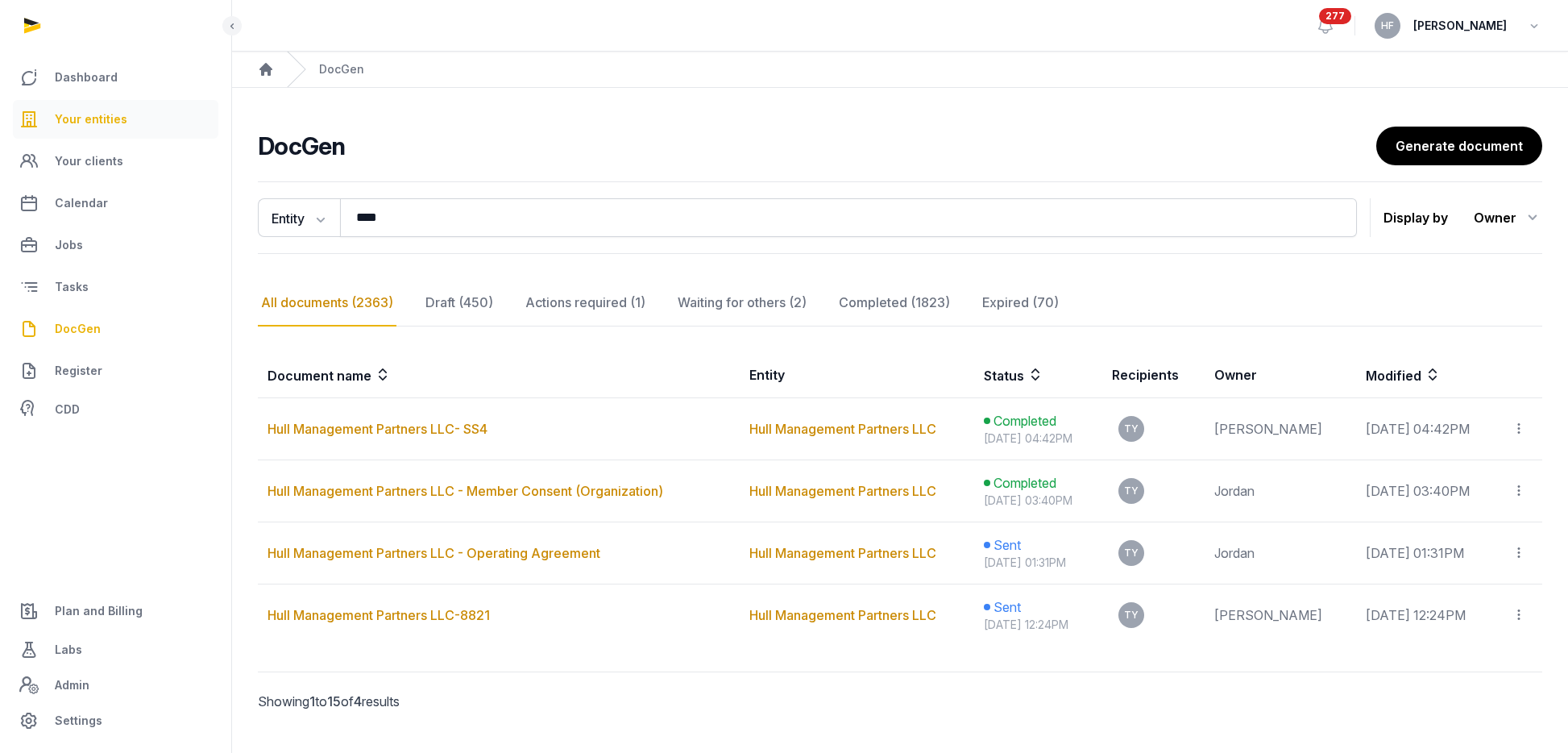
click at [94, 117] on span "Your entities" at bounding box center [90, 119] width 72 height 20
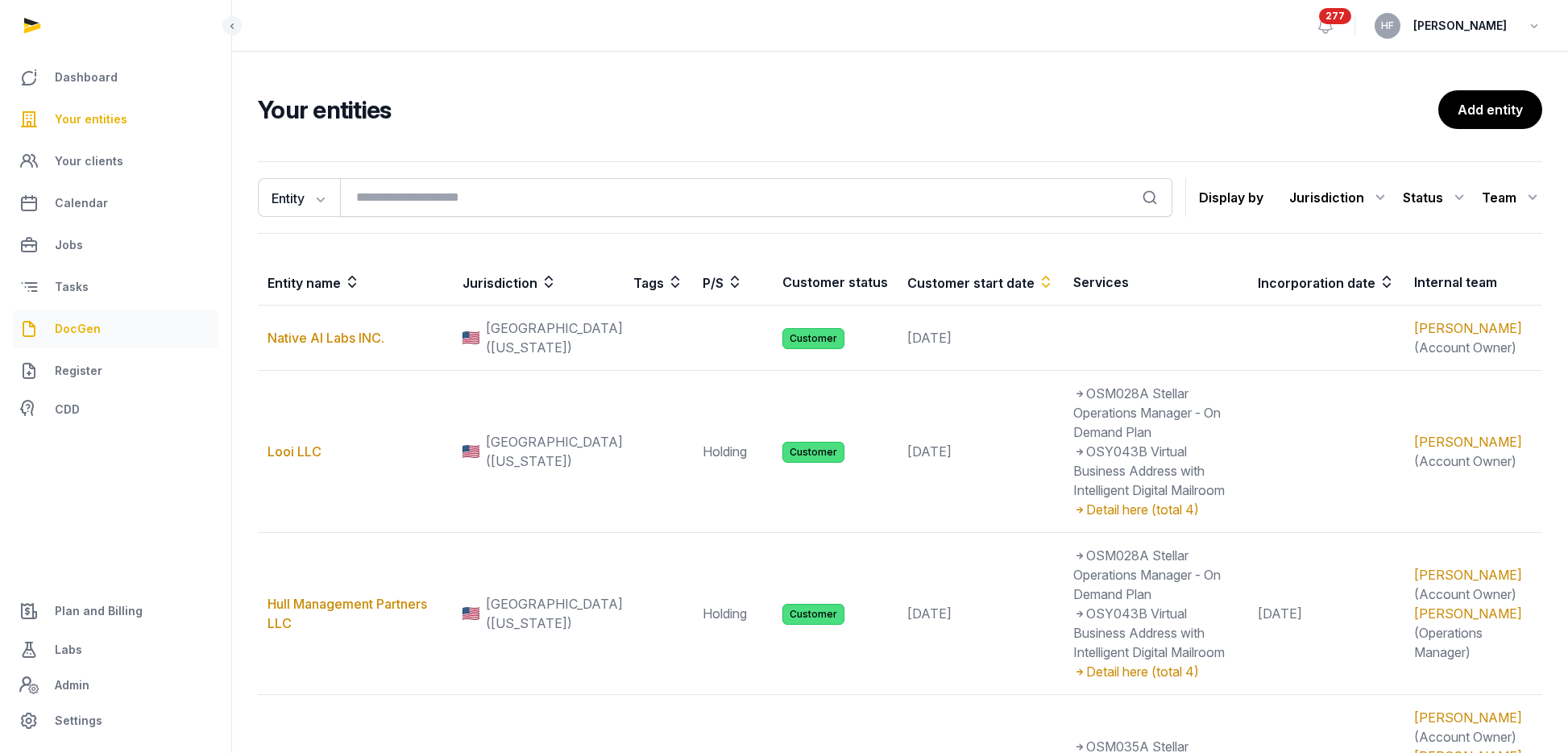
click at [83, 330] on span "DocGen" at bounding box center [78, 329] width 46 height 20
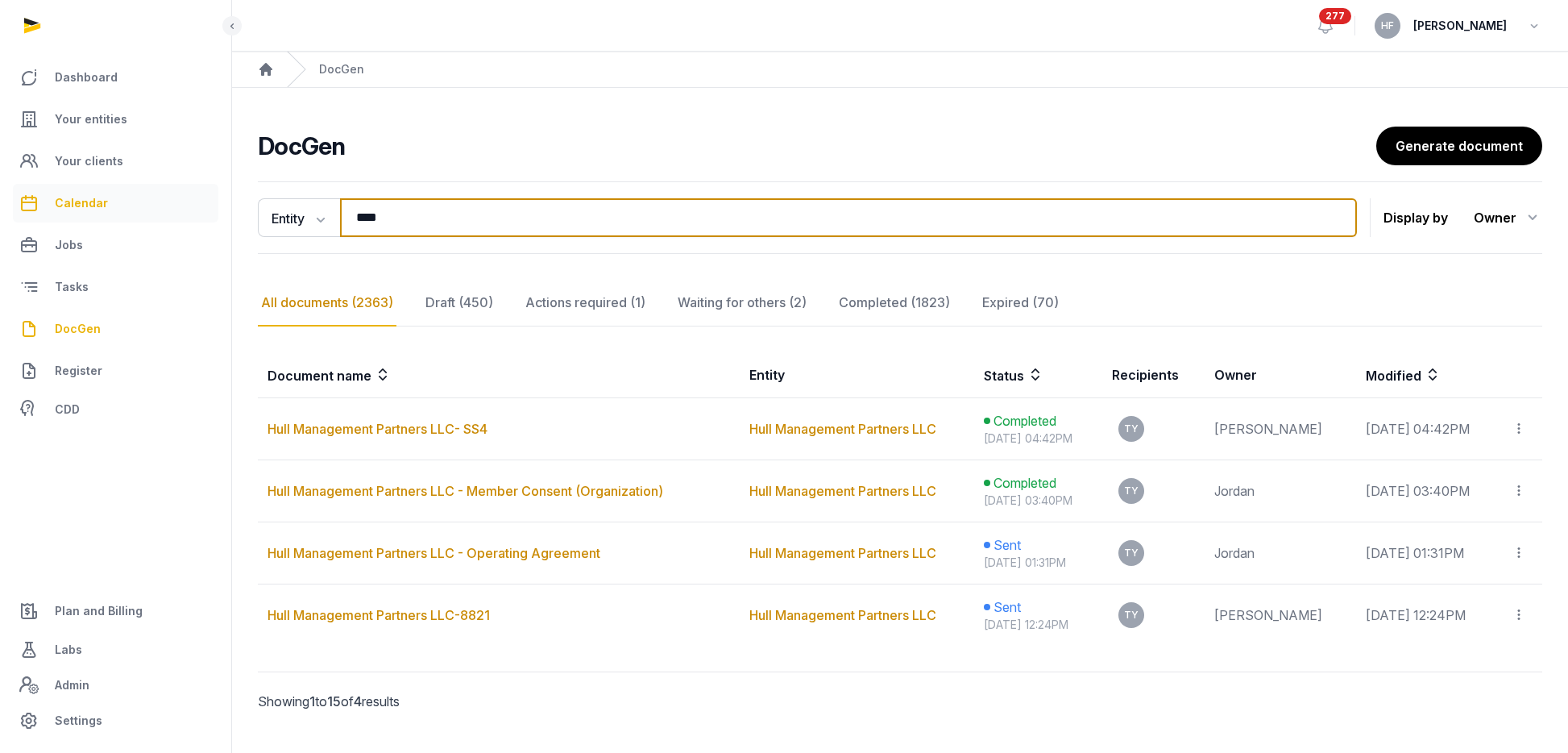
drag, startPoint x: 395, startPoint y: 216, endPoint x: 200, endPoint y: 216, distance: 195.0
click at [249, 216] on div "**********" at bounding box center [900, 468] width 1336 height 588
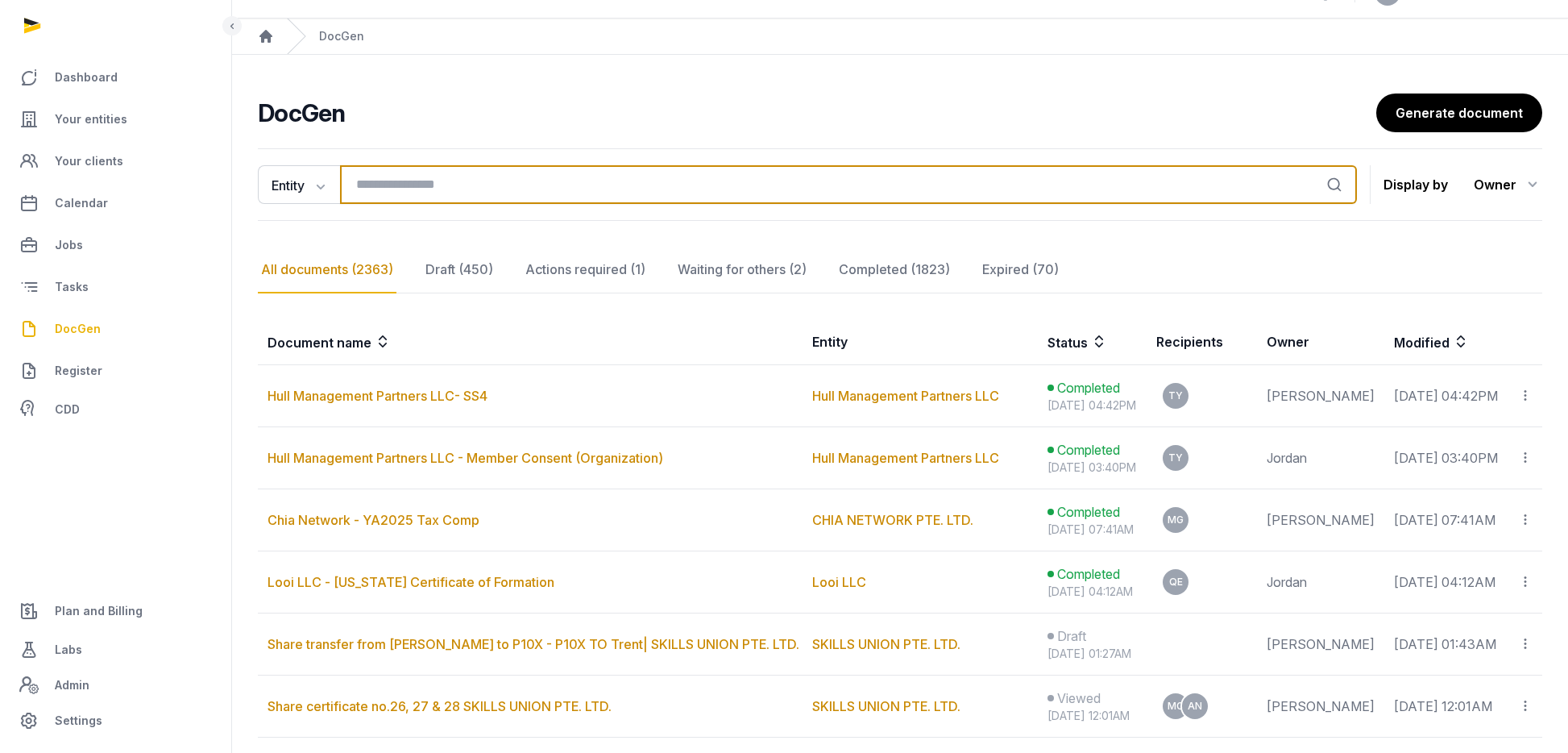
scroll to position [40, 0]
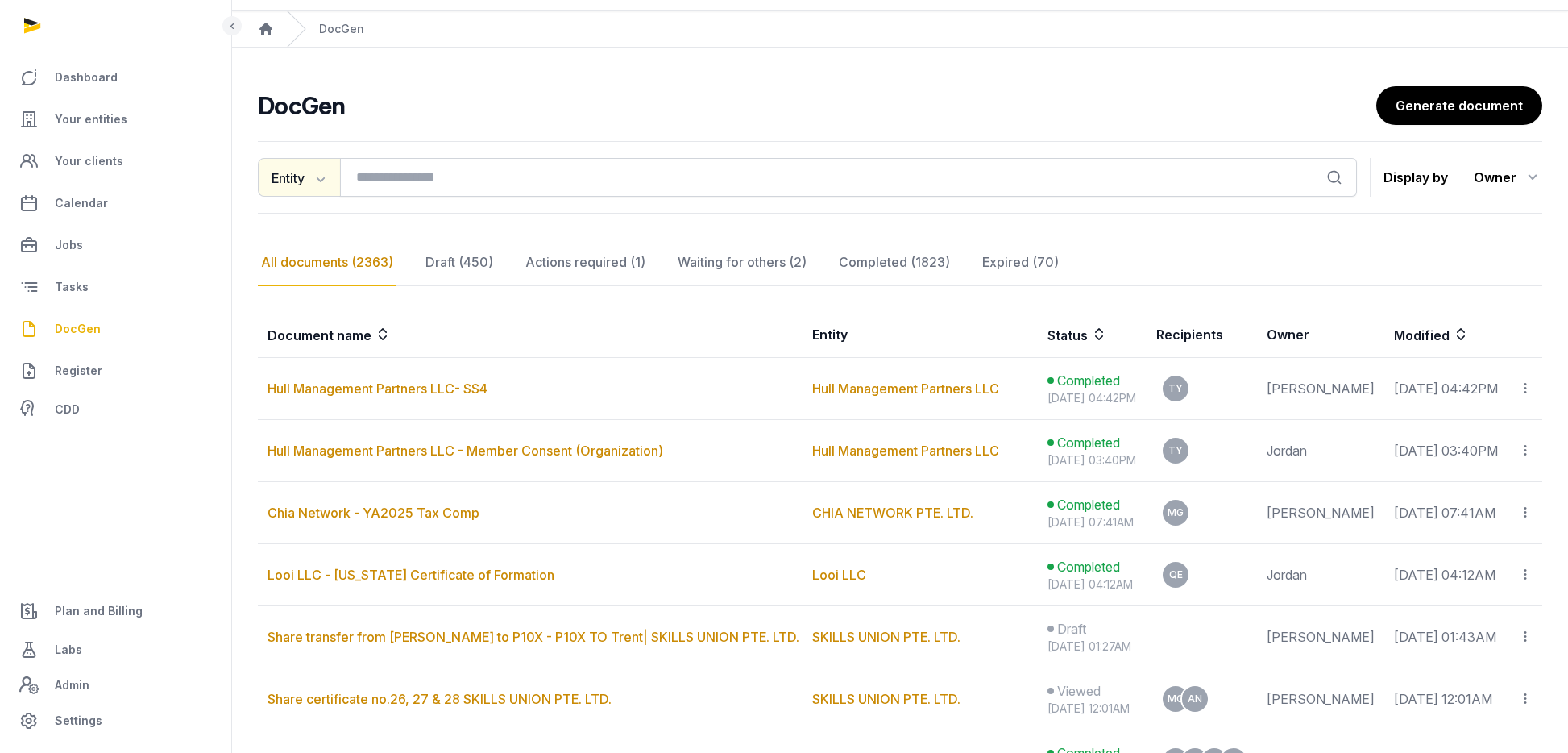
click at [314, 181] on icon "button" at bounding box center [319, 178] width 16 height 16
click at [322, 249] on div "Entity" at bounding box center [322, 245] width 129 height 32
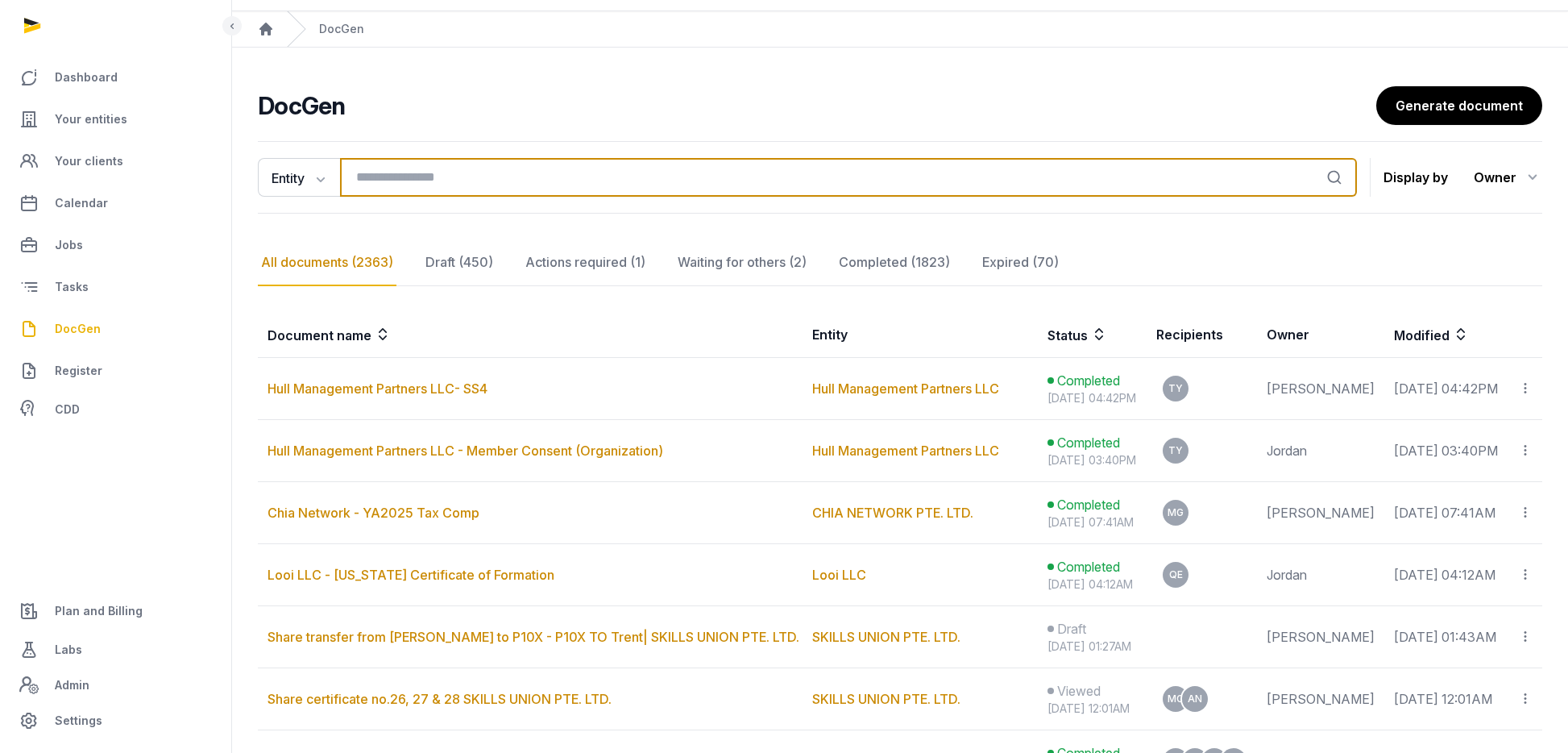
click at [386, 180] on input "search" at bounding box center [848, 176] width 1017 height 38
type input "****"
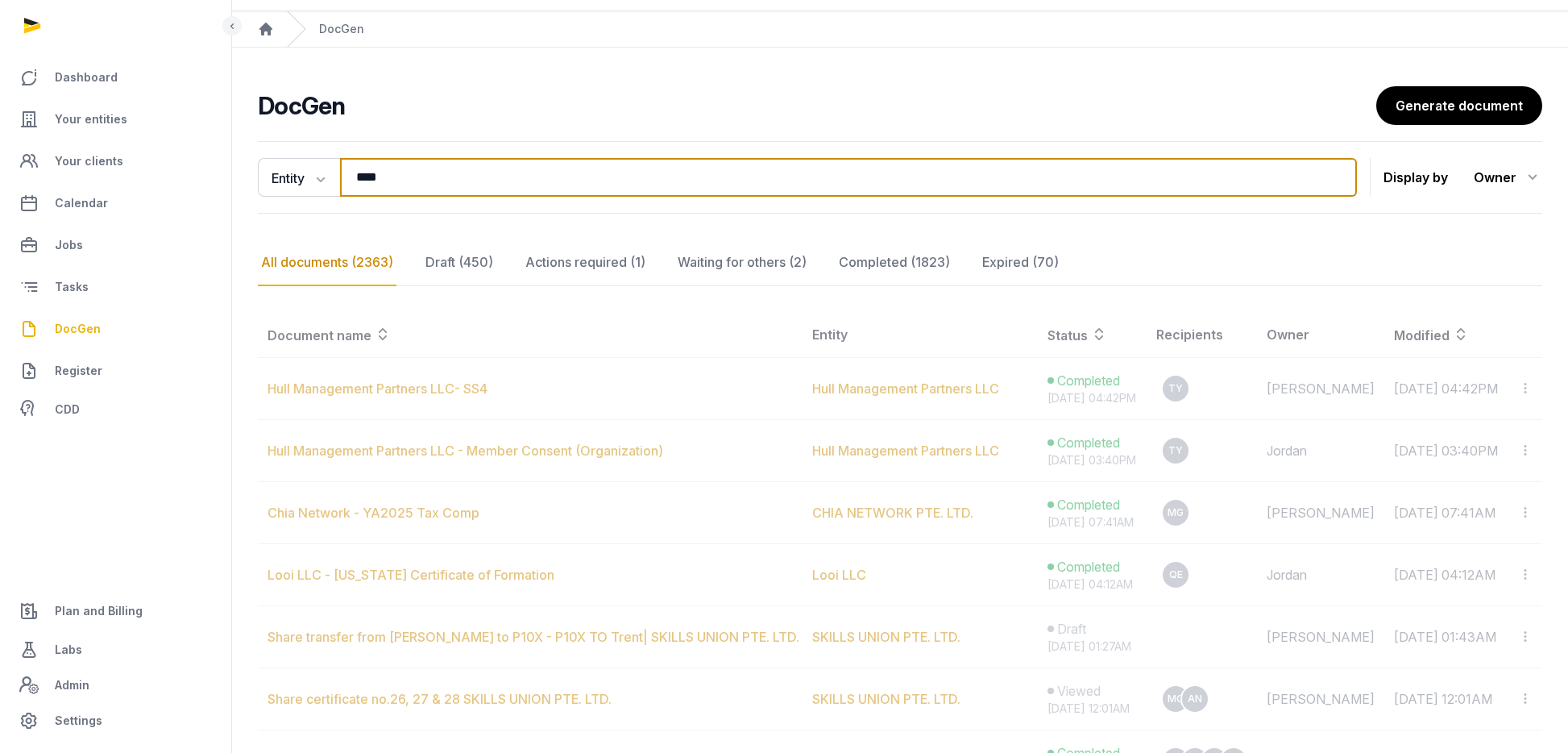
scroll to position [36, 0]
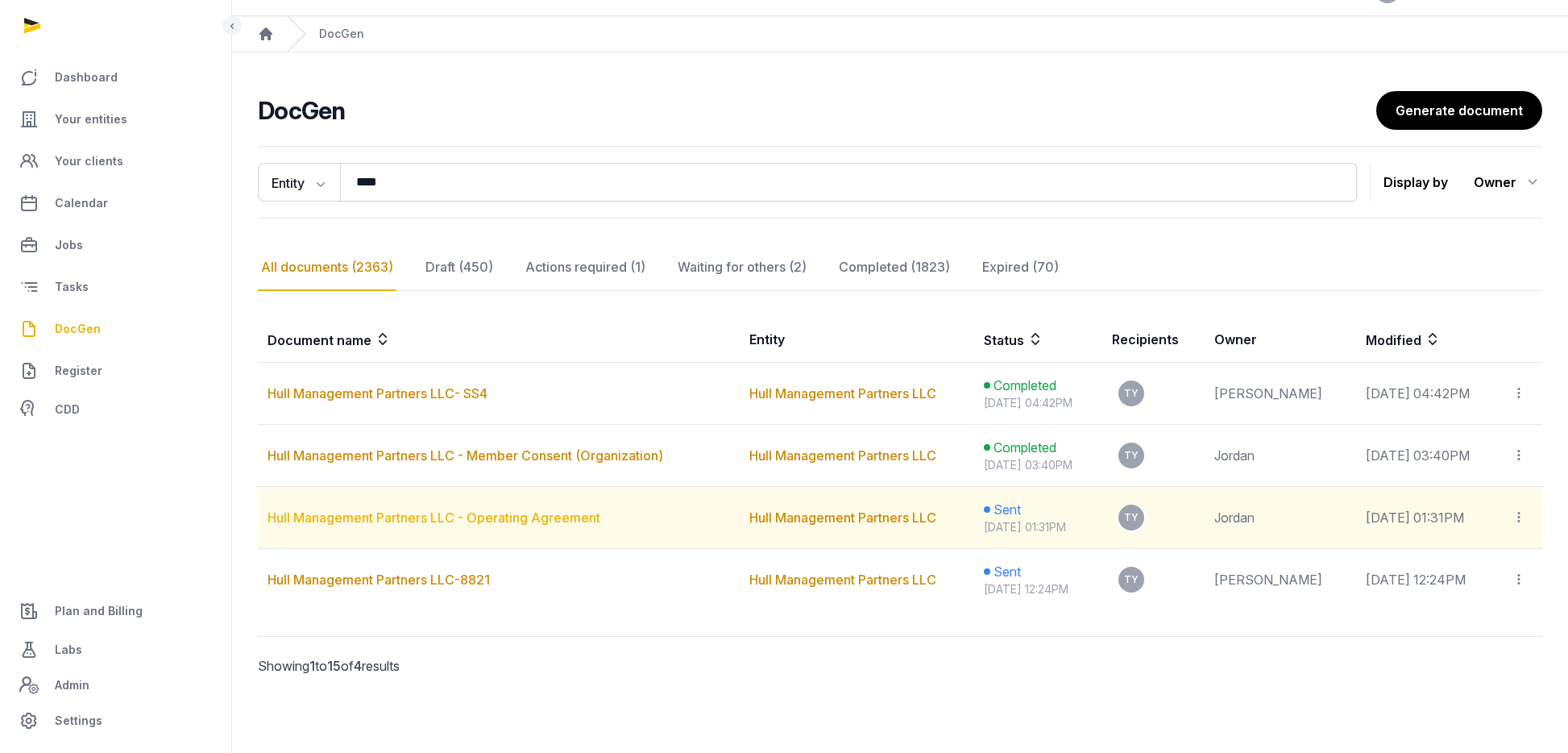
click at [462, 512] on link "Hull Management Partners LLC - Operating Agreement" at bounding box center [434, 517] width 333 height 16
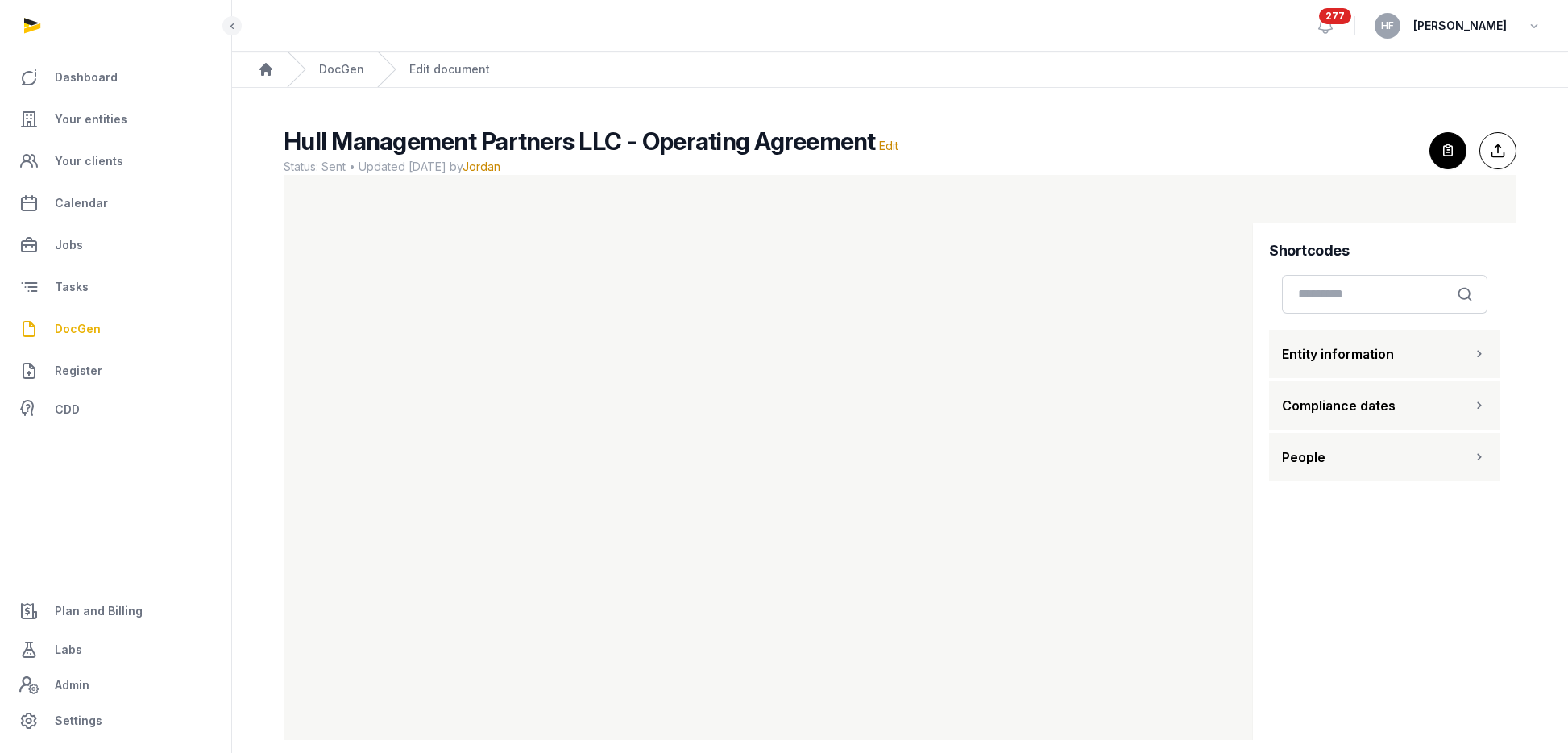
scroll to position [20, 0]
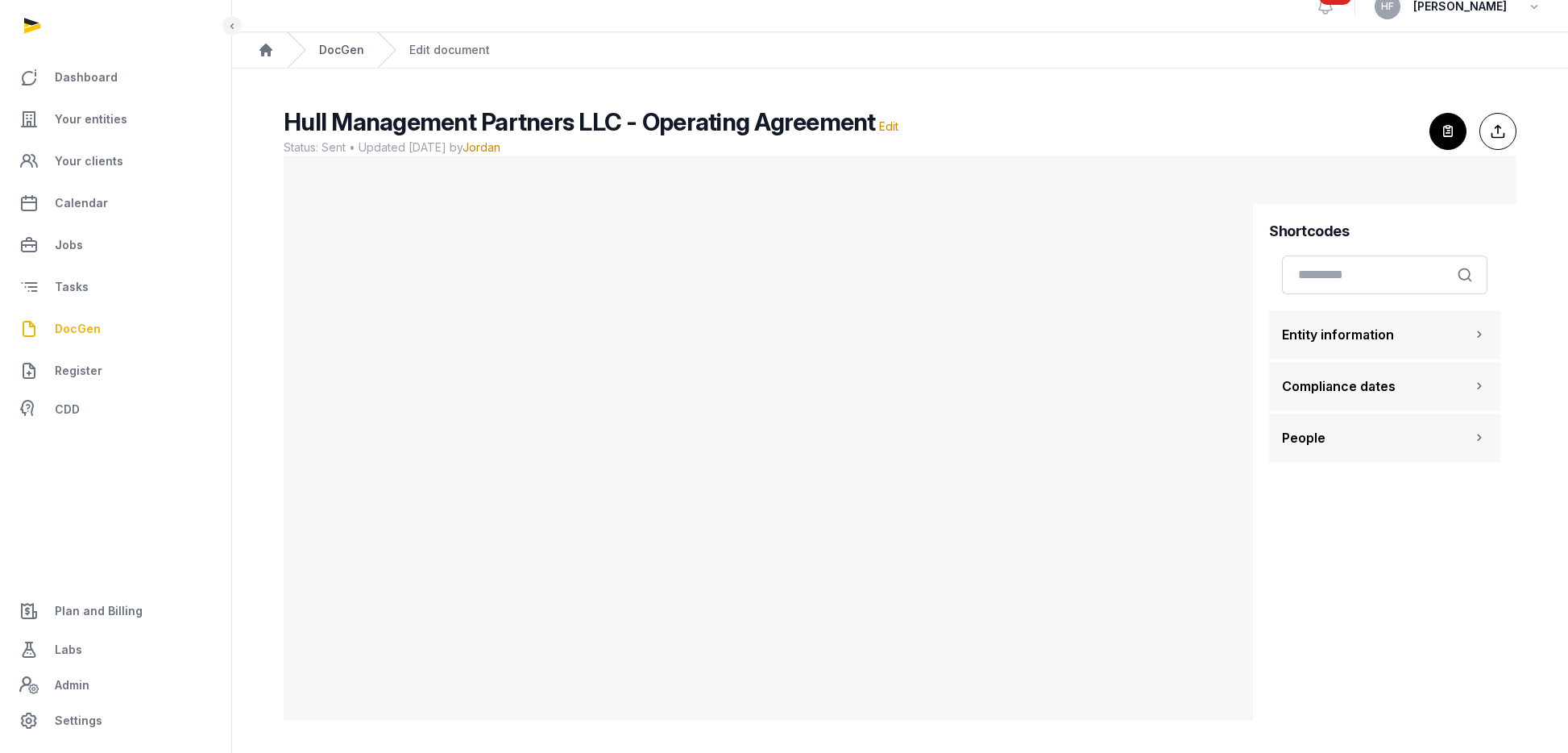
click at [341, 51] on link "DocGen" at bounding box center [342, 49] width 45 height 16
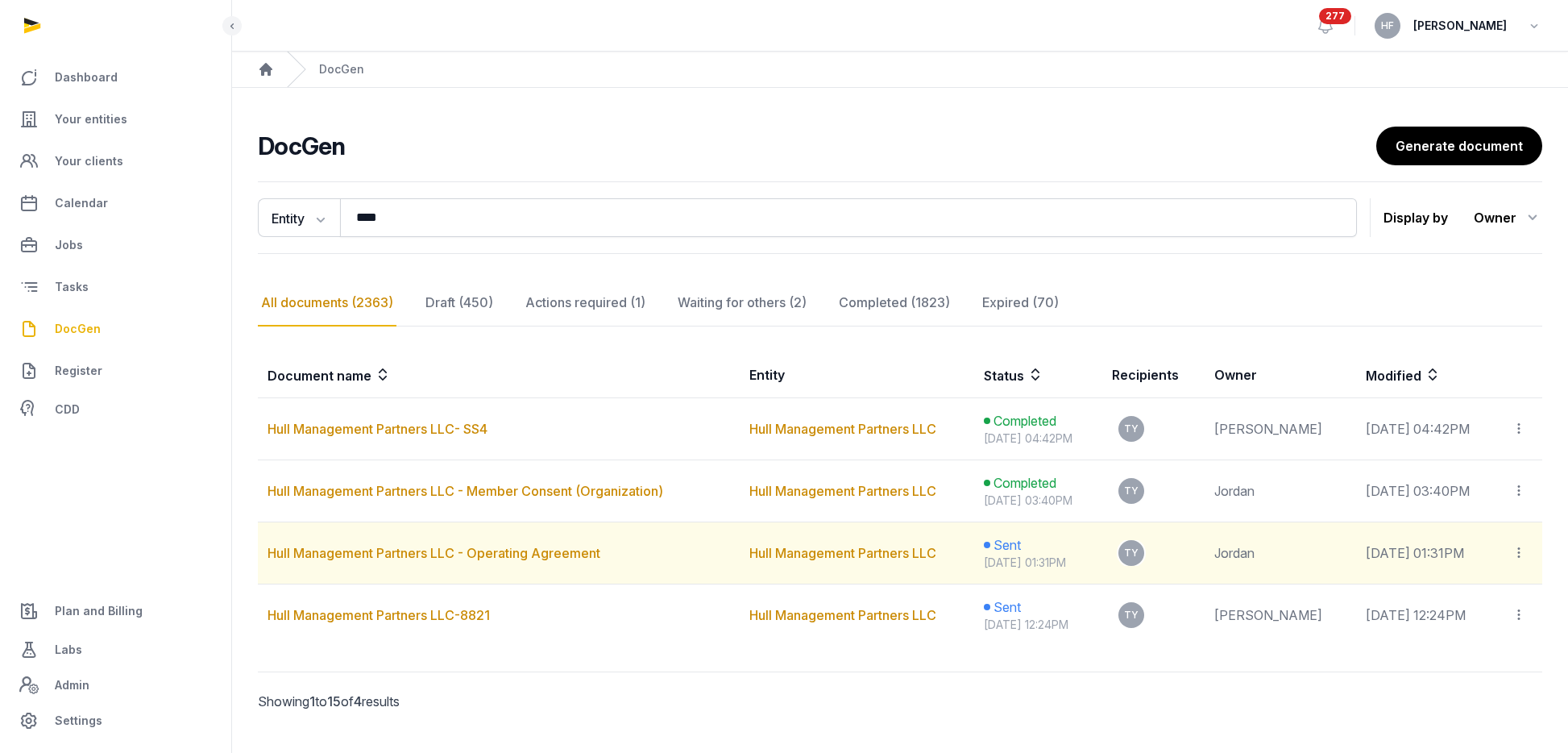
click at [1522, 546] on icon at bounding box center [1519, 553] width 14 height 17
click at [561, 555] on link "Hull Management Partners LLC - Operating Agreement" at bounding box center [434, 553] width 333 height 16
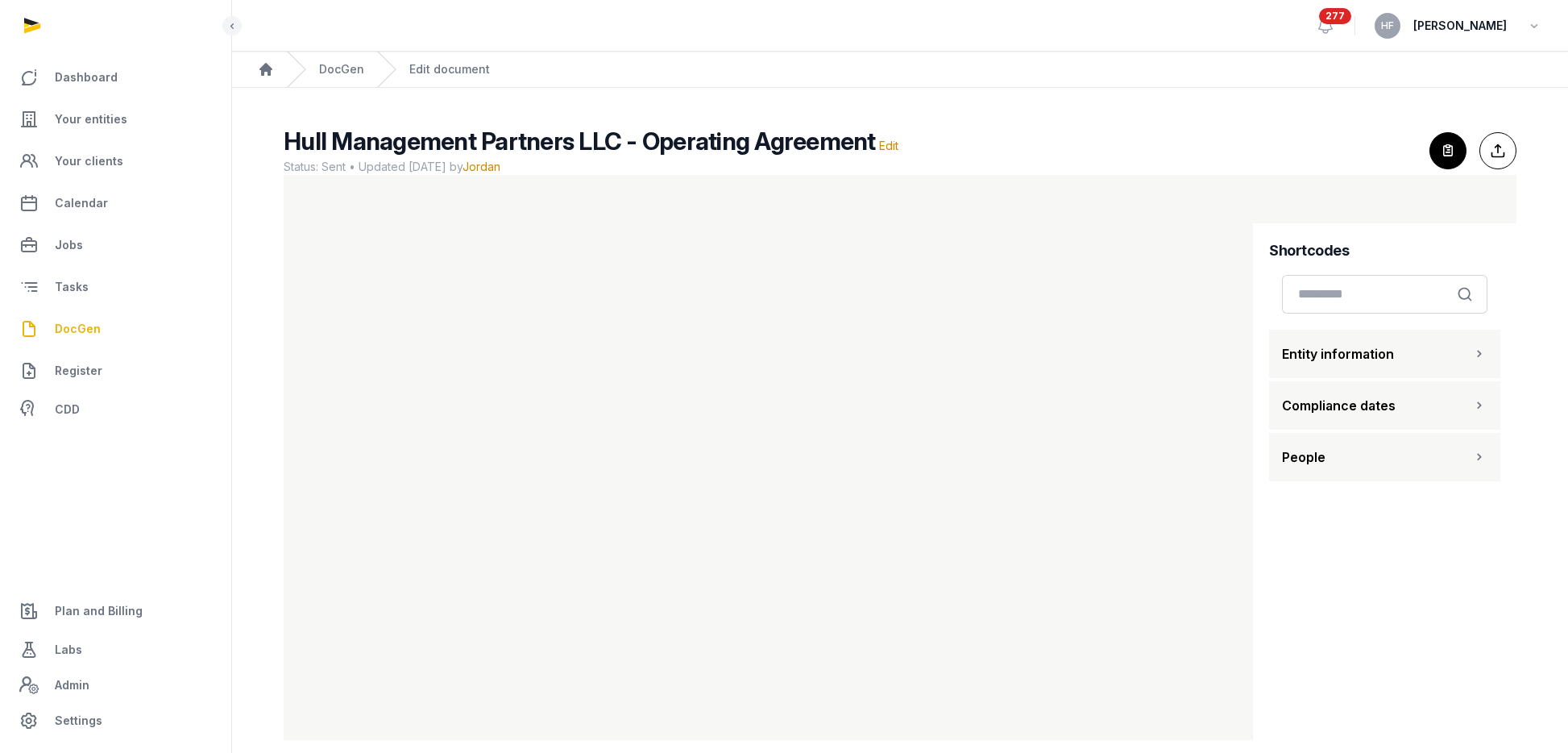
scroll to position [20, 0]
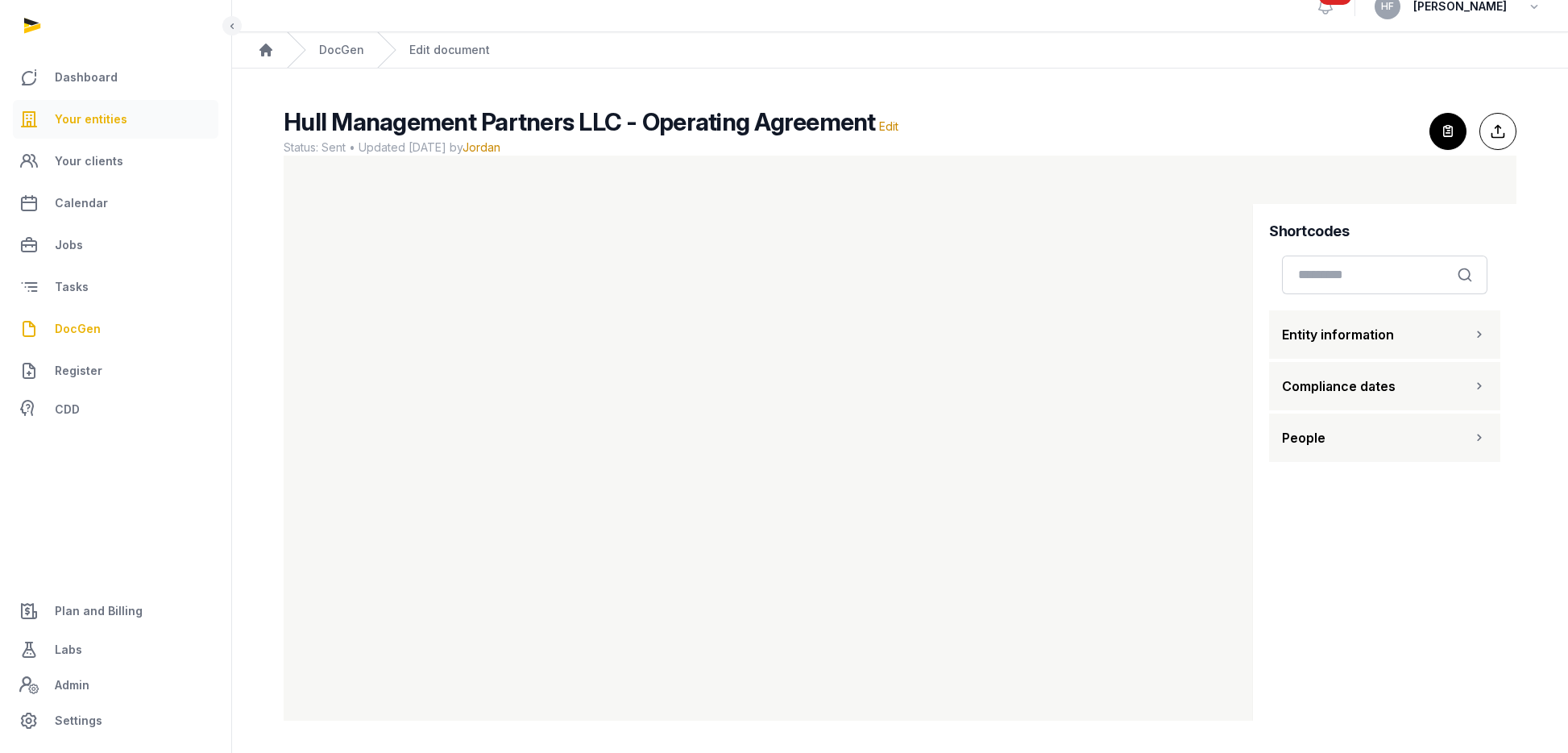
click at [101, 129] on link "Your entities" at bounding box center [115, 118] width 205 height 38
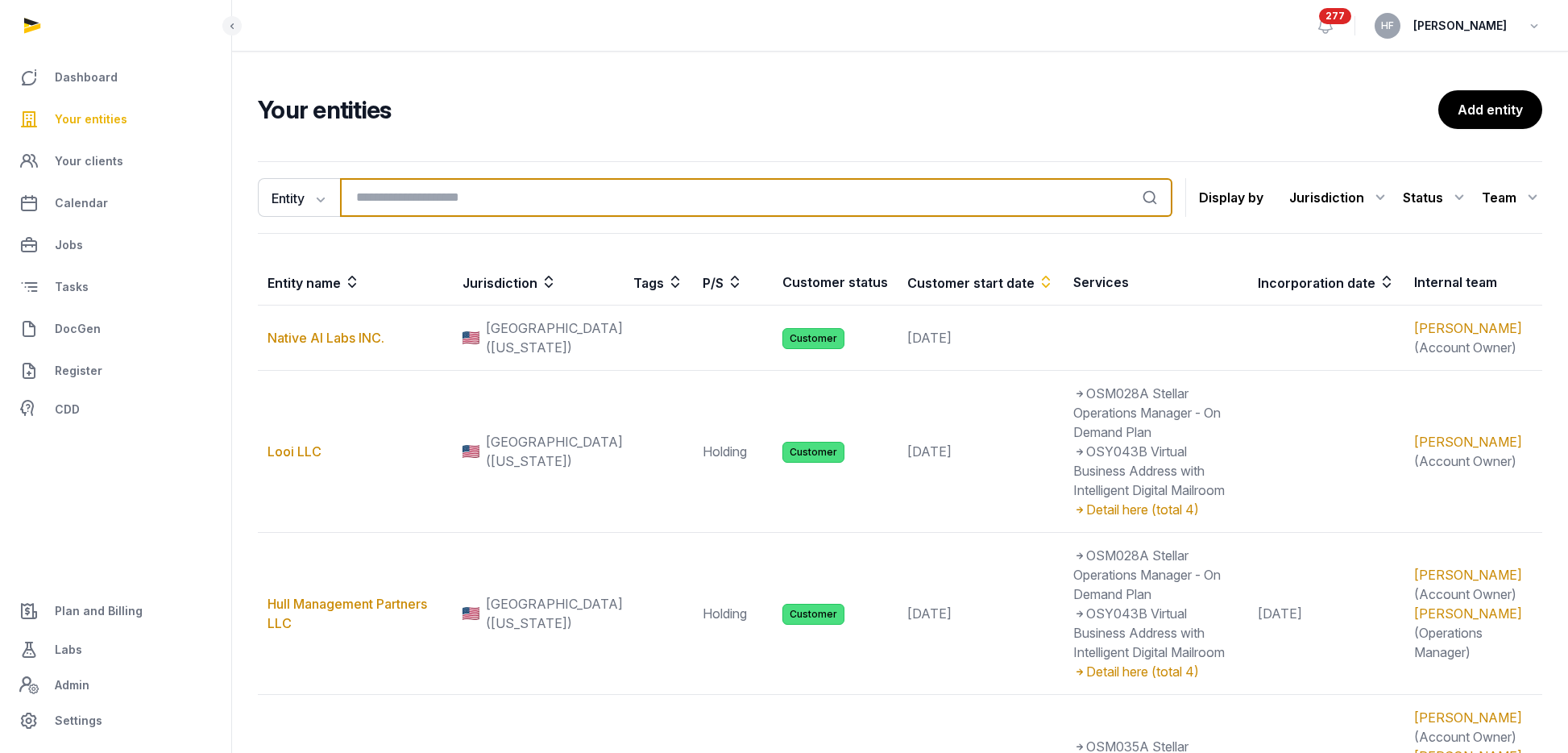
click at [419, 193] on input "search" at bounding box center [755, 197] width 832 height 38
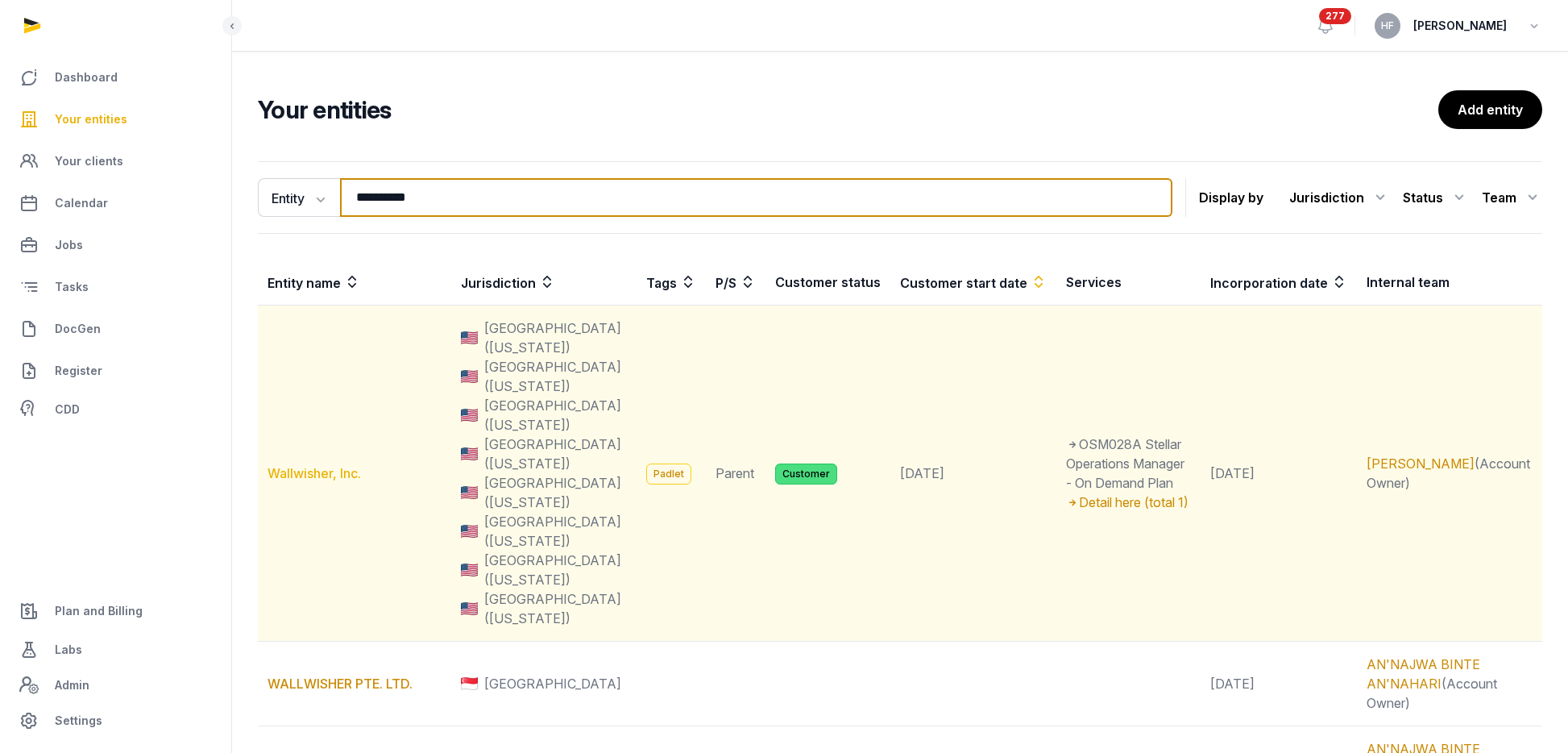
type input "**********"
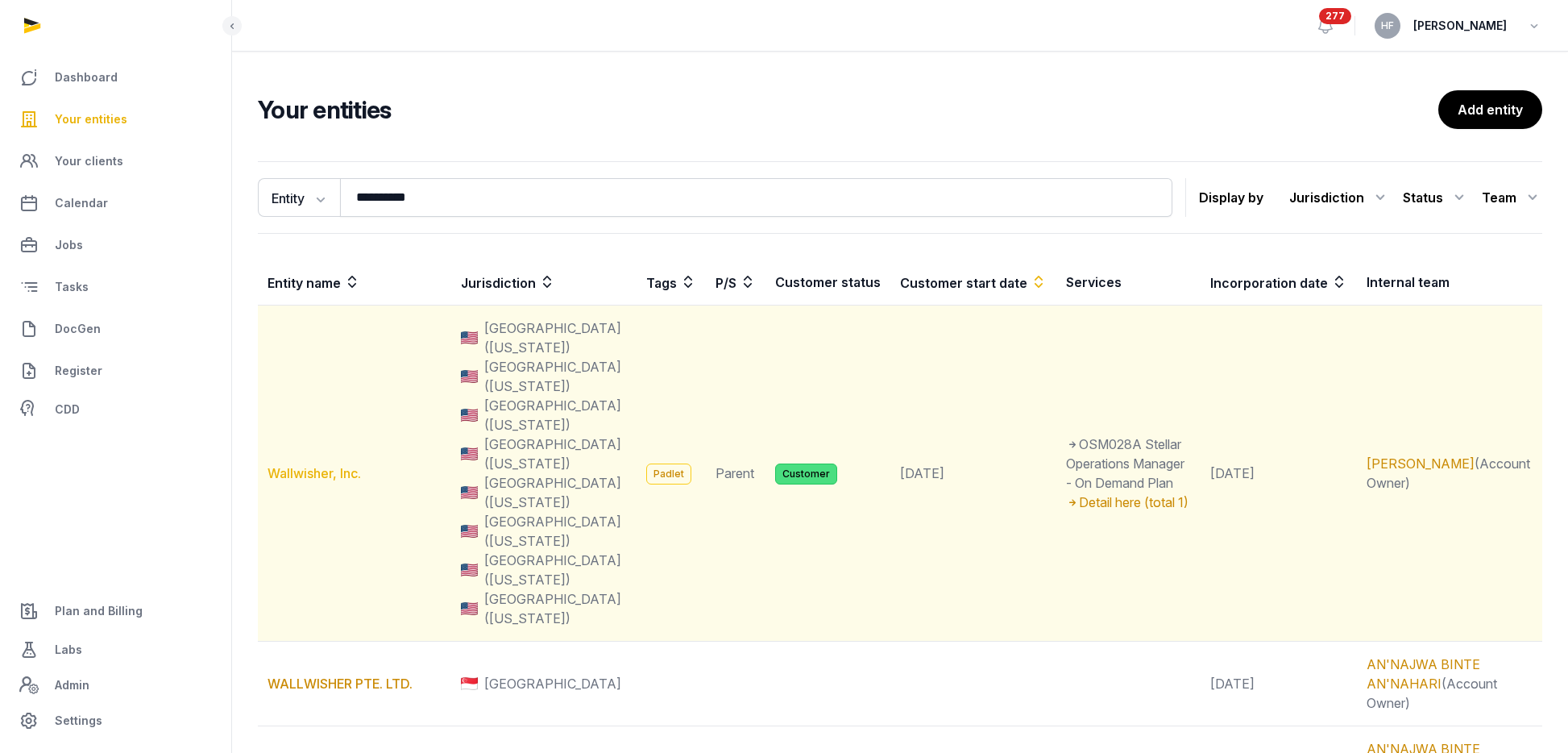
click at [325, 465] on link "Wallwisher, Inc." at bounding box center [314, 473] width 94 height 16
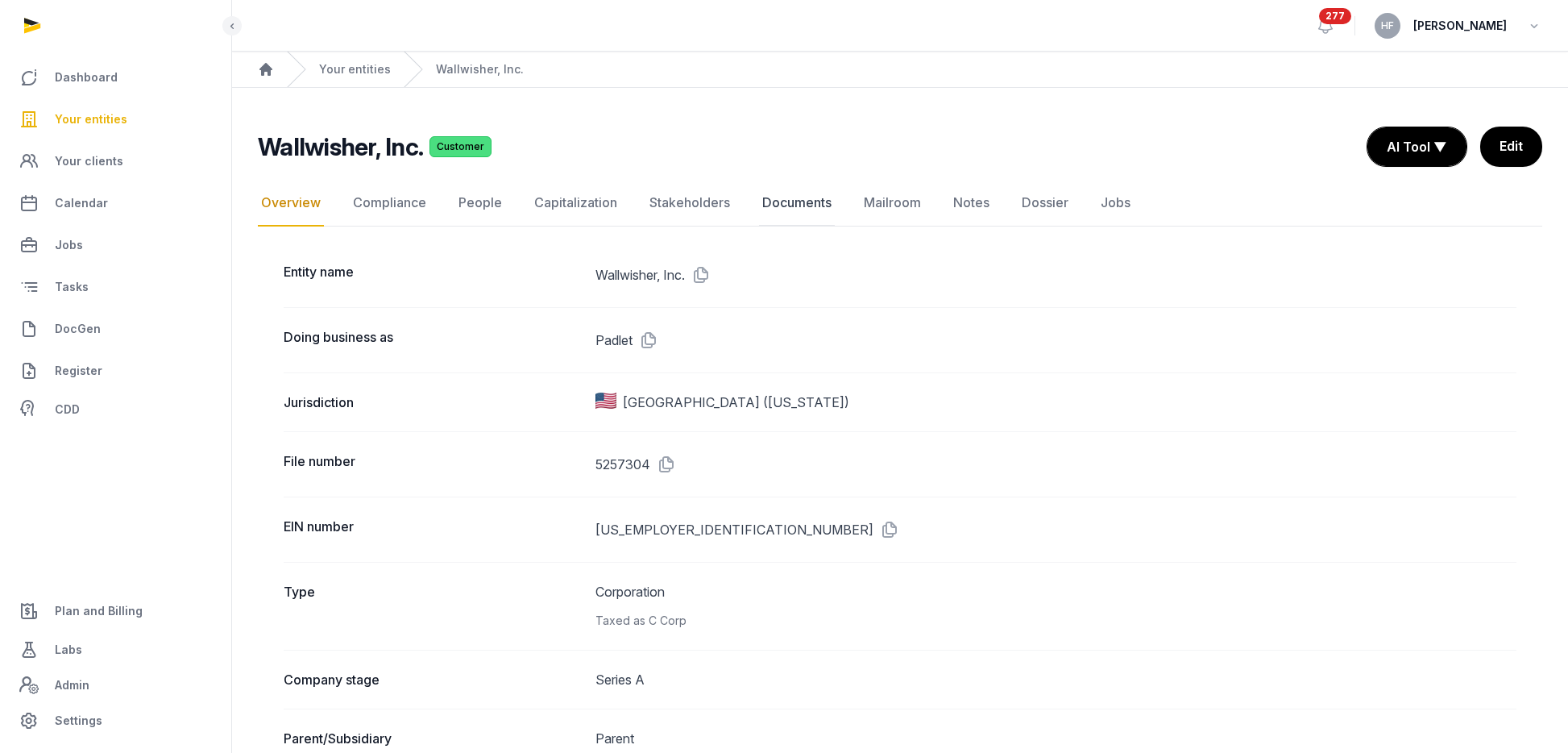
click at [811, 198] on link "Documents" at bounding box center [796, 203] width 76 height 47
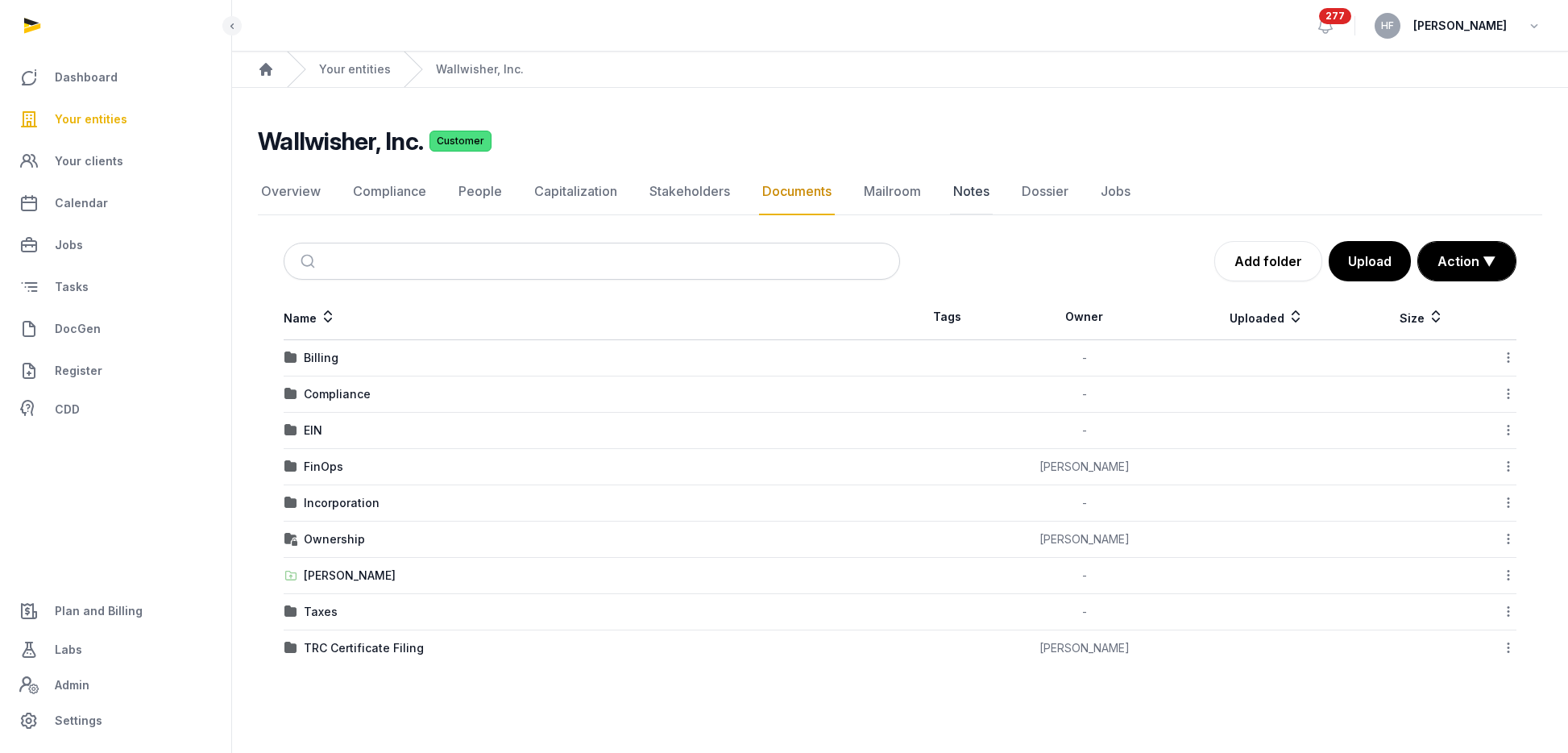
click at [951, 193] on link "Notes" at bounding box center [972, 192] width 43 height 47
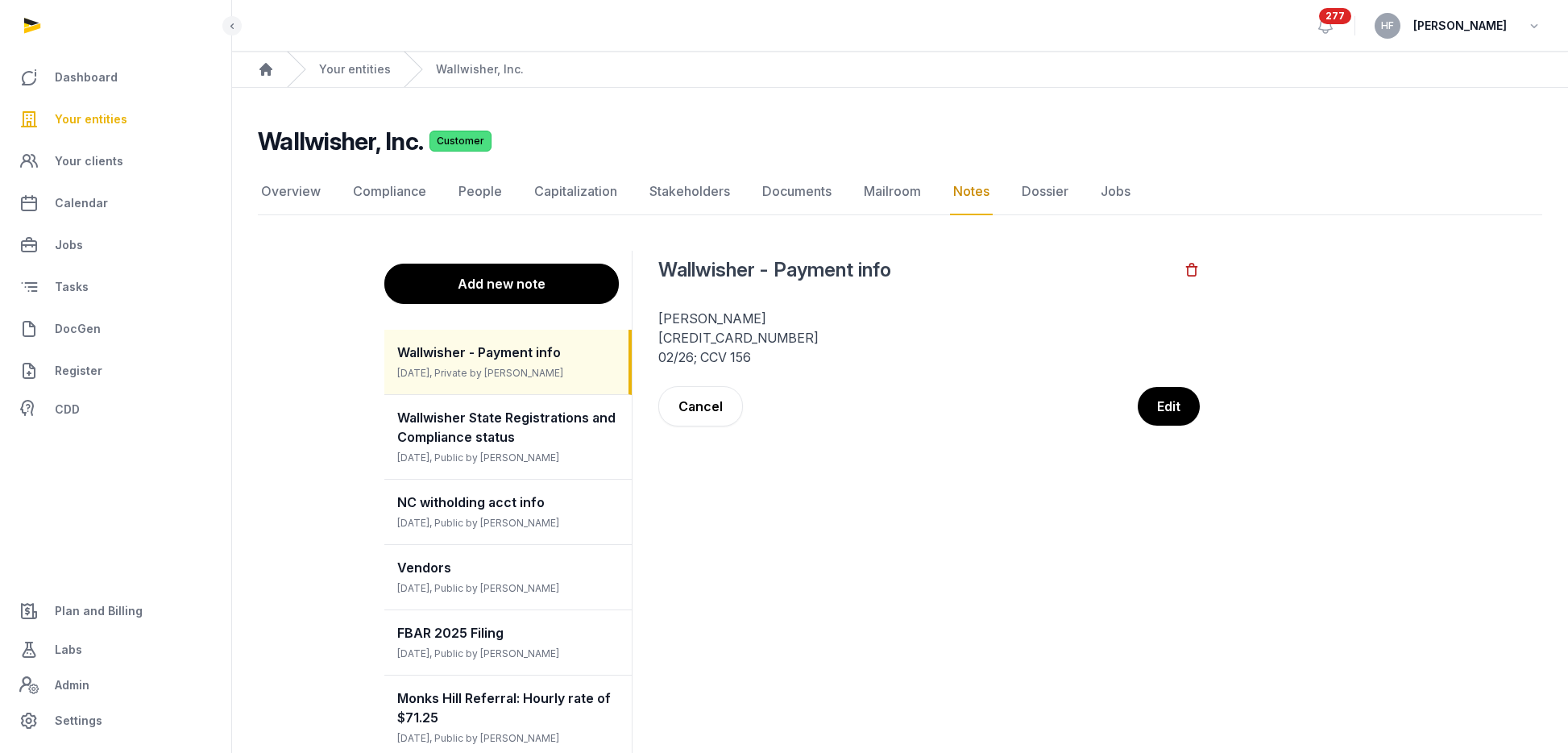
click at [577, 280] on button "Add new note" at bounding box center [501, 283] width 234 height 40
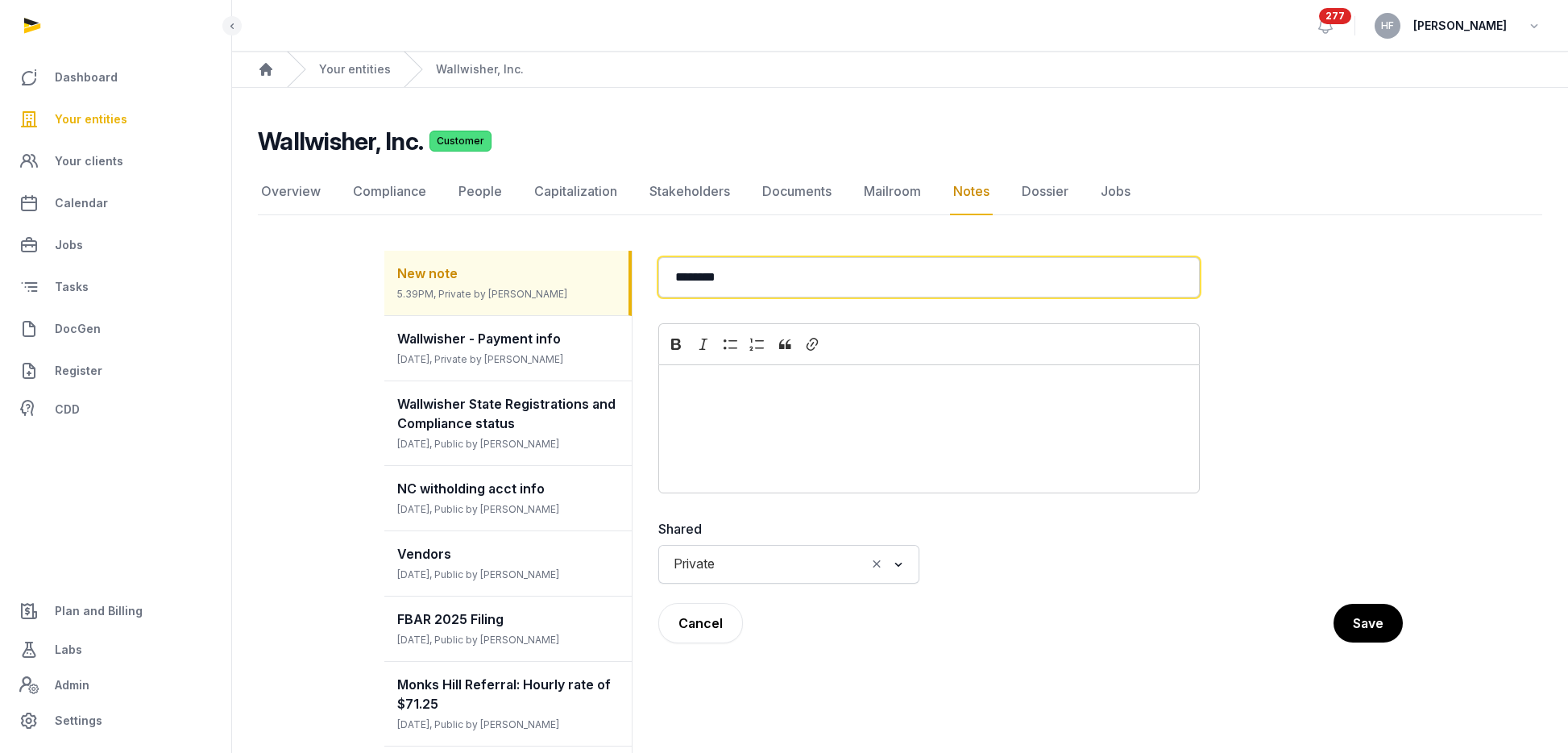
drag, startPoint x: 743, startPoint y: 279, endPoint x: 574, endPoint y: 276, distance: 169.0
click at [581, 276] on div "New note 5.39PM, Private by Helen Foo Wallwisher - Payment info 1 month ago, Pr…" at bounding box center [899, 677] width 1031 height 892
type input "**********"
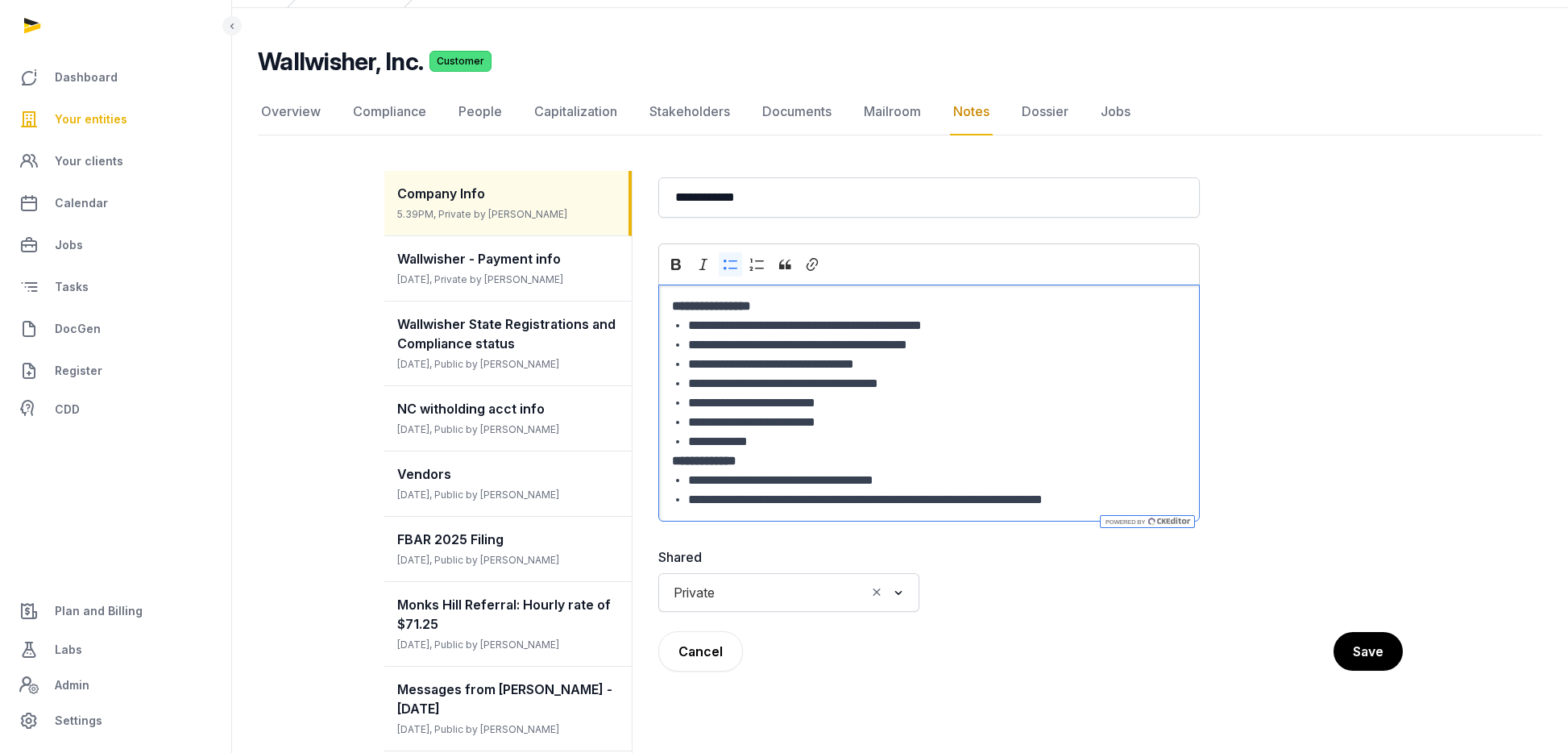
scroll to position [83, 0]
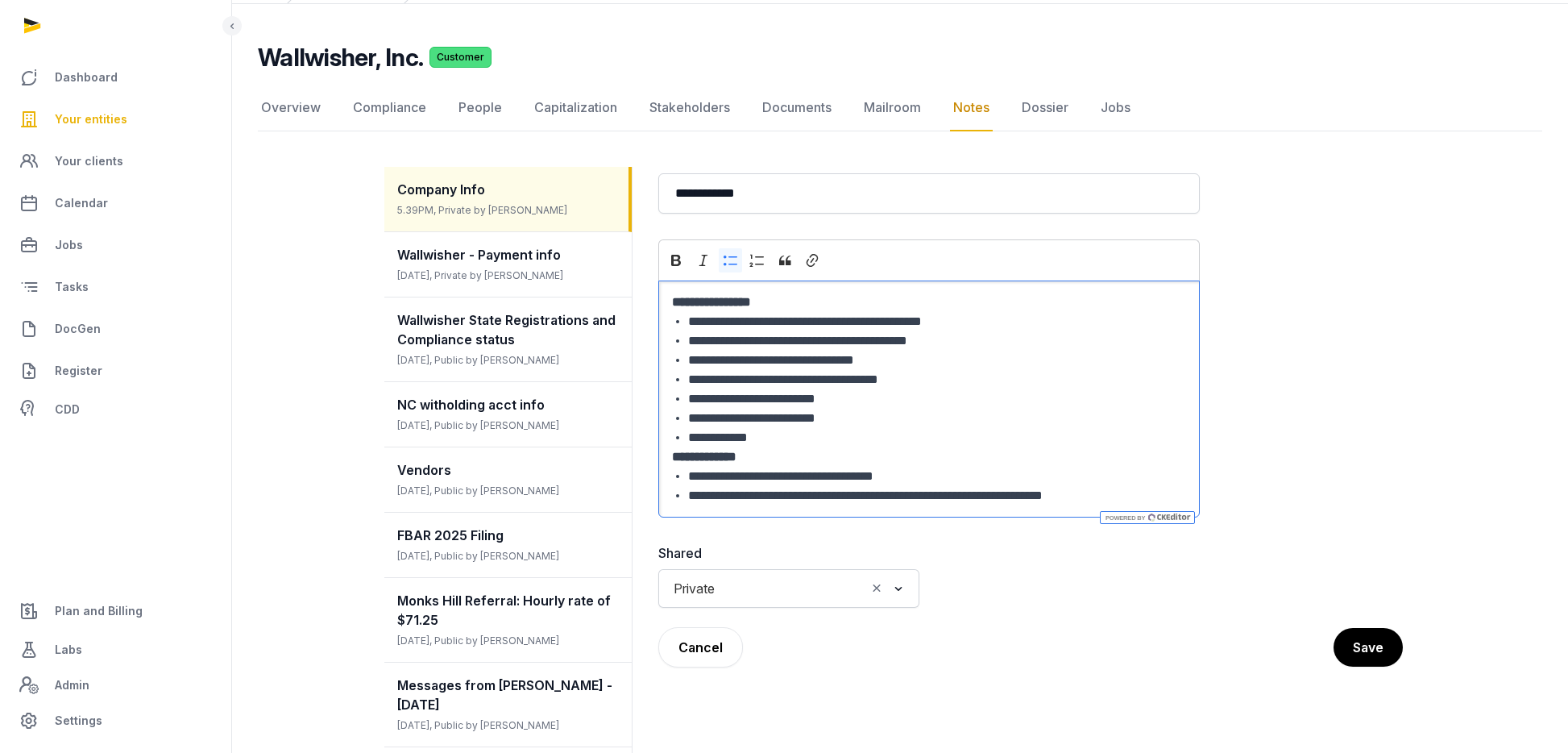
click at [738, 595] on input "Search for option" at bounding box center [794, 588] width 143 height 22
click at [718, 652] on li "Public" at bounding box center [789, 647] width 260 height 23
click at [1355, 641] on button "Save" at bounding box center [1368, 647] width 69 height 38
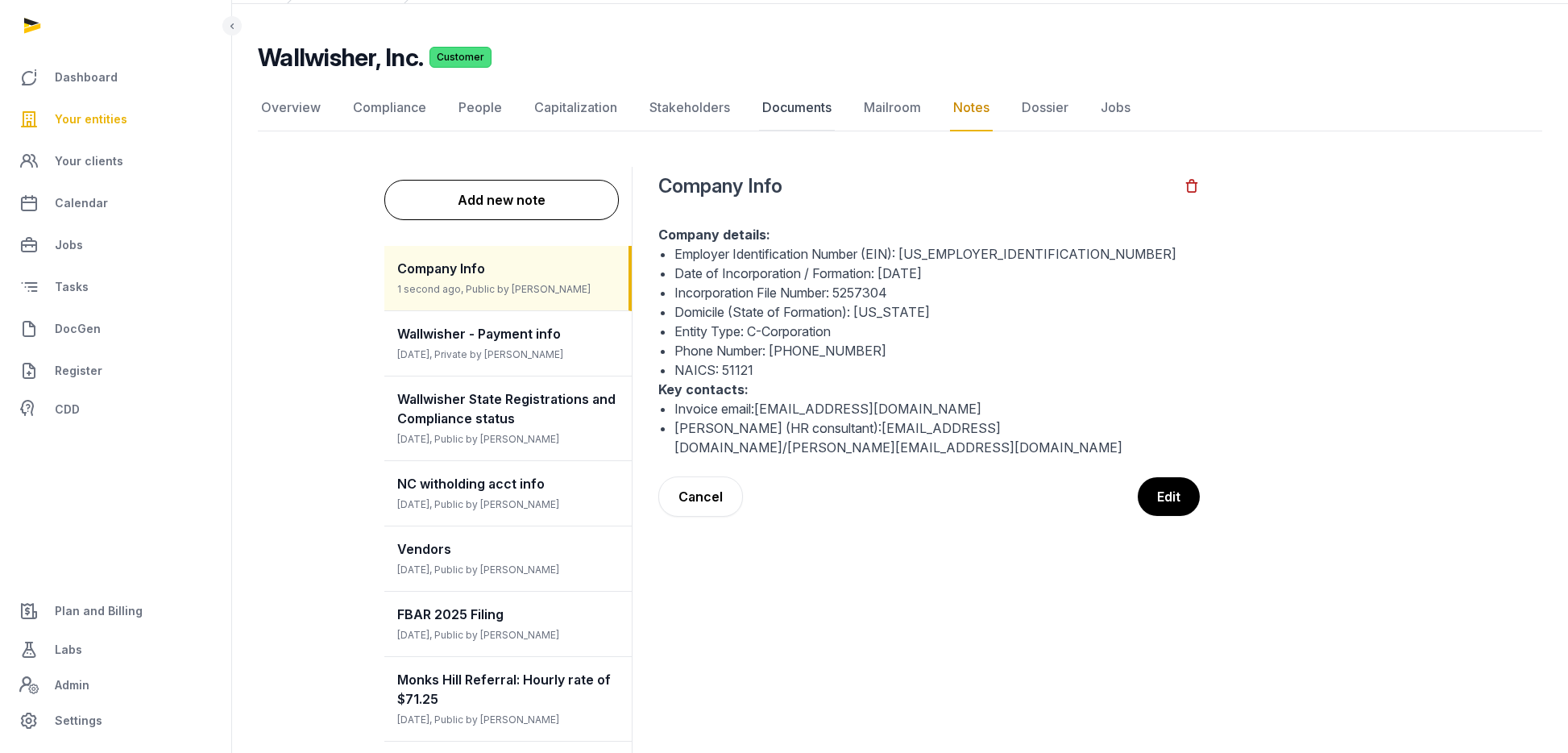
click at [789, 110] on link "Documents" at bounding box center [796, 107] width 76 height 47
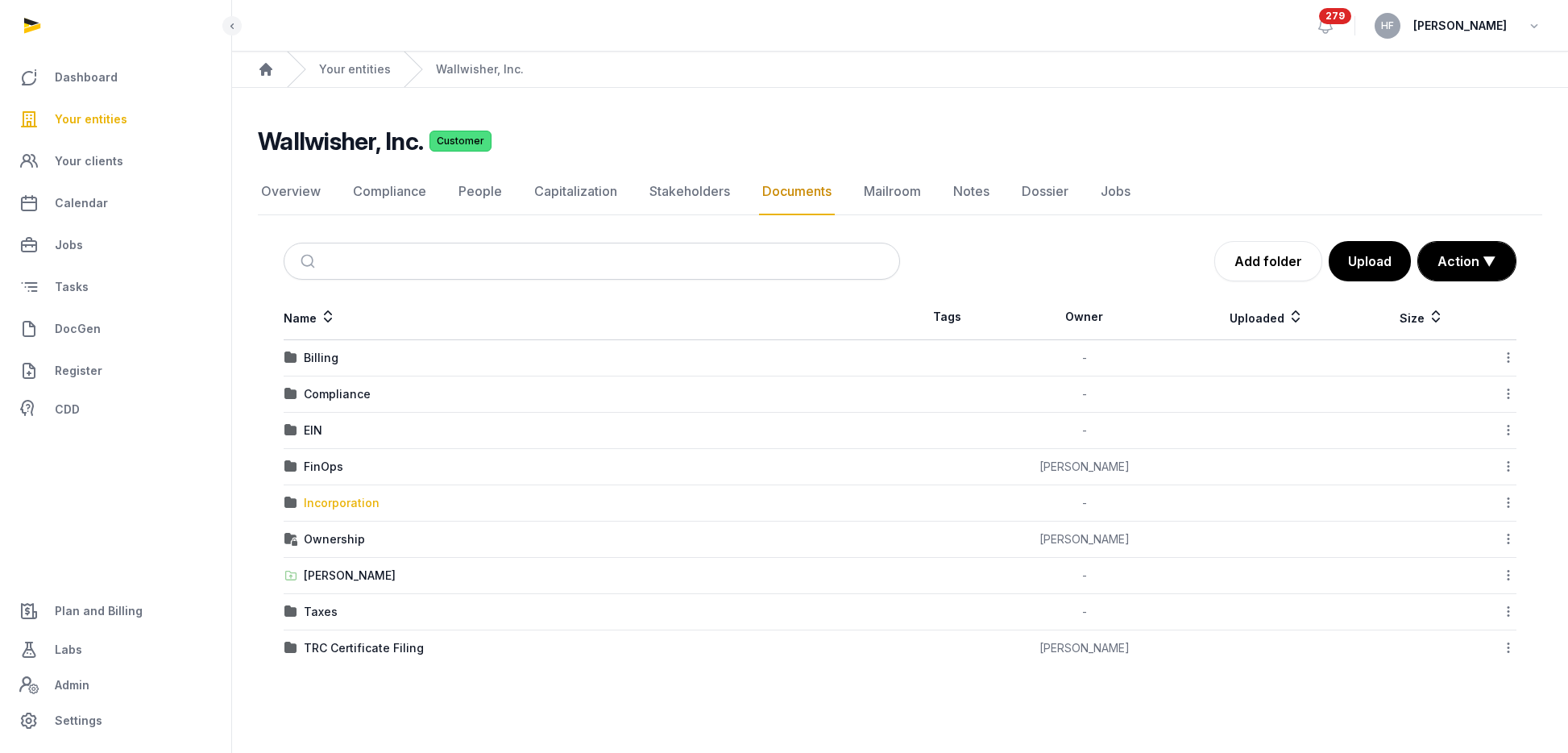
click at [355, 509] on div "Incorporation" at bounding box center [342, 503] width 76 height 16
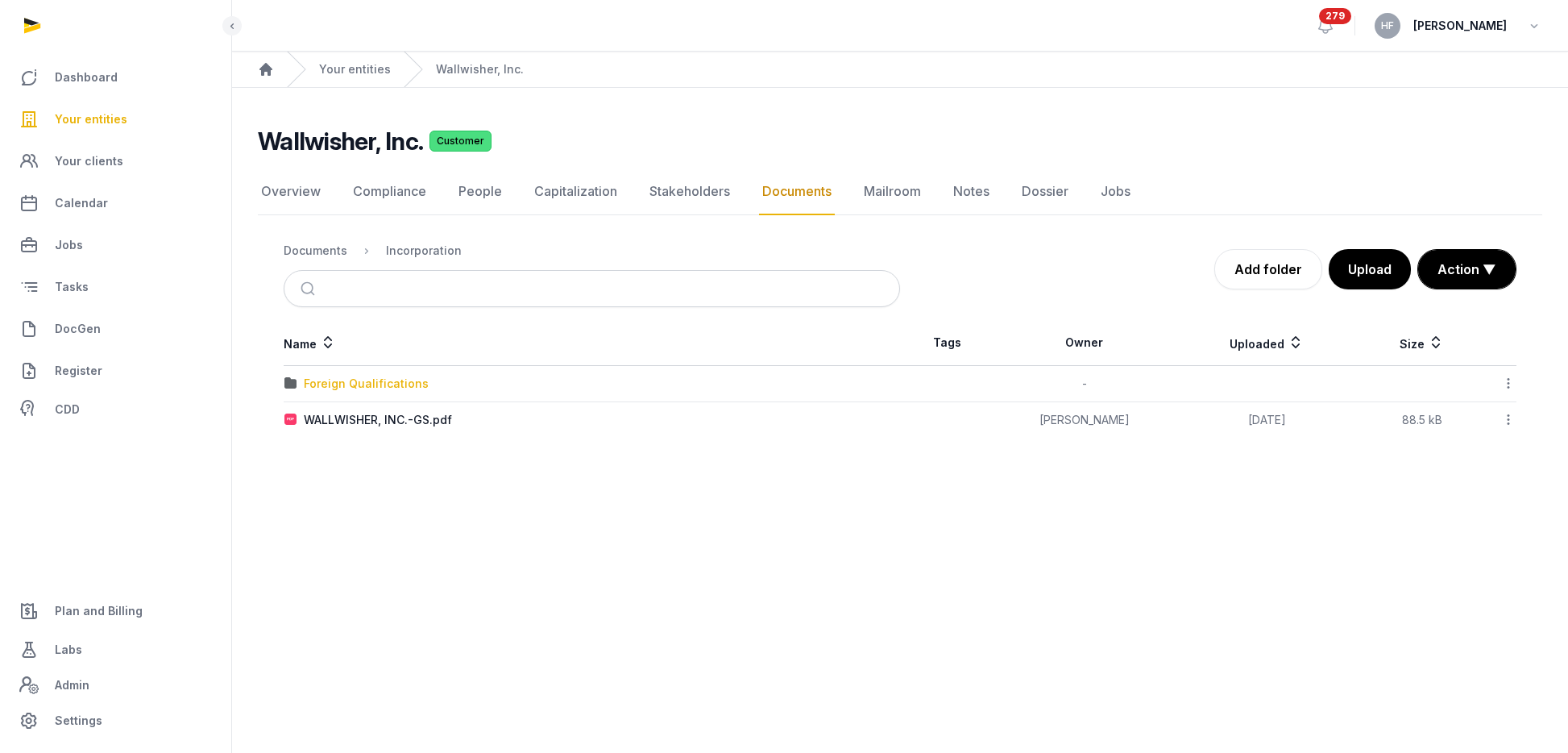
click at [382, 385] on div "Foreign Qualifications" at bounding box center [366, 383] width 125 height 16
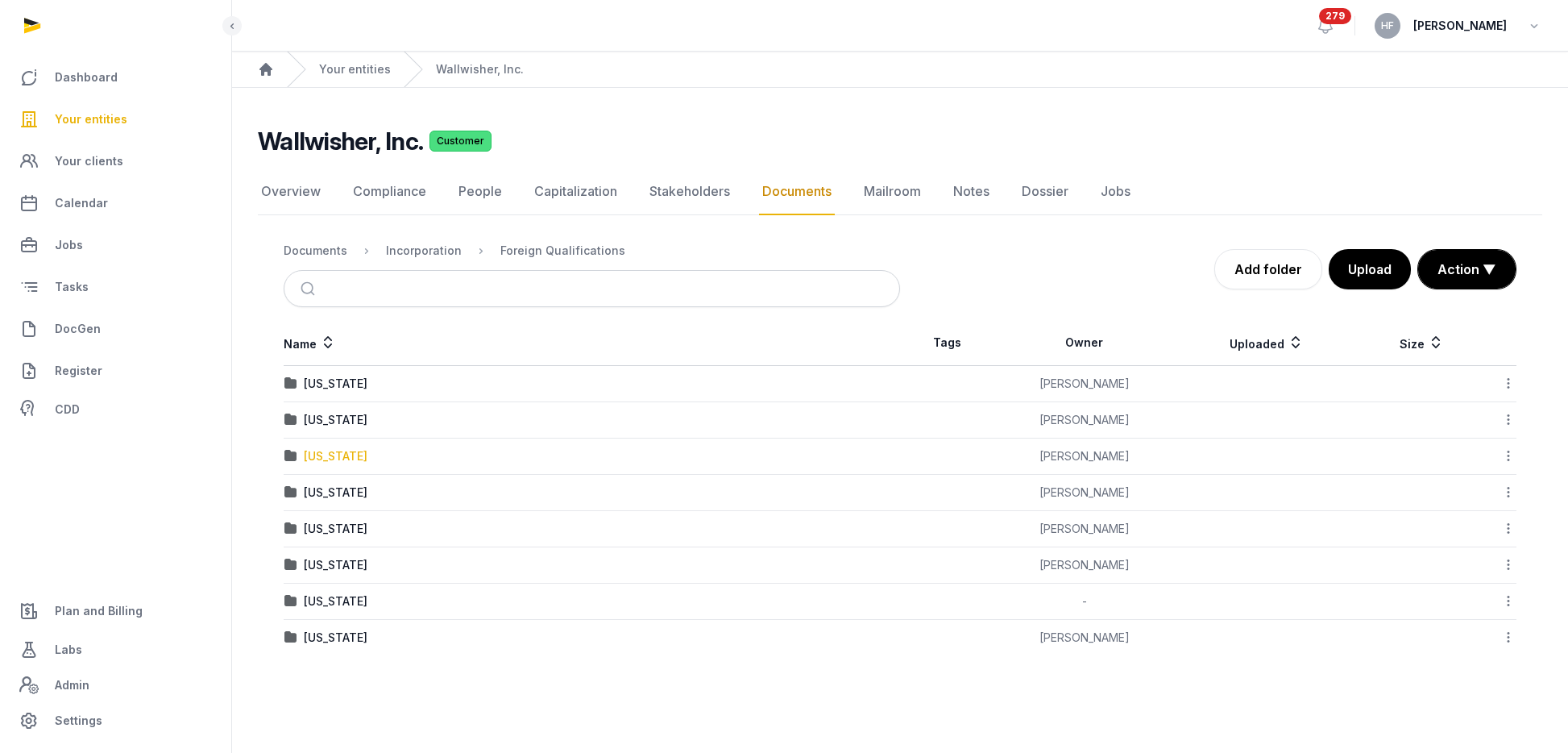
click at [323, 455] on div "Hawaii" at bounding box center [336, 456] width 64 height 16
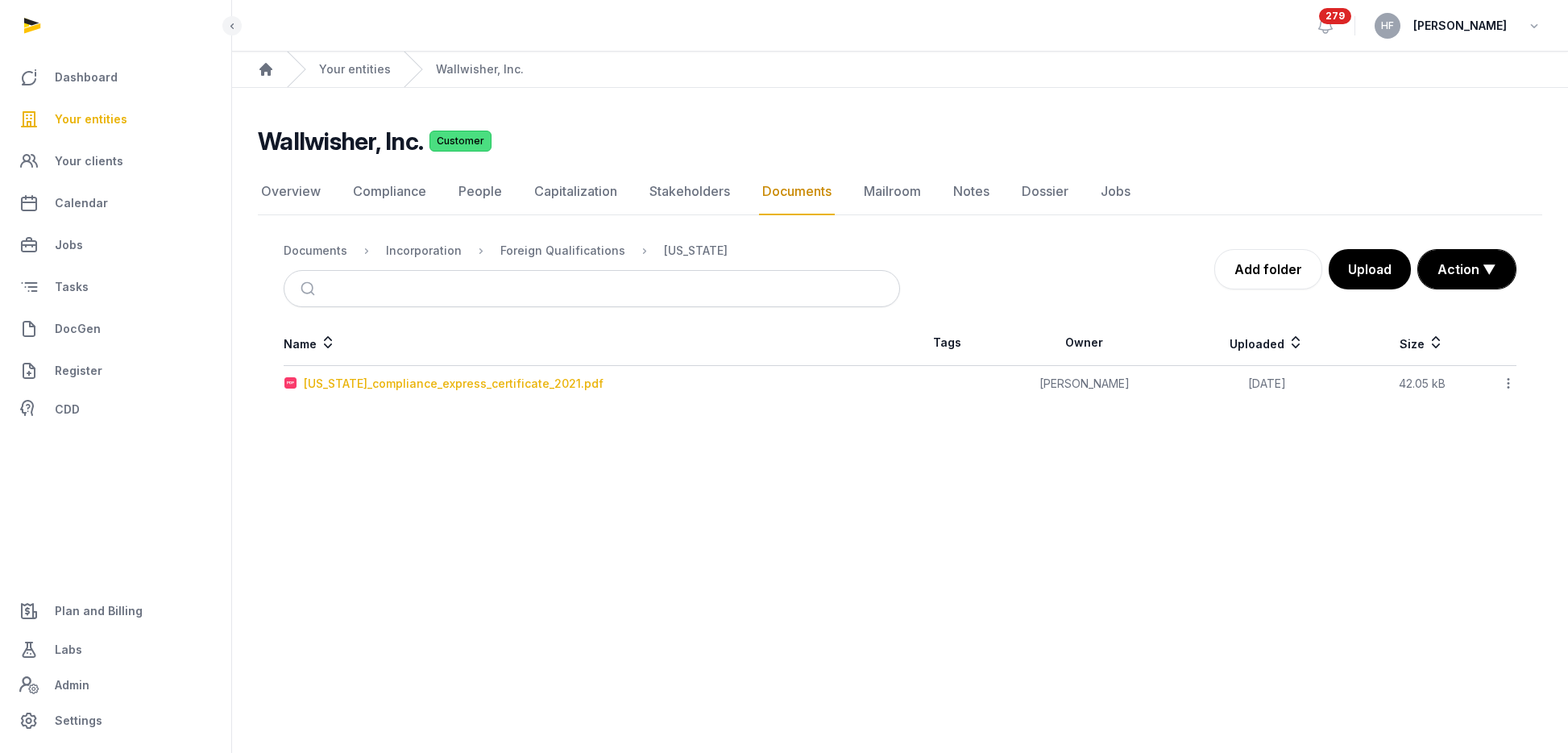
click at [496, 386] on div "hawaii_compliance_express_certificate_2021.pdf" at bounding box center [454, 383] width 300 height 16
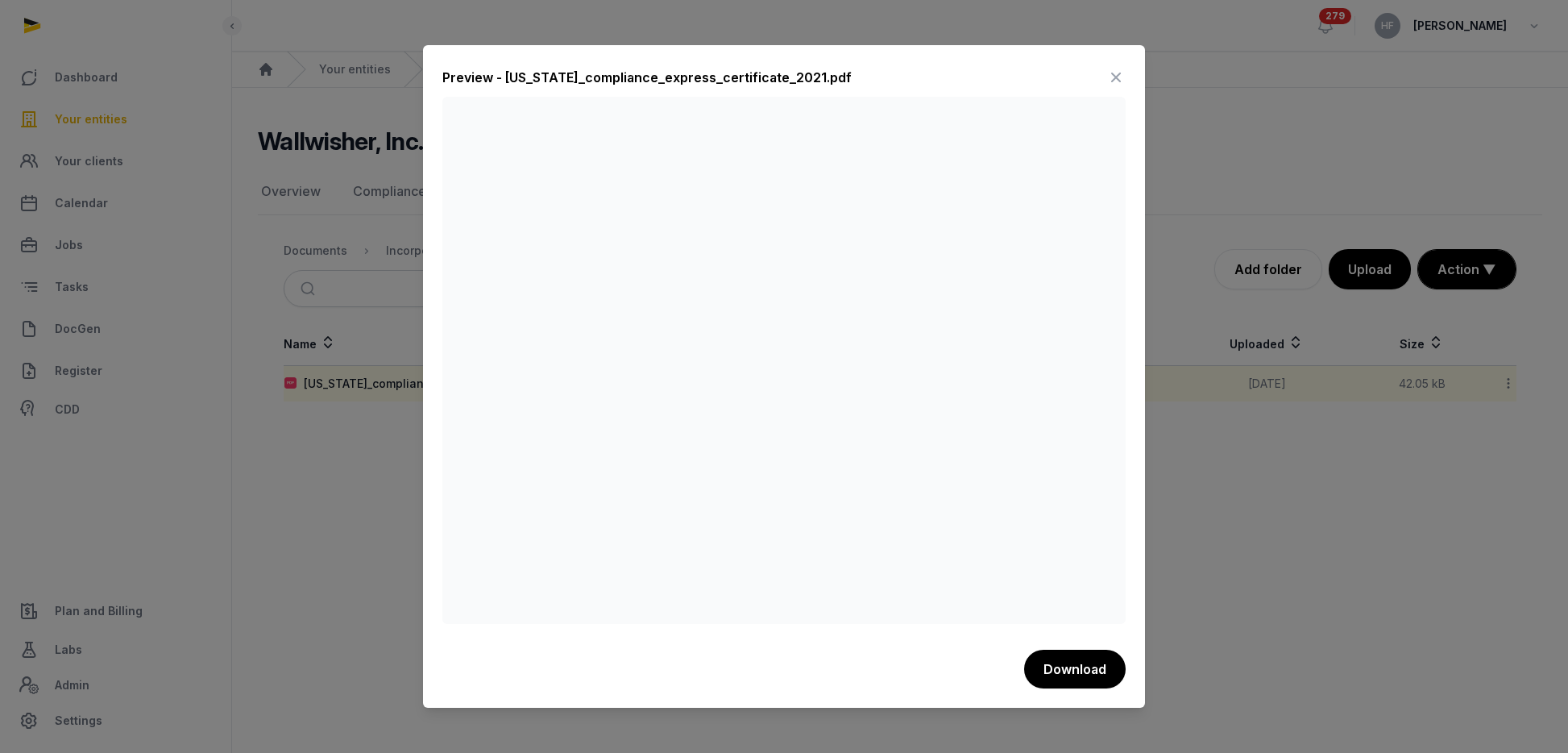
click at [1111, 78] on icon at bounding box center [1116, 78] width 20 height 26
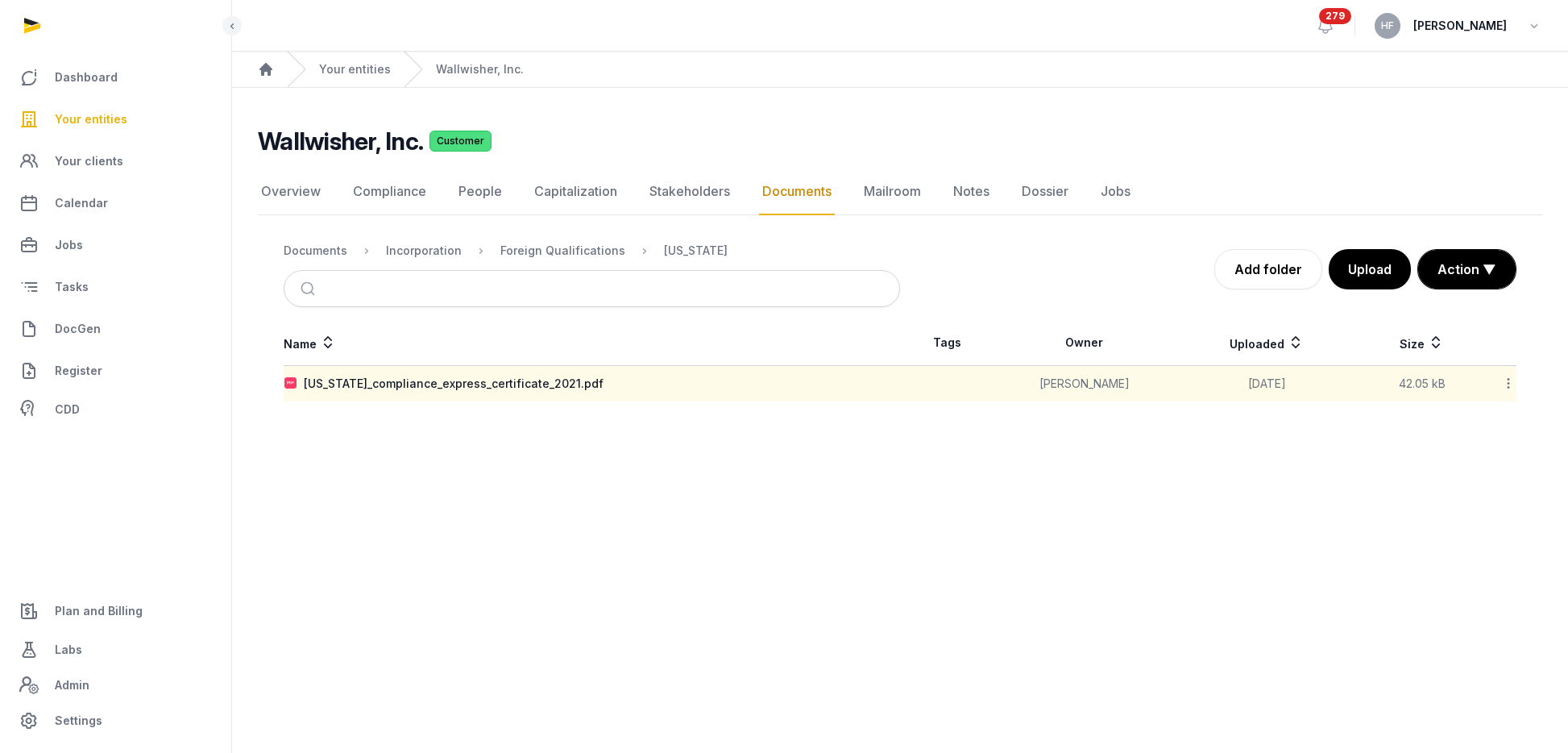
click at [1508, 379] on icon at bounding box center [1508, 383] width 14 height 17
click at [1483, 536] on div "Move" at bounding box center [1450, 542] width 129 height 29
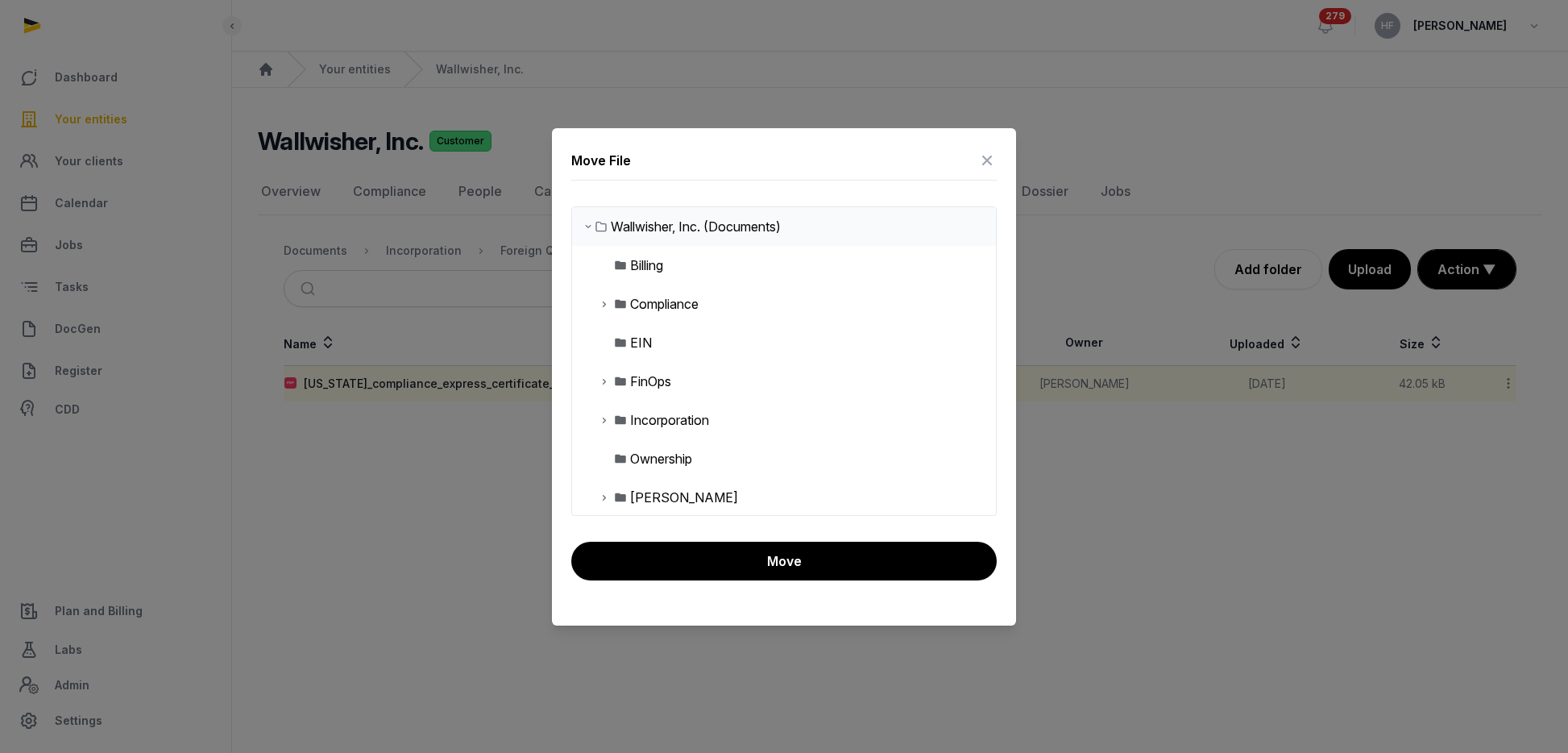
click at [596, 304] on div "Compliance" at bounding box center [784, 303] width 424 height 38
click at [605, 303] on icon at bounding box center [604, 303] width 13 height 20
click at [692, 306] on div "Compliance" at bounding box center [664, 303] width 68 height 20
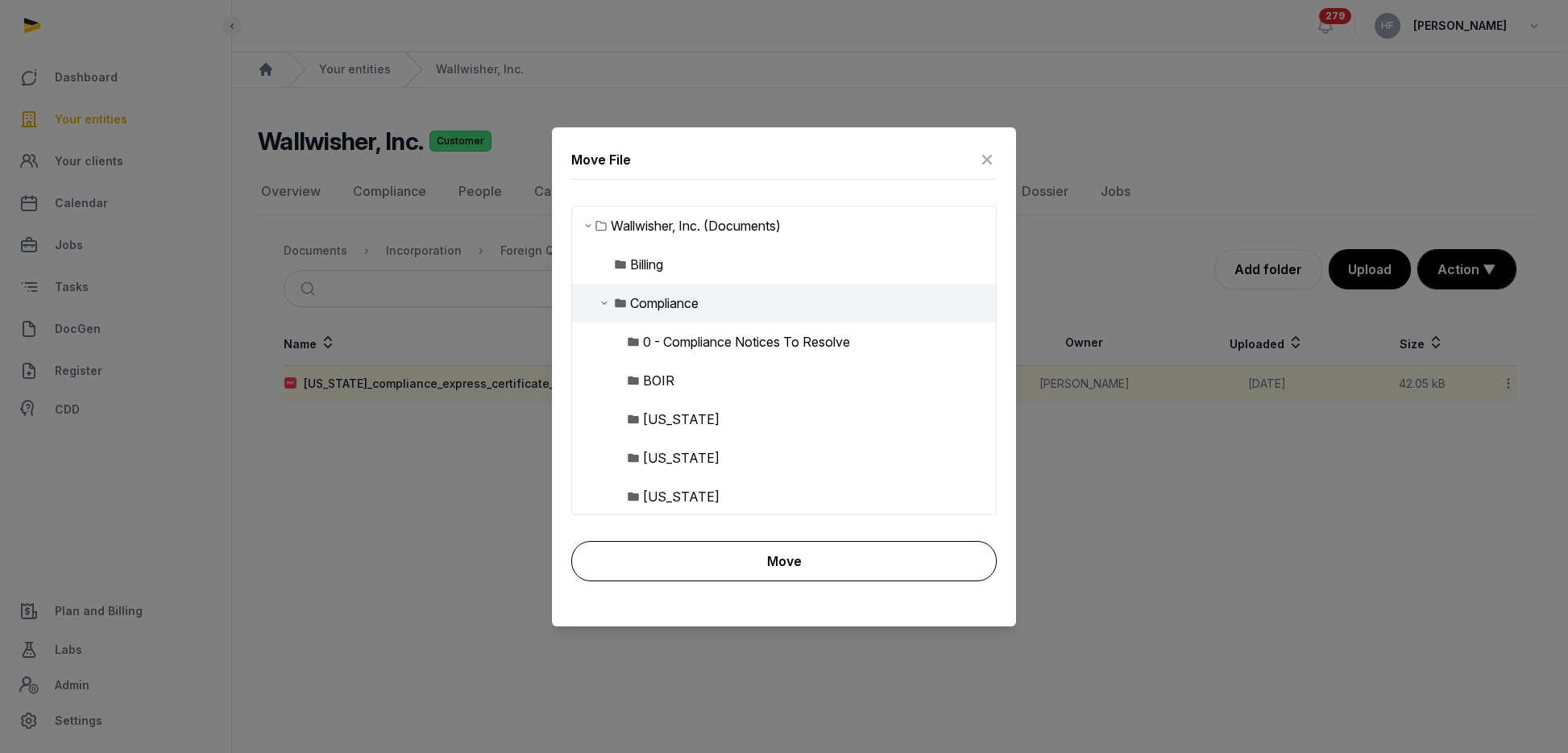
click at [811, 556] on button "Move" at bounding box center [784, 560] width 426 height 40
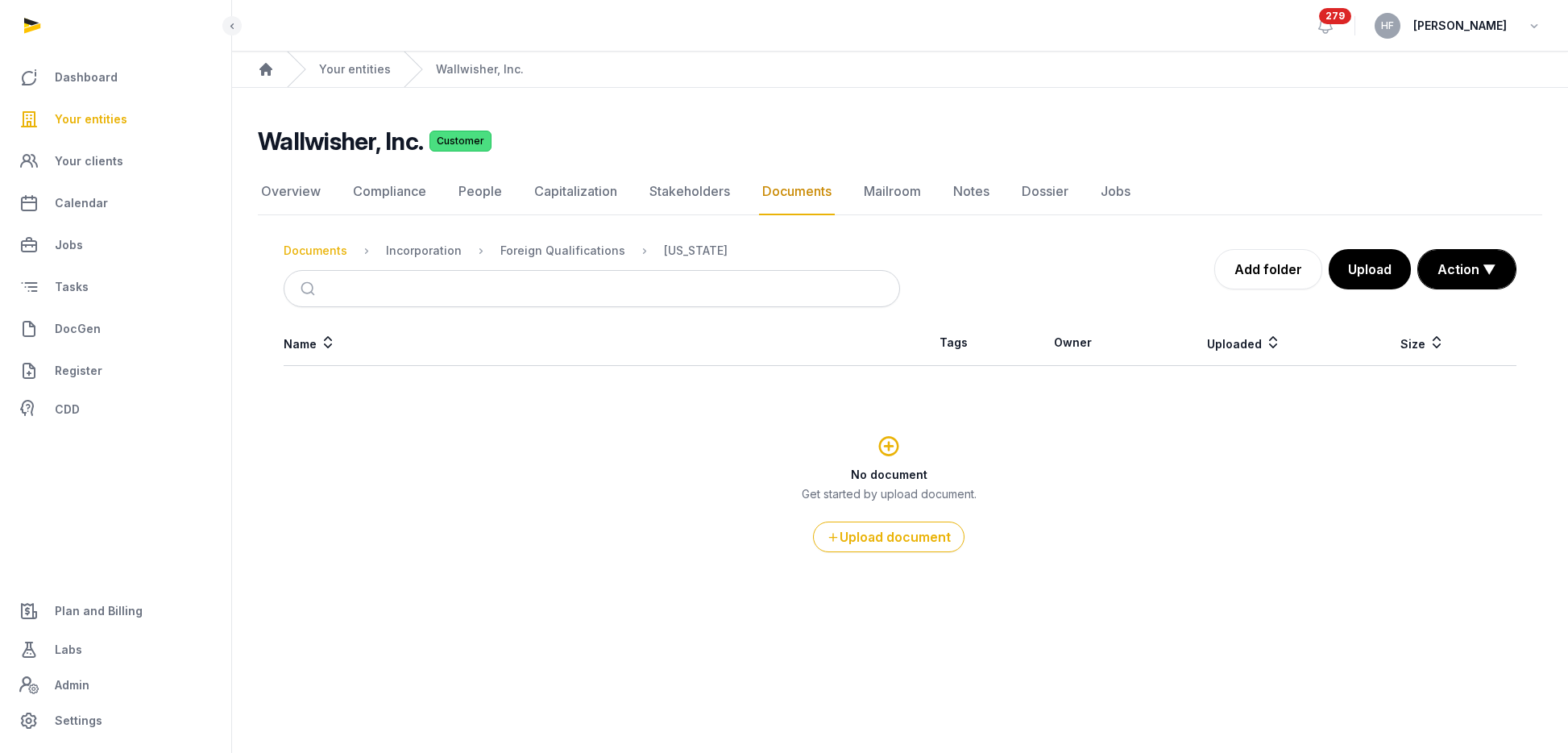
click at [319, 251] on div "Documents" at bounding box center [315, 250] width 64 height 16
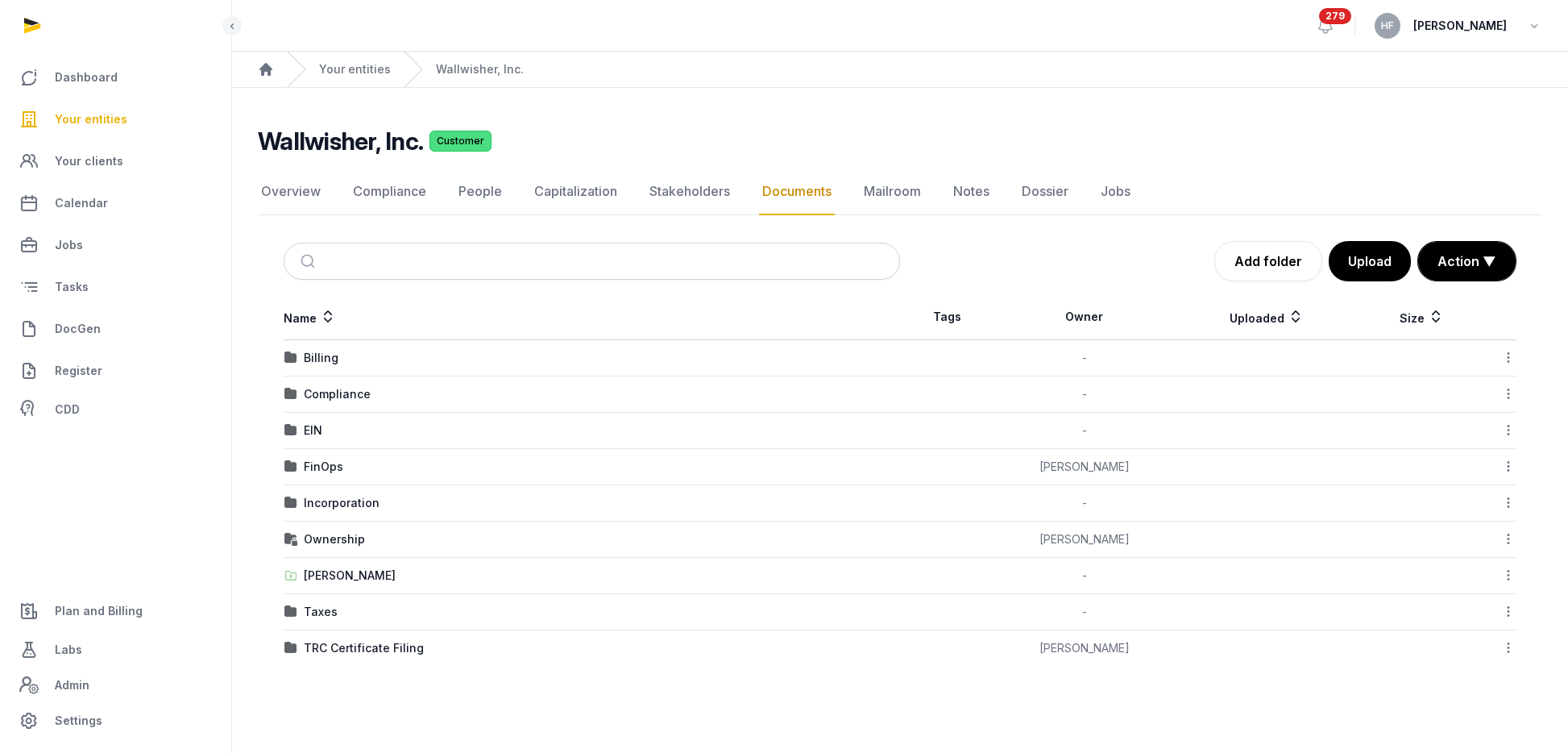
click at [353, 390] on div "Compliance" at bounding box center [337, 394] width 67 height 16
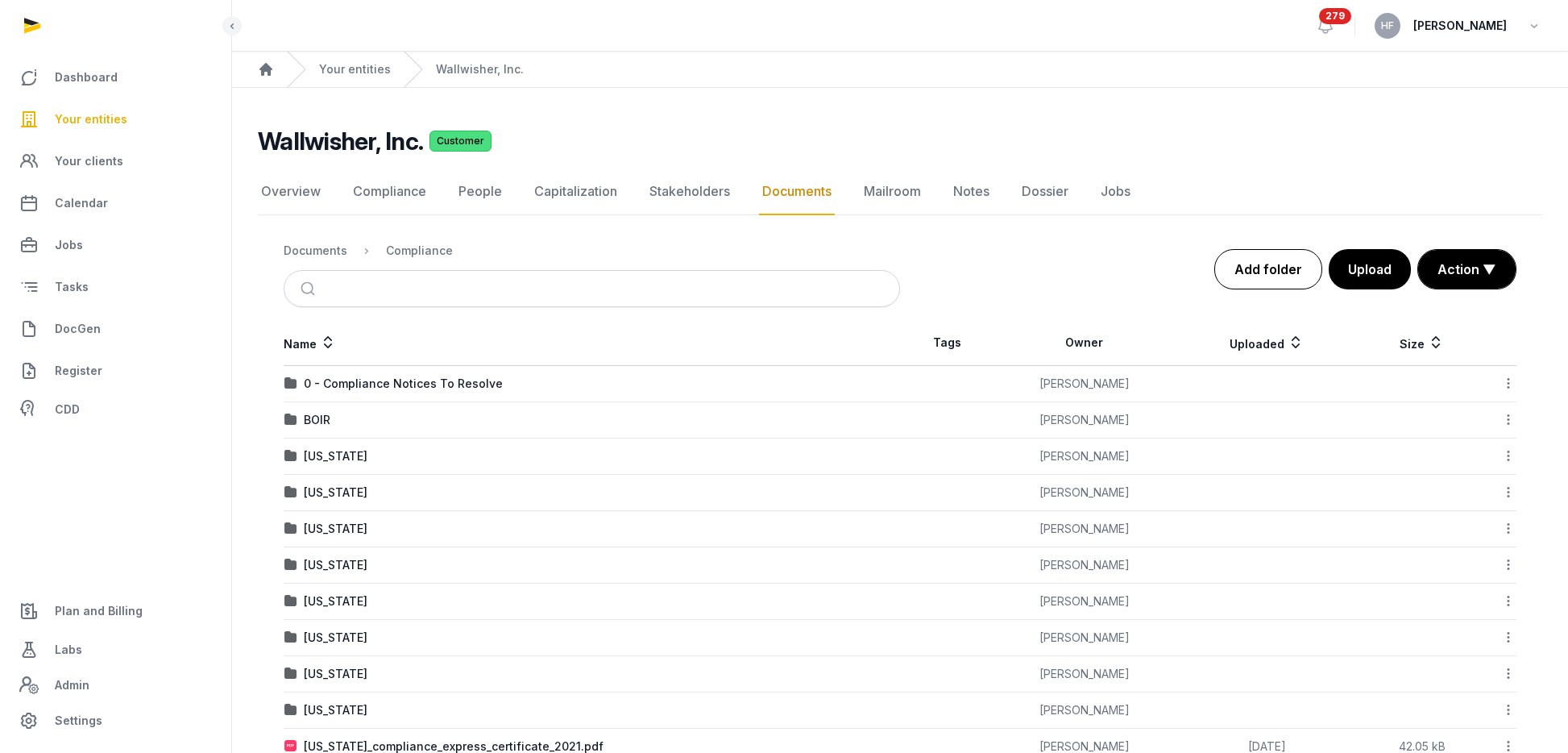
click at [1284, 275] on link "Add folder" at bounding box center [1268, 268] width 108 height 40
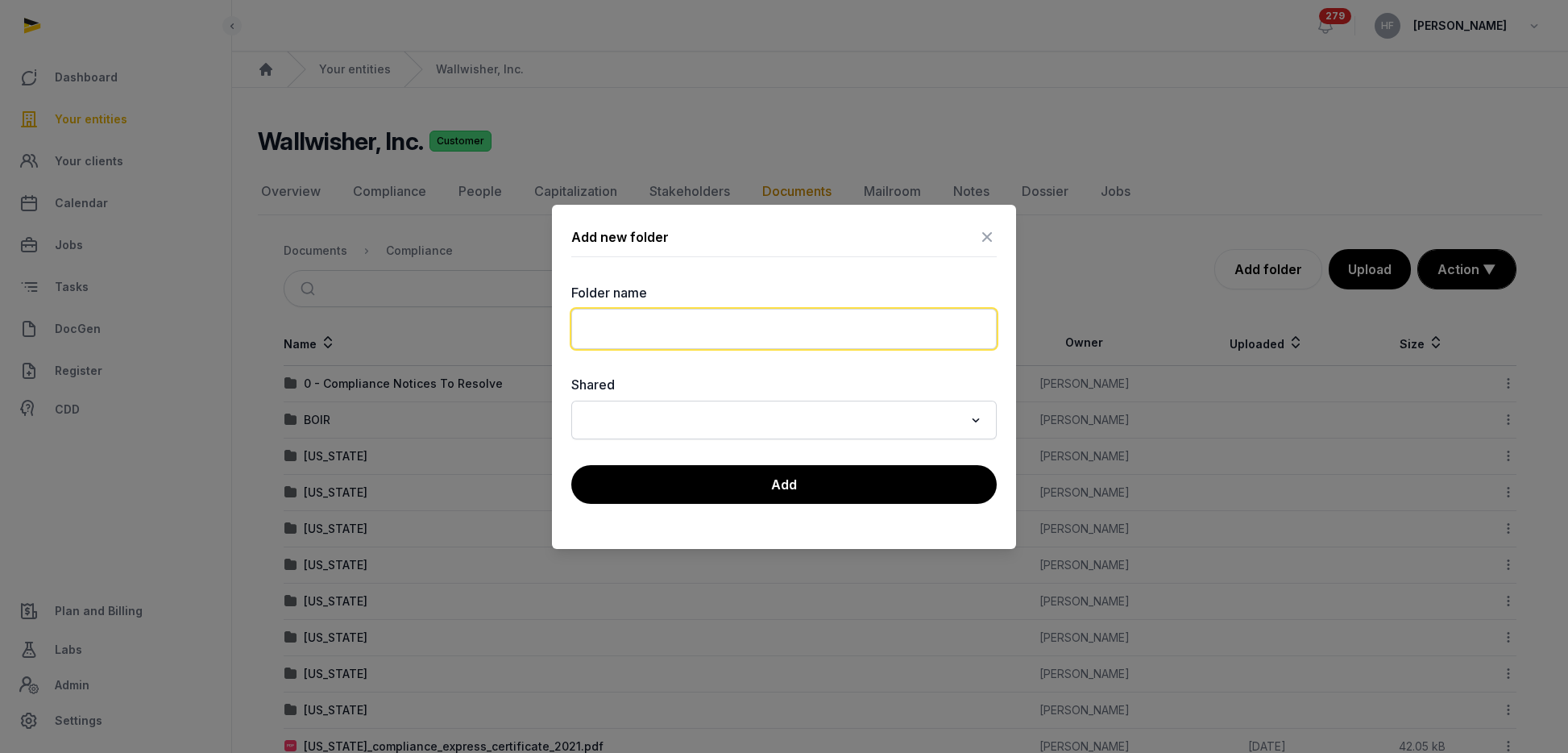
click at [821, 325] on input "text" at bounding box center [784, 328] width 426 height 40
type input "******"
click at [844, 483] on button "Add" at bounding box center [784, 484] width 426 height 38
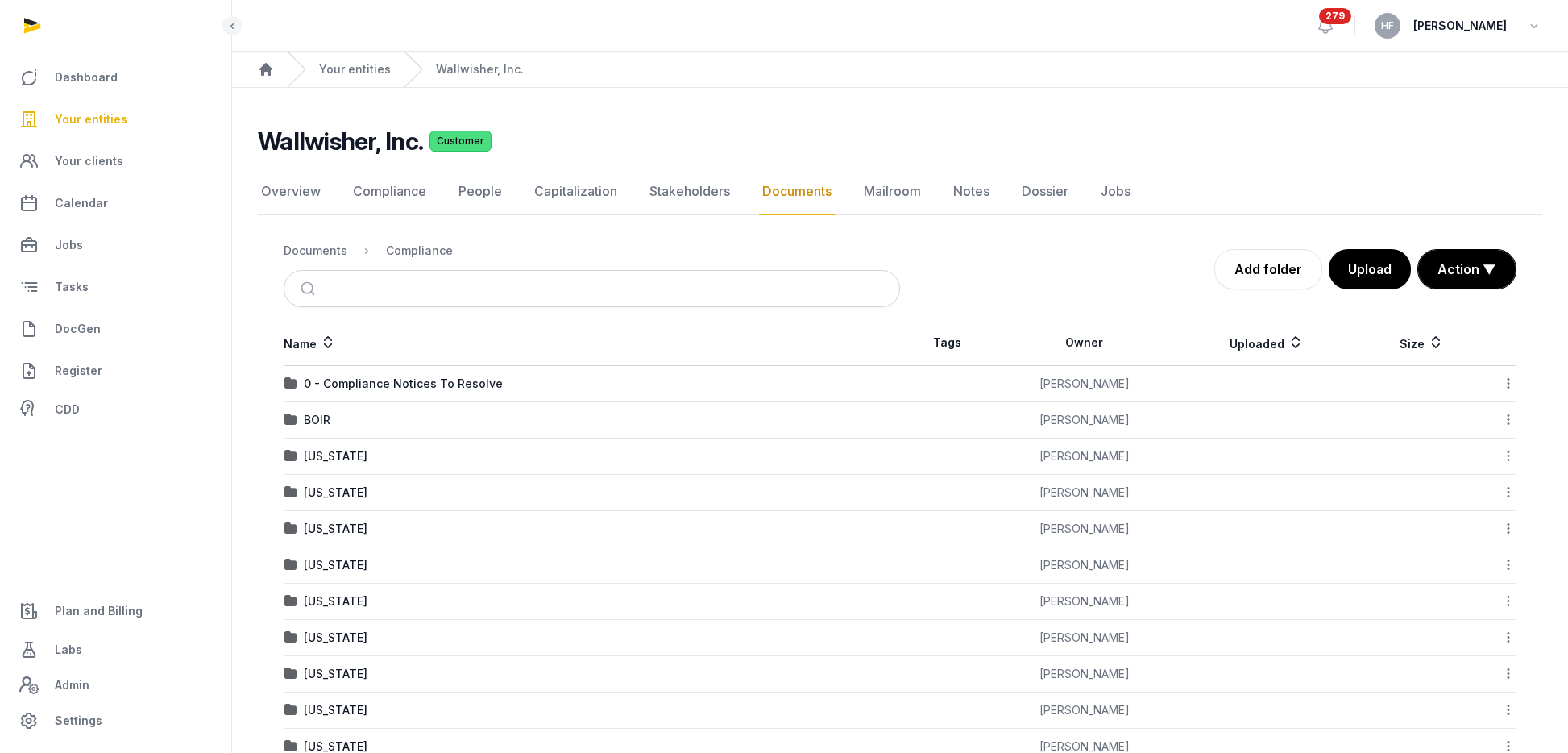
scroll to position [80, 0]
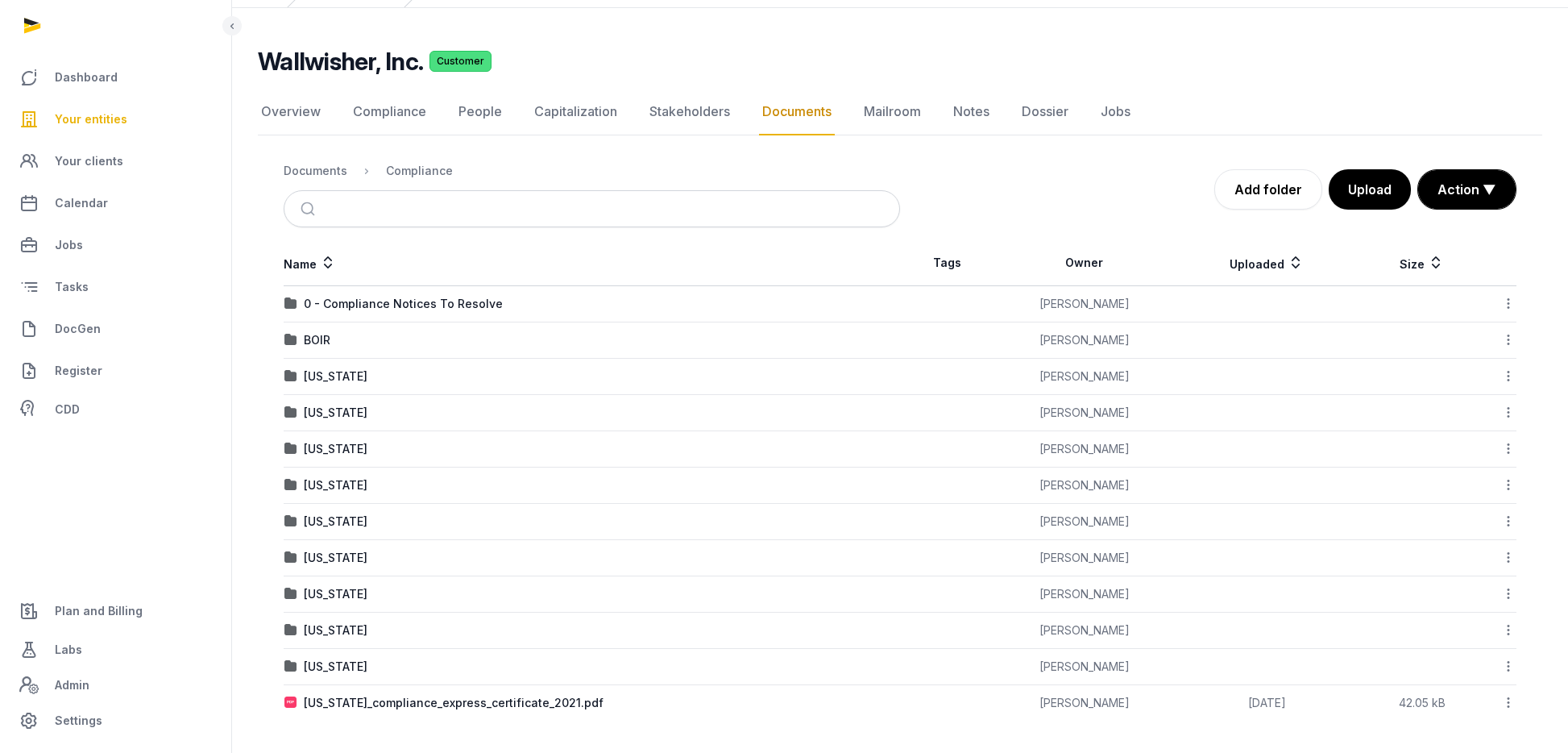
click at [1509, 698] on icon at bounding box center [1508, 703] width 14 height 17
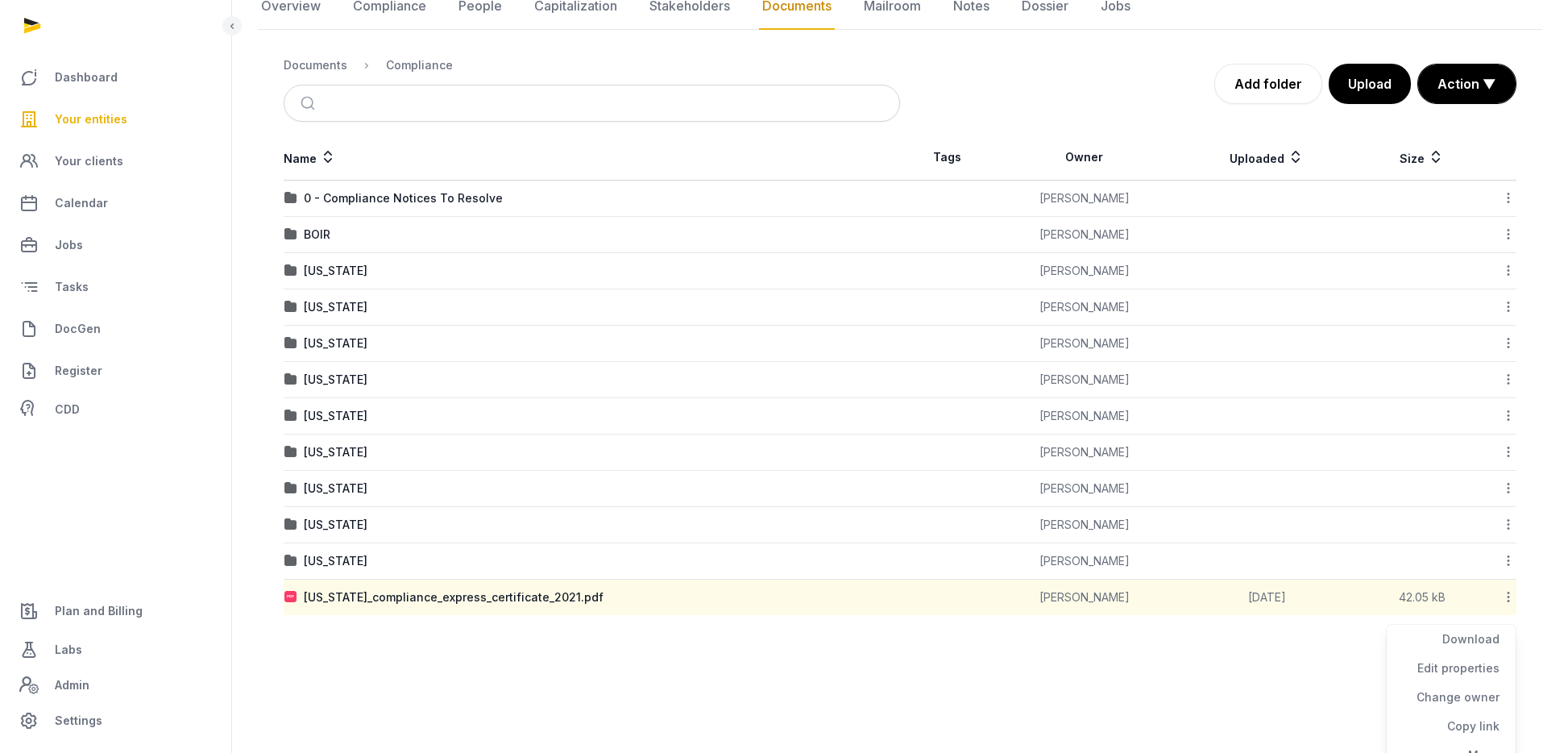
scroll to position [196, 0]
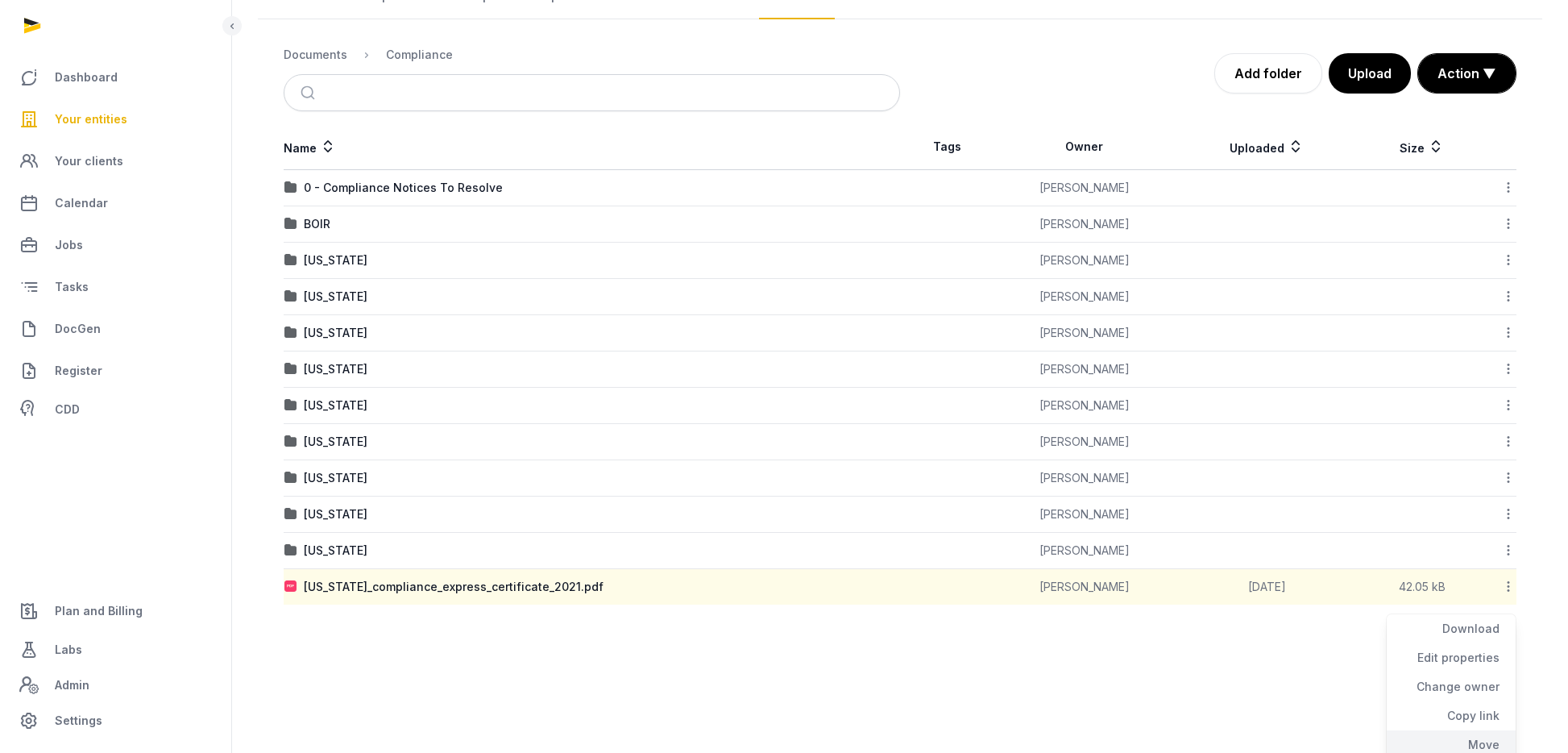
click at [1482, 733] on div "Move" at bounding box center [1450, 744] width 129 height 29
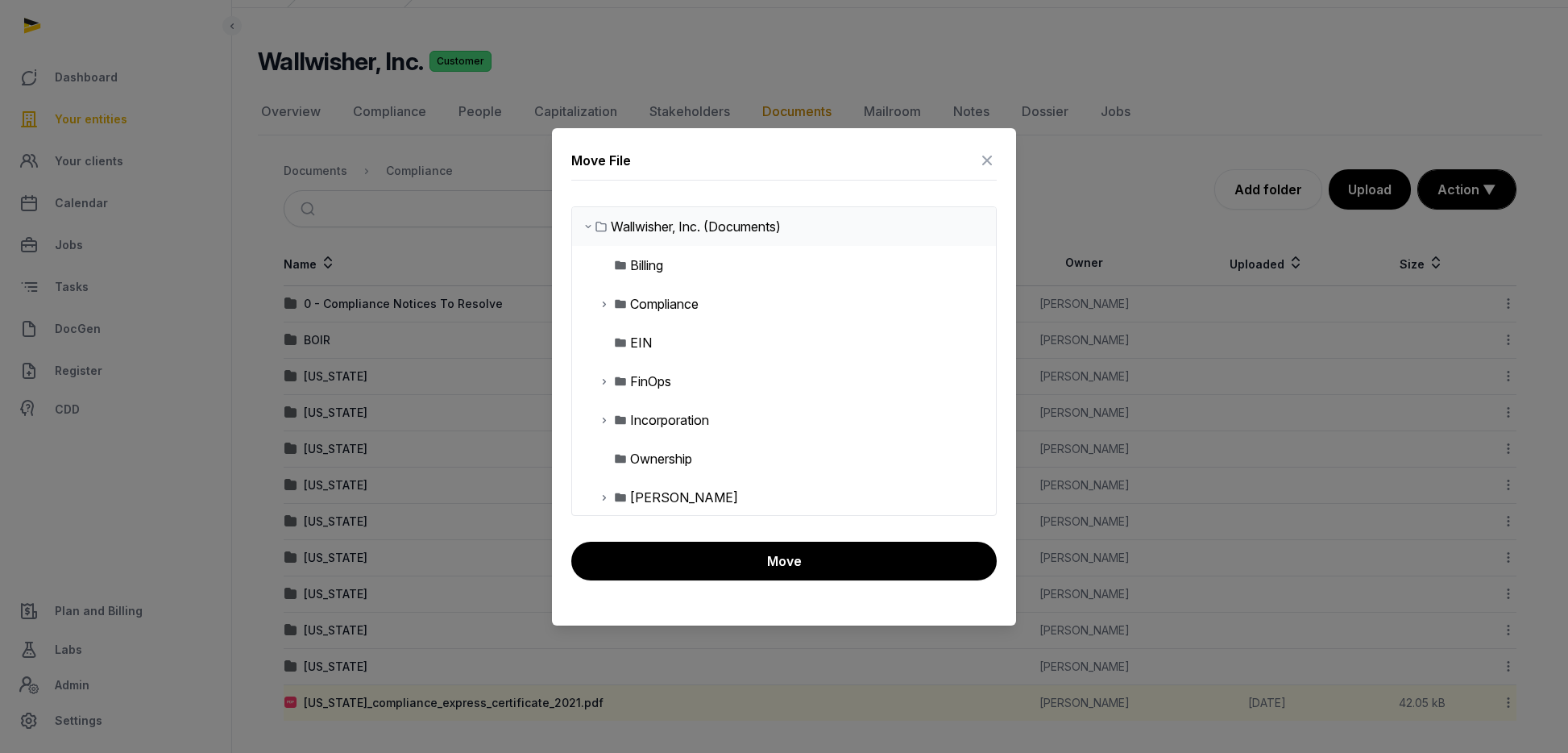
scroll to position [80, 0]
click at [606, 298] on icon at bounding box center [604, 303] width 13 height 20
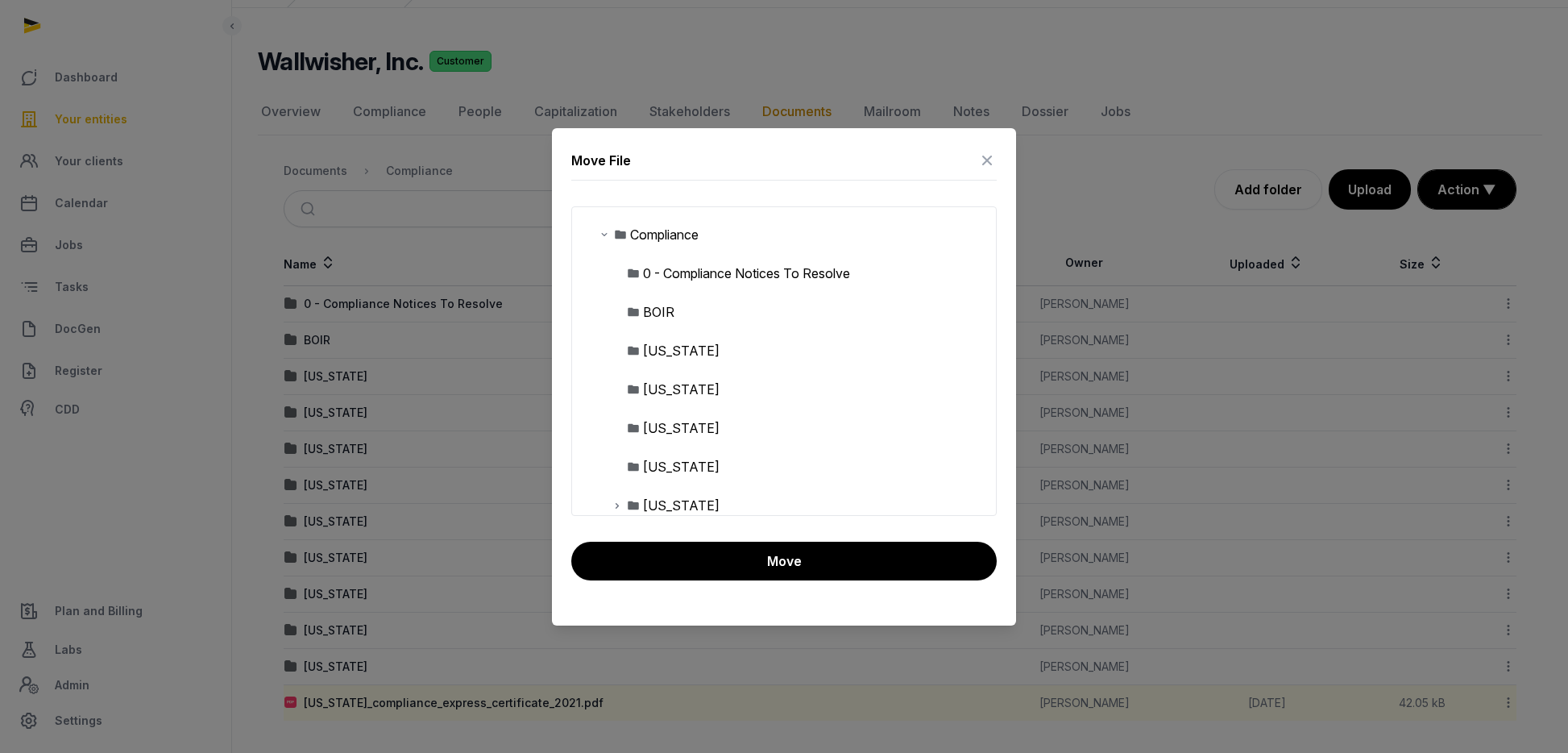
scroll to position [76, 0]
click at [666, 457] on div "Hawaii" at bounding box center [681, 460] width 77 height 20
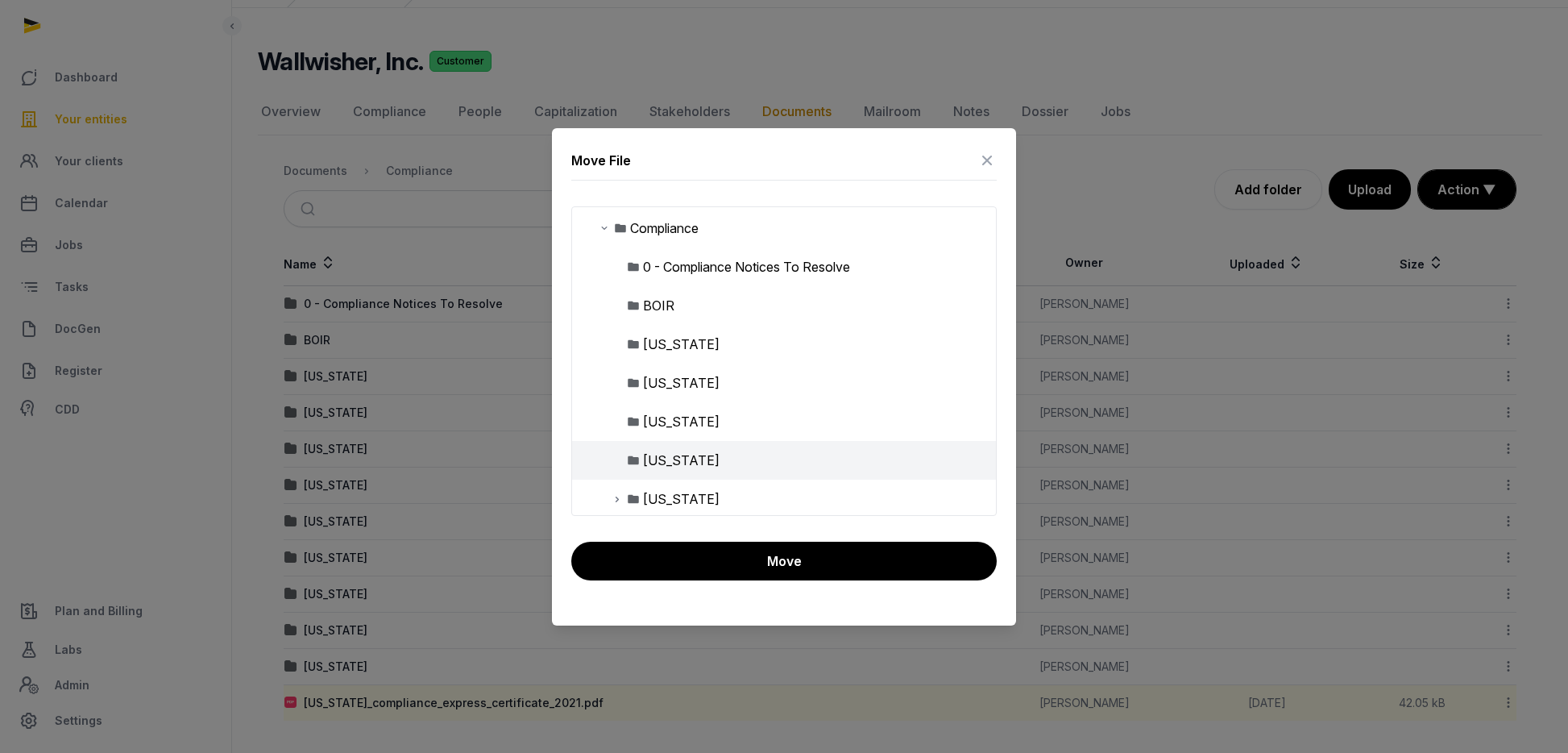
click at [759, 562] on button "Move" at bounding box center [784, 560] width 426 height 38
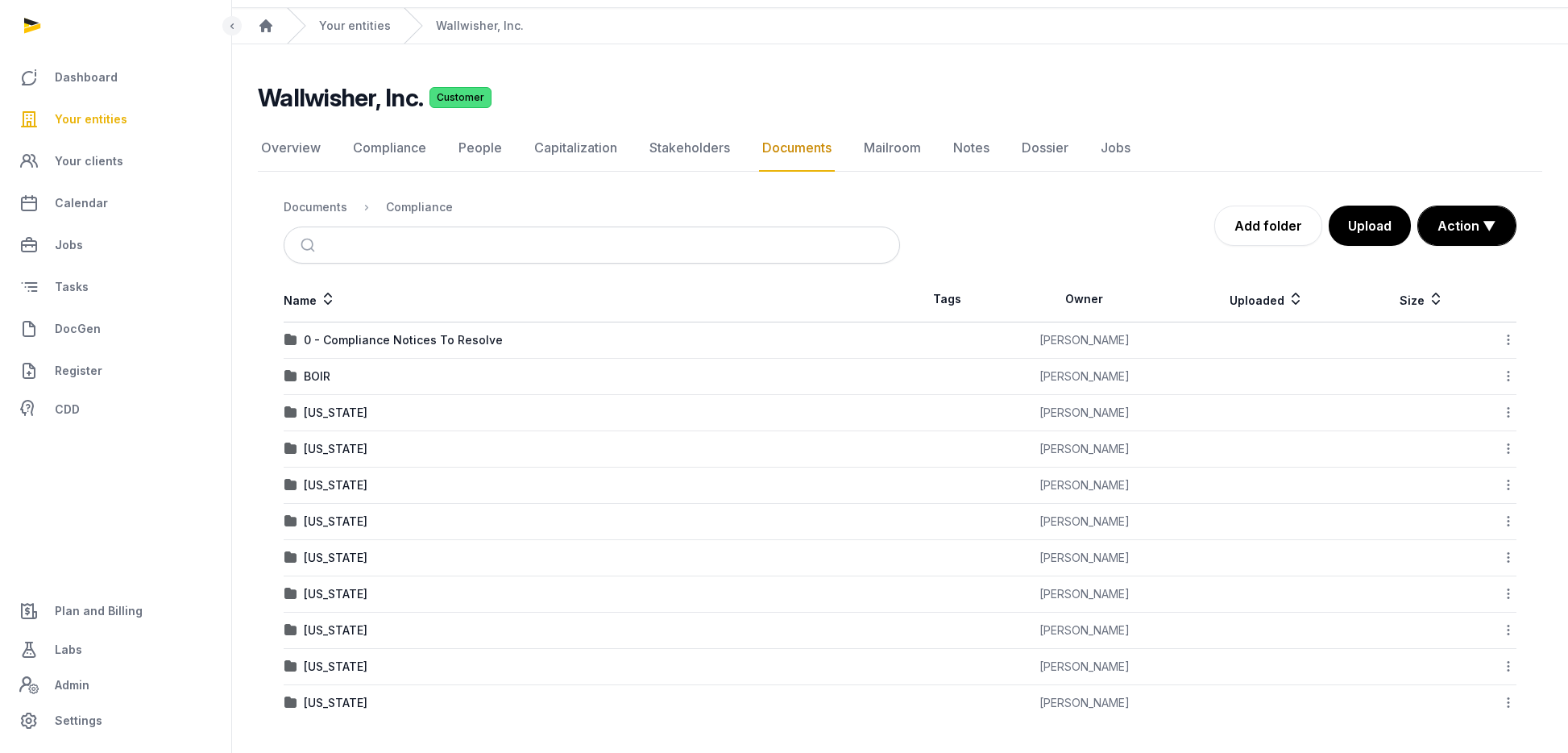
scroll to position [43, 0]
click at [296, 153] on link "Overview" at bounding box center [291, 148] width 66 height 47
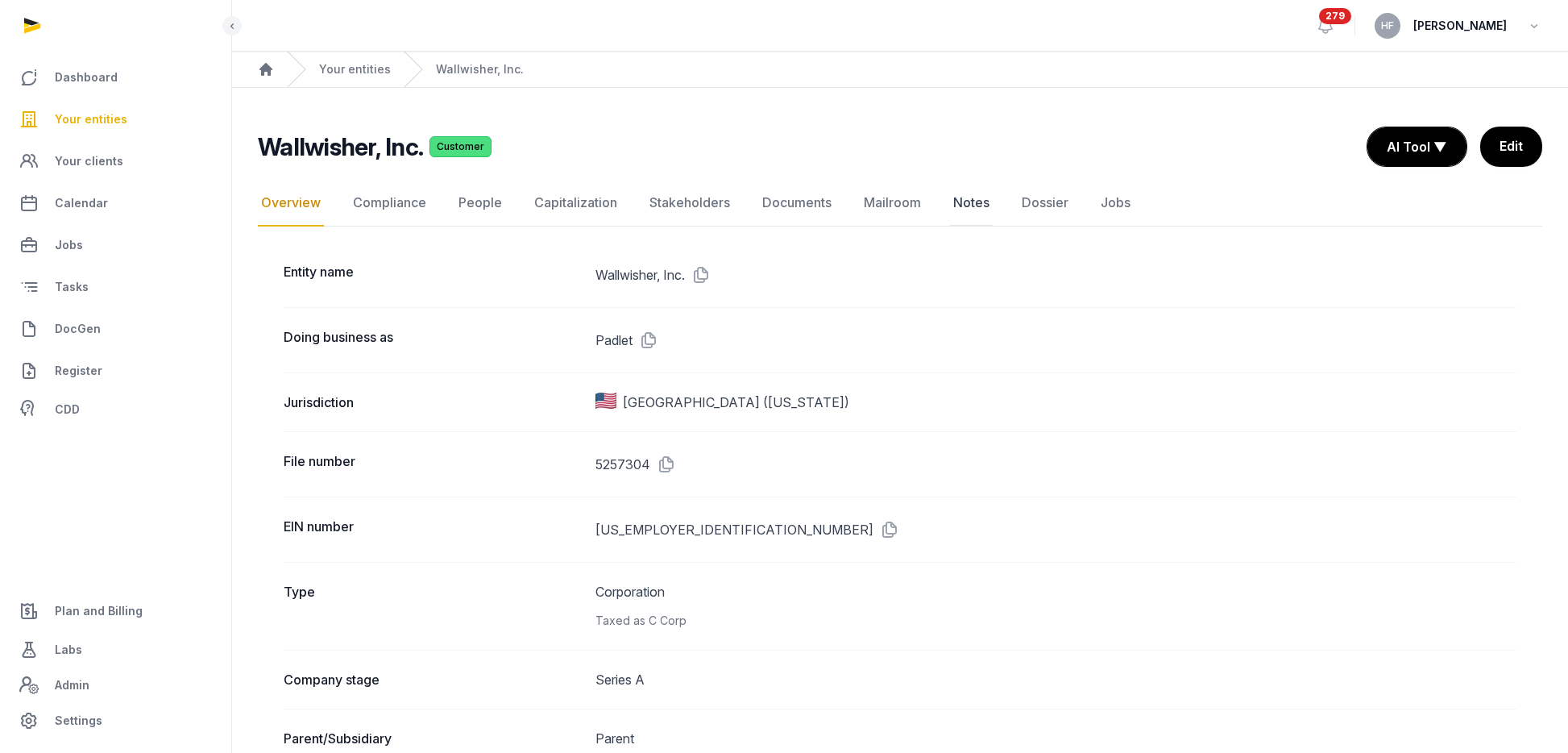
click at [969, 204] on link "Notes" at bounding box center [972, 203] width 43 height 47
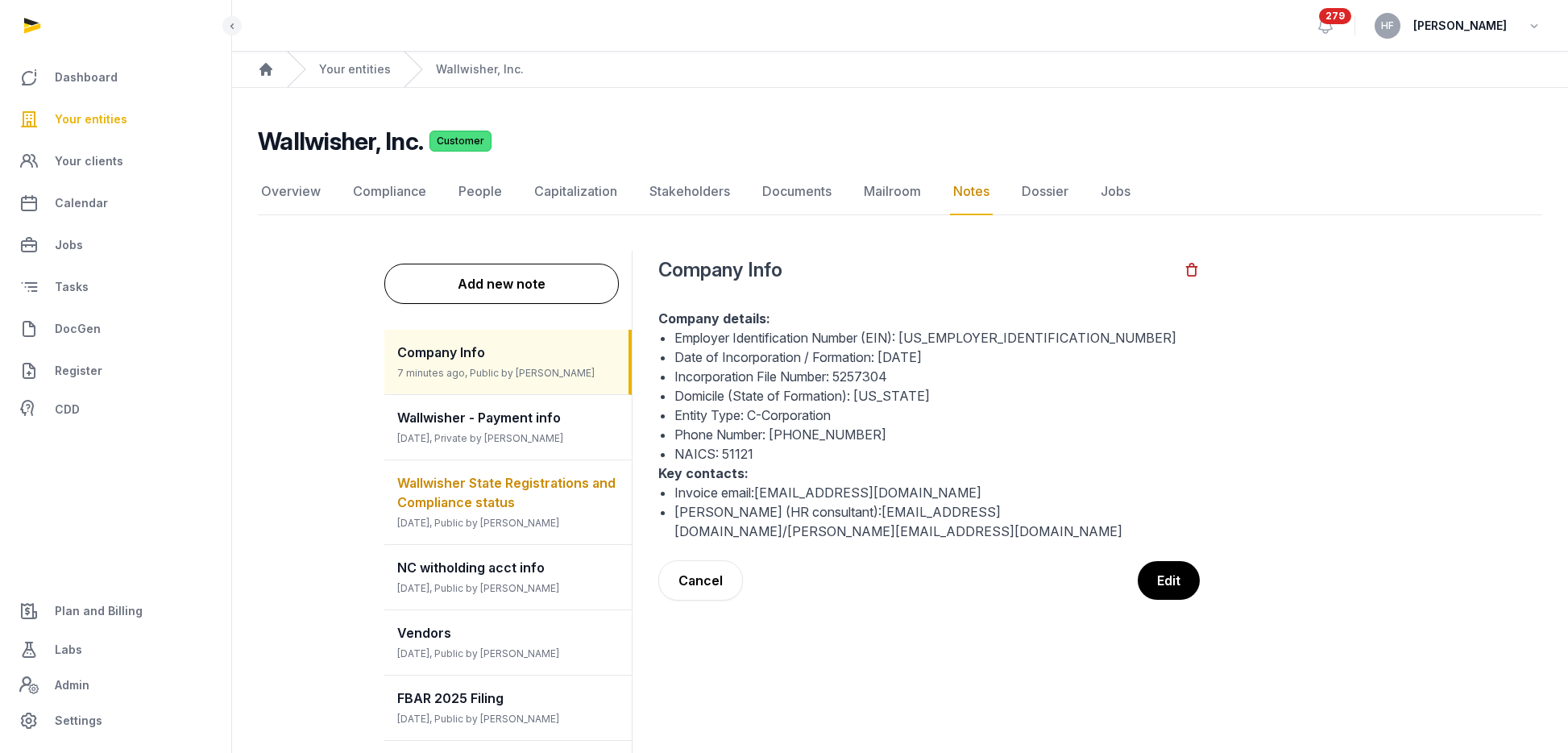
click at [544, 489] on span "Wallwisher State Registrations and Compliance status" at bounding box center [506, 492] width 218 height 36
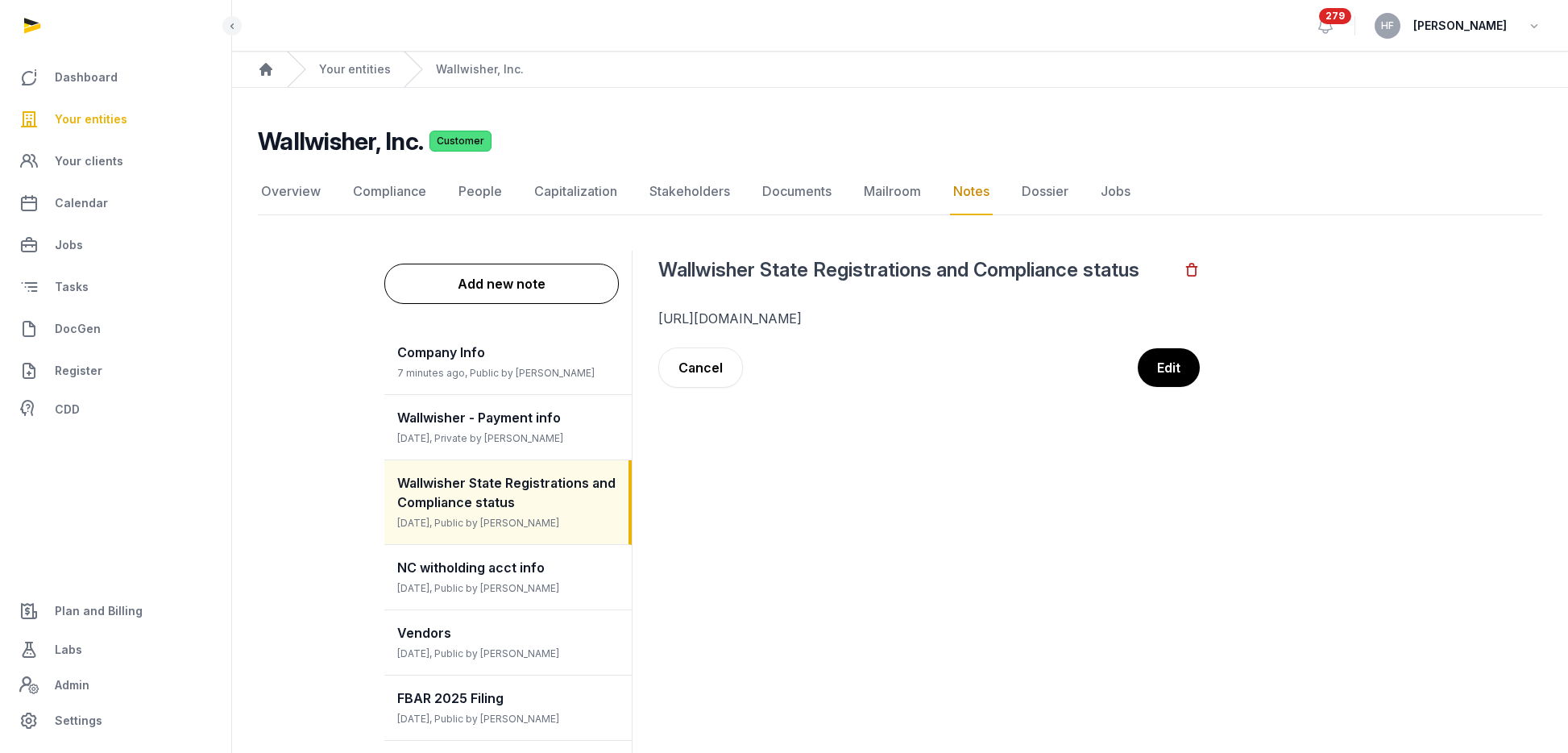
click at [801, 315] on link "https://docs.google.com/spreadsheets/d/1FlJNE58zDmS34qUEbInN_m7KHKex7SuPoE6vQGm…" at bounding box center [730, 318] width 143 height 16
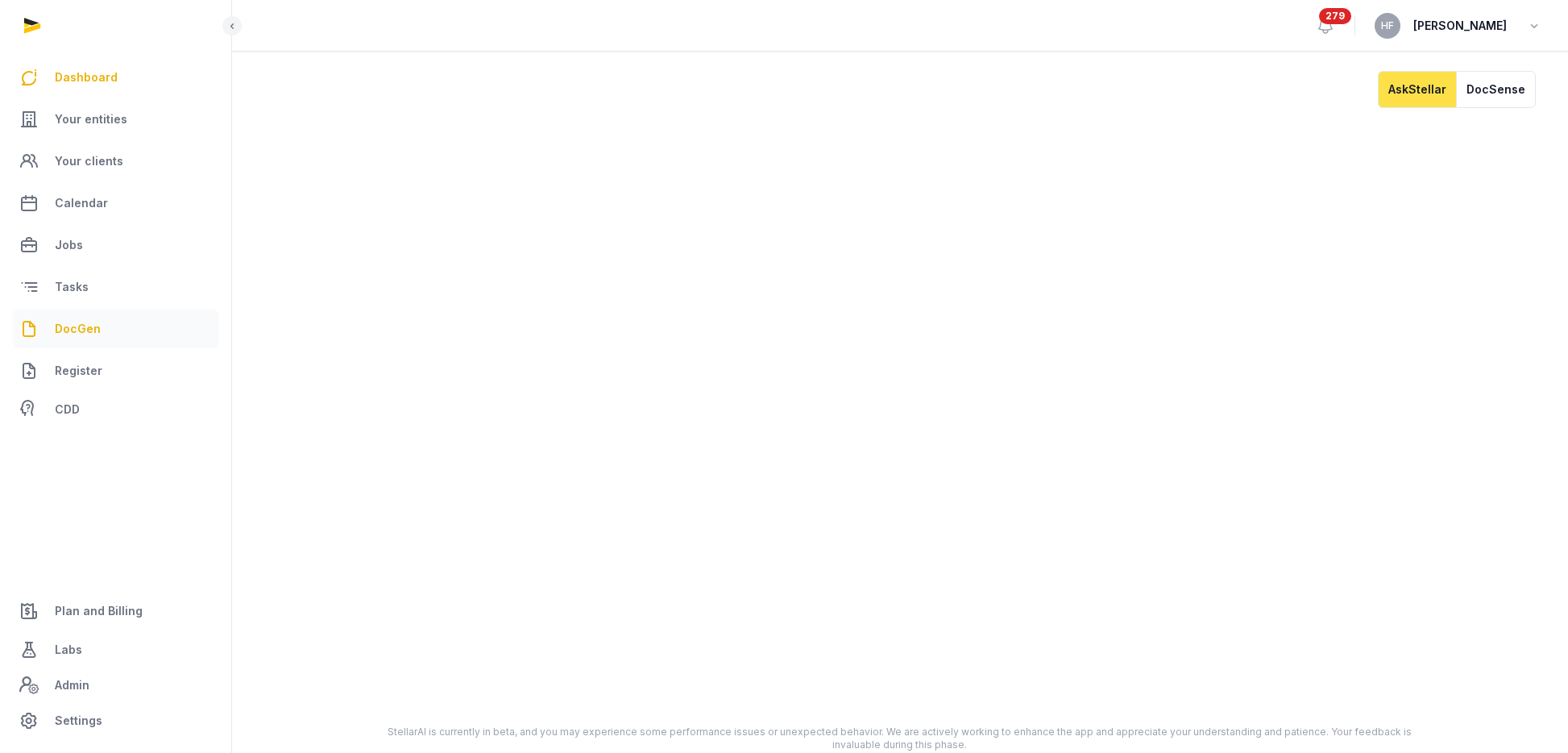
click at [89, 325] on span "DocGen" at bounding box center [78, 329] width 46 height 20
